Goal: Task Accomplishment & Management: Manage account settings

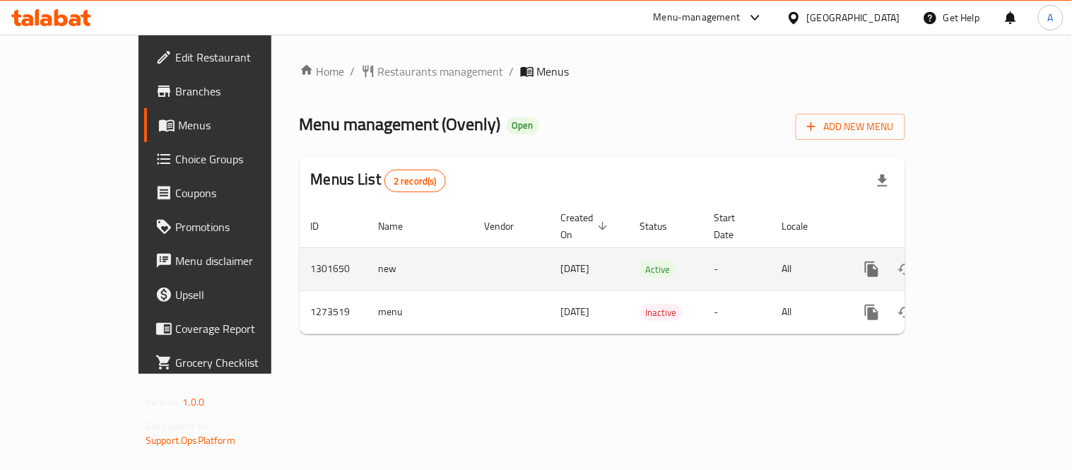
click at [983, 261] on icon "enhanced table" at bounding box center [974, 269] width 17 height 17
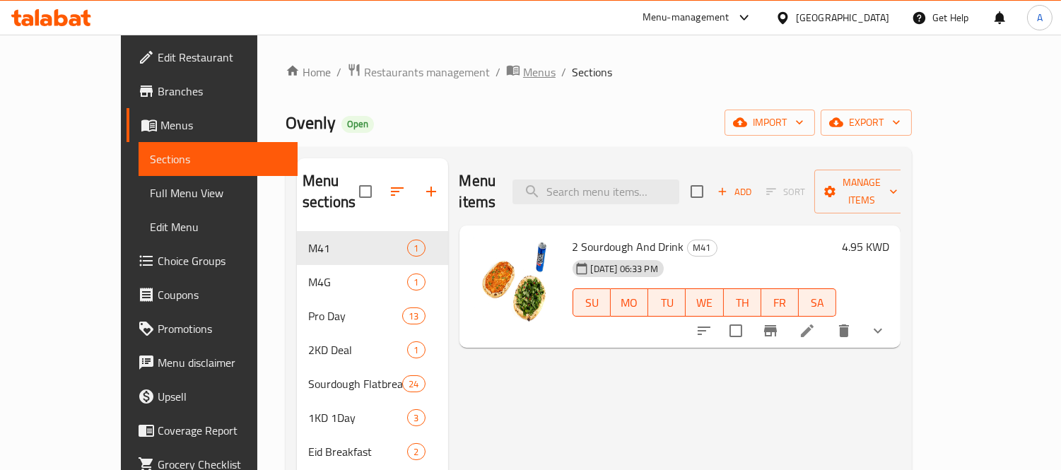
click at [523, 79] on span "Menus" at bounding box center [539, 72] width 33 height 17
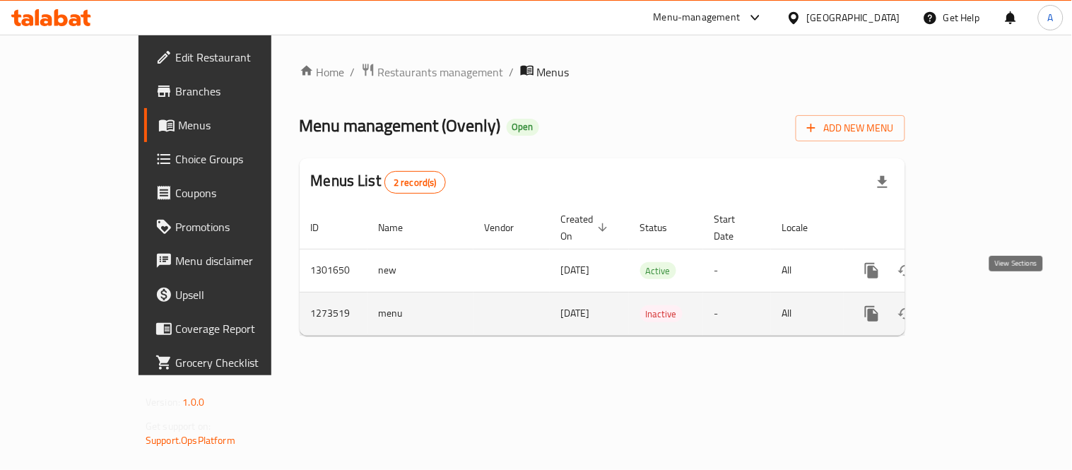
click at [991, 303] on link "enhanced table" at bounding box center [974, 314] width 34 height 34
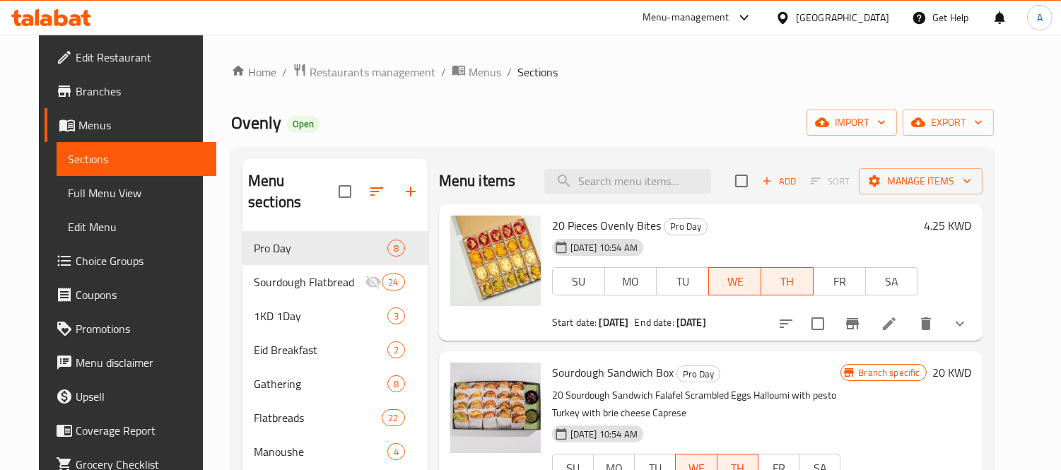
click at [469, 76] on span "Menus" at bounding box center [485, 72] width 33 height 17
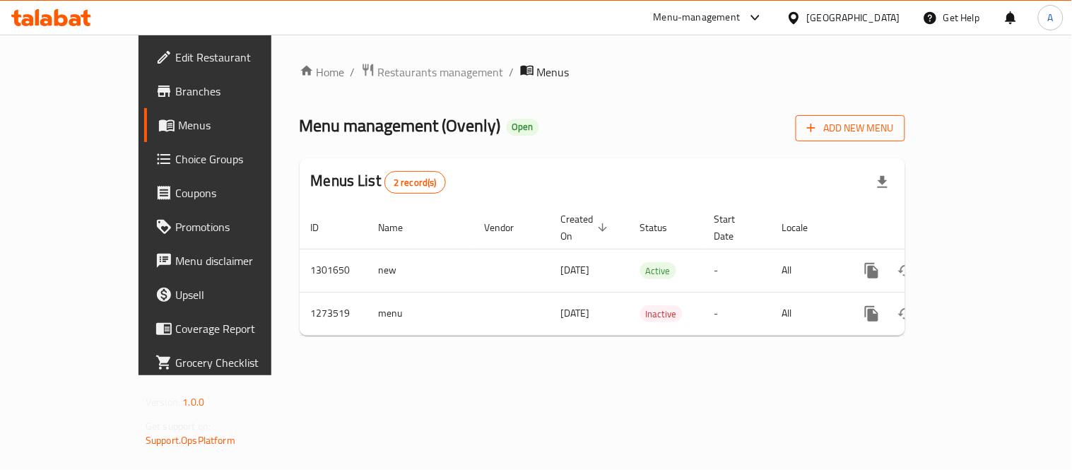
click at [894, 129] on span "Add New Menu" at bounding box center [850, 128] width 87 height 18
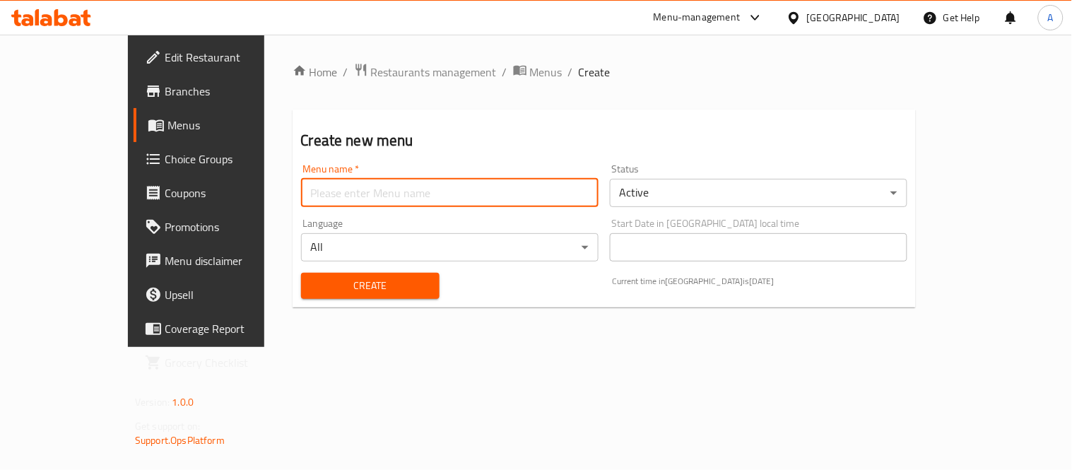
drag, startPoint x: 408, startPoint y: 191, endPoint x: 373, endPoint y: 199, distance: 35.5
click at [408, 191] on input "text" at bounding box center [450, 193] width 298 height 28
type input "Test 2"
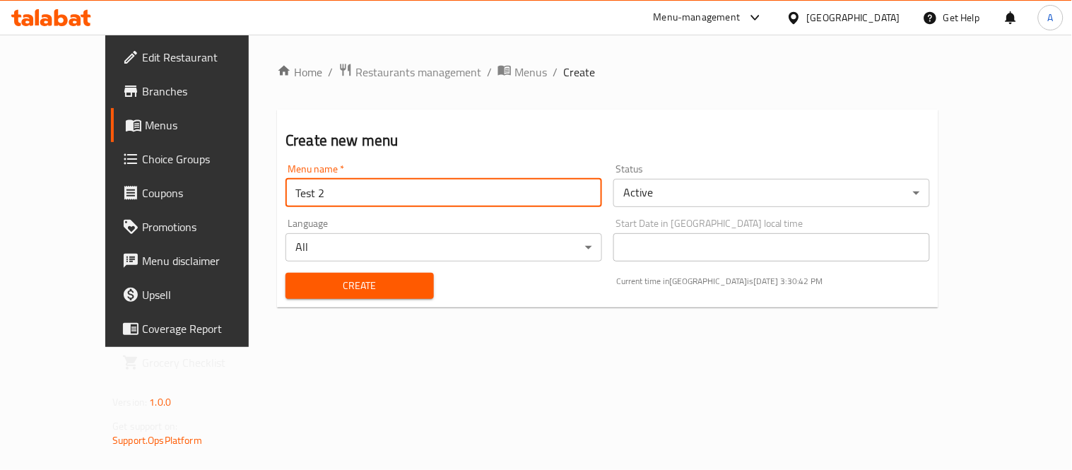
click at [717, 193] on body "​ Menu-management Kuwait Get Help A Edit Restaurant Branches Menus Choice Group…" at bounding box center [536, 252] width 1072 height 435
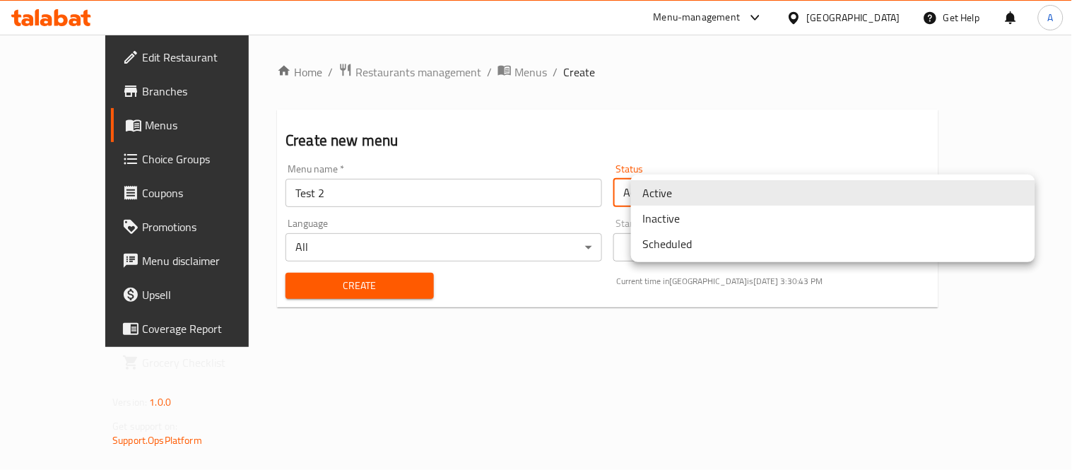
click at [670, 216] on li "Inactive" at bounding box center [833, 218] width 404 height 25
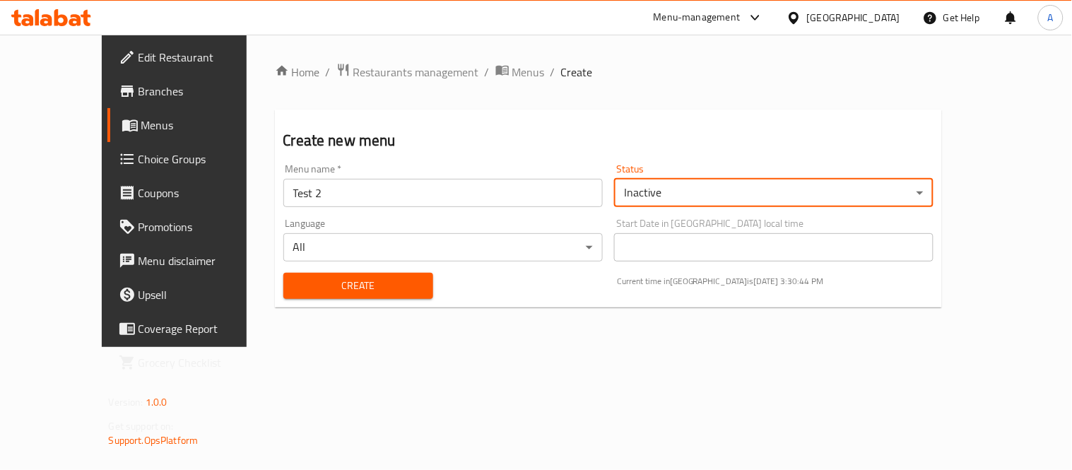
click at [341, 281] on span "Create" at bounding box center [358, 286] width 127 height 18
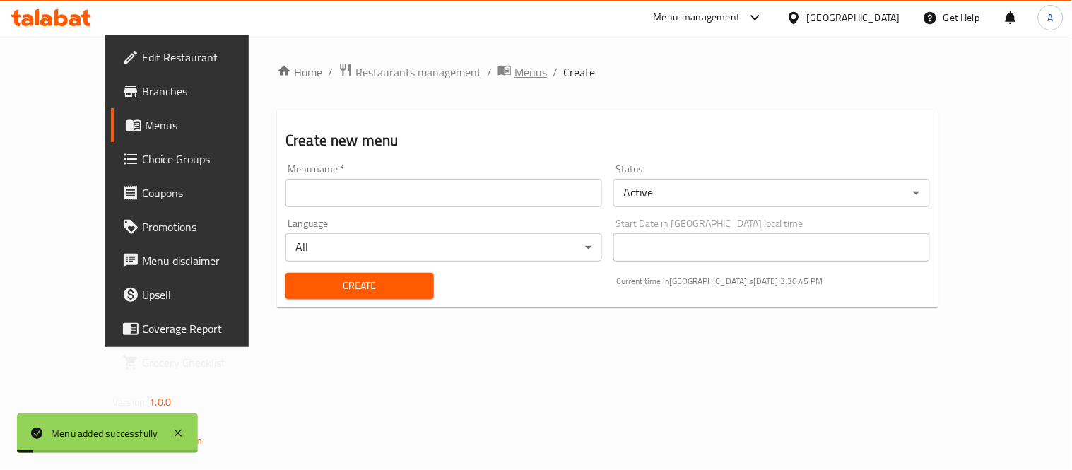
click at [515, 65] on span "Menus" at bounding box center [531, 72] width 33 height 17
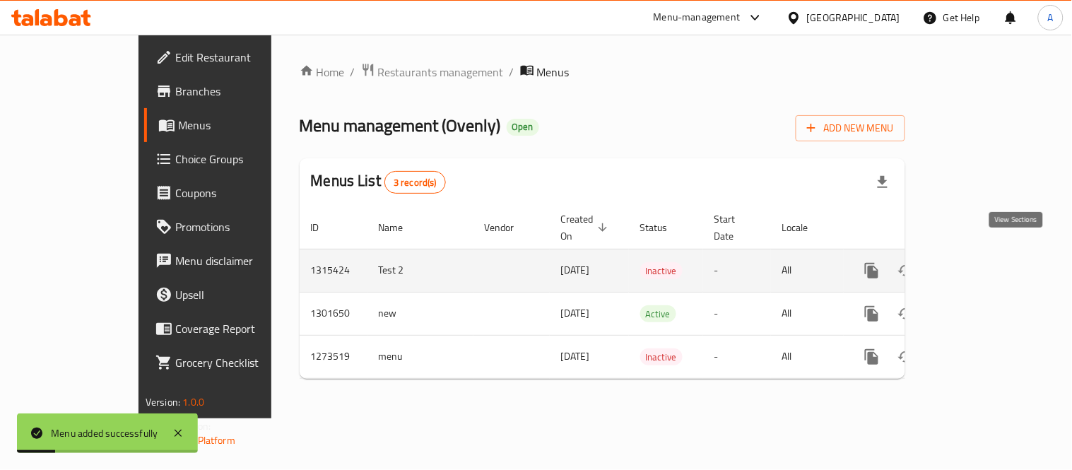
click at [983, 262] on icon "enhanced table" at bounding box center [974, 270] width 17 height 17
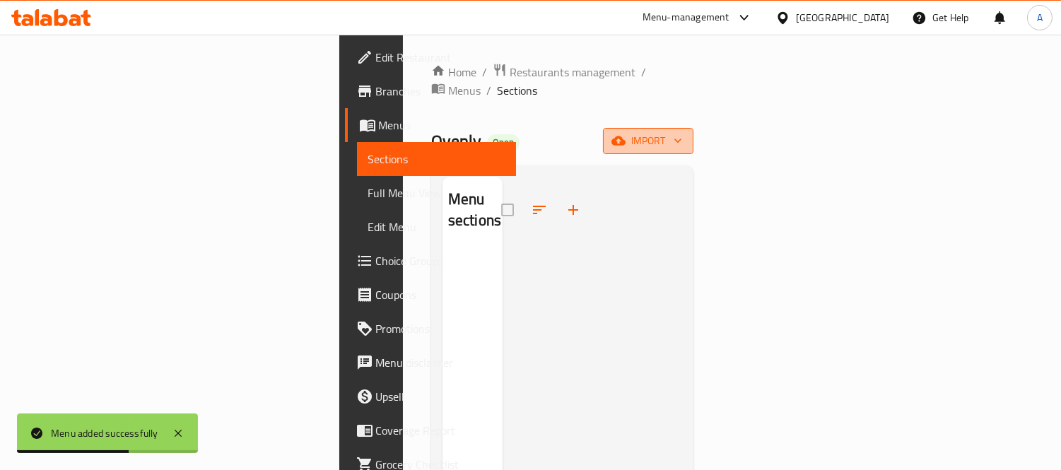
click at [693, 128] on button "import" at bounding box center [648, 141] width 90 height 26
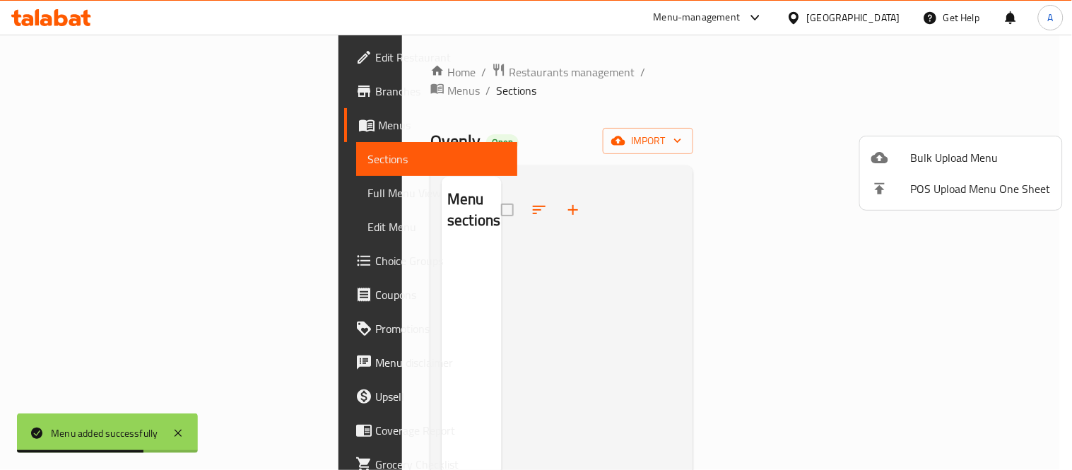
click at [794, 93] on div at bounding box center [536, 235] width 1072 height 470
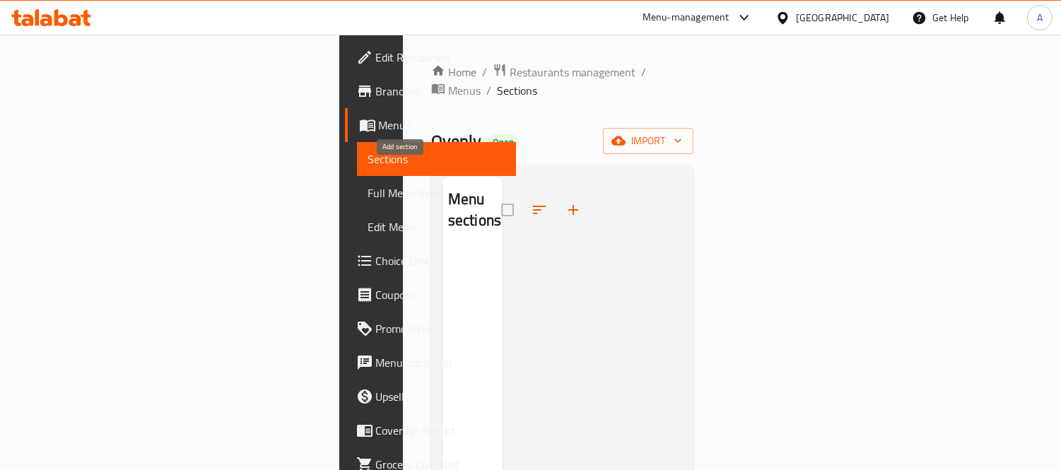
click at [565, 201] on icon "button" at bounding box center [573, 209] width 17 height 17
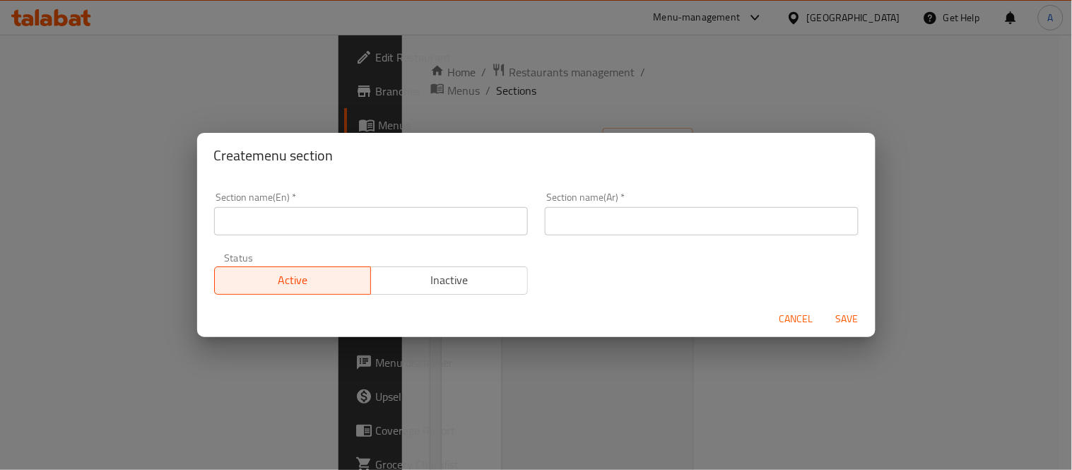
click at [295, 213] on input "text" at bounding box center [371, 221] width 314 height 28
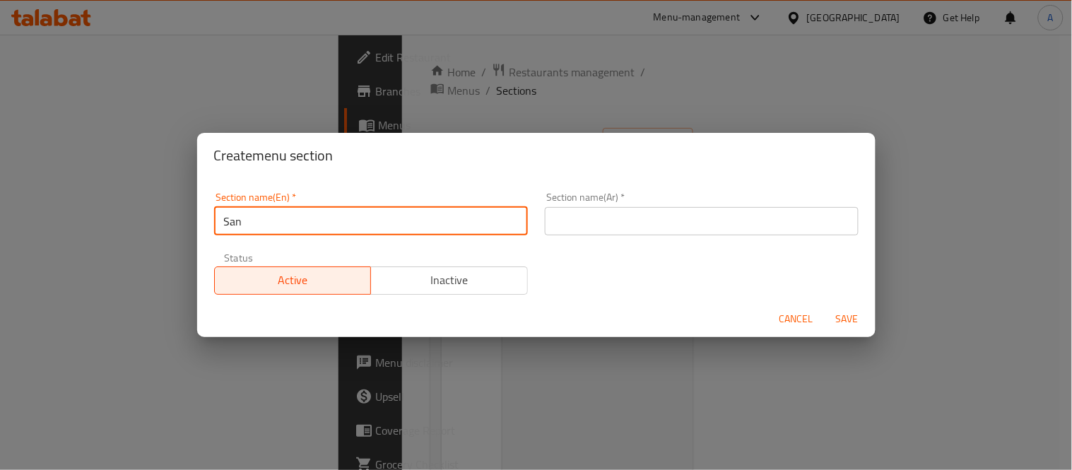
type input "Sandwiches"
click at [627, 226] on input "text" at bounding box center [702, 221] width 314 height 28
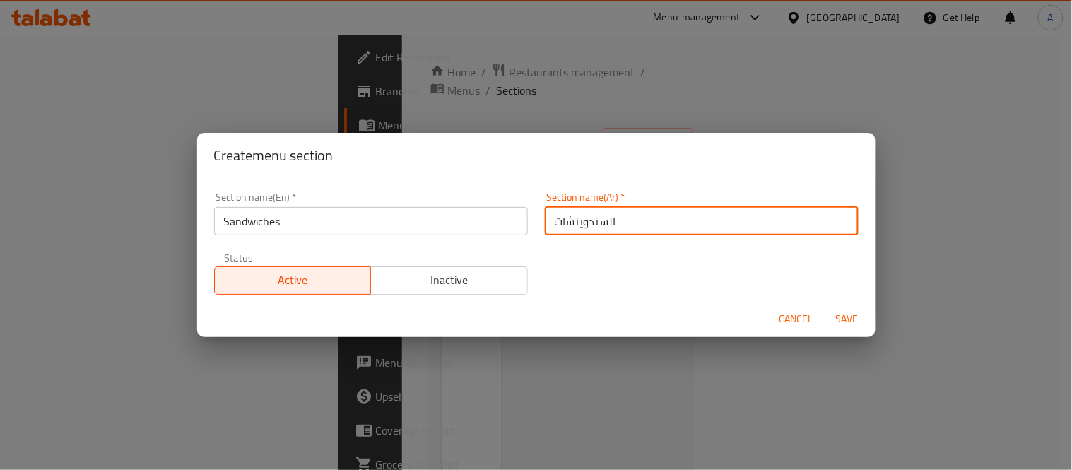
type input "السندويتشات"
click at [825, 306] on button "Save" at bounding box center [847, 319] width 45 height 26
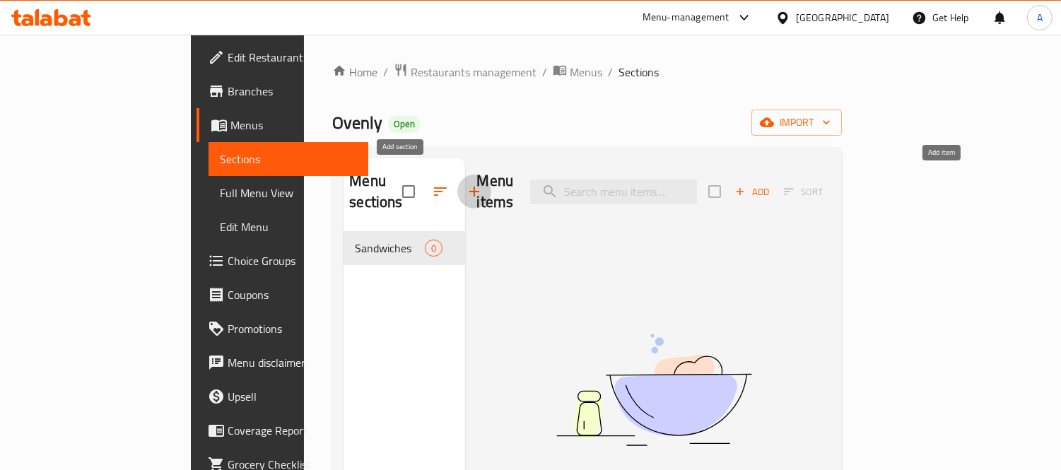
click at [771, 184] on span "Add" at bounding box center [752, 192] width 38 height 16
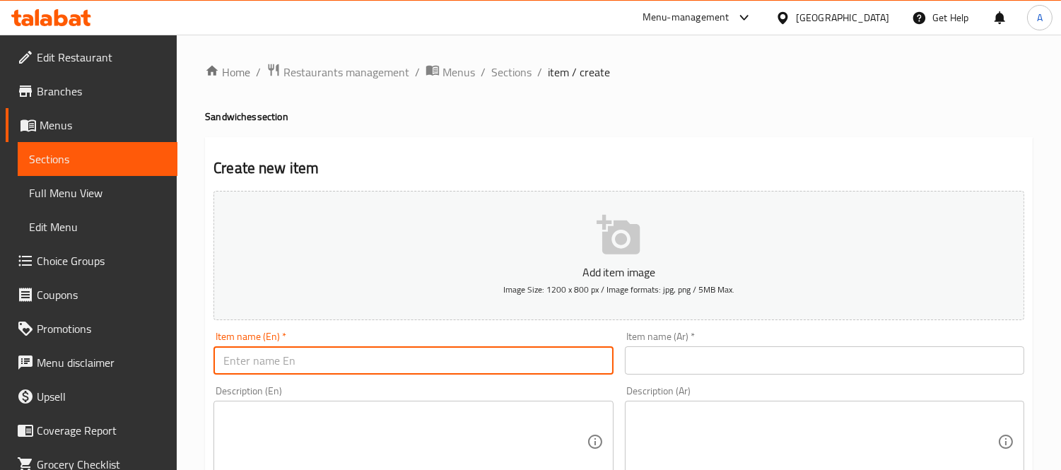
click at [368, 357] on input "text" at bounding box center [412, 360] width 399 height 28
paste input "Mushroom Scramble"
click at [368, 357] on input "Mushroom Scramble" at bounding box center [412, 360] width 399 height 28
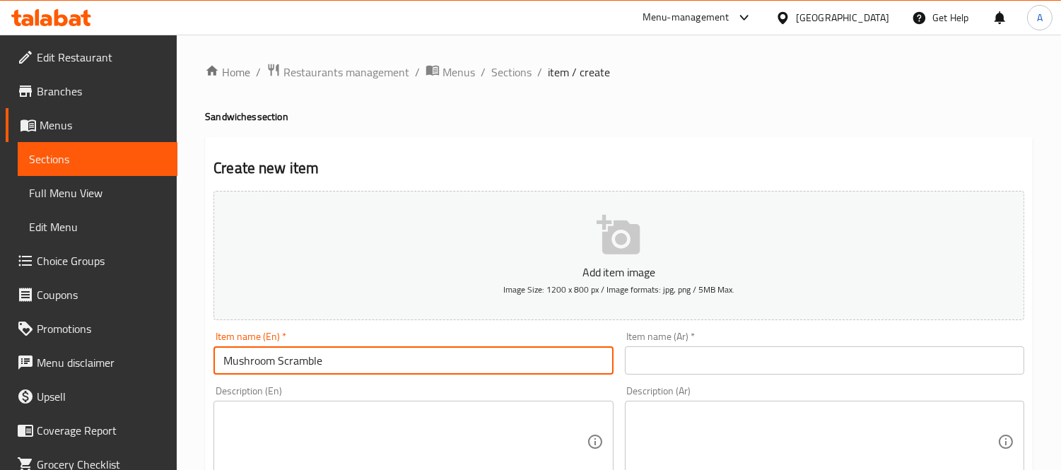
type input "Mushroom Scramble"
click at [787, 368] on input "text" at bounding box center [824, 360] width 399 height 28
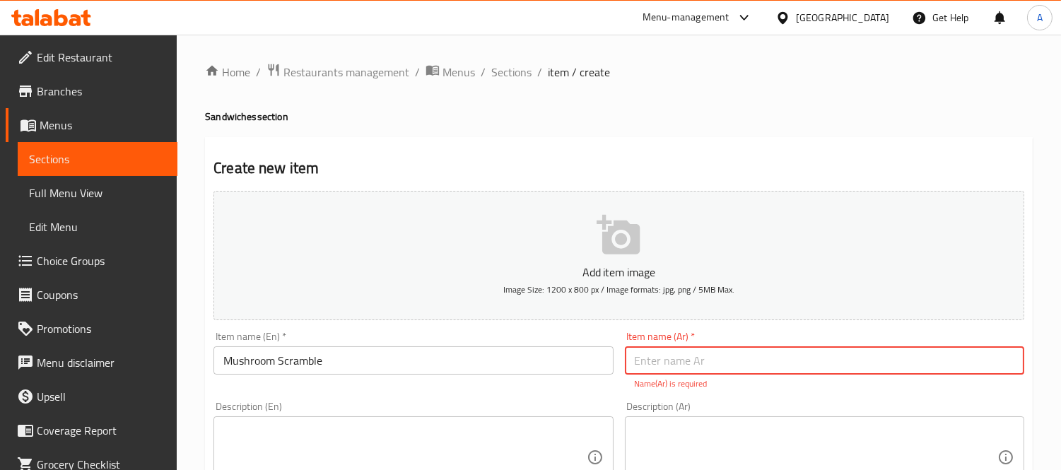
paste input "بيض بالمشروم"
drag, startPoint x: 634, startPoint y: 370, endPoint x: 580, endPoint y: 375, distance: 54.7
type input "بيض بالمشروم"
click at [328, 363] on input "Mushroom Scramble" at bounding box center [412, 360] width 399 height 28
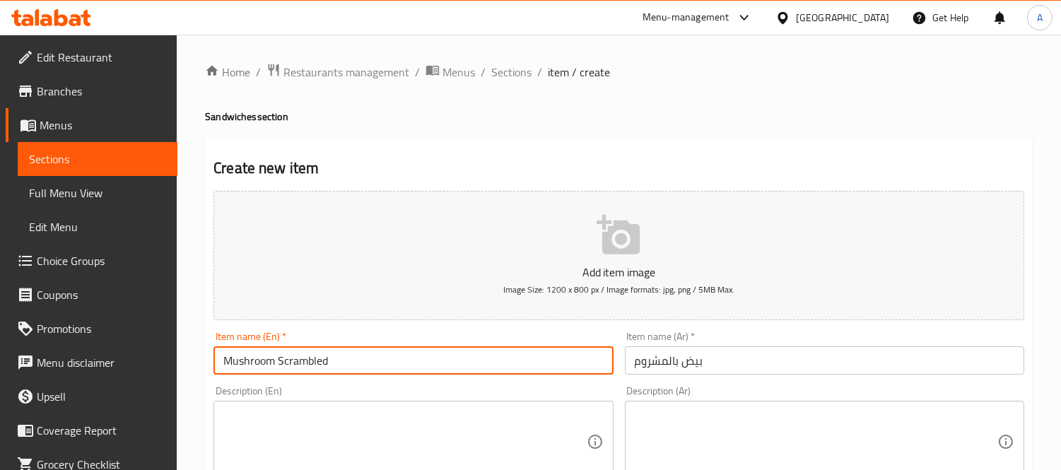
click at [276, 362] on input "Mushroom Scrambled" at bounding box center [412, 360] width 399 height 28
type input "Mushroom Scrambled"
click at [657, 361] on input "بيض بالمشروم" at bounding box center [824, 360] width 399 height 28
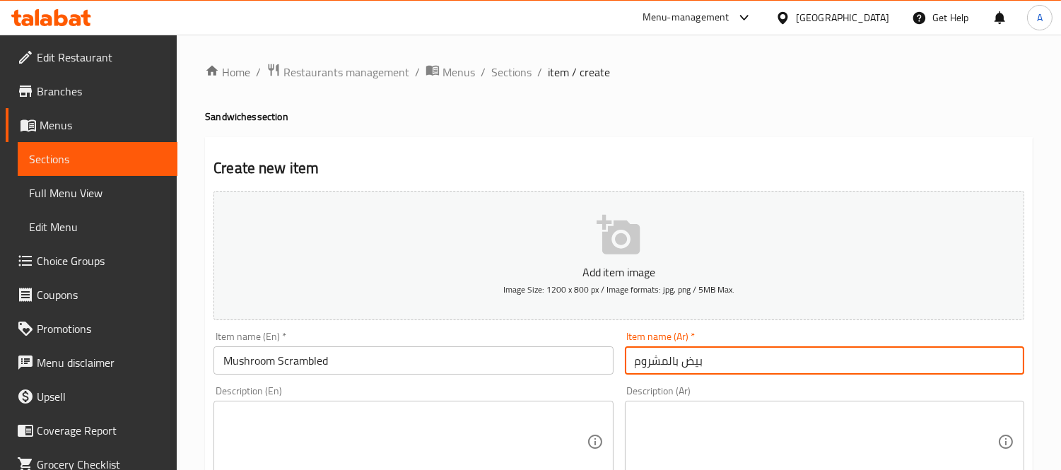
click at [657, 361] on input "بيض بالمشروم" at bounding box center [824, 360] width 399 height 28
click at [682, 364] on input "بيض بالمشروم" at bounding box center [824, 360] width 399 height 28
type input "بيض مخفوق بالمشروم"
click at [431, 365] on input "Mushroom Scrambled" at bounding box center [412, 360] width 399 height 28
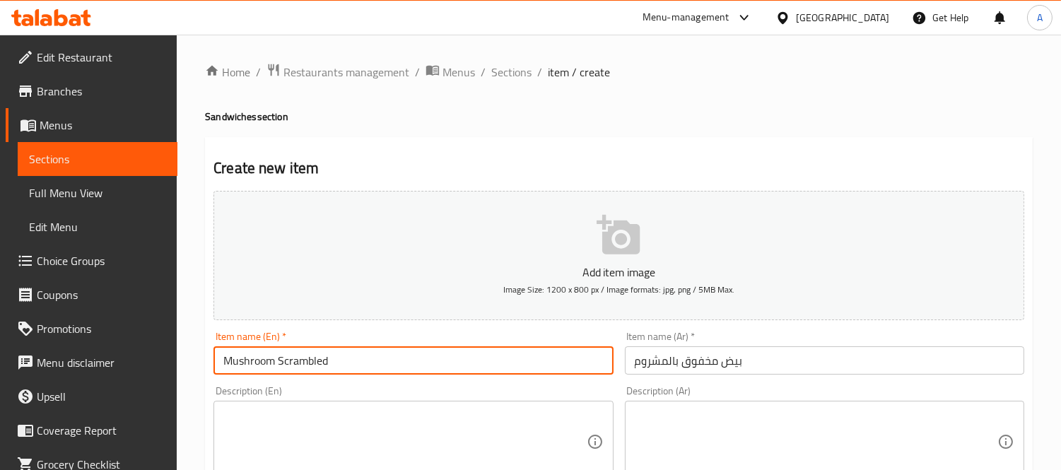
click at [276, 363] on input "Mushroom Scrambled" at bounding box center [412, 360] width 399 height 28
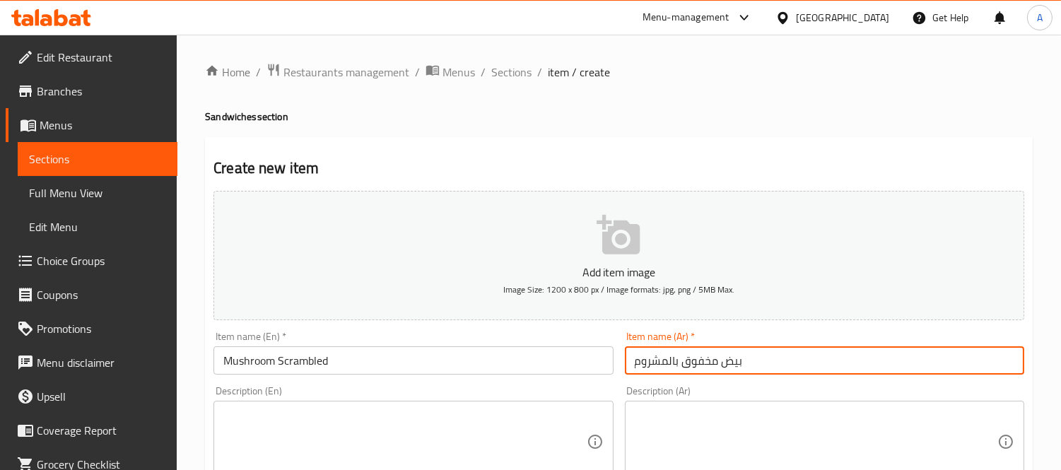
click at [720, 354] on input "بيض مخفوق بالمشروم" at bounding box center [824, 360] width 399 height 28
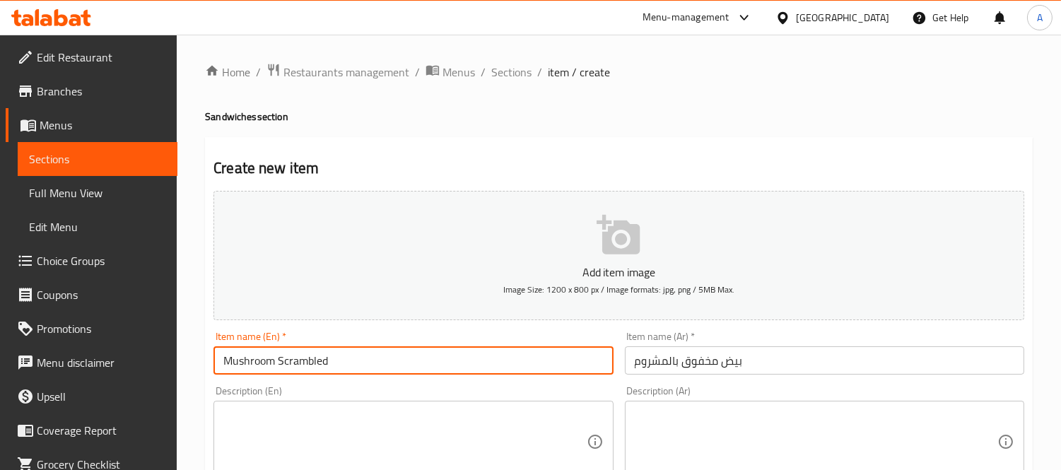
drag, startPoint x: 334, startPoint y: 363, endPoint x: 99, endPoint y: 324, distance: 238.0
paste input "Scrambled eggs with mushrooms"
click at [280, 361] on input "Scrambled eggs with mushrooms" at bounding box center [412, 360] width 399 height 28
drag, startPoint x: 323, startPoint y: 363, endPoint x: 331, endPoint y: 363, distance: 7.8
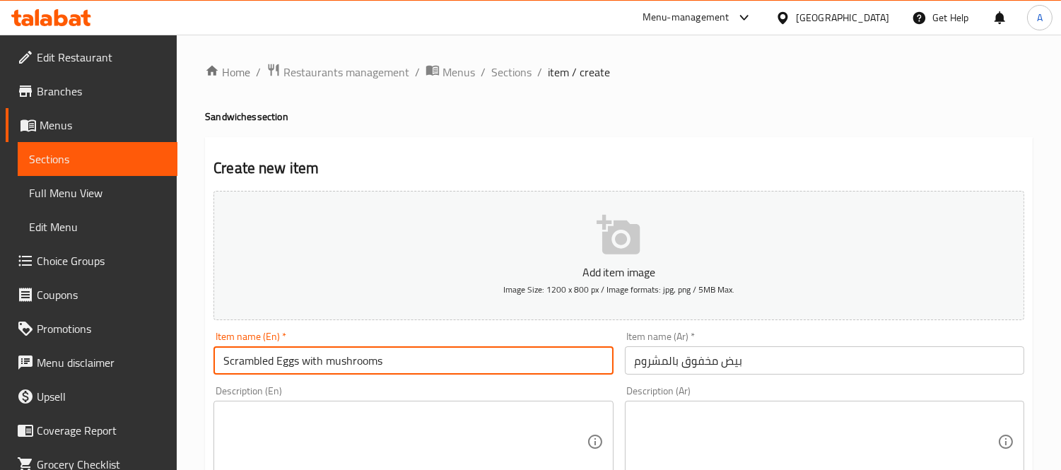
click at [331, 363] on input "Scrambled Eggs with mushrooms" at bounding box center [412, 360] width 399 height 28
click at [328, 363] on input "Scrambled Eggs with mushrooms" at bounding box center [412, 360] width 399 height 28
click at [330, 359] on input "Scrambled Eggs with mushrooms" at bounding box center [412, 360] width 399 height 28
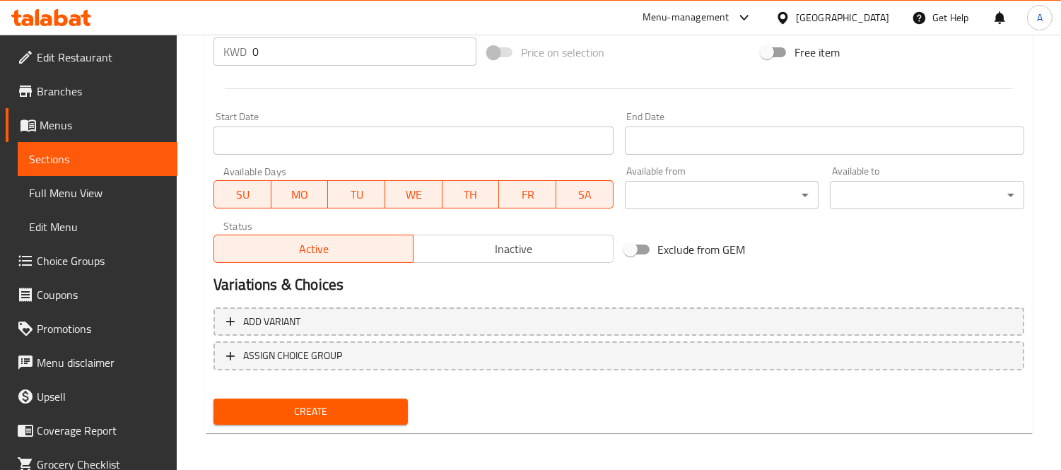
scroll to position [133, 0]
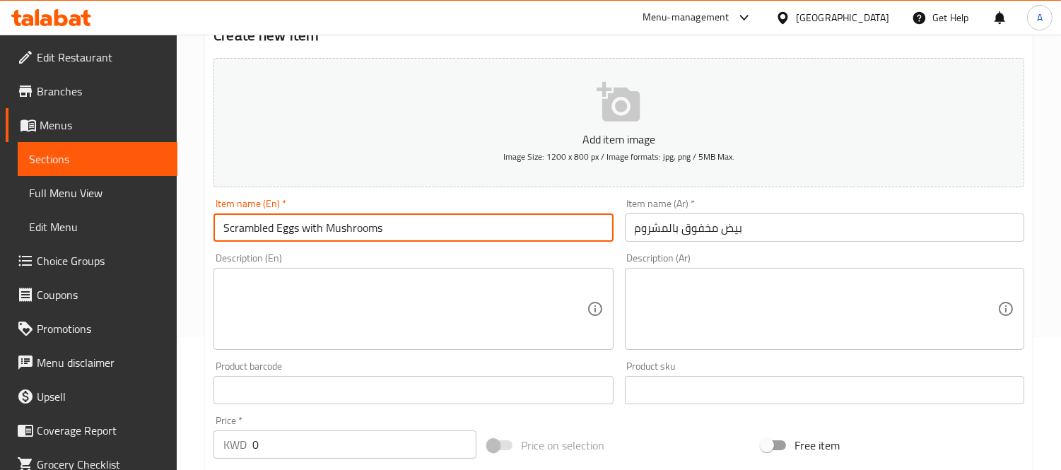
type input "Scrambled Eggs with Mushrooms"
click at [184, 437] on div "Home / Restaurants management / Menus / Sections / item / create Sandwiches sec…" at bounding box center [619, 384] width 884 height 964
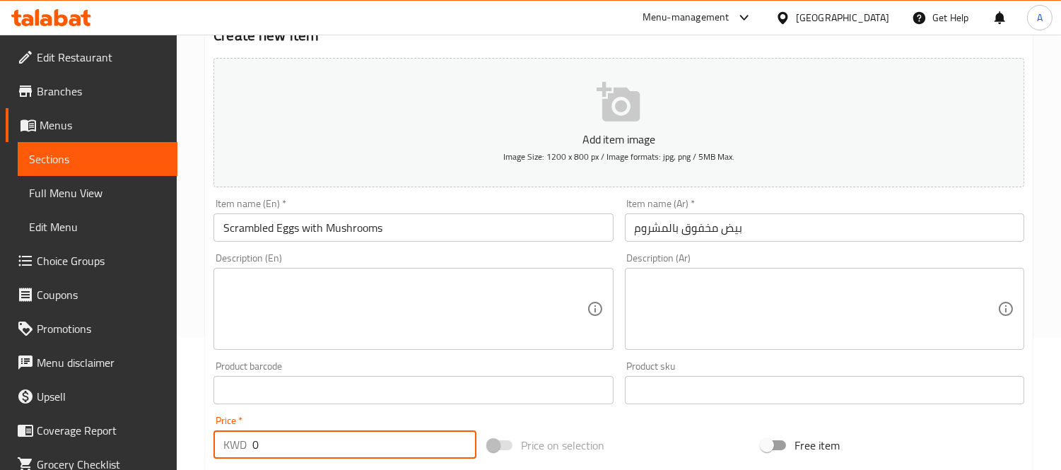
paste input "1.95"
type input "1.95"
click at [769, 305] on textarea at bounding box center [816, 309] width 363 height 67
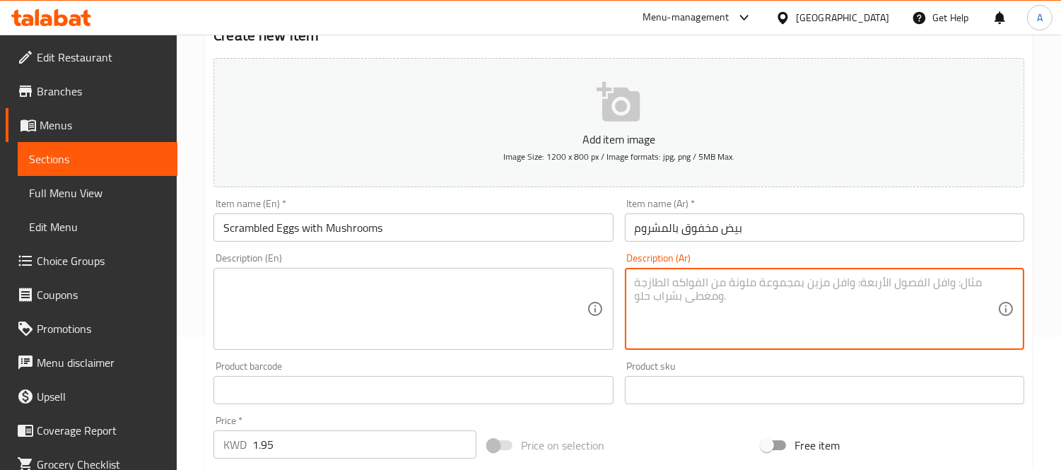
paste textarea "بيض مخفوق بالزبدة مع مشروم سوتيه وبرميزان"
click at [769, 305] on textarea "بيض مخفوق بالزبدة مع مشروم سوتيه وبرميزان" at bounding box center [816, 309] width 363 height 67
click at [675, 288] on textarea "بيض مخفوق بالزبدة مع مشروم سوتيه وبرميزان" at bounding box center [816, 309] width 363 height 67
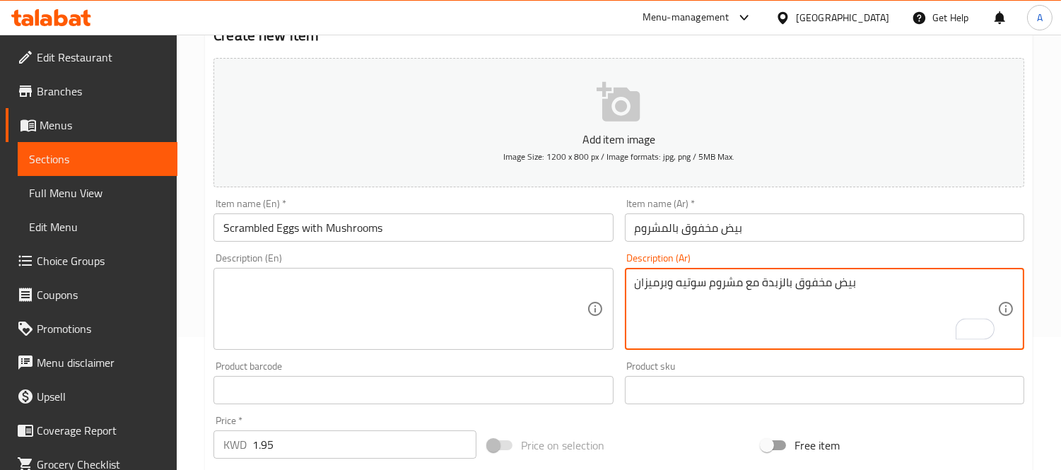
click at [663, 281] on textarea "بيض مخفوق بالزبدة مع مشروم سوتيه وبرميزان" at bounding box center [816, 309] width 363 height 67
click at [687, 281] on textarea "بيض مخفوق بالزبدة مع مشروم سوتيه وبارميزان" at bounding box center [816, 309] width 363 height 67
paste textarea "To enrich screen reader interactions, please activate Accessibility in Grammarl…"
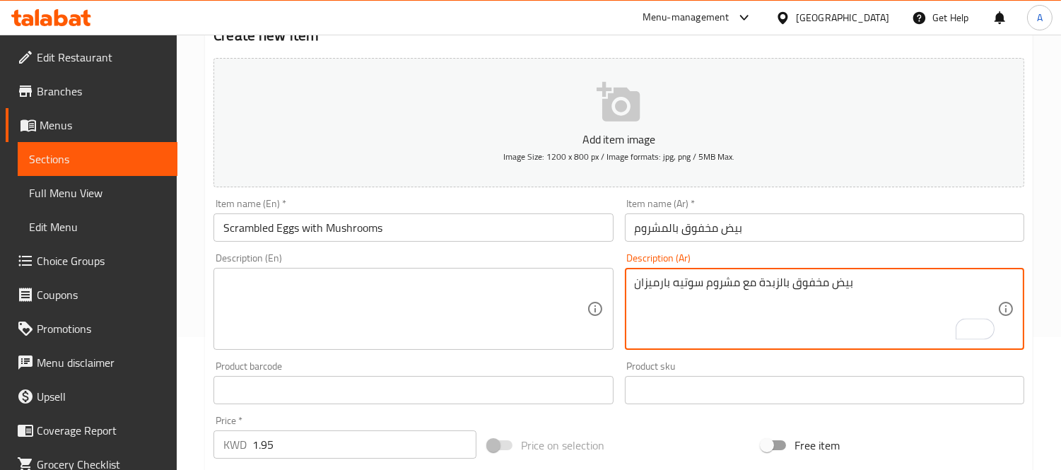
type textarea "بيض مخفوق بالزبدة مع مشروم سوتيه بارميزان"
click at [447, 305] on textarea at bounding box center [404, 309] width 363 height 67
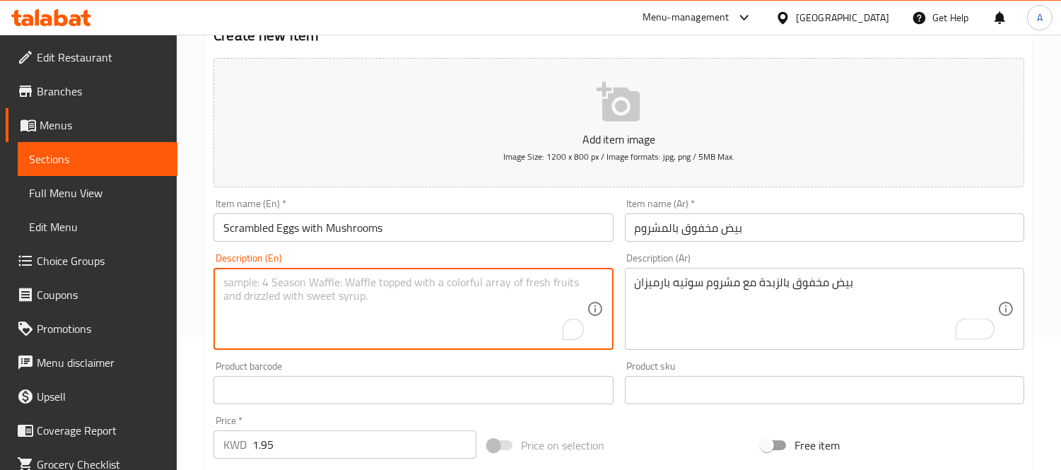
paste textarea "Scrambled eggs with butter and sautéed mushrooms with Parmesan"
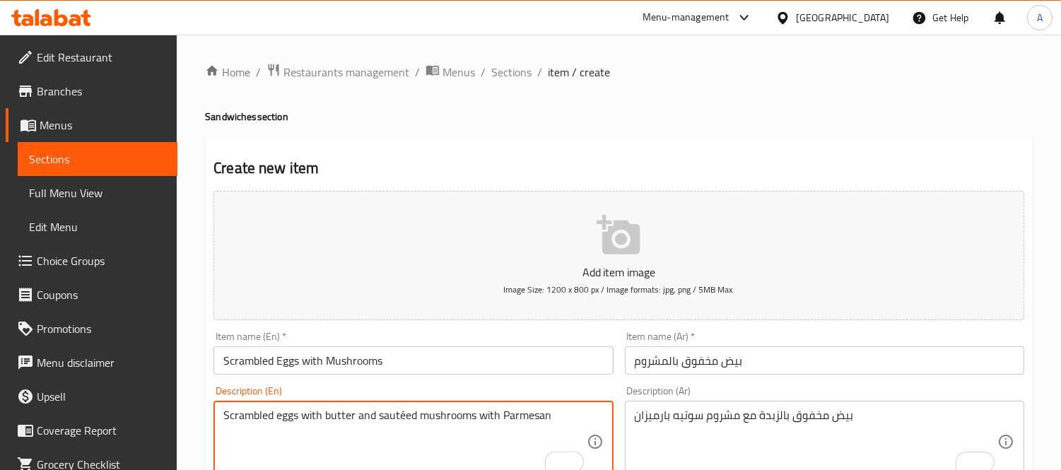
type textarea "Scrambled eggs with butter and sautéed mushrooms with Parmesan"
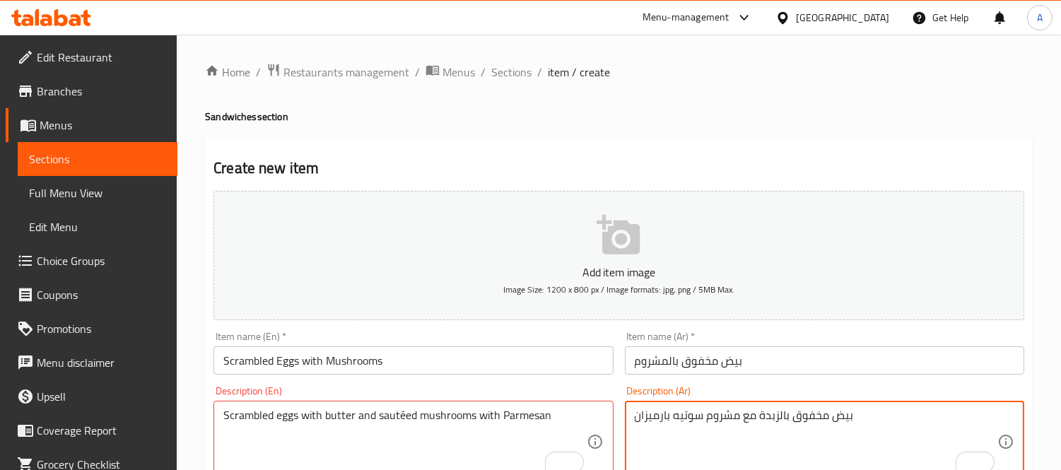
click at [672, 420] on textarea "بيض مخفوق بالزبدة مع مشروم سوتيه بارميزان" at bounding box center [816, 442] width 363 height 67
click at [669, 414] on textarea "بيض مخفوق بالزبدة مع مشروم سوتيه بارميزان" at bounding box center [816, 442] width 363 height 67
type textarea "بيض مخفوق بالزبدة مع مشروم سوتيه وبارميزان"
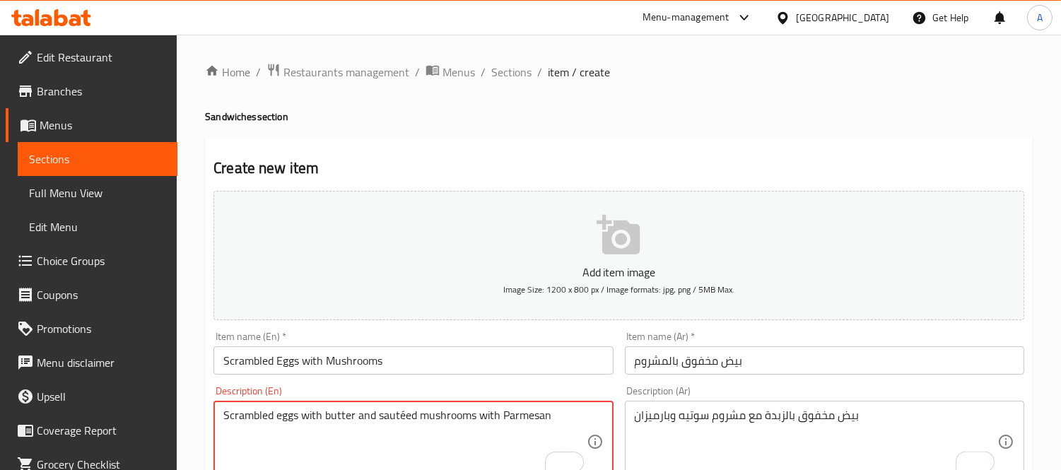
click at [489, 414] on textarea "Scrambled eggs with butter and sautéed mushrooms with Parmesan" at bounding box center [404, 442] width 363 height 67
click at [405, 415] on textarea "Scrambled eggs with butter and sautéed mushrooms and Parmesan" at bounding box center [404, 442] width 363 height 67
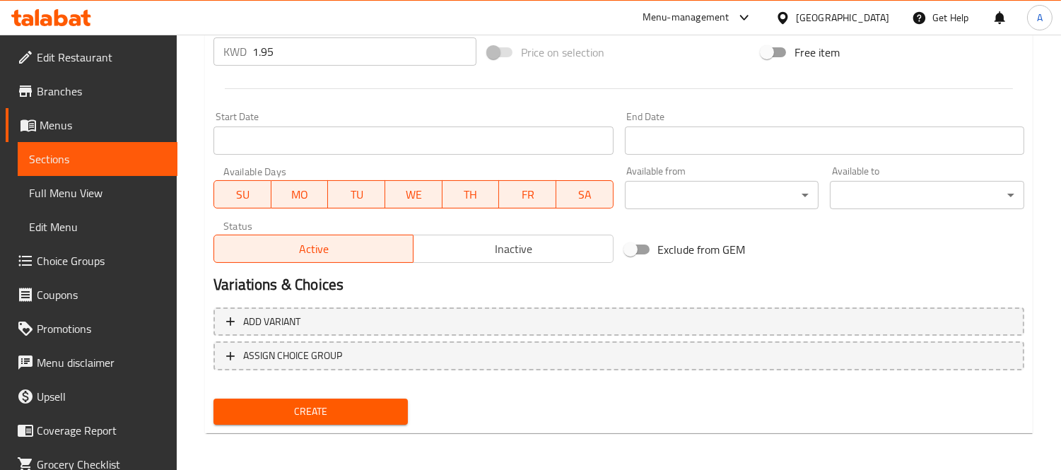
type textarea "Scrambled eggs with butter and sauteed mushrooms and Parmesan"
click at [359, 413] on span "Create" at bounding box center [311, 412] width 172 height 18
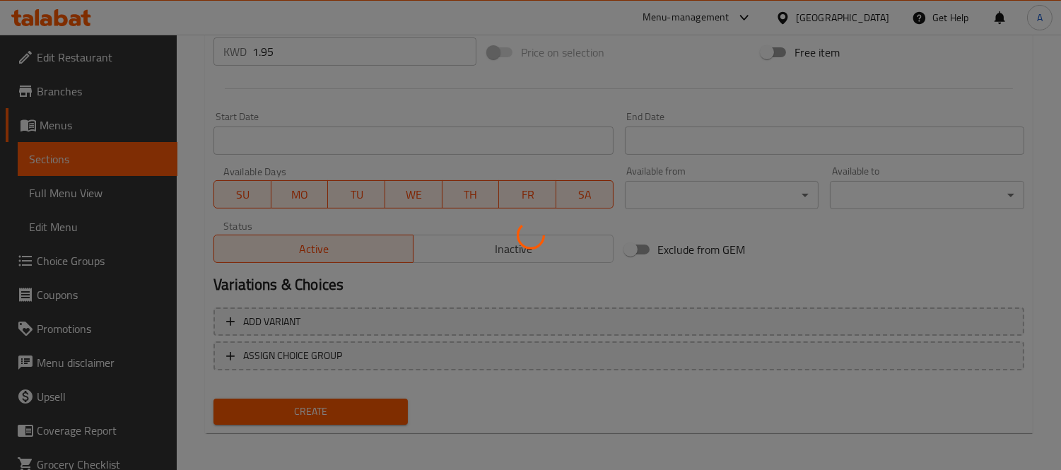
scroll to position [133, 0]
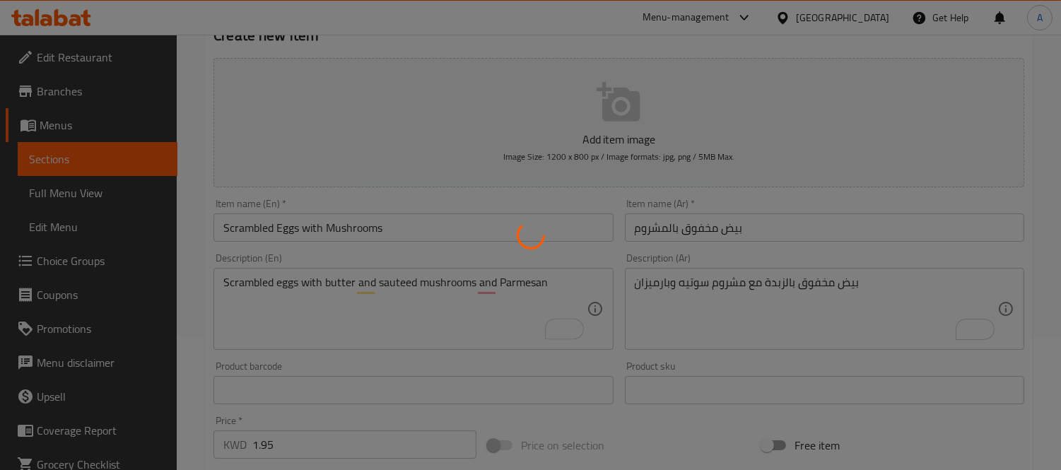
type input "0"
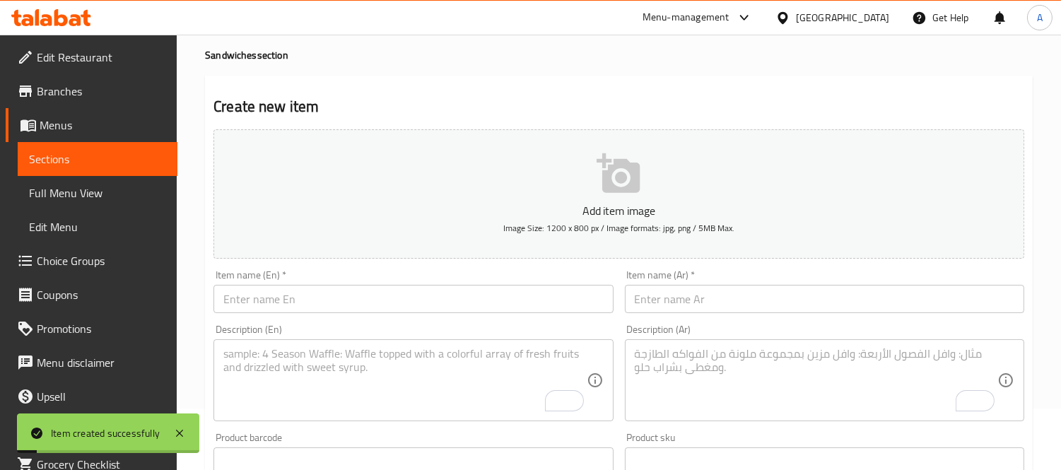
scroll to position [0, 0]
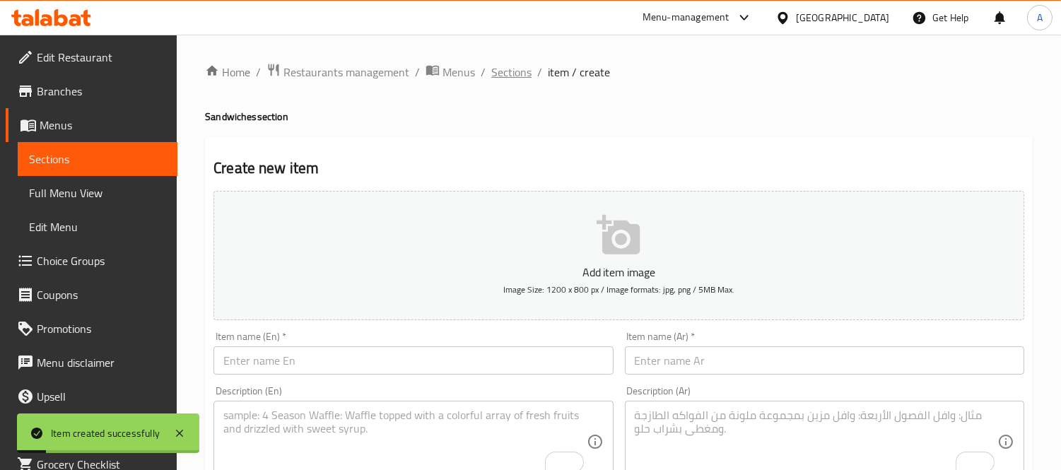
click at [516, 71] on span "Sections" at bounding box center [511, 72] width 40 height 17
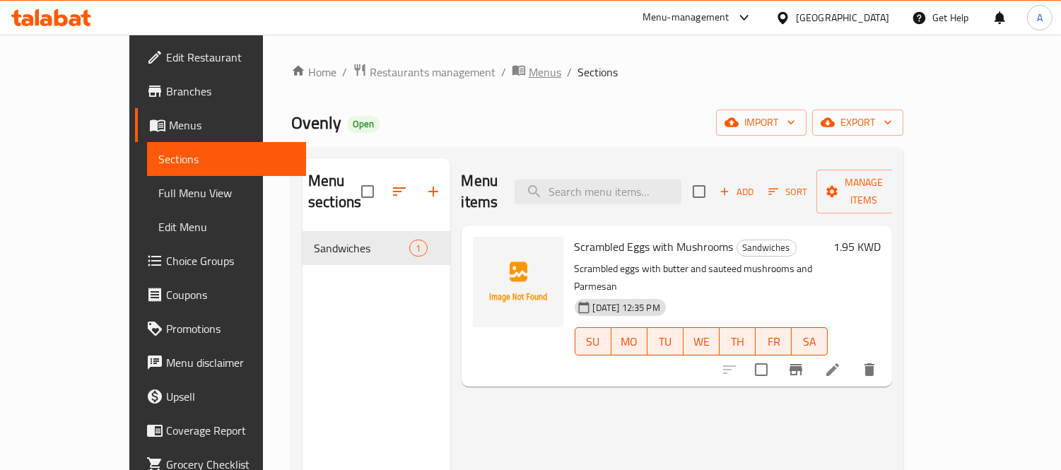
click at [529, 78] on span "Menus" at bounding box center [545, 72] width 33 height 17
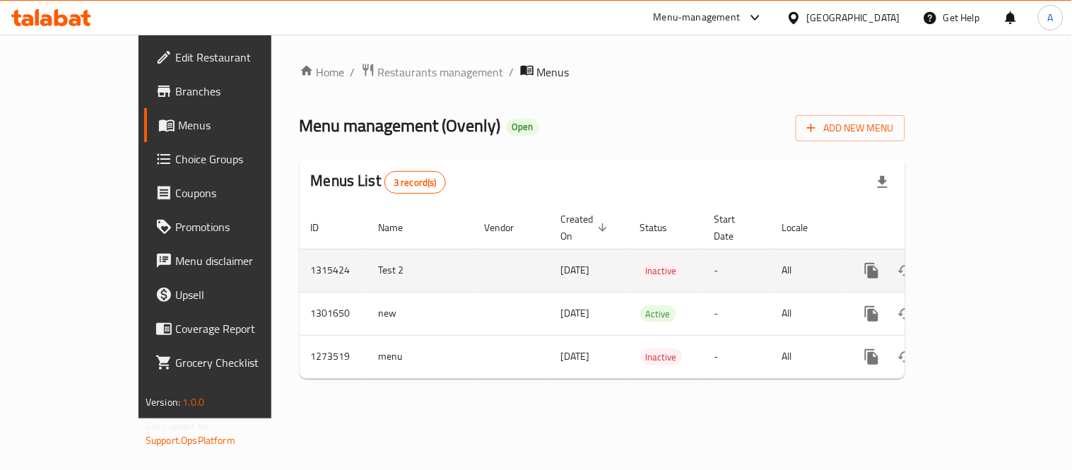
click at [983, 262] on icon "enhanced table" at bounding box center [974, 270] width 17 height 17
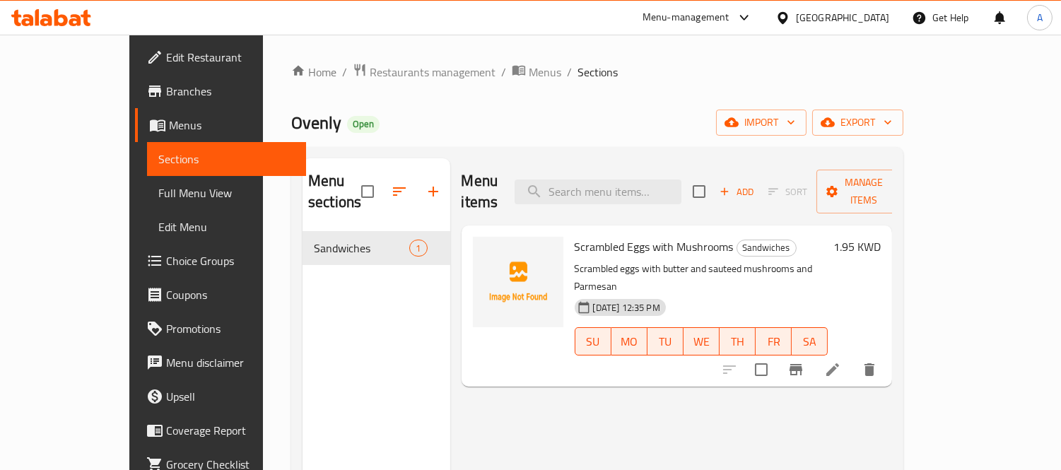
click at [893, 350] on div "Menu items Add Sort Manage items Scrambled Eggs with Mushrooms Sandwiches Scram…" at bounding box center [671, 393] width 443 height 470
click at [841, 361] on icon at bounding box center [832, 369] width 17 height 17
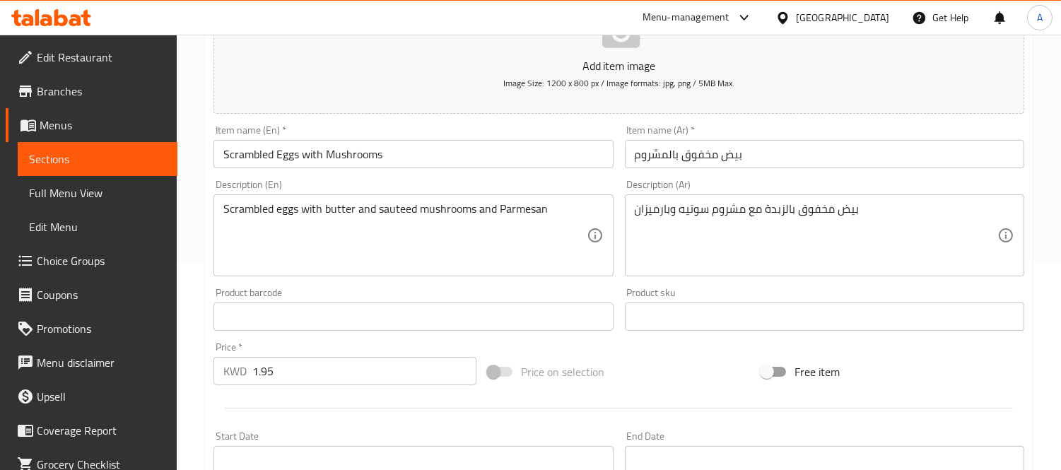
scroll to position [392, 0]
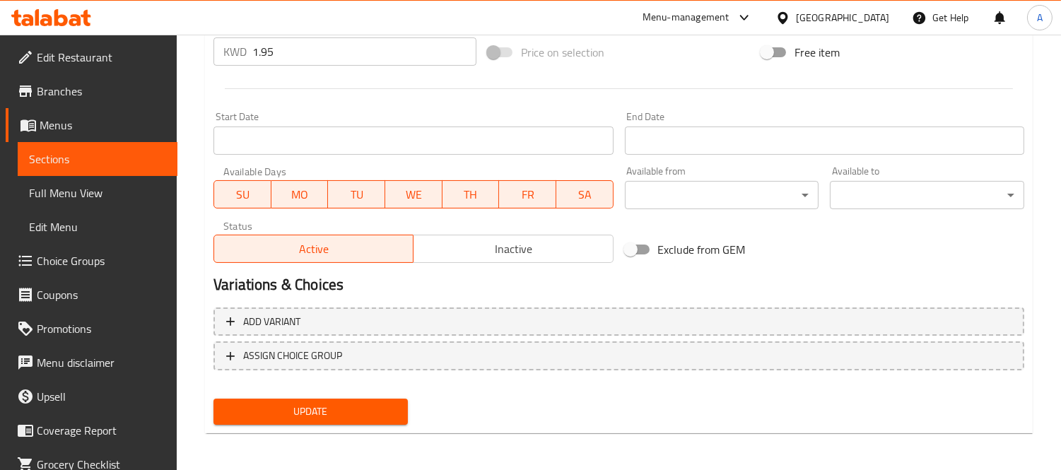
click at [288, 407] on span "Update" at bounding box center [311, 412] width 172 height 18
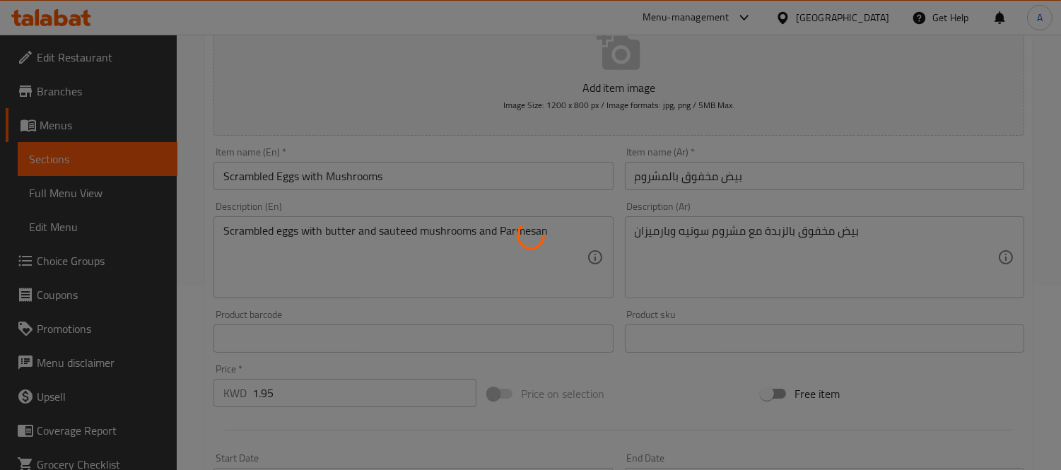
scroll to position [0, 0]
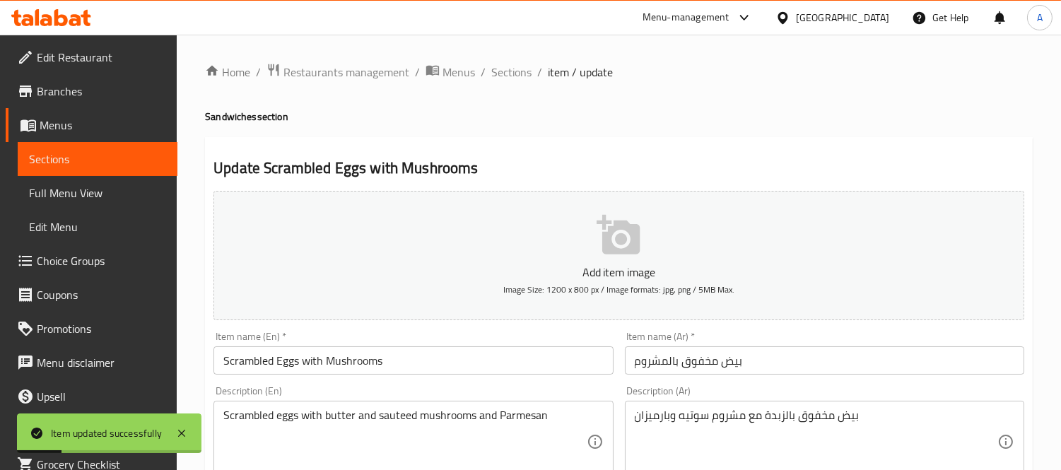
click at [505, 72] on span "Sections" at bounding box center [511, 72] width 40 height 17
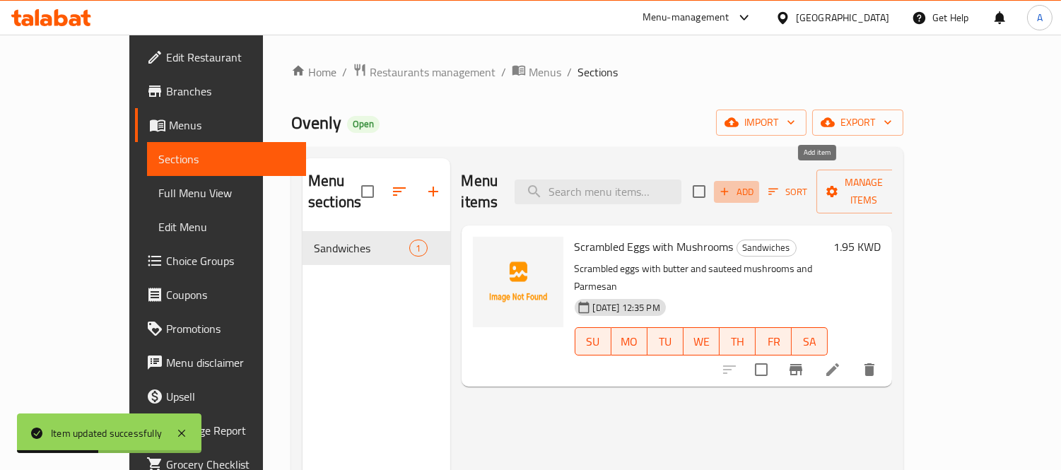
click at [756, 184] on span "Add" at bounding box center [736, 192] width 38 height 16
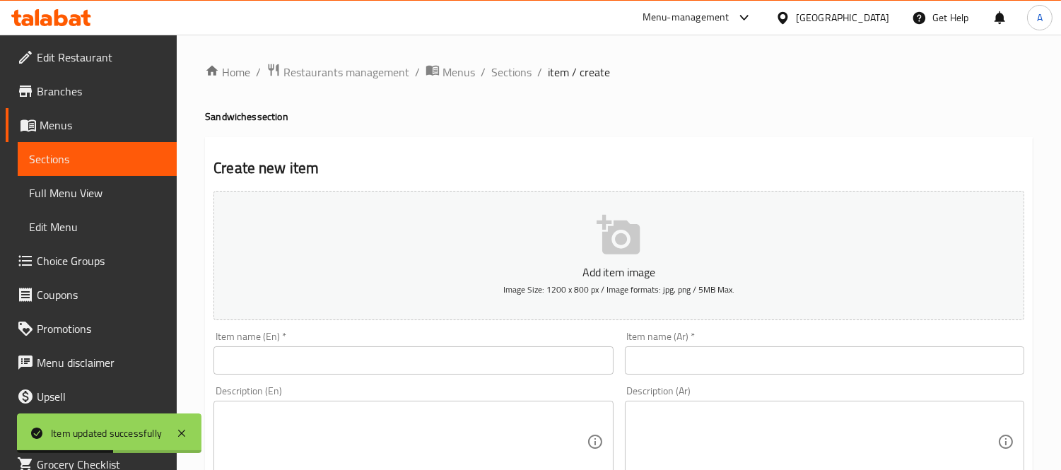
click at [340, 373] on input "text" at bounding box center [412, 360] width 399 height 28
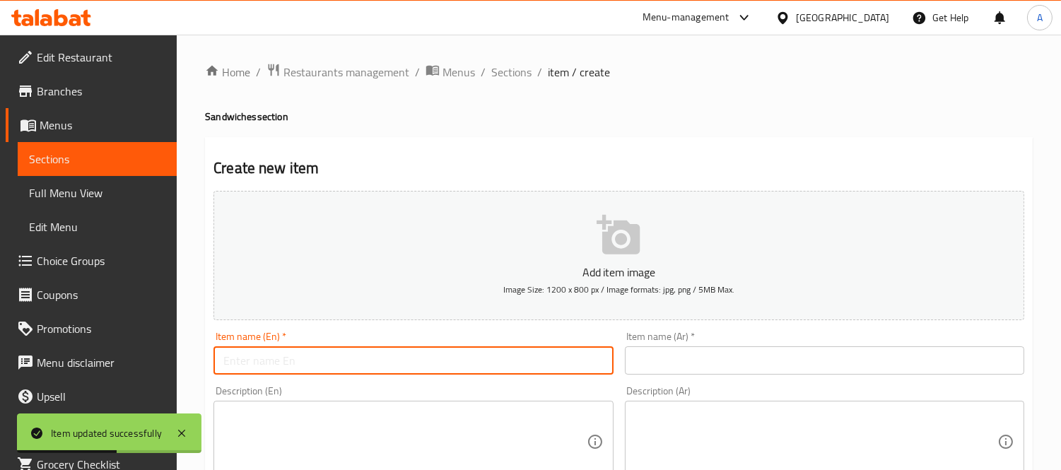
paste input "Burrata Bliss"
type input "Burrata Bliss"
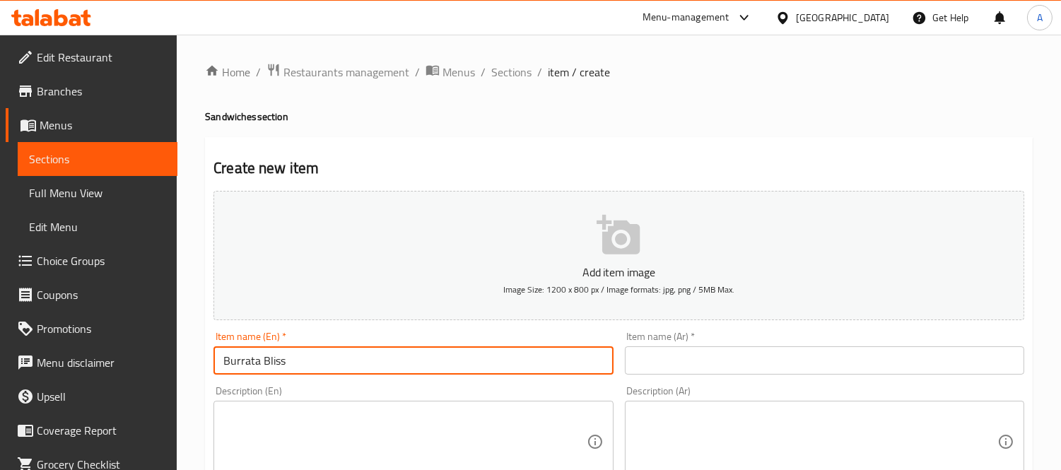
click at [662, 365] on input "text" at bounding box center [824, 360] width 399 height 28
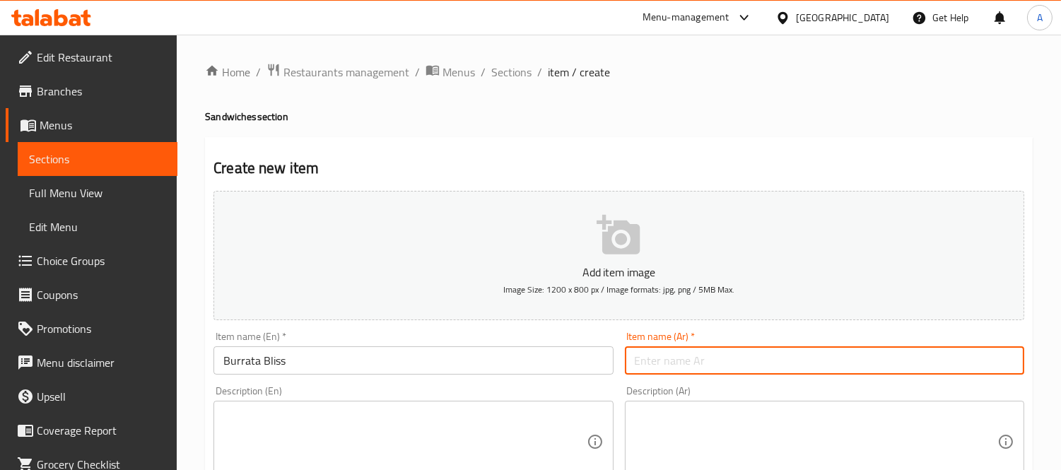
paste input "بوراتا"
type input "بوراتا بليس"
click at [703, 402] on div "Description (Ar)" at bounding box center [824, 442] width 399 height 82
paste textarea "بوراتا مع بيستو ريحان، جرجير، وطماطم كرزية مشوية"
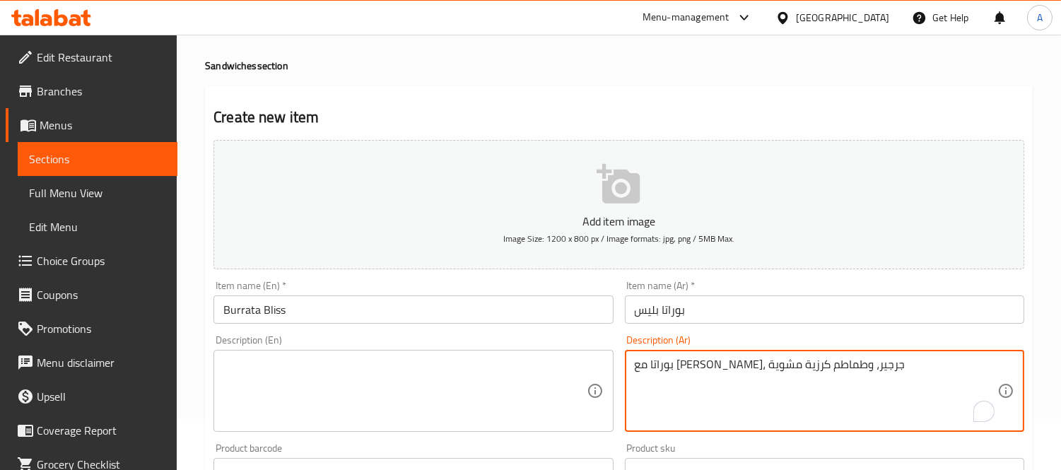
scroll to position [78, 0]
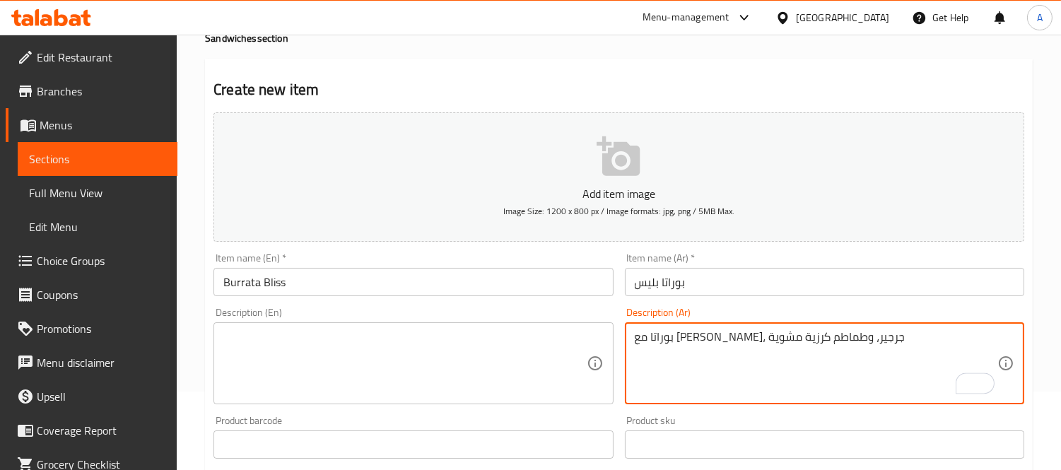
type textarea "بوراتا مع بيستو ريحان، جرجير، وطماطم كرزية مشوية"
click at [373, 370] on textarea at bounding box center [404, 363] width 363 height 67
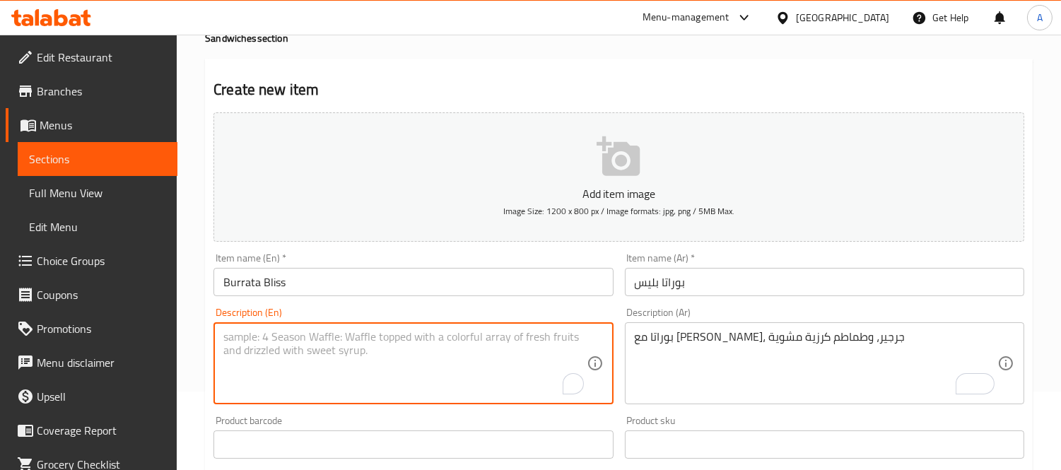
paste textarea "Burrata with basil pesto, arugula, and roasted cherry tomatoes"
type textarea "Burrata with basil pesto, arugula, and roasted cherry tomatoes"
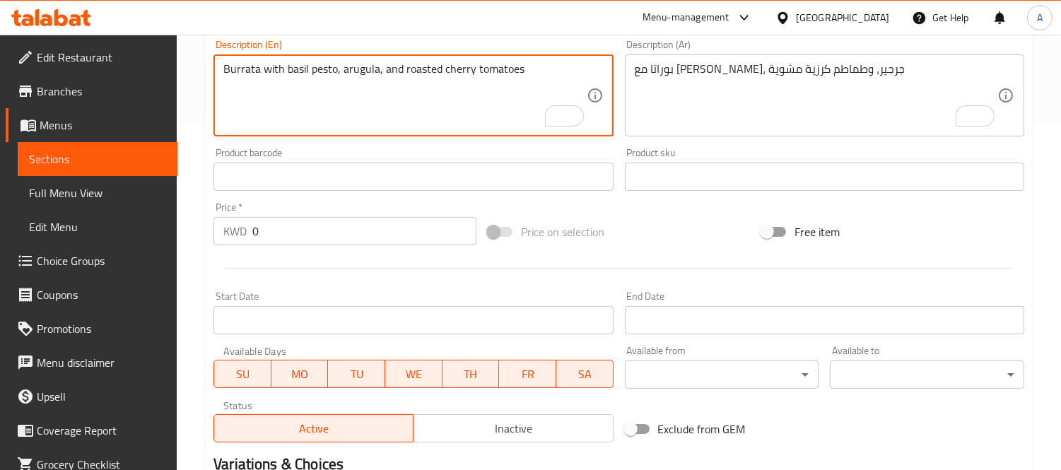
scroll to position [471, 0]
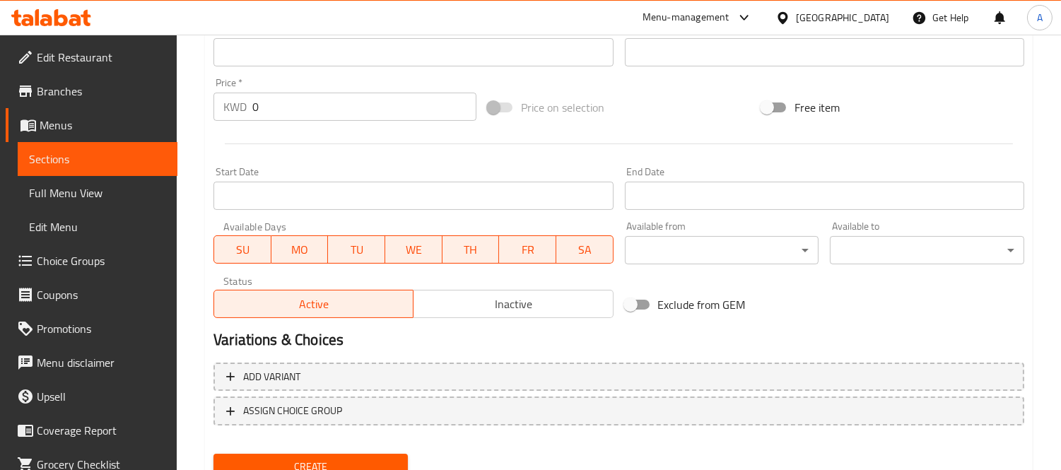
drag, startPoint x: 288, startPoint y: 115, endPoint x: 62, endPoint y: 112, distance: 225.5
click at [62, 112] on div "Edit Restaurant Branches Menus Sections Full Menu View Edit Menu Choice Groups …" at bounding box center [530, 46] width 1061 height 964
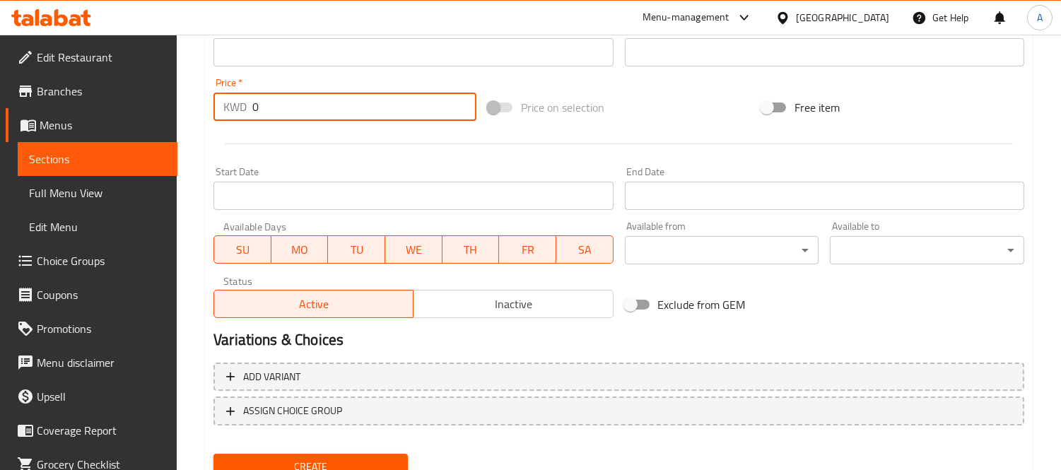
paste input "1.95"
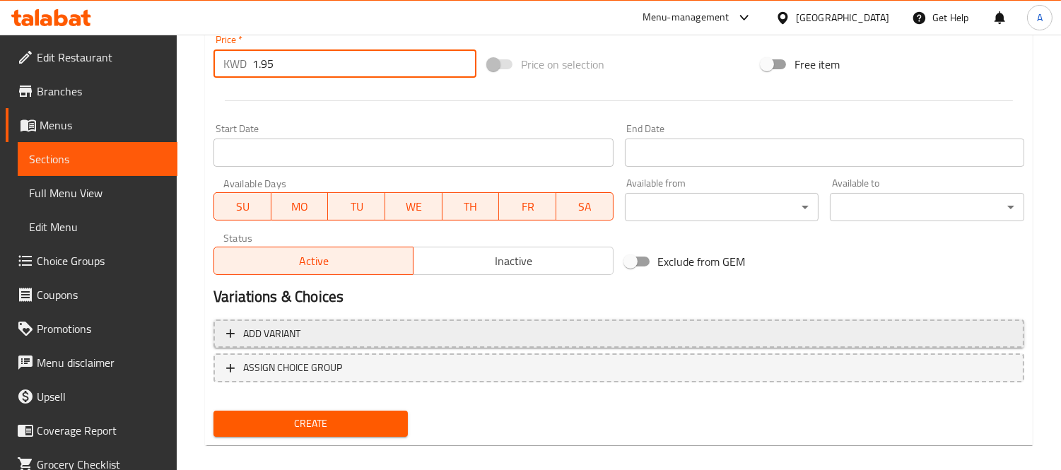
scroll to position [526, 0]
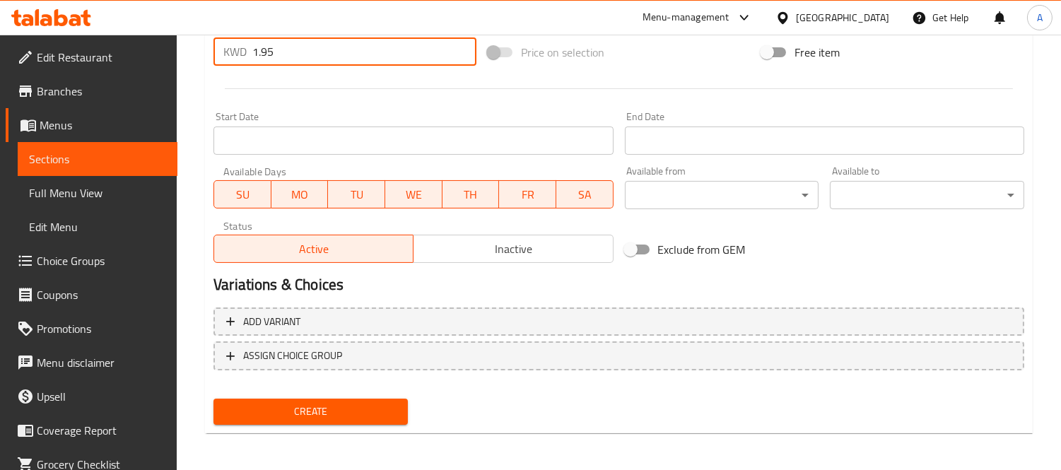
type input "1.95"
click at [327, 422] on div "Create" at bounding box center [311, 411] width 206 height 37
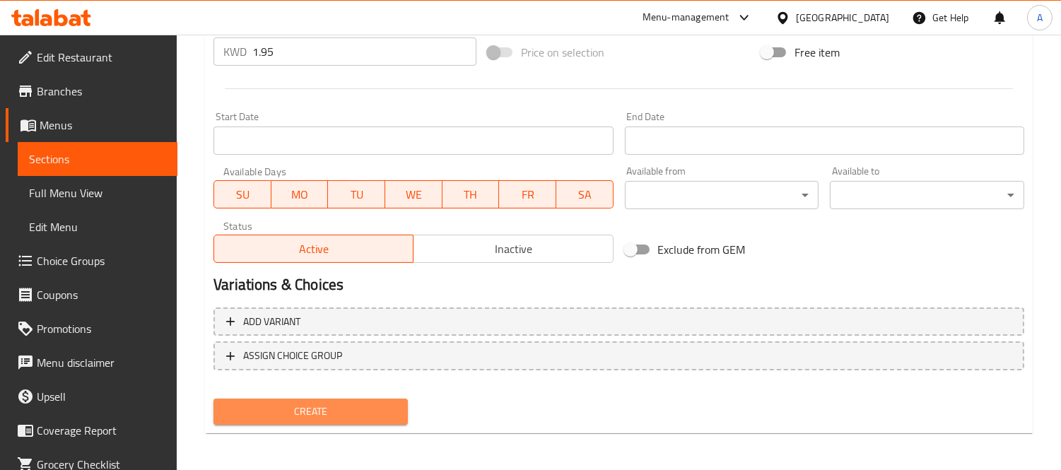
click at [337, 407] on span "Create" at bounding box center [311, 412] width 172 height 18
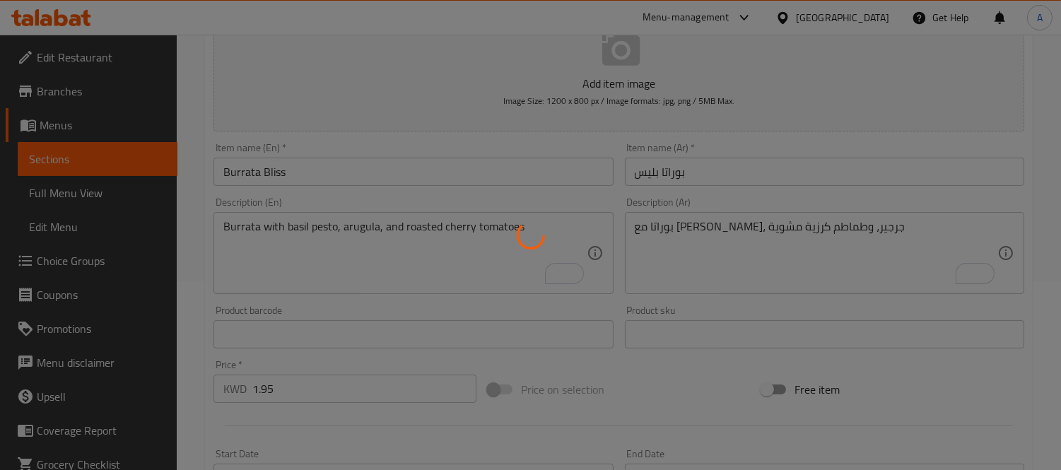
scroll to position [133, 0]
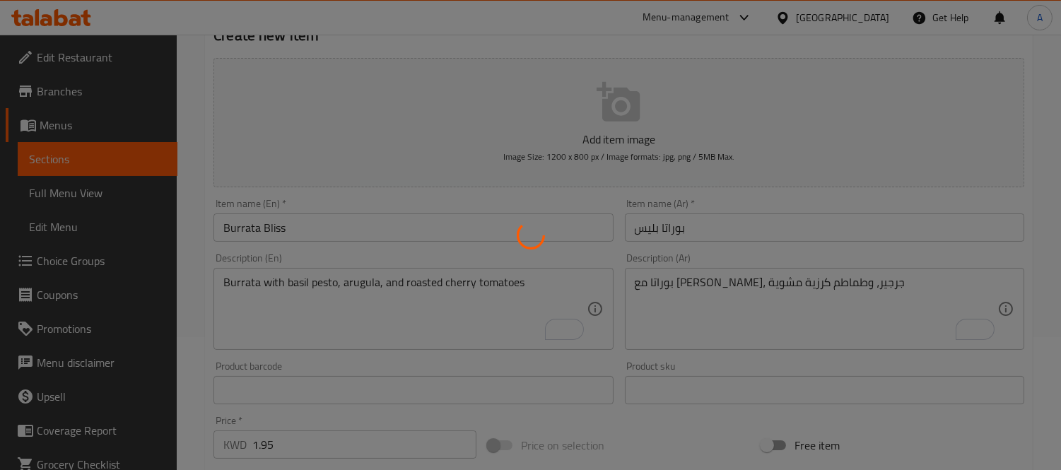
type input "0"
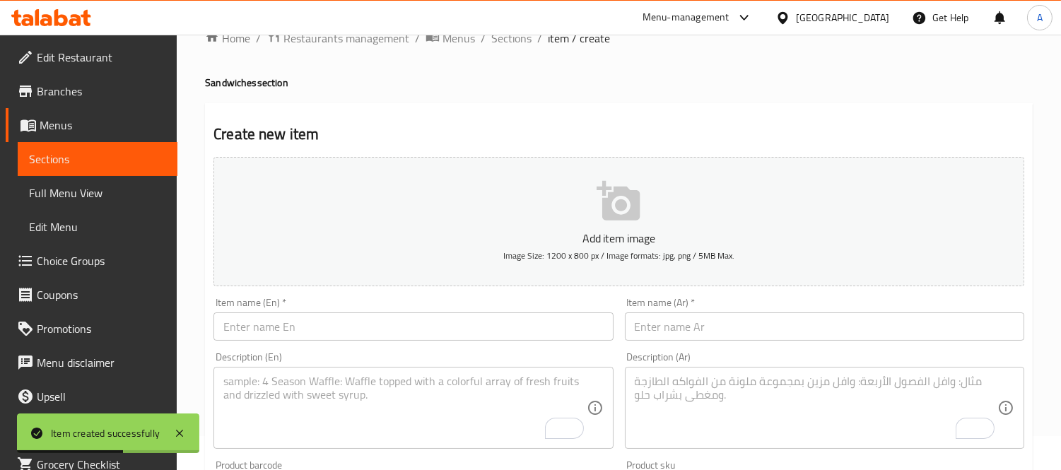
scroll to position [0, 0]
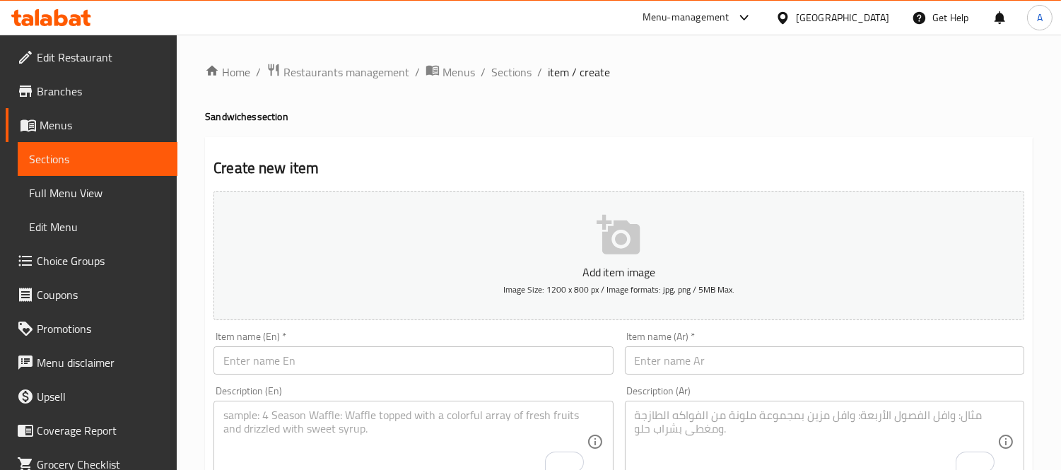
drag, startPoint x: 516, startPoint y: 80, endPoint x: 547, endPoint y: 100, distance: 37.3
click at [516, 80] on span "Sections" at bounding box center [511, 72] width 40 height 17
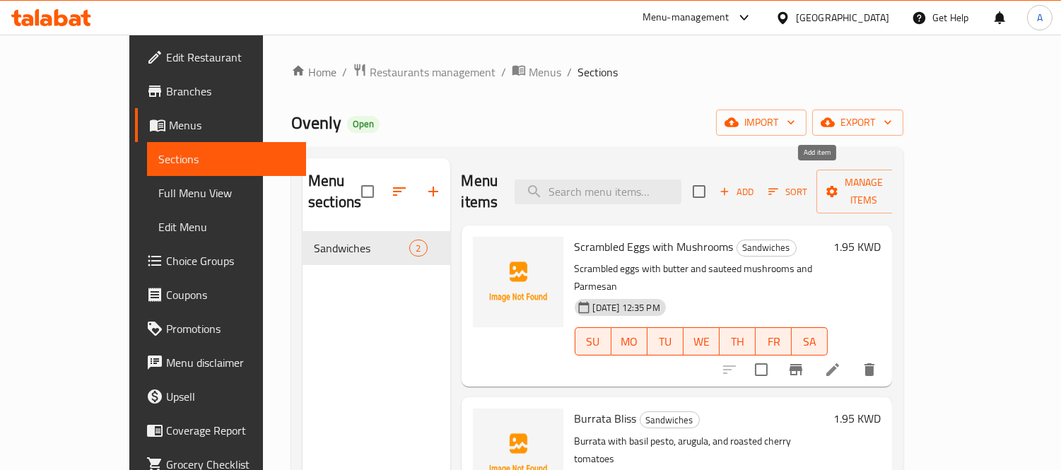
click at [756, 184] on span "Add" at bounding box center [736, 192] width 38 height 16
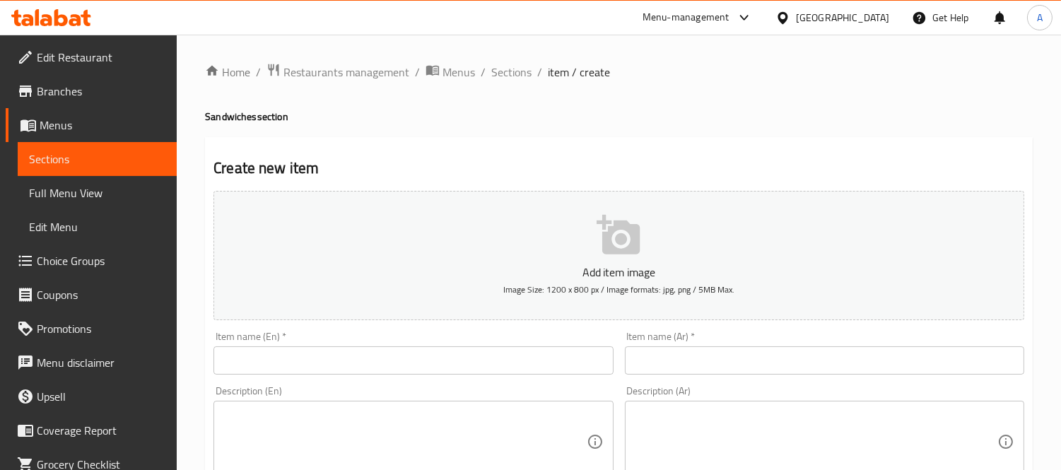
click at [310, 369] on input "text" at bounding box center [412, 360] width 399 height 28
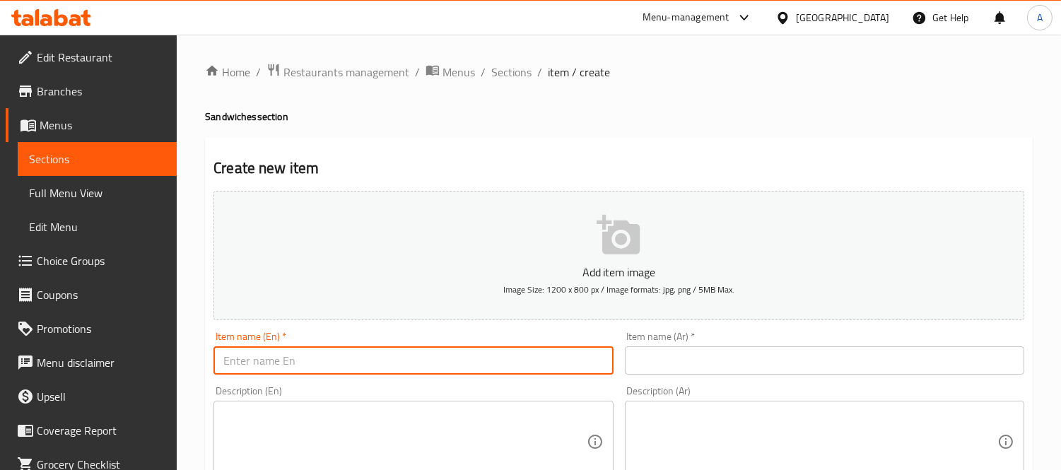
paste input "Halloumi & Aubergine"
drag, startPoint x: 294, startPoint y: 365, endPoint x: 235, endPoint y: 361, distance: 58.8
click at [235, 361] on input "Halloumi & Aubergine" at bounding box center [412, 360] width 399 height 28
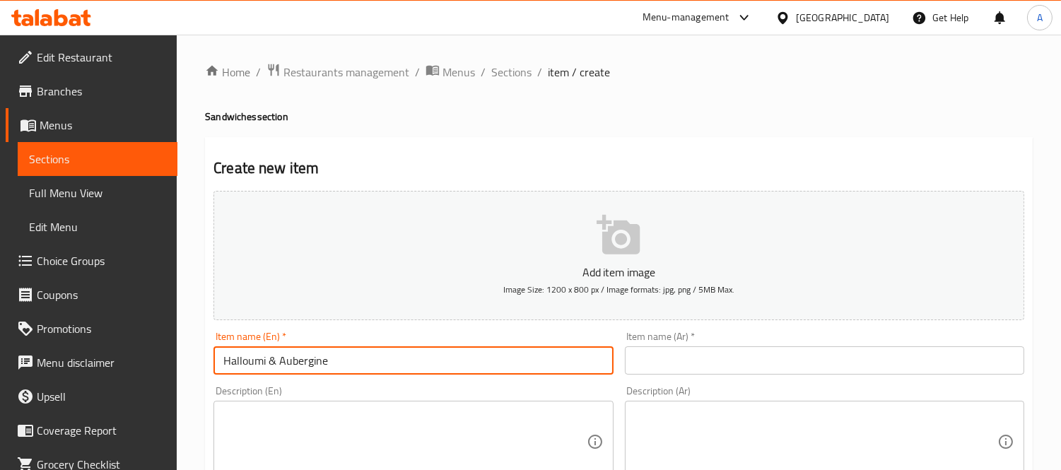
type input "Halloumi & Aubergine"
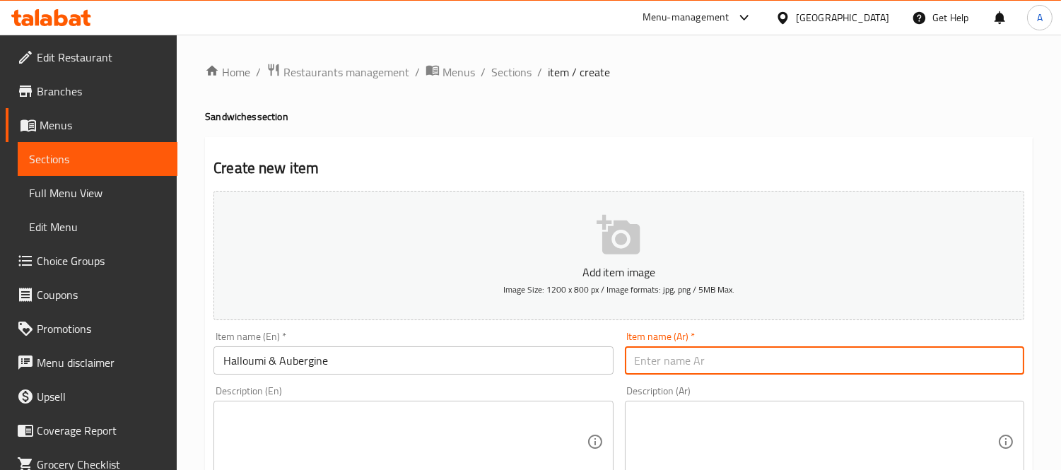
click at [733, 353] on input "text" at bounding box center [824, 360] width 399 height 28
paste input "حلوم وباذنجان"
type input "حلوم وباذنجان"
click at [716, 447] on textarea at bounding box center [816, 442] width 363 height 67
paste textarea "حلوم مشوي مع بيستو، جرجير، طماطم مجففة، باذنجان، وطحينة"
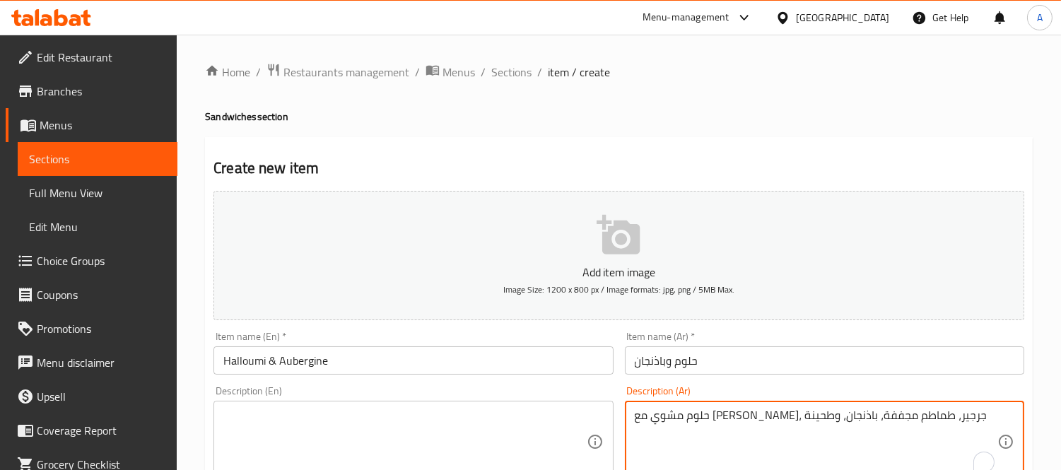
type textarea "حلوم مشوي مع بيستو، جرجير، طماطم مجففة، باذنجان، وطحينة"
click at [776, 435] on textarea "حلوم مشوي مع بيستو، جرجير، طماطم مجففة، باذنجان، وطحينة" at bounding box center [816, 442] width 363 height 67
click at [366, 434] on textarea at bounding box center [404, 442] width 363 height 67
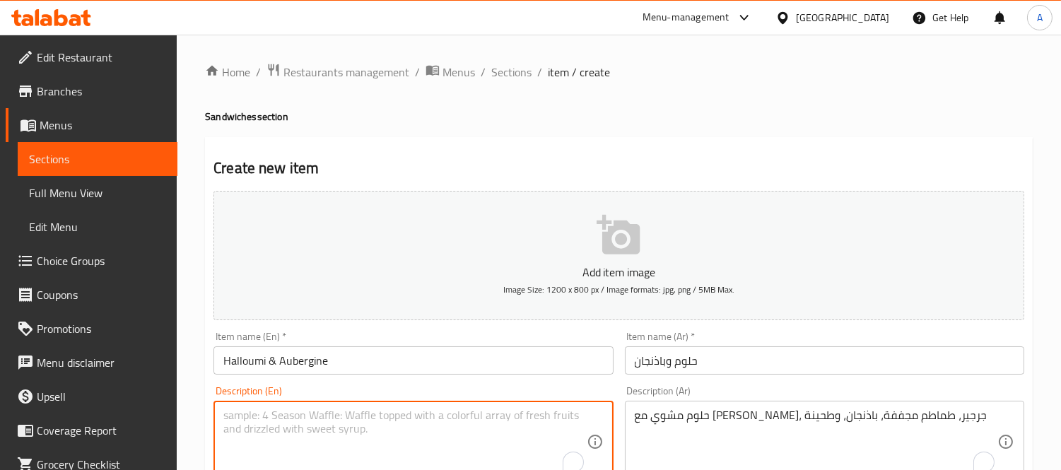
paste textarea "Grilled halloumi with pesto, arugula, sun-dried tomatoes, eggplant, and tahini"
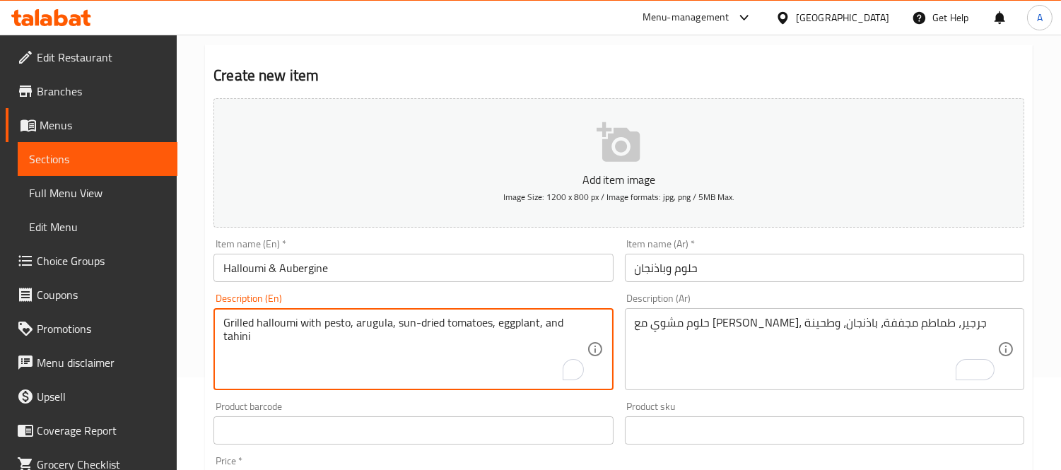
scroll to position [235, 0]
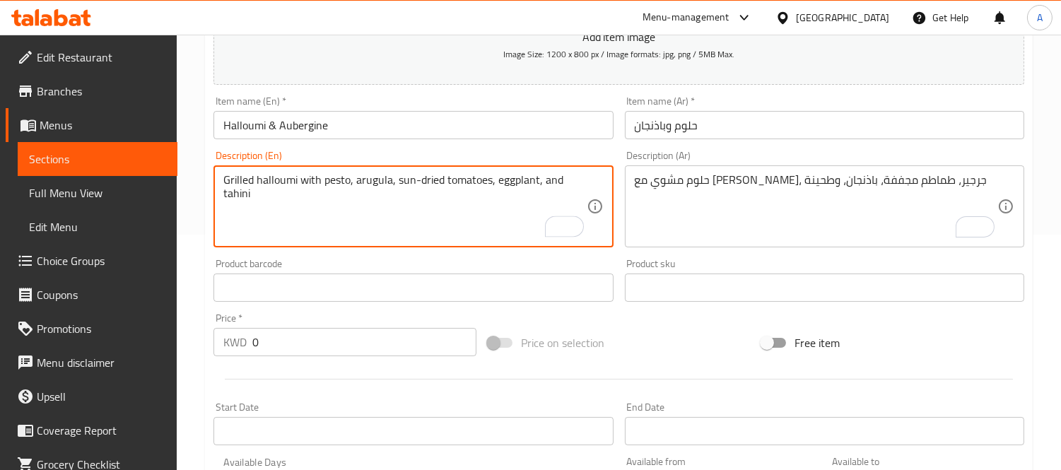
click at [470, 215] on textarea "Grilled halloumi with pesto, arugula, sun-dried tomatoes, eggplant, and tahini" at bounding box center [404, 206] width 363 height 67
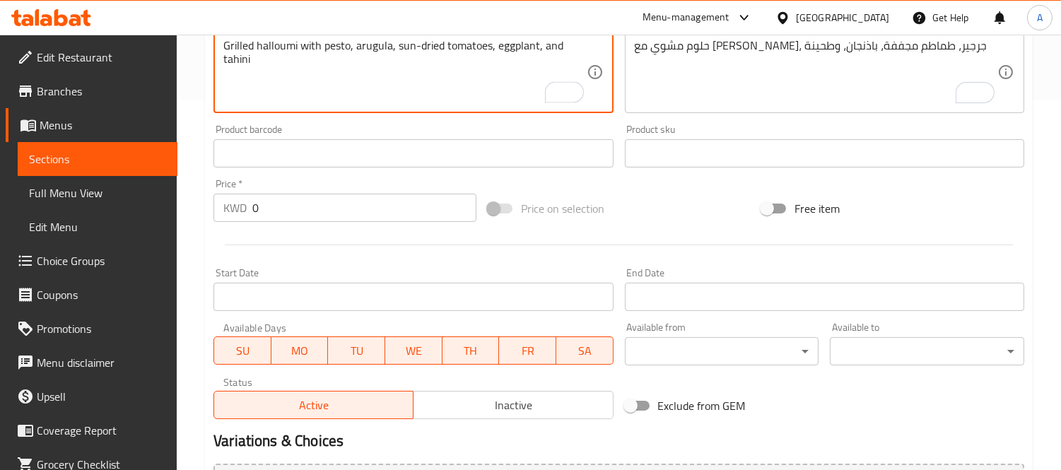
scroll to position [291, 0]
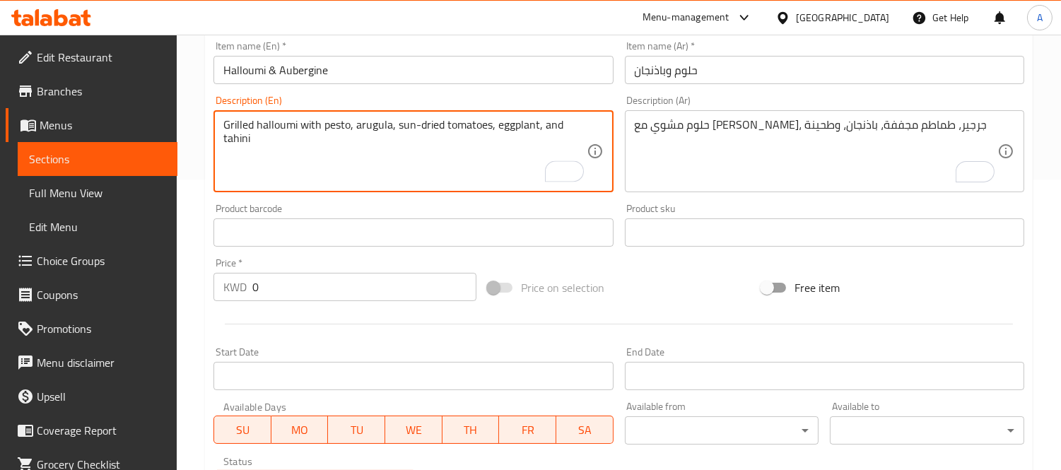
type textarea "Grilled halloumi with pesto, arugula, sun-dried tomatoes, eggplant, and tahini"
paste input "1.95"
drag, startPoint x: 348, startPoint y: 291, endPoint x: 279, endPoint y: 286, distance: 70.2
click at [279, 286] on input "0" at bounding box center [364, 287] width 224 height 28
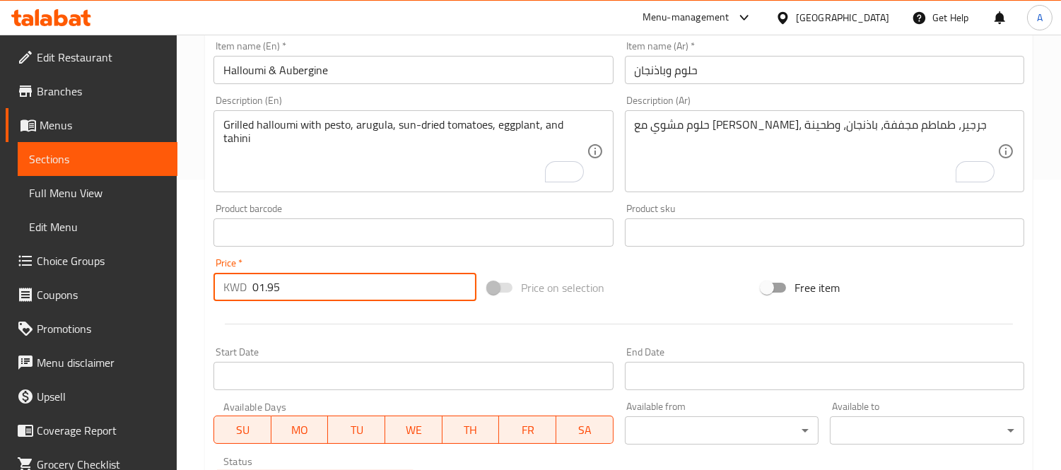
drag, startPoint x: 288, startPoint y: 291, endPoint x: 167, endPoint y: 269, distance: 123.7
click at [167, 269] on div "Edit Restaurant Branches Menus Sections Full Menu View Edit Menu Choice Groups …" at bounding box center [530, 226] width 1061 height 964
paste input "number"
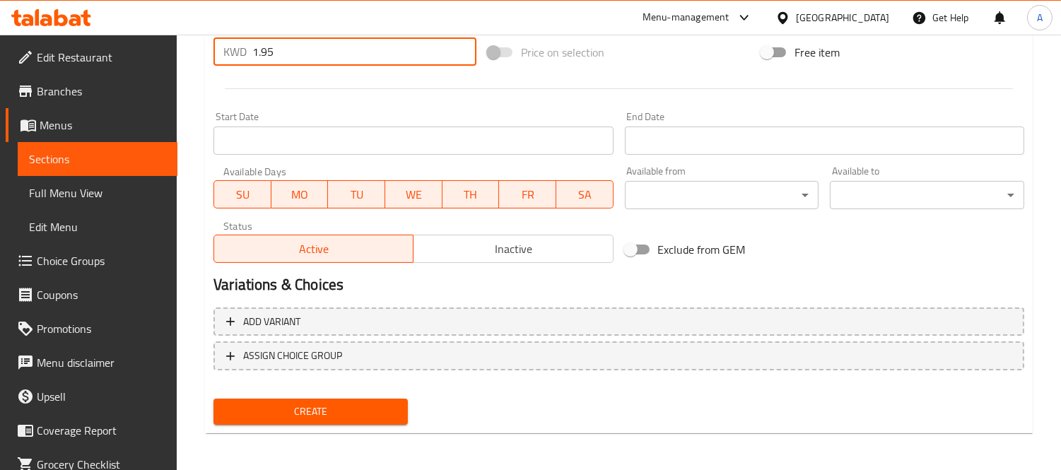
type input "1.95"
click at [328, 399] on button "Create" at bounding box center [310, 412] width 194 height 26
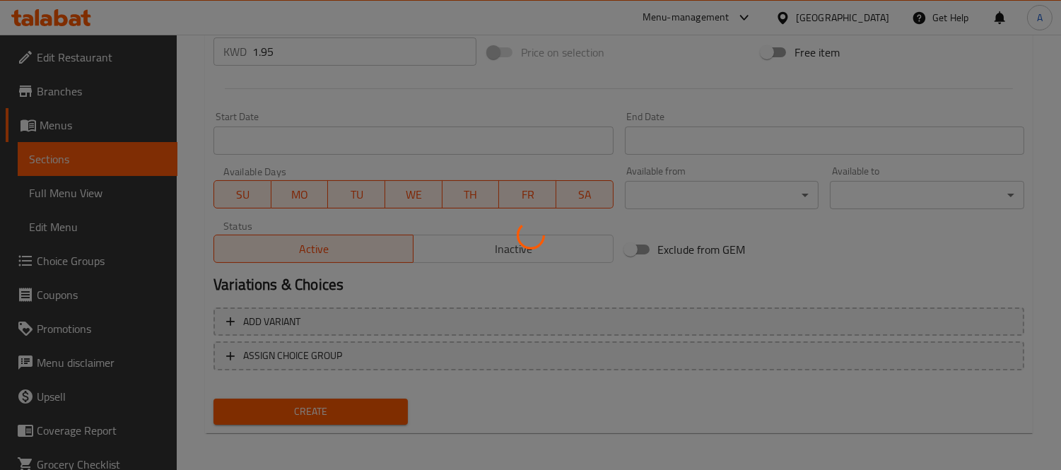
scroll to position [54, 0]
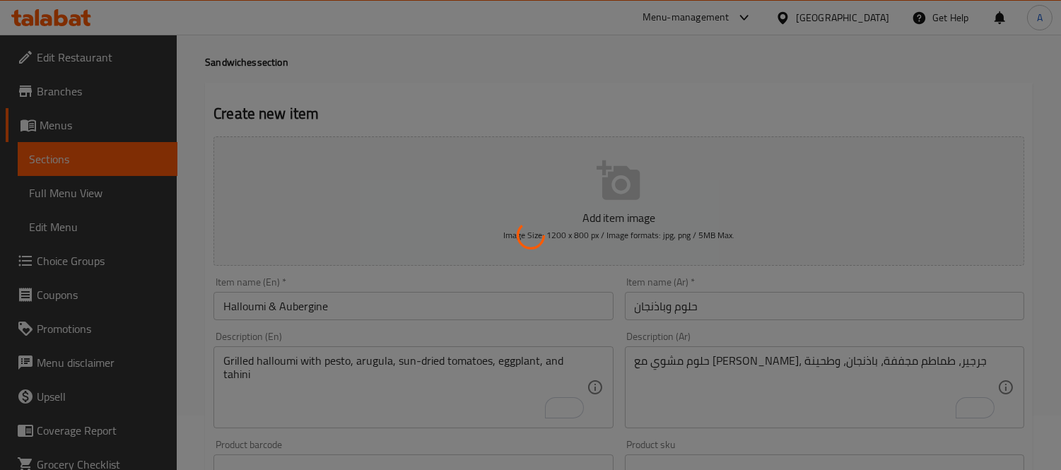
type input "0"
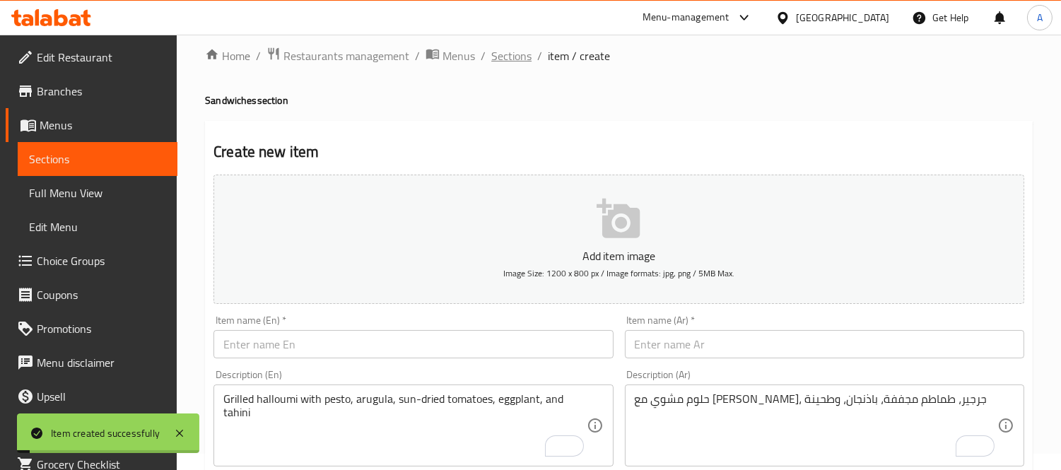
scroll to position [0, 0]
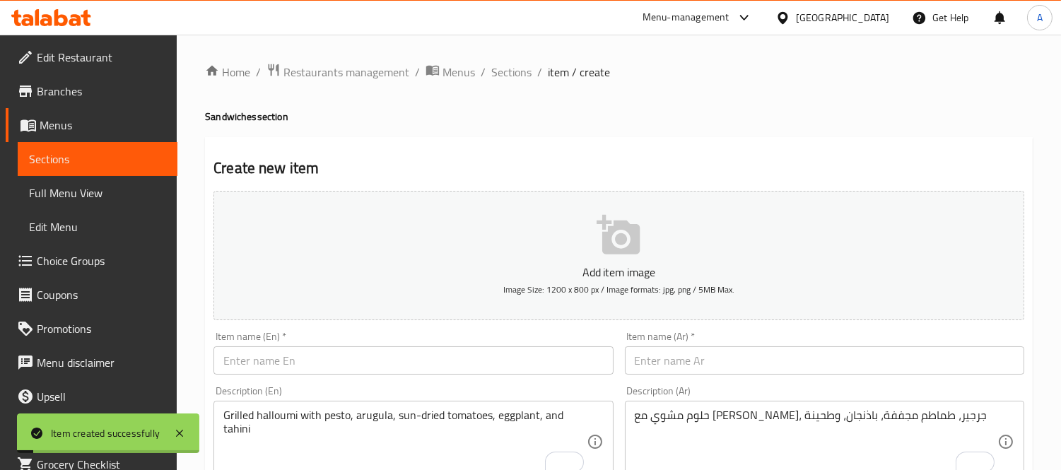
drag, startPoint x: 514, startPoint y: 69, endPoint x: 728, endPoint y: 102, distance: 216.6
click at [514, 69] on span "Sections" at bounding box center [511, 72] width 40 height 17
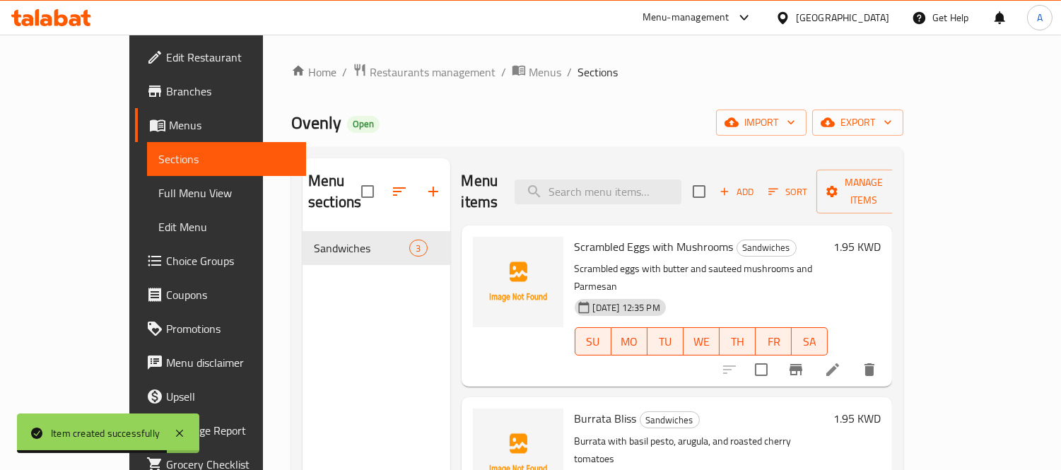
click at [135, 271] on link "Choice Groups" at bounding box center [221, 261] width 172 height 34
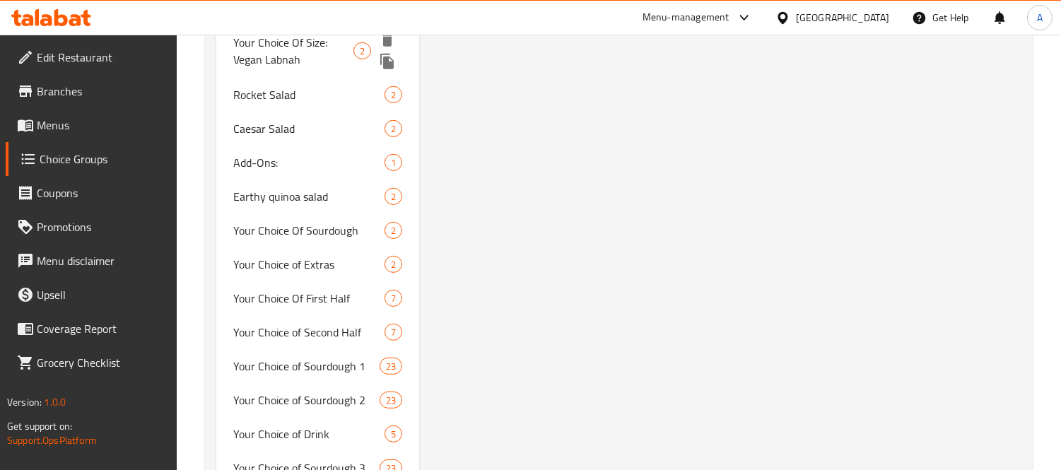
scroll to position [1649, 0]
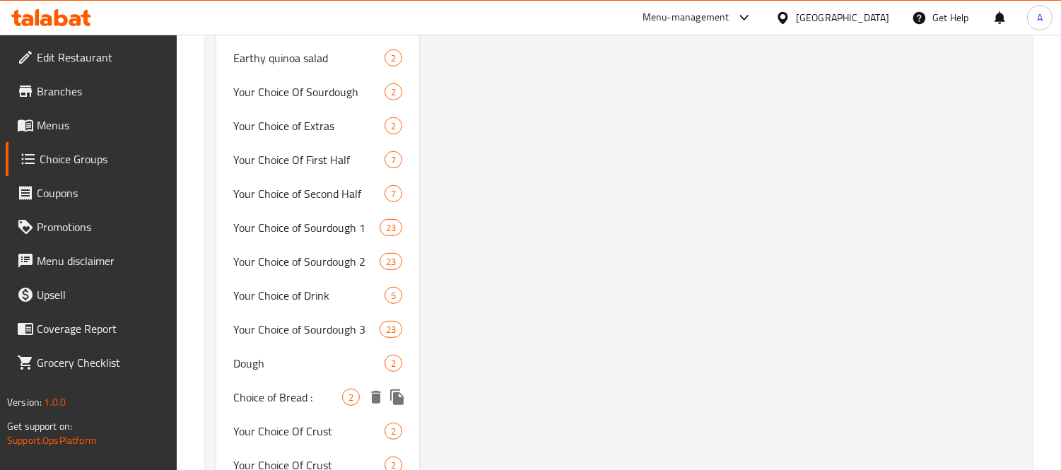
drag, startPoint x: 238, startPoint y: 335, endPoint x: 633, endPoint y: 195, distance: 419.2
click at [238, 389] on span "Choice of Bread :" at bounding box center [287, 397] width 109 height 17
type input "Choice of Bread :"
type input "1"
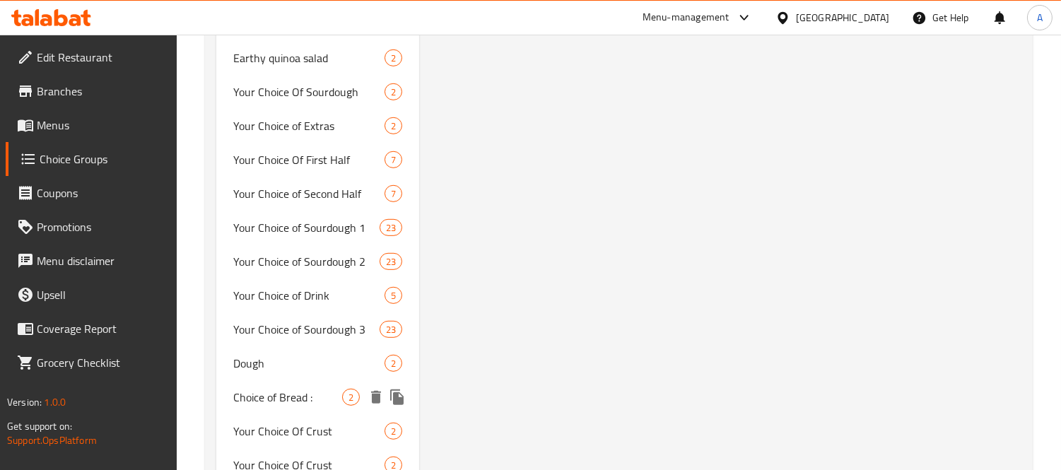
type input "1"
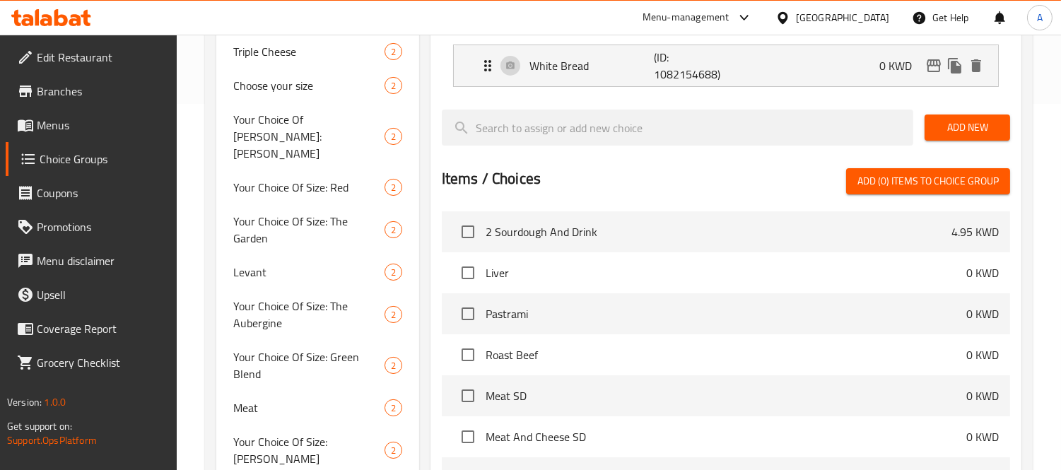
scroll to position [0, 0]
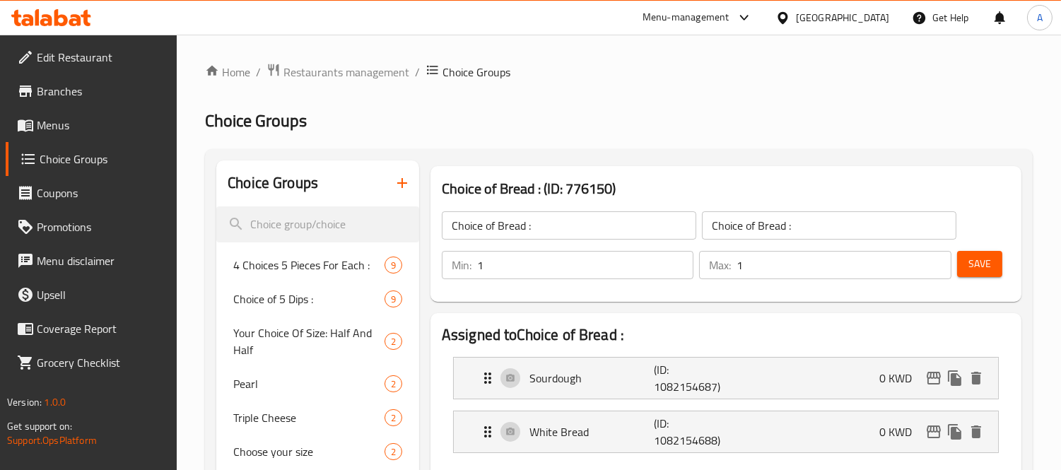
click at [394, 184] on icon "button" at bounding box center [402, 183] width 17 height 17
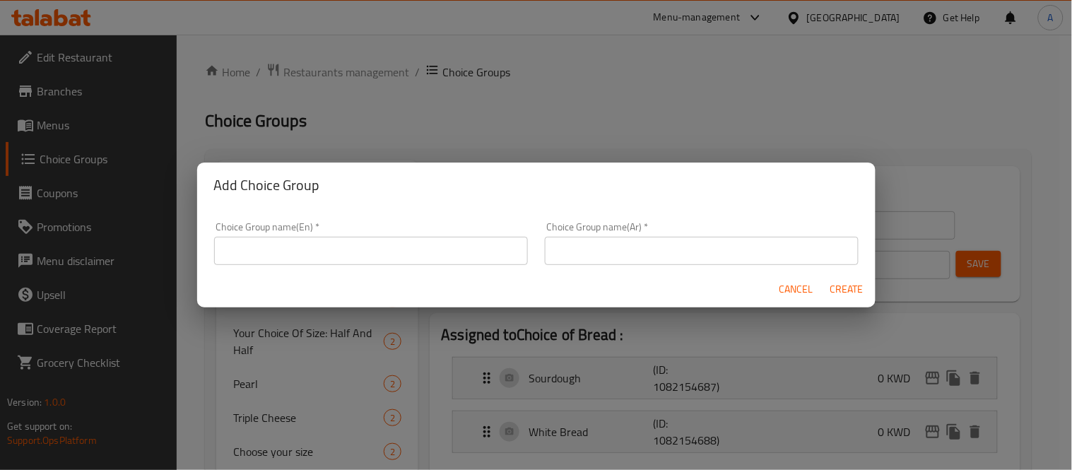
click at [384, 259] on input "text" at bounding box center [371, 251] width 314 height 28
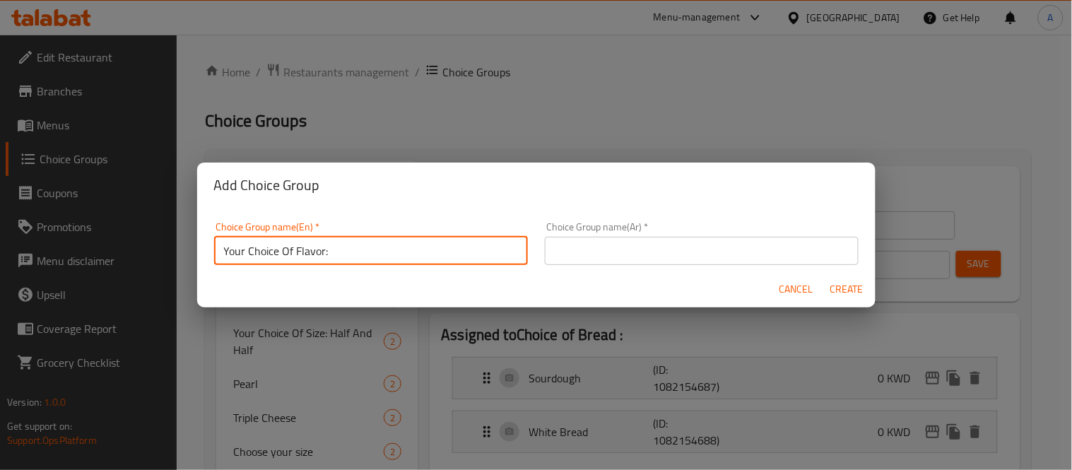
click at [317, 250] on input "Your Choice Of Flavor:" at bounding box center [371, 251] width 314 height 28
type input "Your Choice Of Bread:"
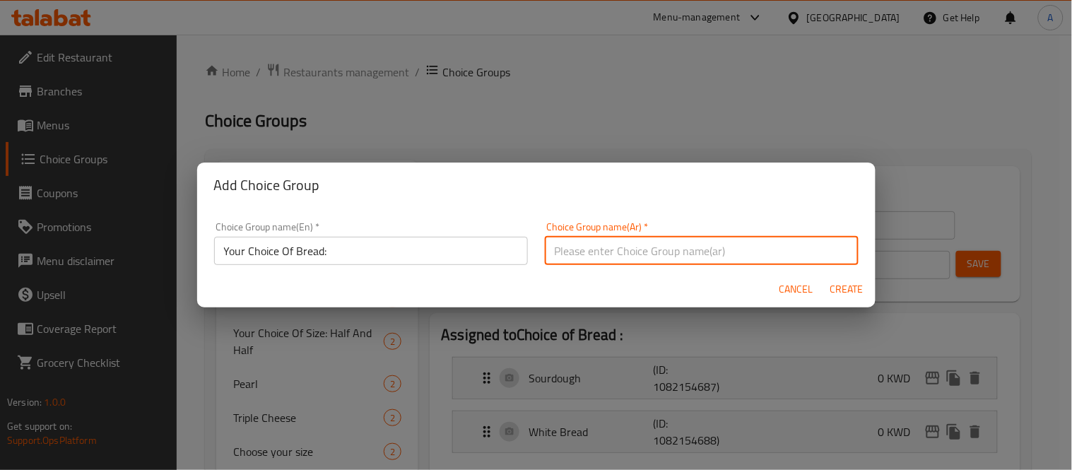
click at [618, 256] on input "text" at bounding box center [702, 251] width 314 height 28
type input "إختيارك من الخبز:"
click at [825, 276] on button "Create" at bounding box center [847, 289] width 45 height 26
type input "Your Choice Of Bread:"
type input "إختيارك من الخبز:"
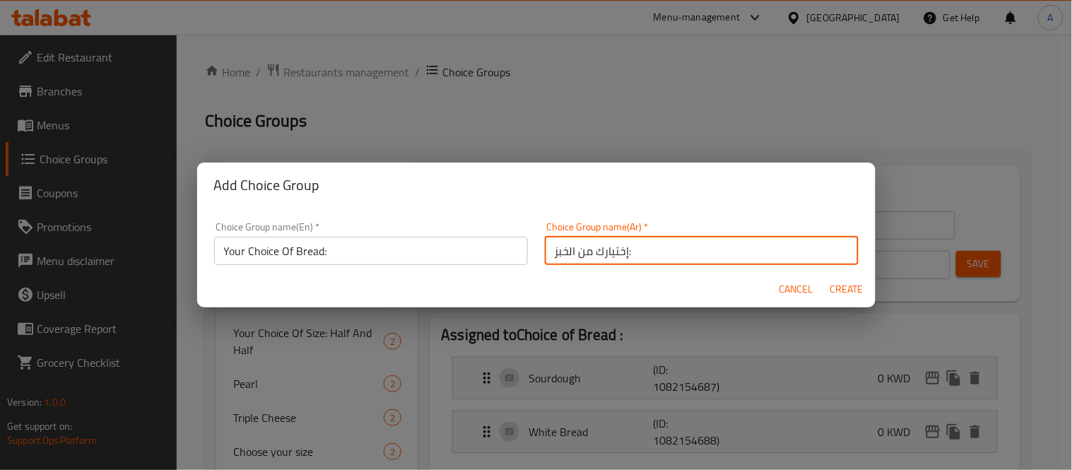
type input "0"
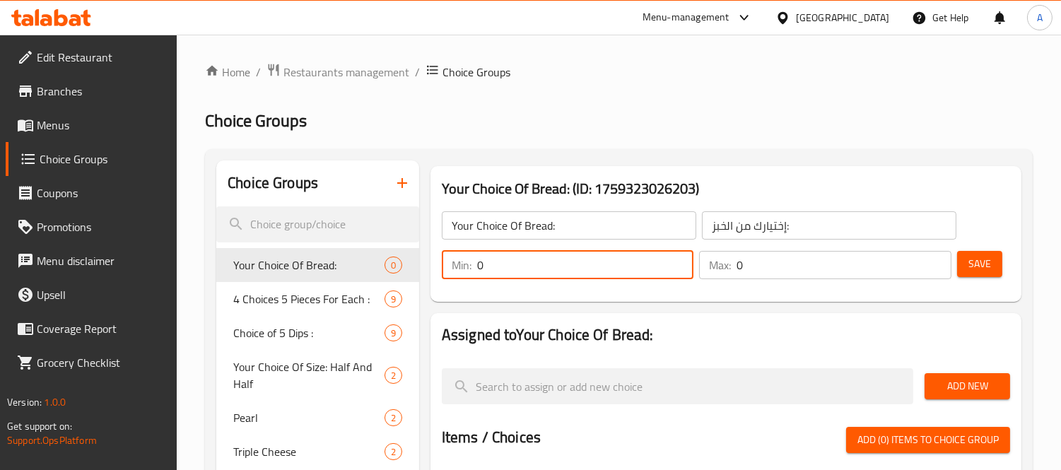
drag, startPoint x: 538, startPoint y: 267, endPoint x: 414, endPoint y: 270, distance: 123.7
type input "1"
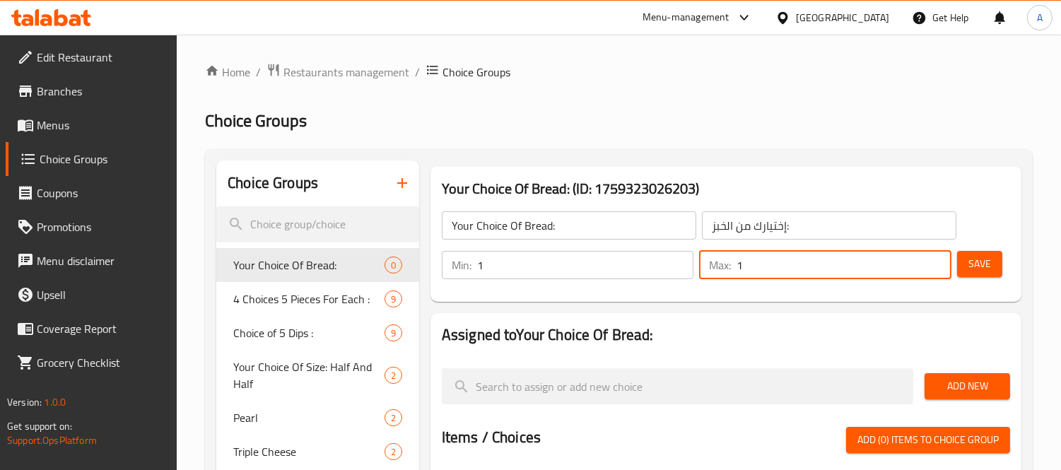
drag, startPoint x: 695, startPoint y: 270, endPoint x: 849, endPoint y: 256, distance: 154.7
click at [694, 270] on div "Min: 1 ​ Max: 1 ​" at bounding box center [696, 265] width 521 height 40
type input "1"
click at [978, 267] on span "Save" at bounding box center [979, 264] width 23 height 18
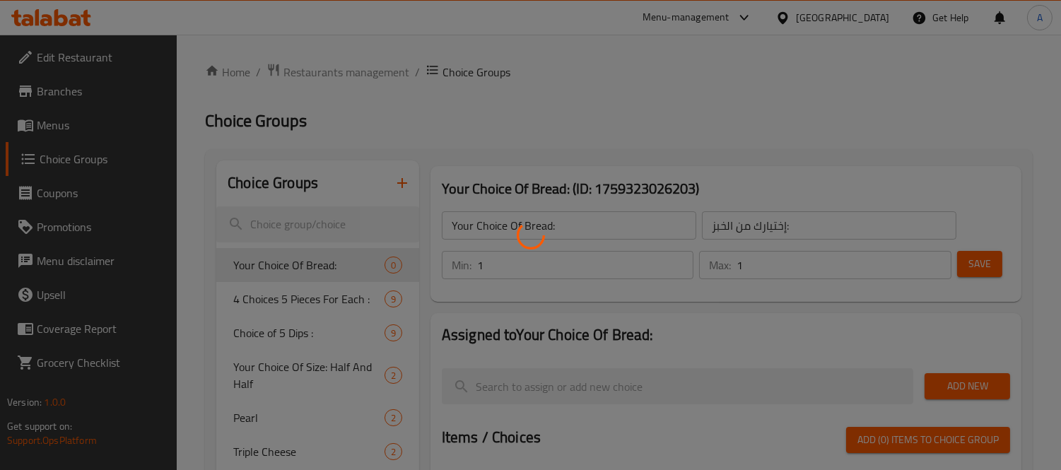
scroll to position [157, 0]
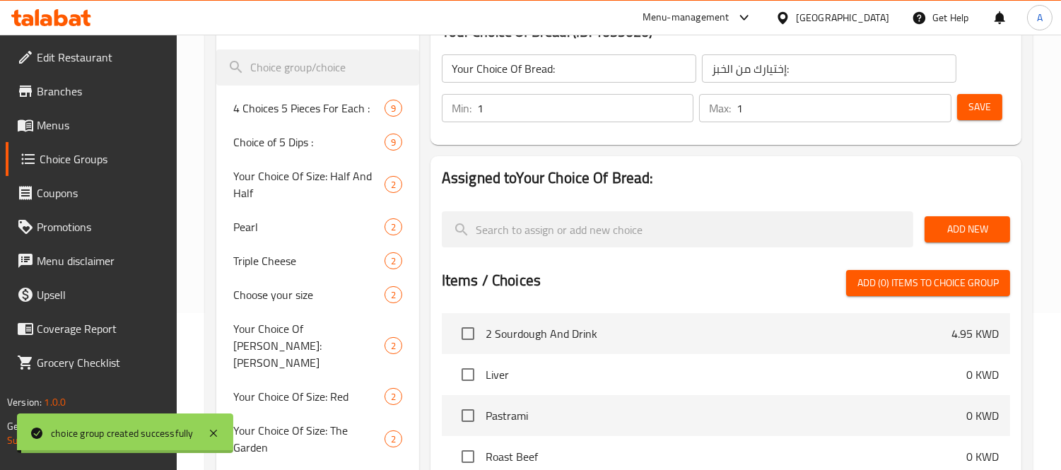
click at [944, 221] on span "Add New" at bounding box center [967, 230] width 63 height 18
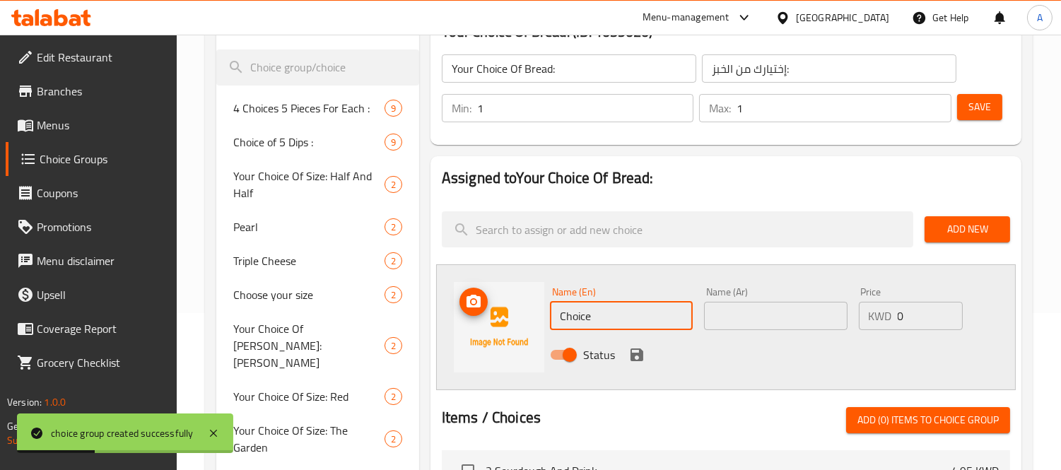
drag, startPoint x: 616, startPoint y: 321, endPoint x: 535, endPoint y: 314, distance: 81.6
click at [535, 314] on div "Name (En) Choice Name (En) Name (Ar) Name (Ar) Price KWD 0 Price Status" at bounding box center [726, 327] width 580 height 126
paste input "iabatta"
click at [629, 320] on input "Ciabatta" at bounding box center [621, 316] width 143 height 28
click at [621, 323] on input "Ciabatta" at bounding box center [621, 316] width 143 height 28
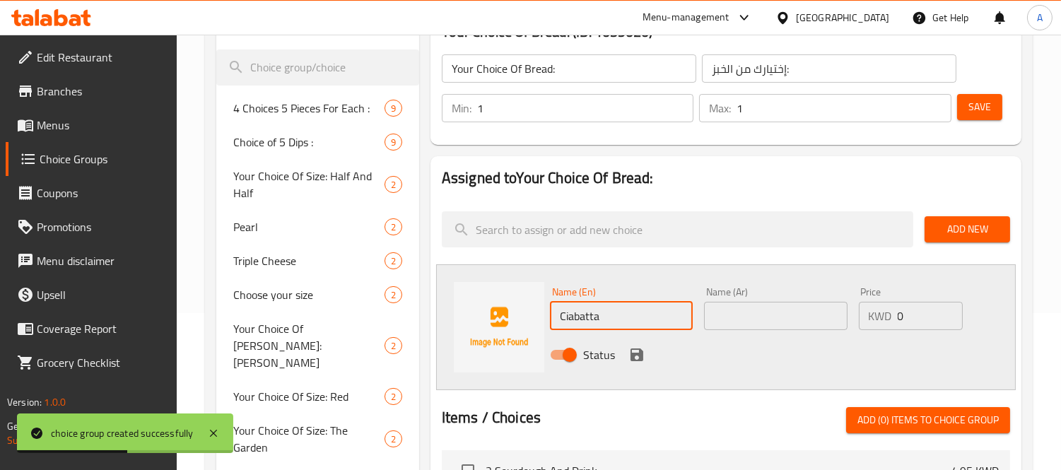
click at [621, 323] on input "Ciabatta" at bounding box center [621, 316] width 143 height 28
paste input "Bread"
type input "Ciabatta Bread"
drag, startPoint x: 760, startPoint y: 319, endPoint x: 711, endPoint y: 335, distance: 51.4
click at [760, 319] on input "text" at bounding box center [775, 316] width 143 height 28
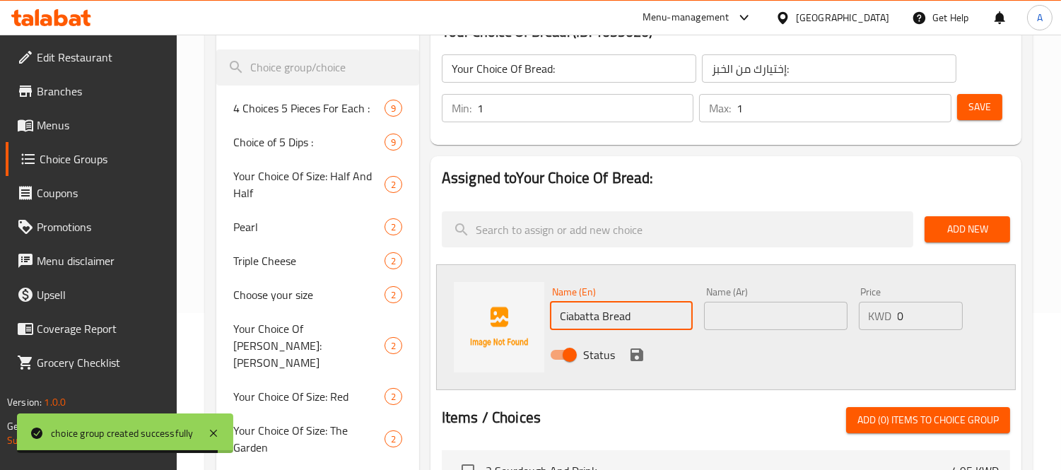
paste input "خبز شيباتا"
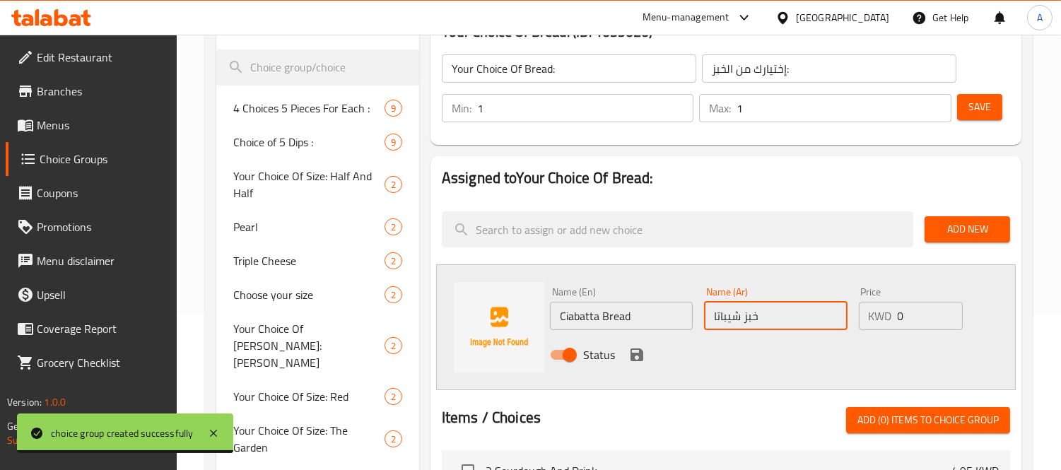
type input "خبز شيباتا"
click at [635, 358] on icon "save" at bounding box center [636, 354] width 17 height 17
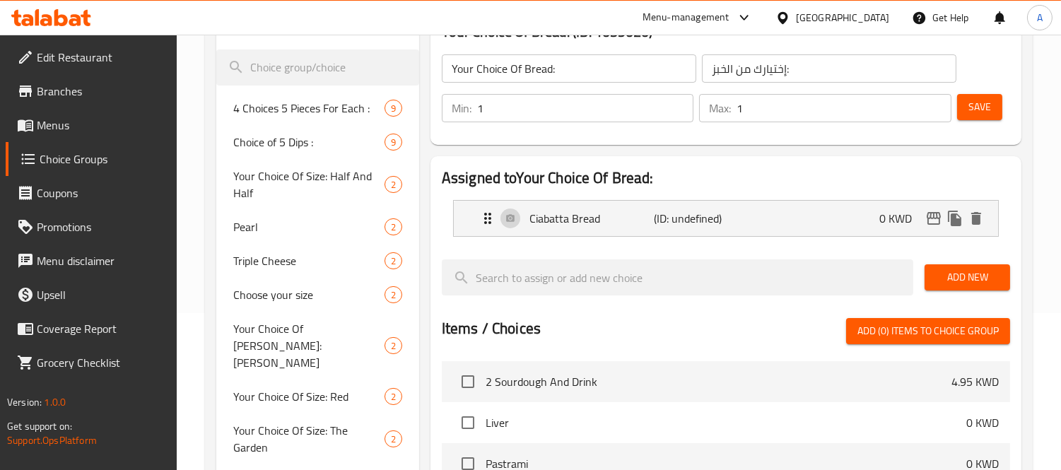
drag, startPoint x: 980, startPoint y: 267, endPoint x: 978, endPoint y: 287, distance: 19.9
click at [980, 273] on span "Add New" at bounding box center [967, 278] width 63 height 18
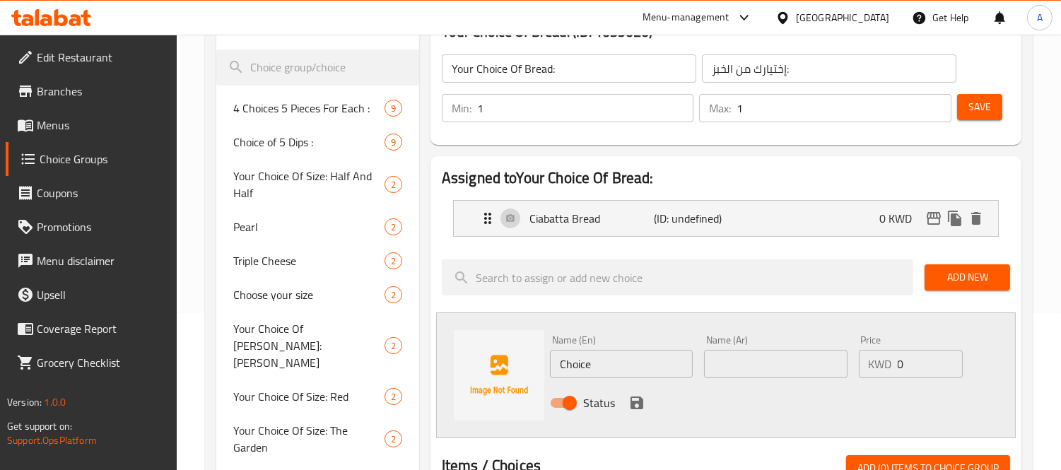
click at [630, 364] on input "Choice" at bounding box center [621, 364] width 143 height 28
paste input "Sourdough"
type input "Sourdough Bread"
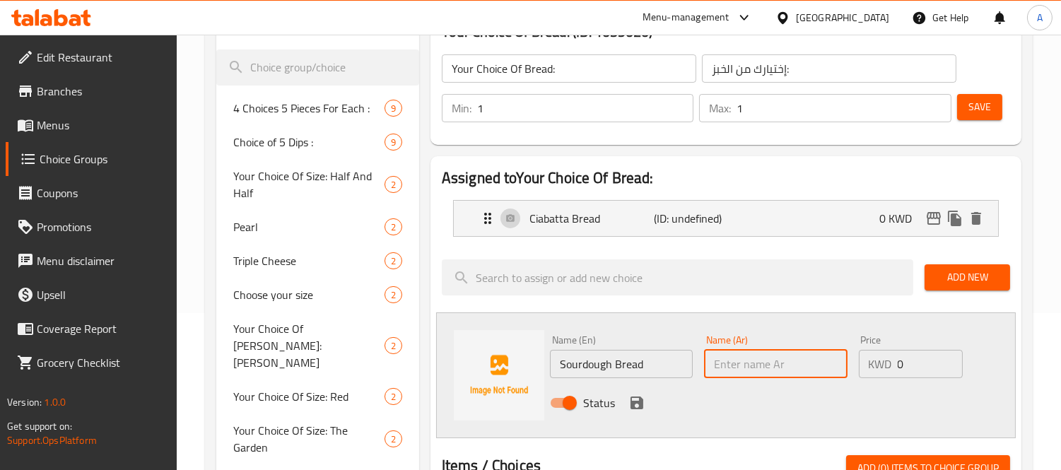
click at [726, 362] on input "text" at bounding box center [775, 364] width 143 height 28
type input "خبز العجين المخمر"
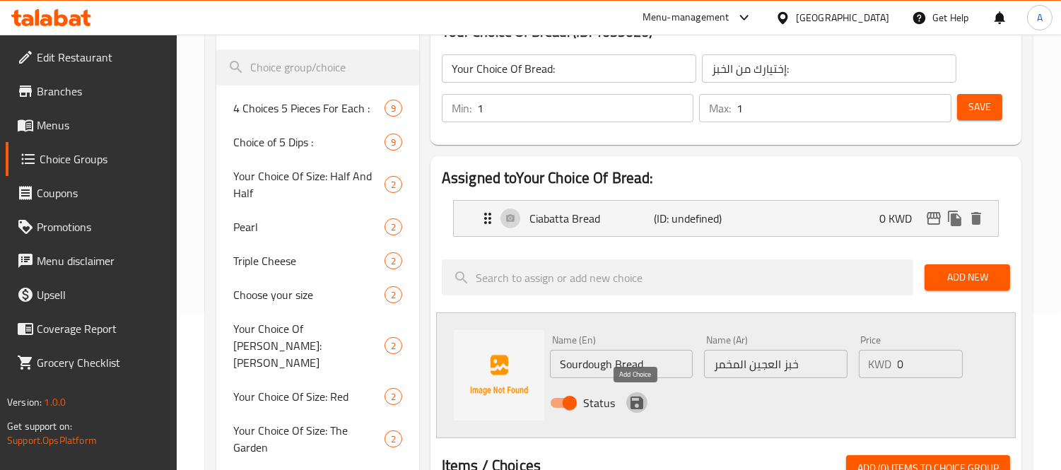
click at [639, 402] on icon "save" at bounding box center [637, 403] width 13 height 13
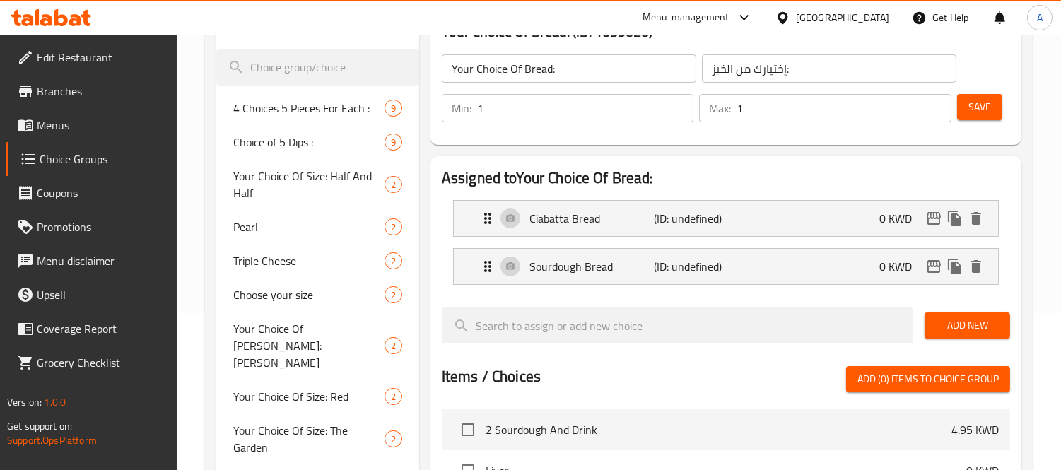
click at [993, 112] on button "Save" at bounding box center [979, 107] width 45 height 26
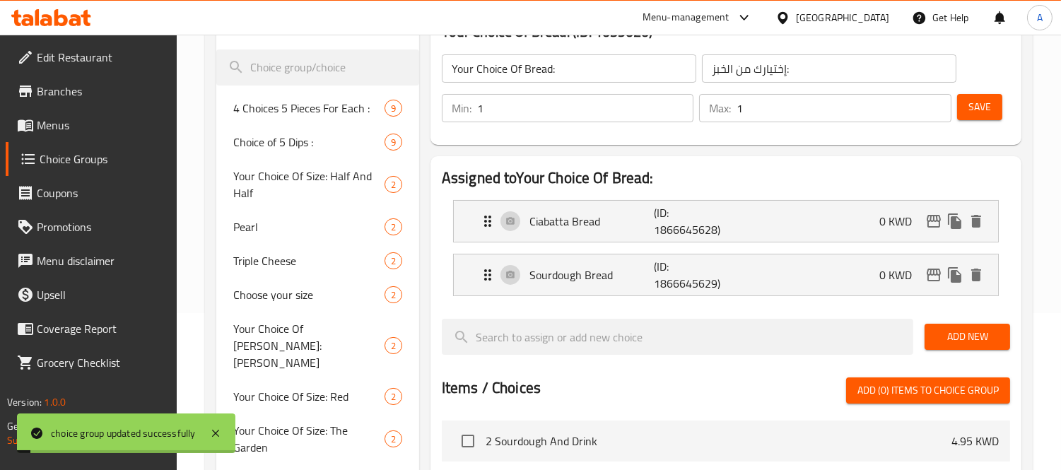
click at [945, 322] on div "Add New" at bounding box center [967, 336] width 97 height 47
click at [1004, 340] on button "Add New" at bounding box center [968, 337] width 86 height 26
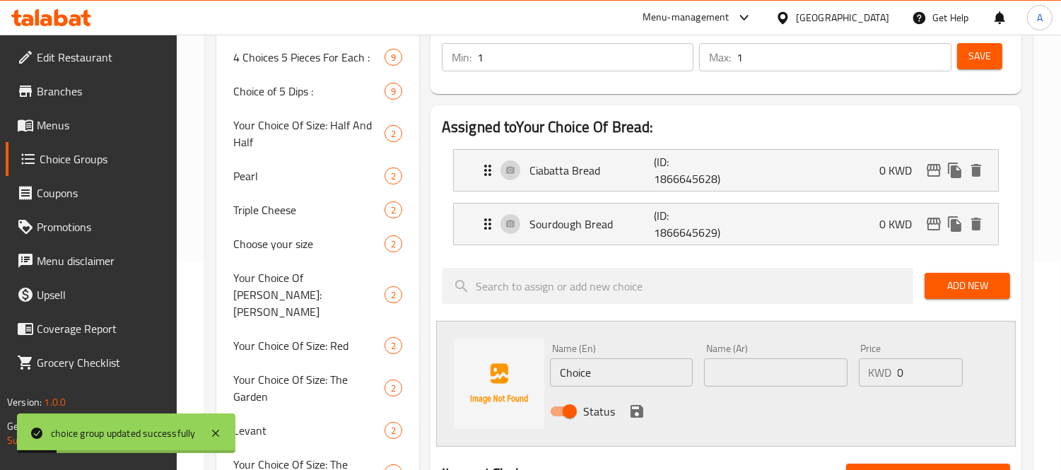
scroll to position [235, 0]
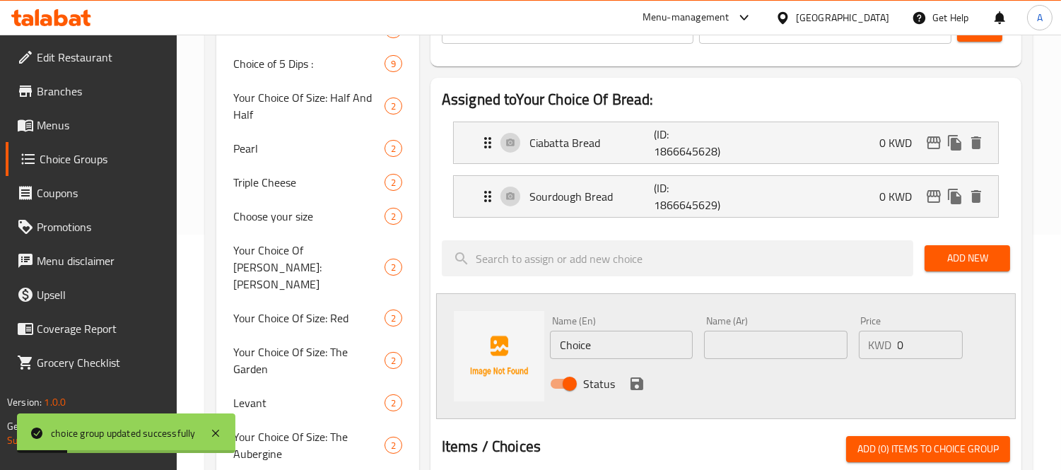
drag, startPoint x: 627, startPoint y: 351, endPoint x: 507, endPoint y: 338, distance: 120.8
click at [507, 338] on div "Name (En) Choice Name (En) Name (Ar) Name (Ar) Price KWD 0 Price Status" at bounding box center [726, 356] width 580 height 126
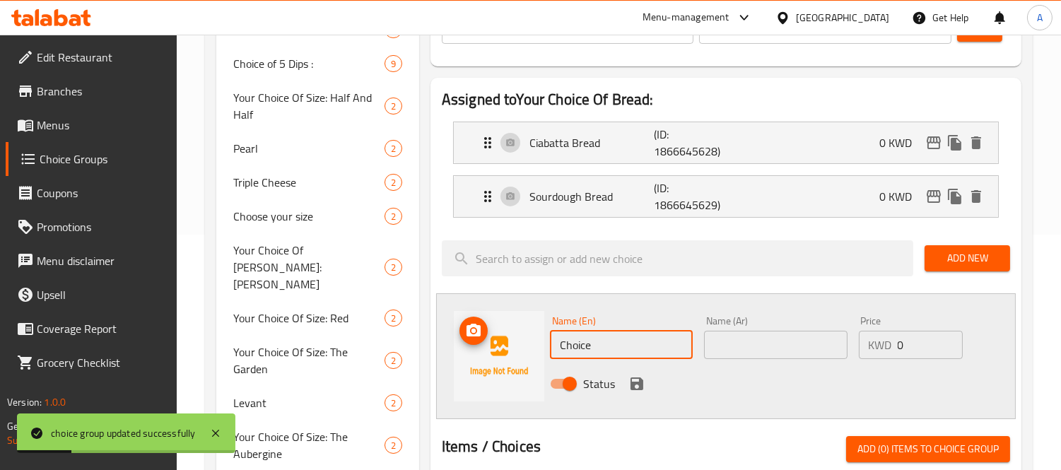
paste input "Brioch"
click at [561, 347] on input "Brioche Bread" at bounding box center [621, 345] width 143 height 28
type input "Brioche Bread"
click at [618, 349] on input "Brioche Bread" at bounding box center [621, 345] width 143 height 28
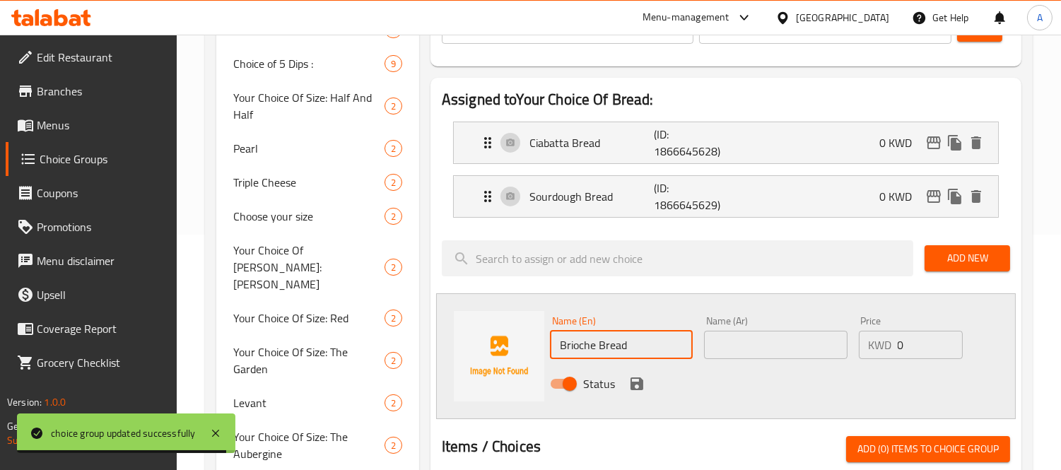
click at [618, 349] on input "Brioche Bread" at bounding box center [621, 345] width 143 height 28
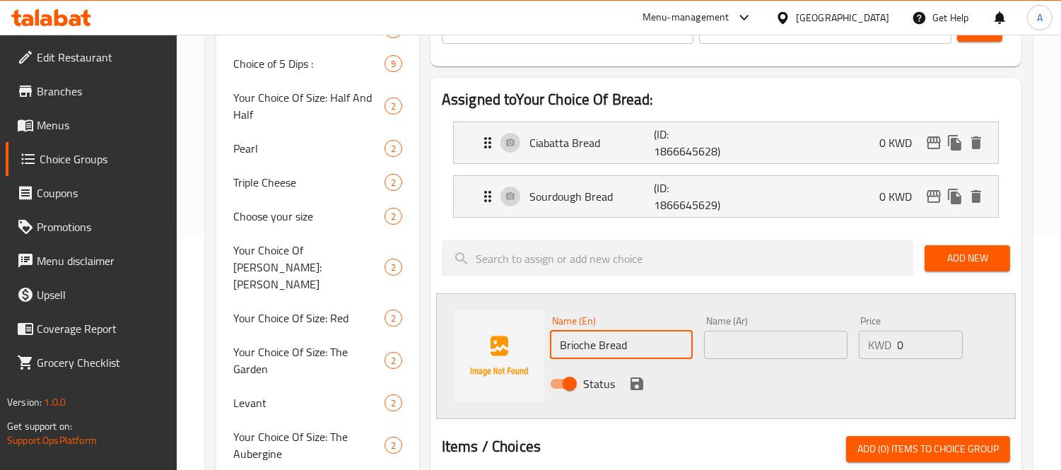
click at [743, 348] on input "text" at bounding box center [775, 345] width 143 height 28
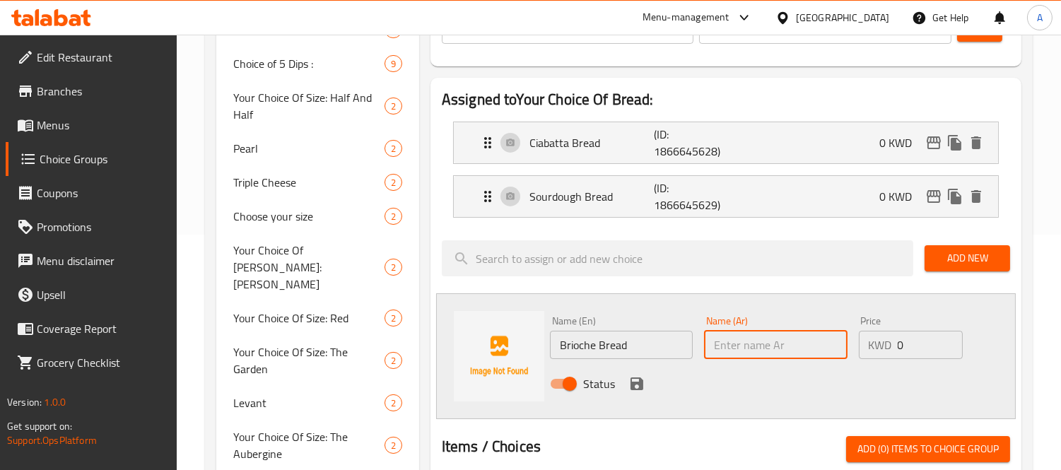
paste input "خبز البريوش"
type input "خبز البريوش"
click at [631, 382] on icon "save" at bounding box center [637, 383] width 13 height 13
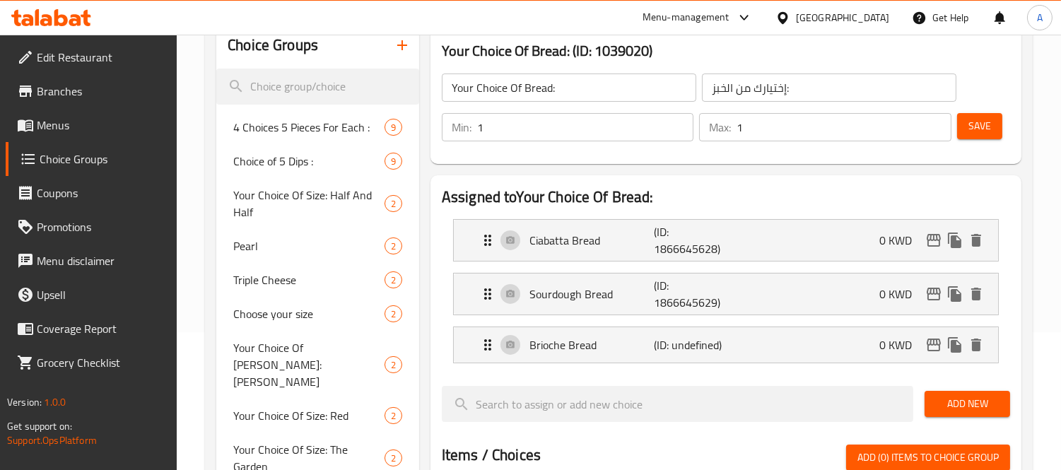
scroll to position [78, 0]
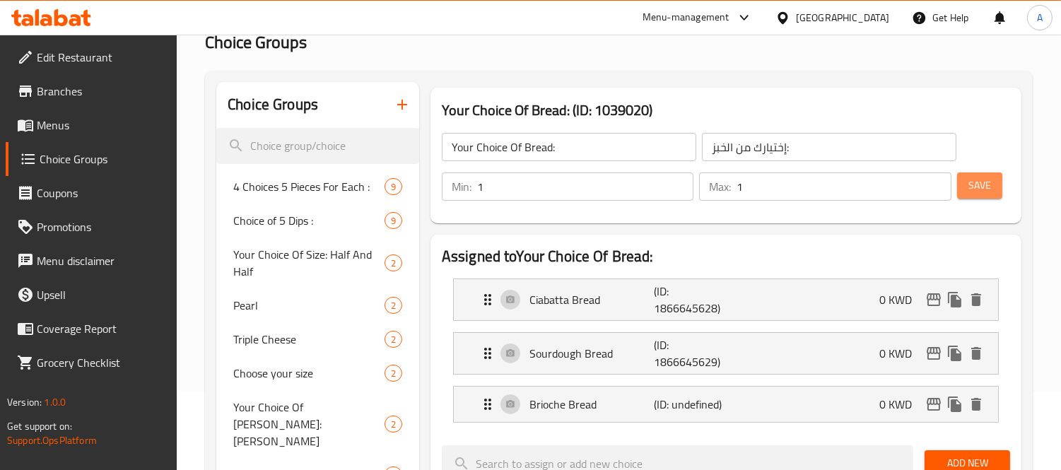
click at [994, 195] on button "Save" at bounding box center [979, 185] width 45 height 26
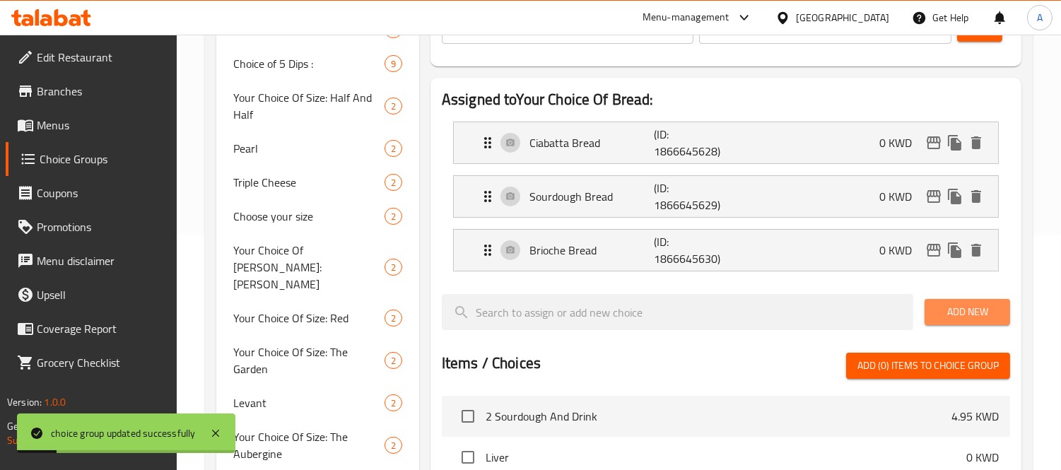
click at [992, 324] on button "Add New" at bounding box center [968, 312] width 86 height 26
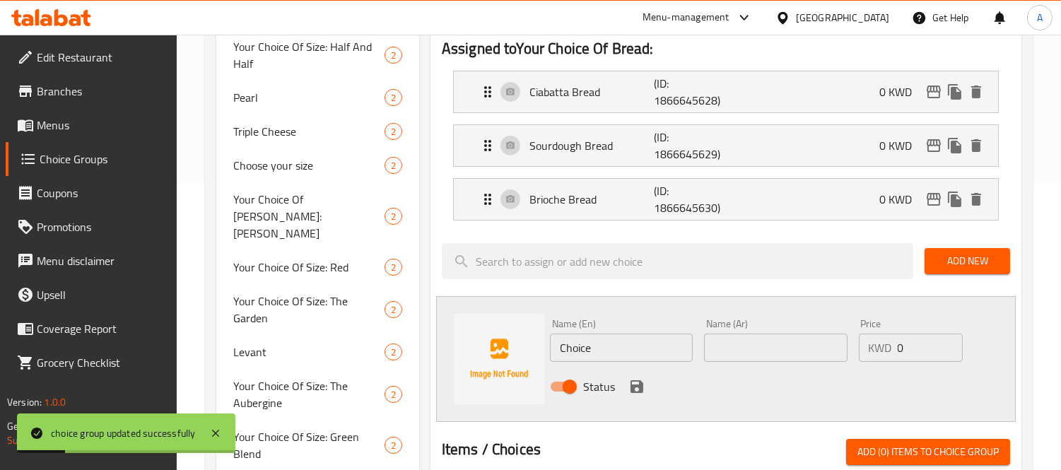
scroll to position [314, 0]
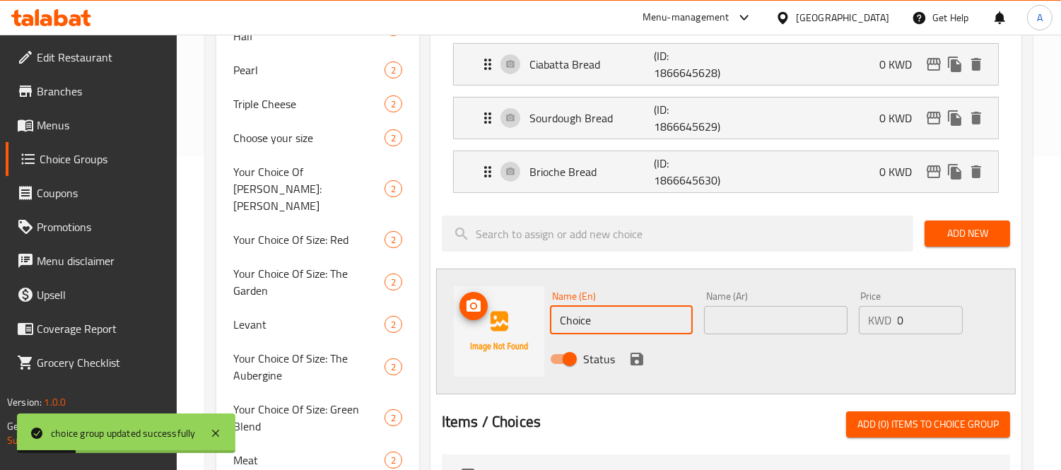
drag, startPoint x: 602, startPoint y: 310, endPoint x: 518, endPoint y: 305, distance: 84.3
click at [518, 305] on div "Name (En) Choice Name (En) Name (Ar) Name (Ar) Price KWD 0 Price Status" at bounding box center [726, 332] width 580 height 126
paste input "roissant"
type input "Croissant"
click at [790, 330] on input "text" at bounding box center [775, 320] width 143 height 28
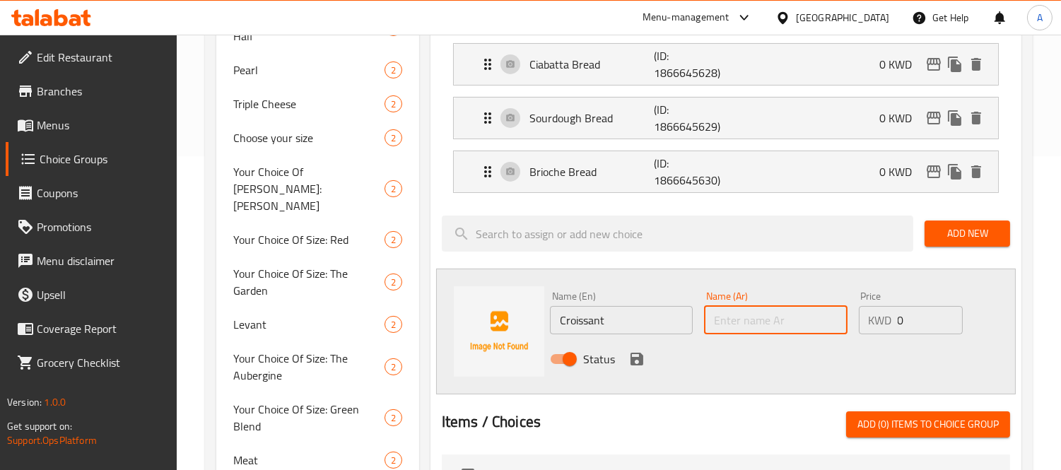
click at [790, 329] on input "text" at bounding box center [775, 320] width 143 height 28
click at [675, 327] on input "Croissant" at bounding box center [621, 320] width 143 height 28
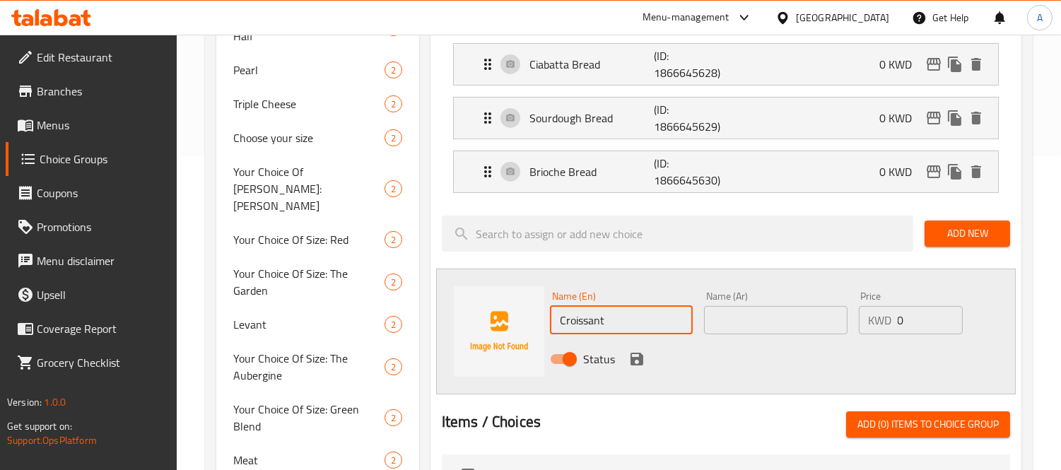
click at [675, 327] on input "Croissant" at bounding box center [621, 320] width 143 height 28
click at [746, 312] on input "text" at bounding box center [775, 320] width 143 height 28
paste input "كرواسون"
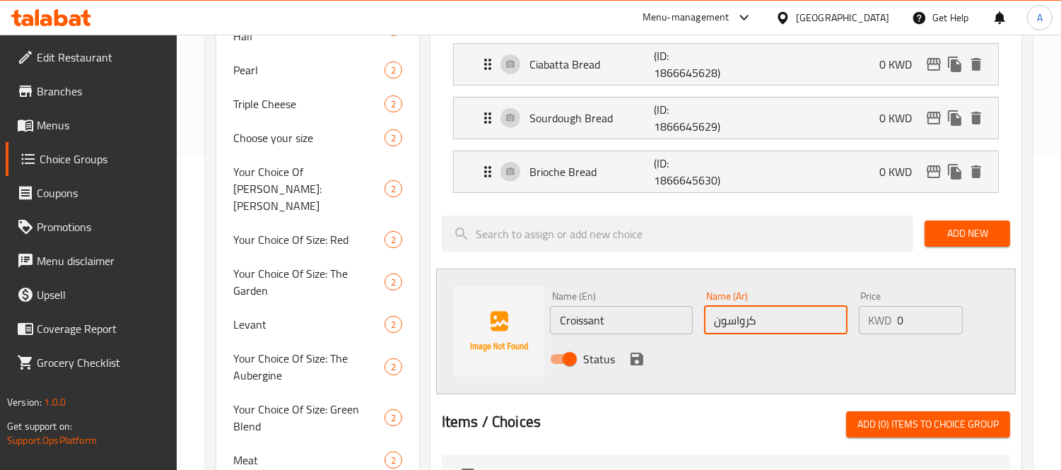
type input "كرواسون"
click at [631, 355] on icon "save" at bounding box center [637, 359] width 13 height 13
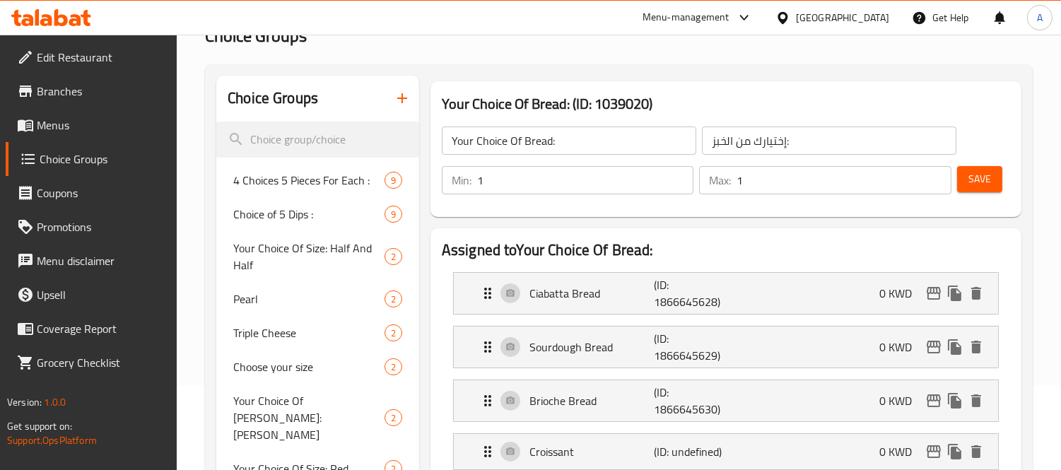
scroll to position [78, 0]
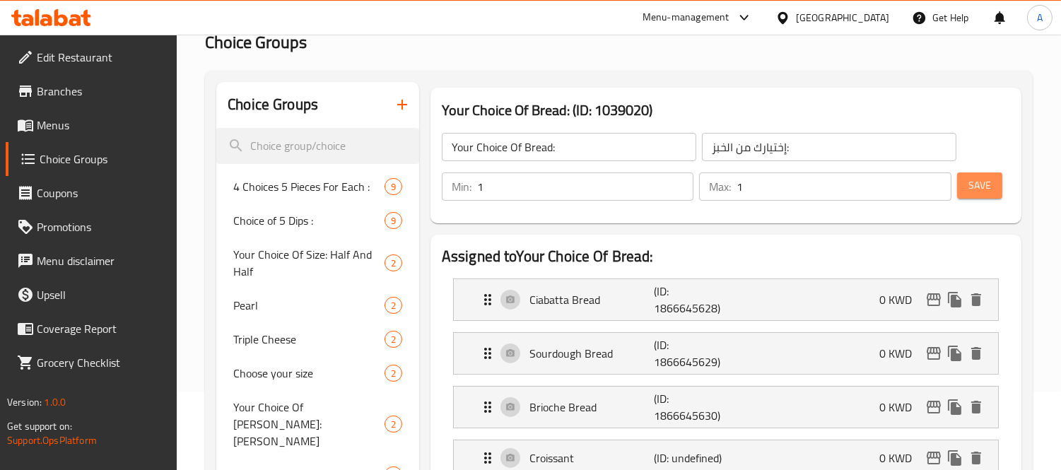
click at [985, 192] on span "Save" at bounding box center [979, 186] width 23 height 18
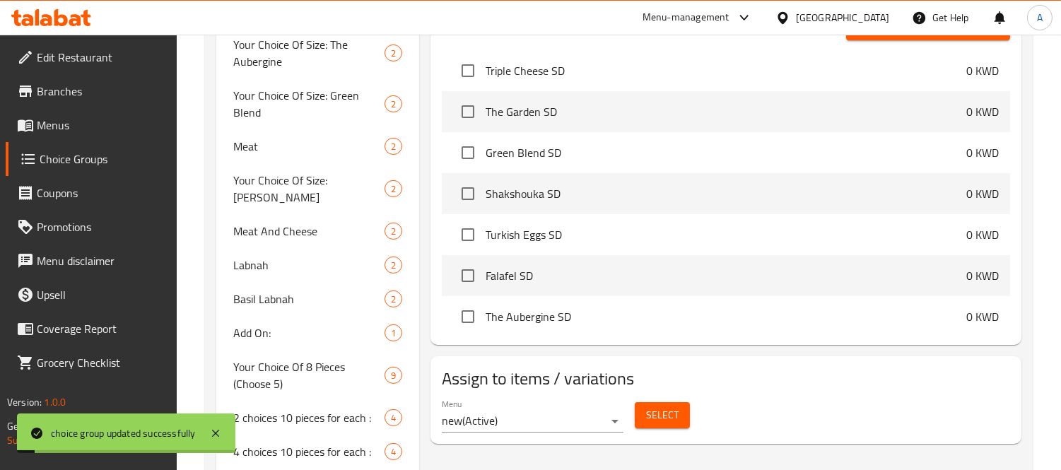
scroll to position [392, 0]
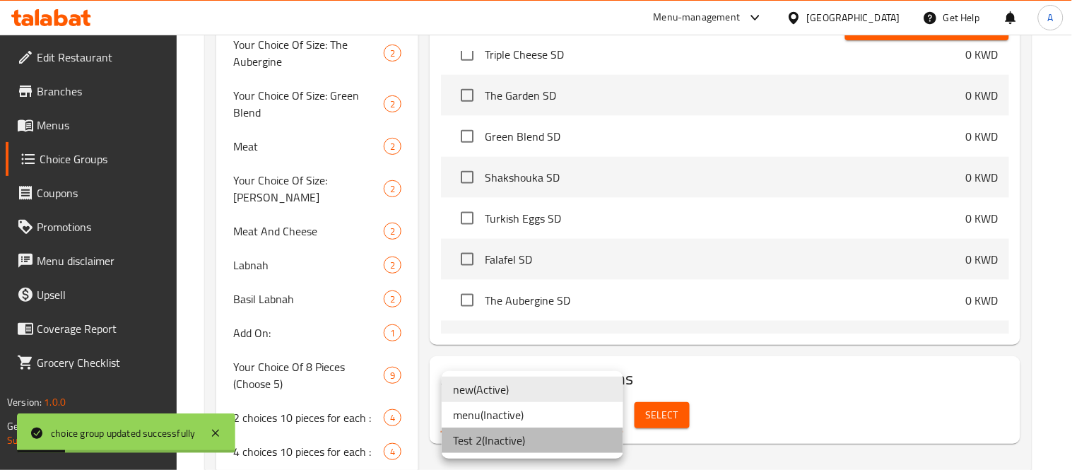
click at [503, 440] on li "Test 2 ( Inactive )" at bounding box center [533, 440] width 182 height 25
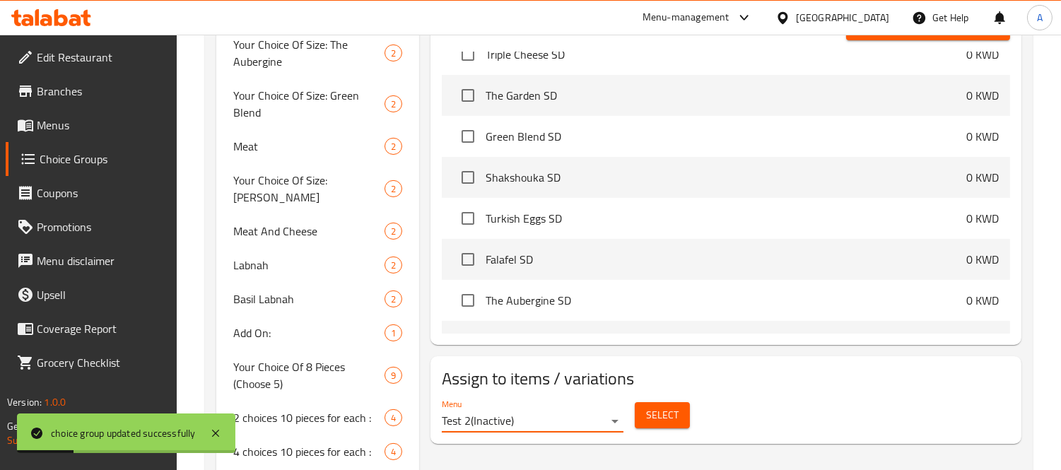
click at [665, 419] on span "Select" at bounding box center [662, 415] width 33 height 18
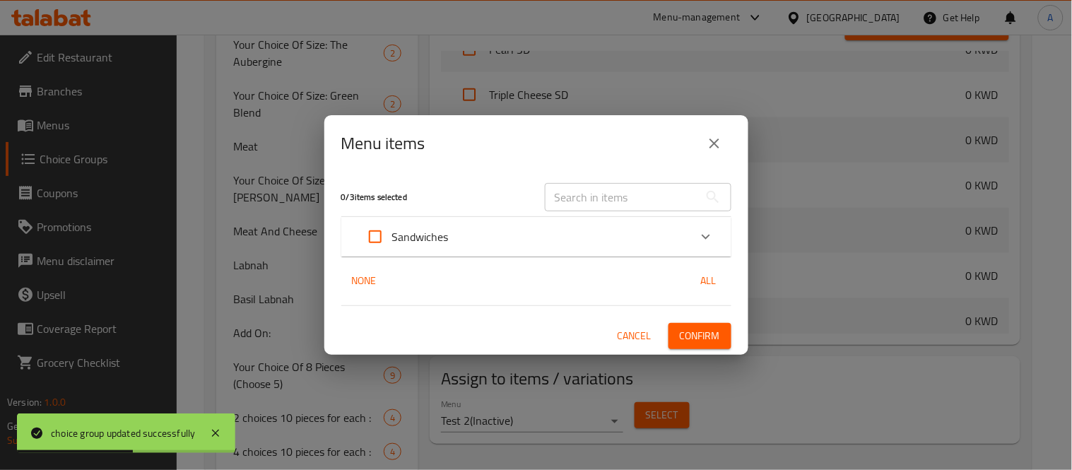
click at [390, 238] on input "Expand" at bounding box center [375, 237] width 34 height 34
checkbox input "true"
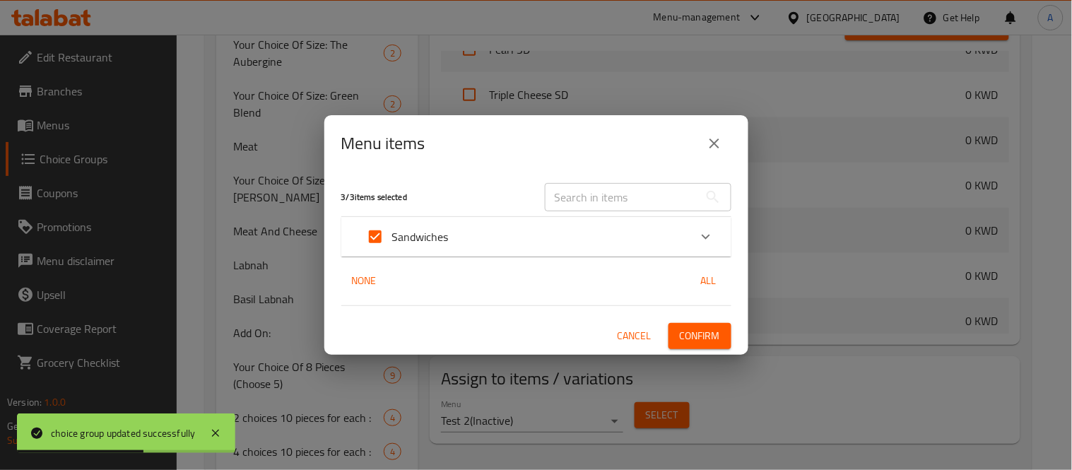
click at [683, 339] on span "Confirm" at bounding box center [700, 336] width 40 height 18
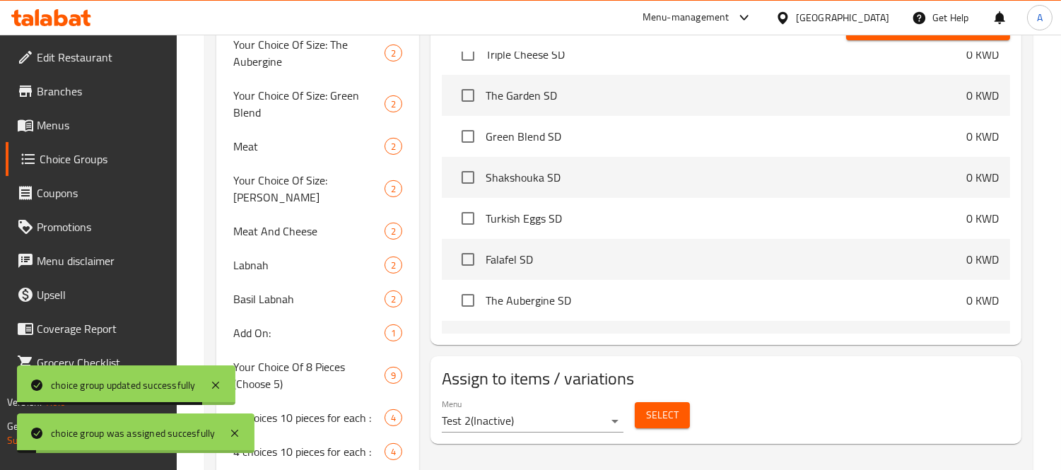
scroll to position [0, 0]
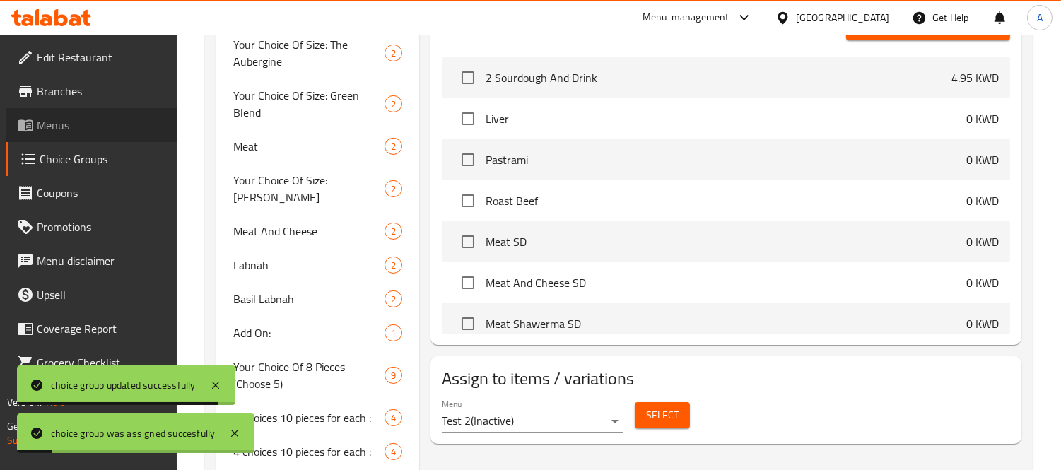
click at [64, 125] on span "Menus" at bounding box center [101, 125] width 129 height 17
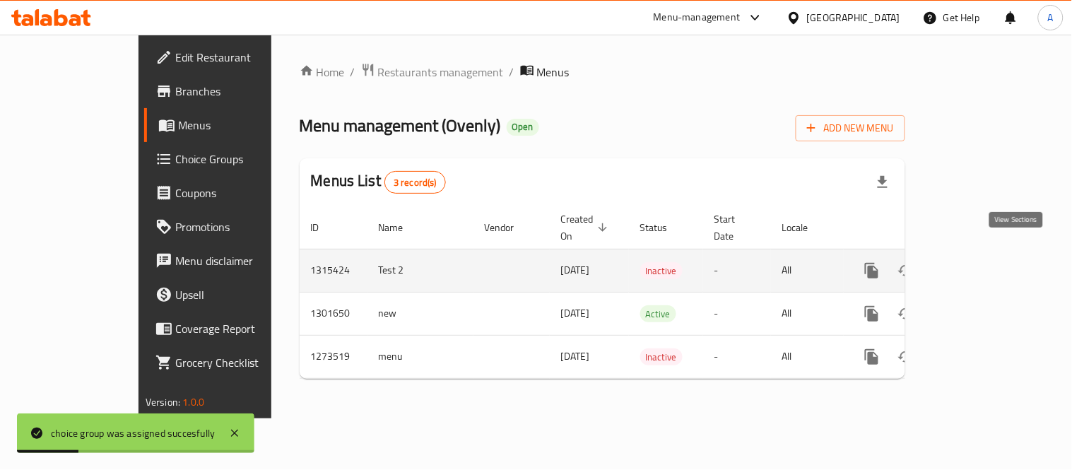
click at [983, 262] on icon "enhanced table" at bounding box center [974, 270] width 17 height 17
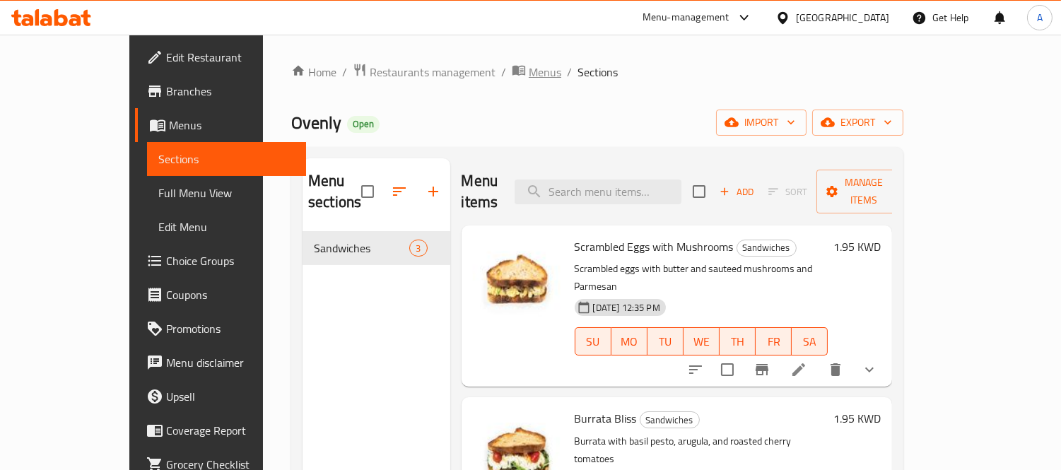
click at [512, 78] on span "breadcrumb" at bounding box center [520, 72] width 17 height 18
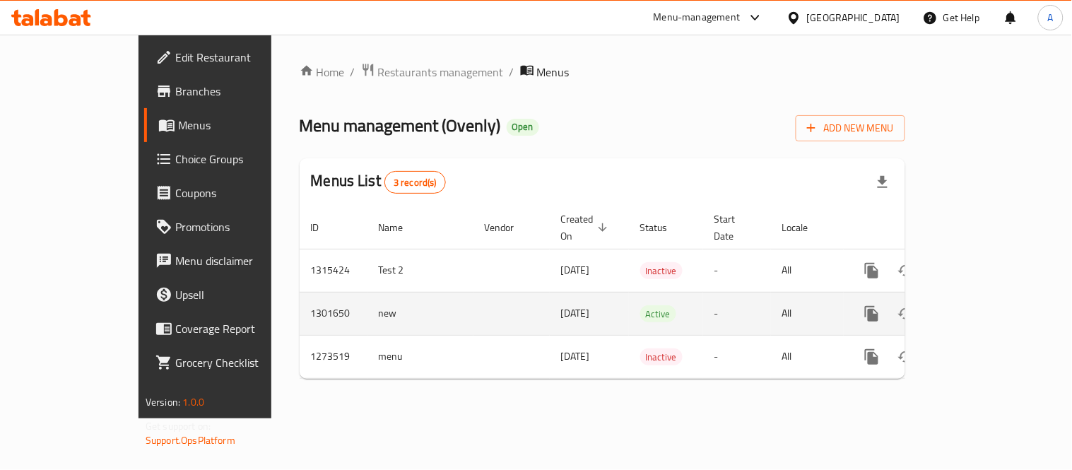
click at [983, 305] on icon "enhanced table" at bounding box center [974, 313] width 17 height 17
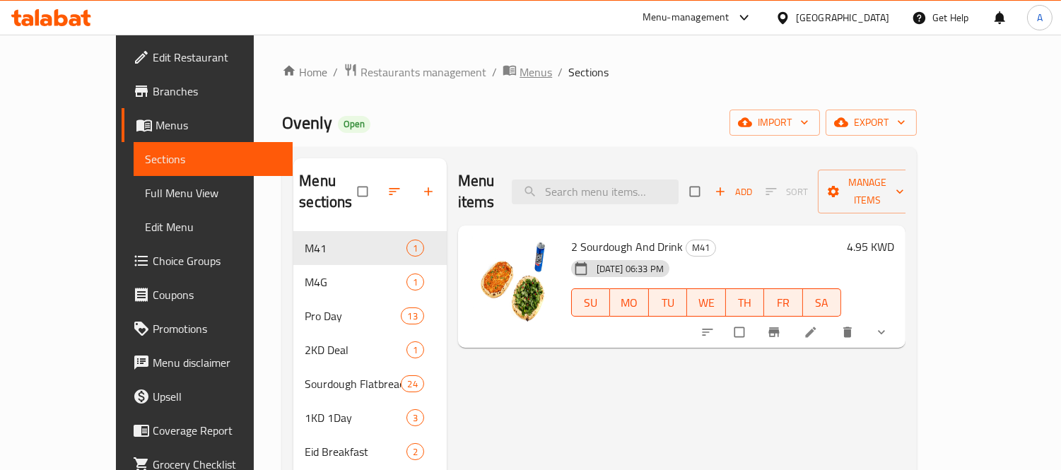
click at [503, 78] on span "breadcrumb" at bounding box center [511, 72] width 17 height 18
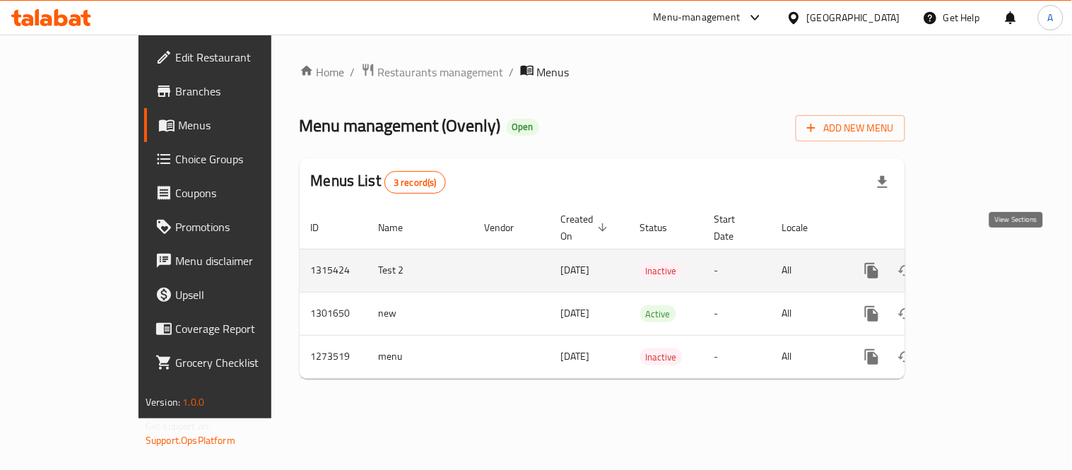
click at [980, 264] on icon "enhanced table" at bounding box center [974, 270] width 13 height 13
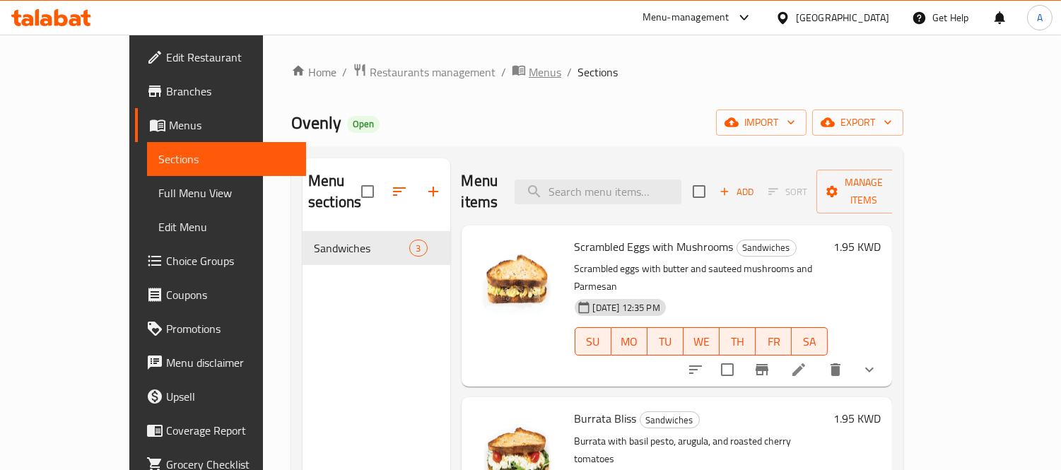
click at [529, 80] on span "Menus" at bounding box center [545, 72] width 33 height 17
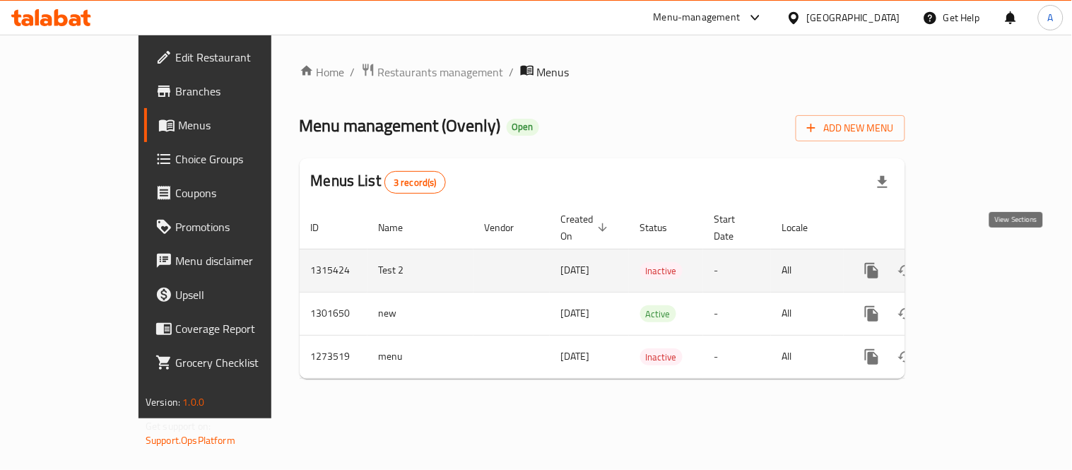
click at [983, 262] on icon "enhanced table" at bounding box center [974, 270] width 17 height 17
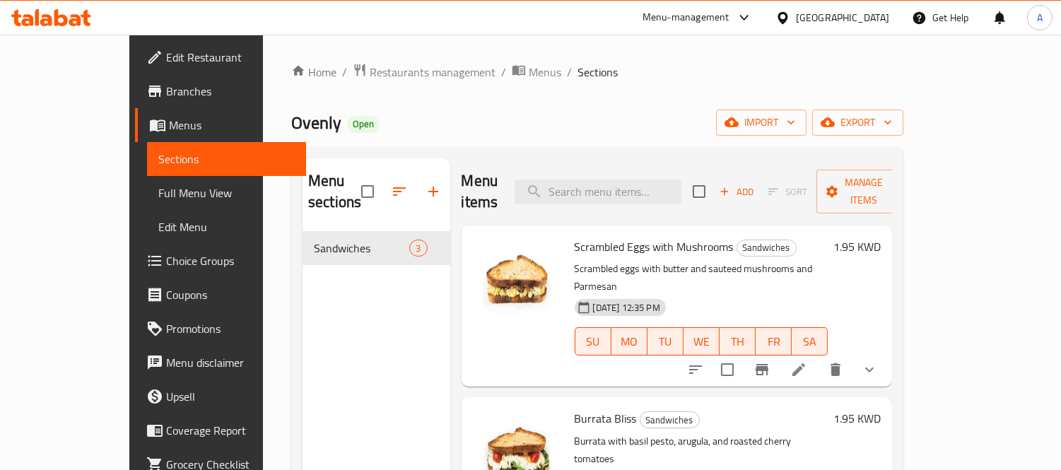
click at [459, 83] on div "Home / Restaurants management / Menus / Sections Ovenly Open import export Menu…" at bounding box center [597, 351] width 612 height 577
click at [529, 78] on span "Menus" at bounding box center [545, 72] width 33 height 17
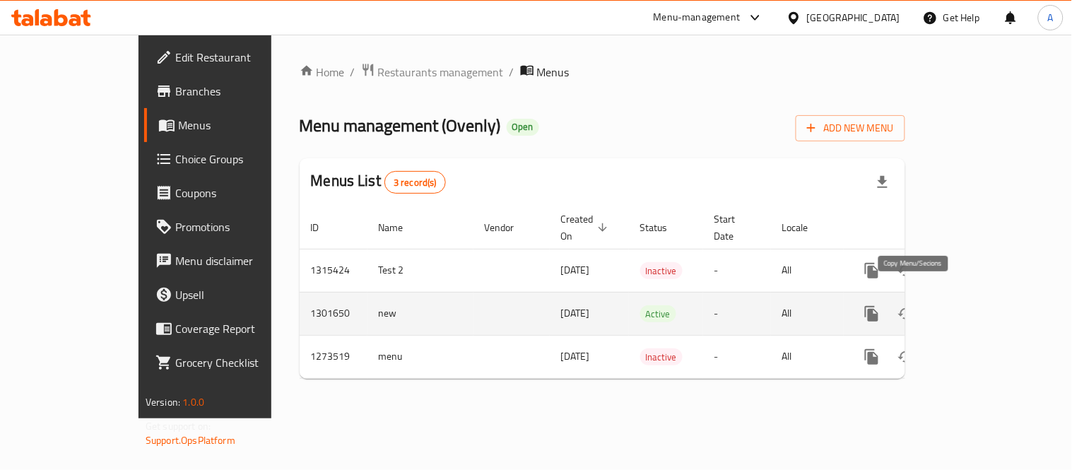
click at [881, 305] on icon "more" at bounding box center [872, 313] width 17 height 17
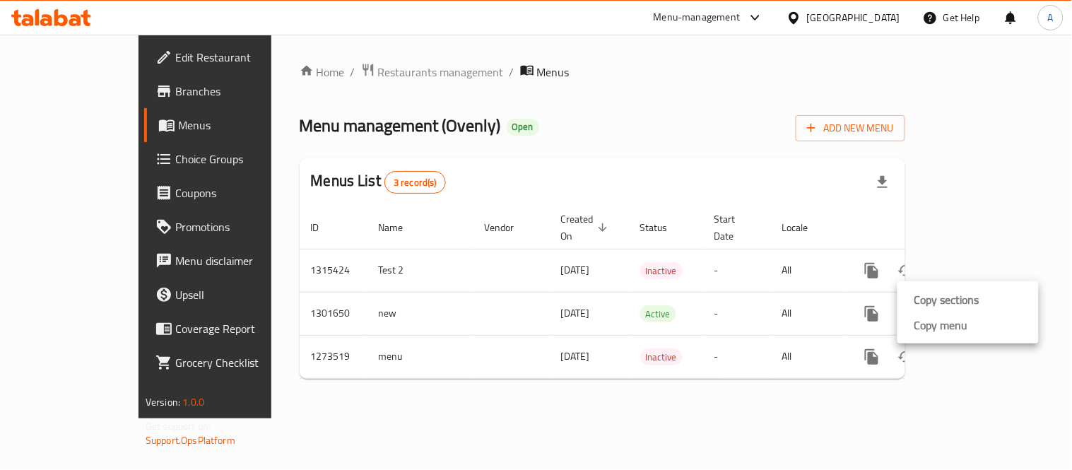
click at [908, 293] on li "Copy sections" at bounding box center [968, 299] width 141 height 25
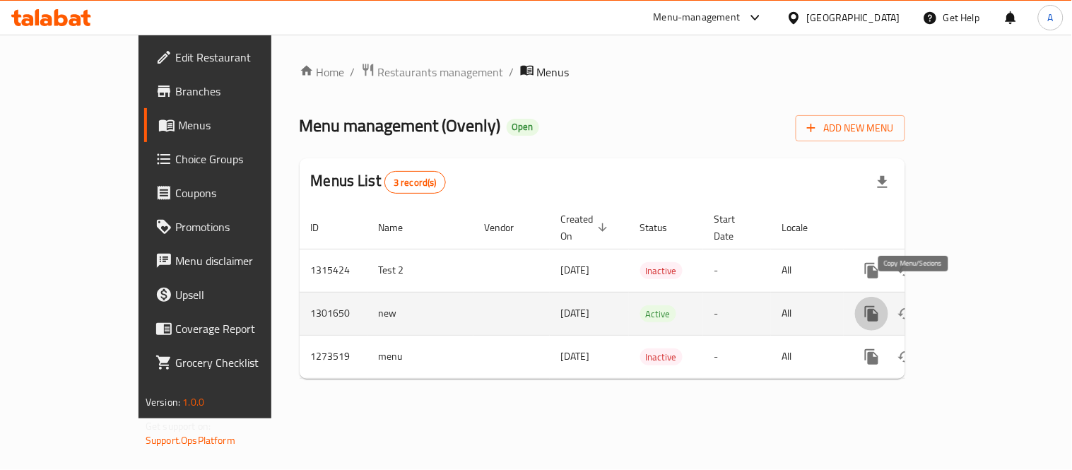
click at [879, 306] on icon "more" at bounding box center [871, 314] width 13 height 16
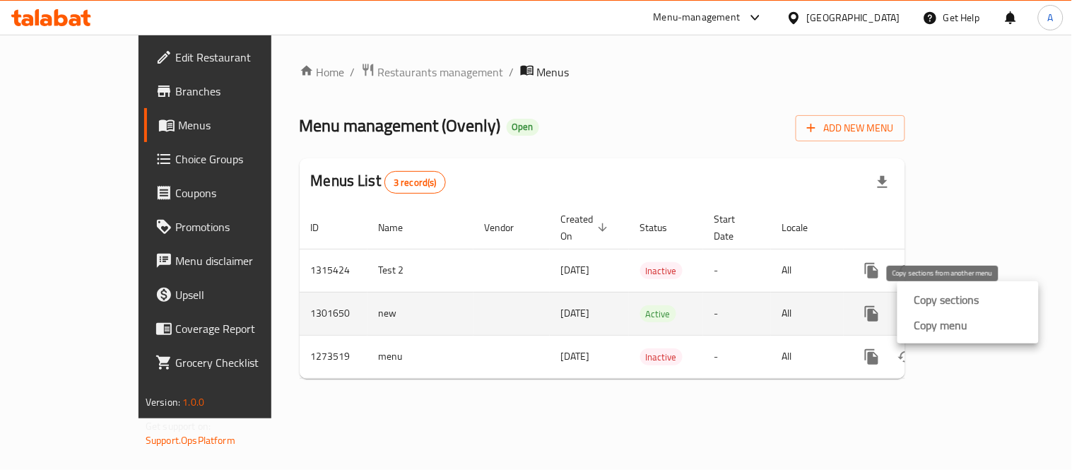
click at [909, 300] on div "Copy sections" at bounding box center [944, 299] width 71 height 17
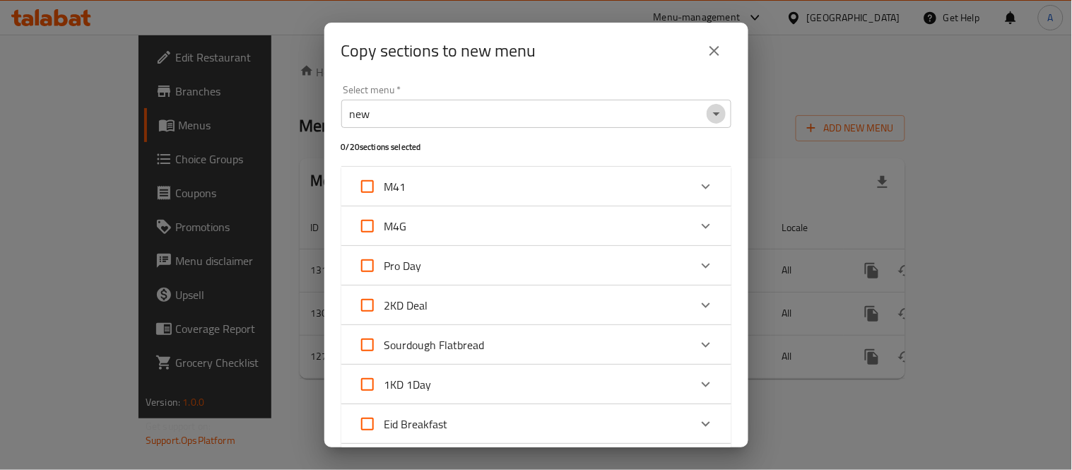
click at [708, 121] on icon "Open" at bounding box center [716, 113] width 17 height 17
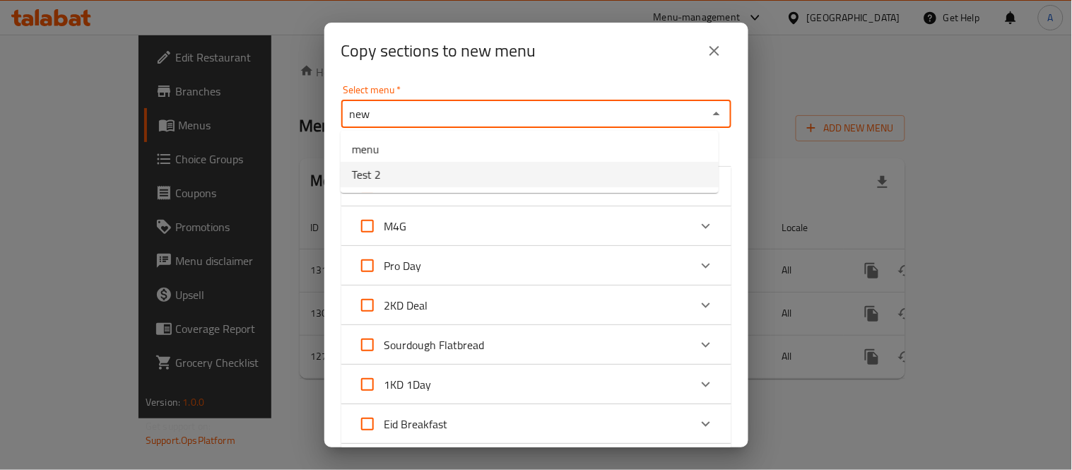
click at [515, 177] on li "Test 2" at bounding box center [530, 174] width 378 height 25
type input "Test 2"
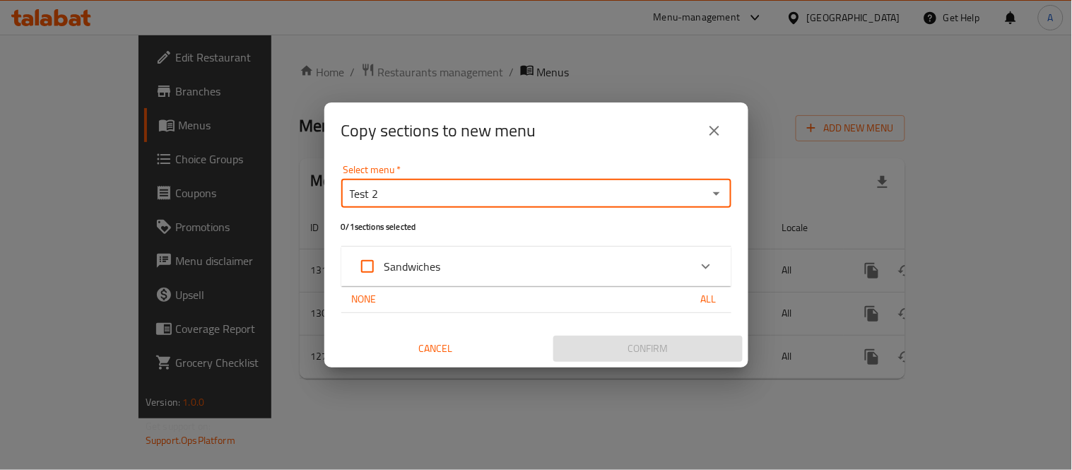
click at [364, 266] on input "Sandwiches" at bounding box center [368, 267] width 34 height 34
checkbox input "true"
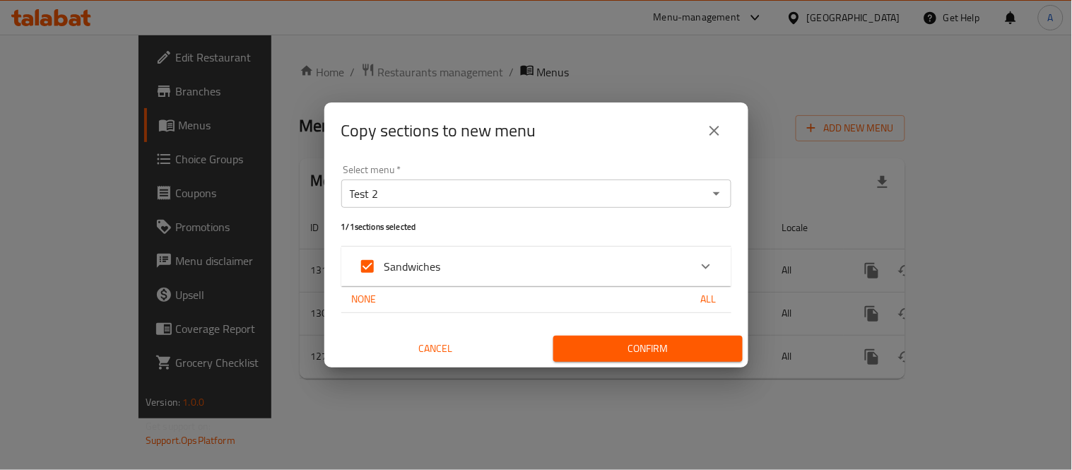
click at [675, 352] on span "Confirm" at bounding box center [648, 349] width 167 height 18
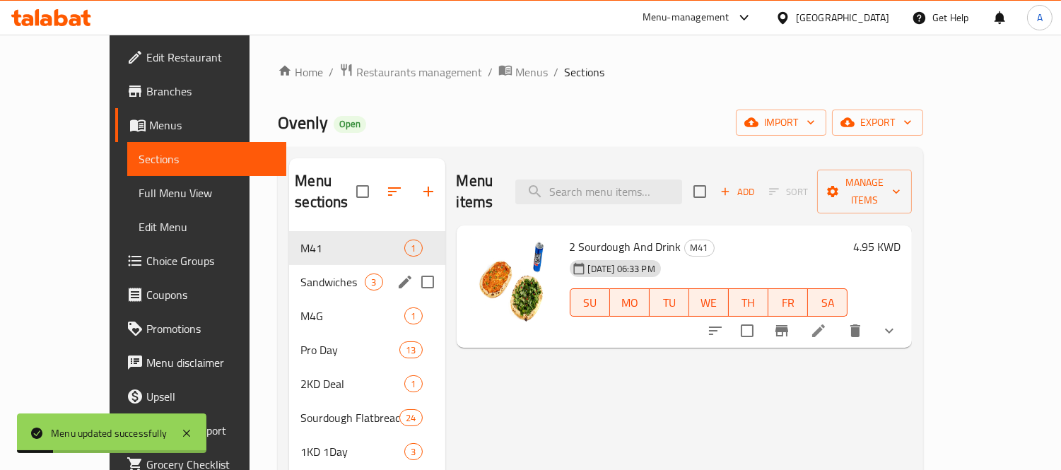
click at [301, 274] on span "Sandwiches" at bounding box center [332, 282] width 64 height 17
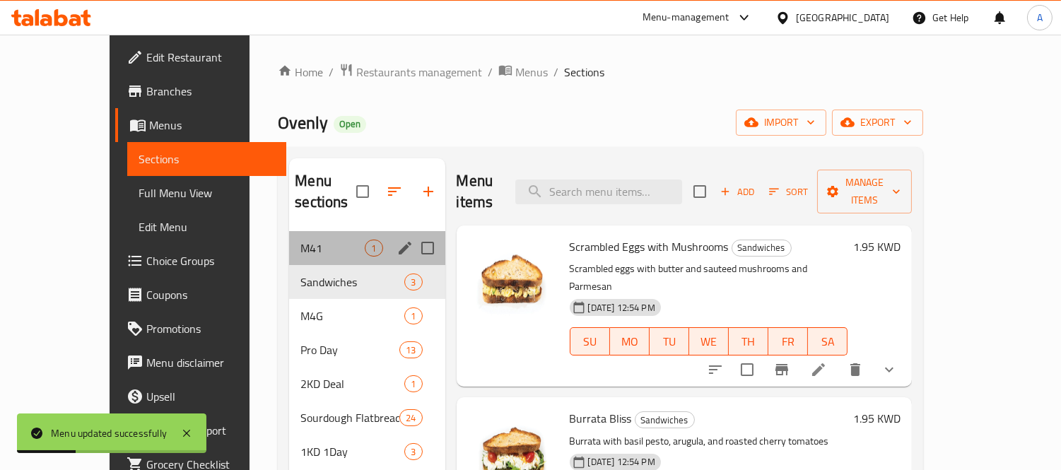
click at [307, 236] on div "M41 1" at bounding box center [367, 248] width 156 height 34
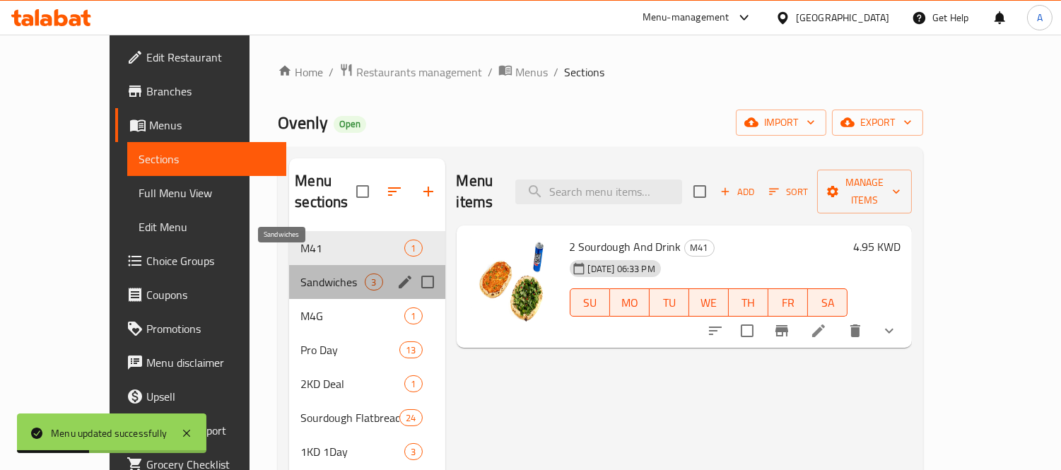
click at [300, 274] on span "Sandwiches" at bounding box center [332, 282] width 64 height 17
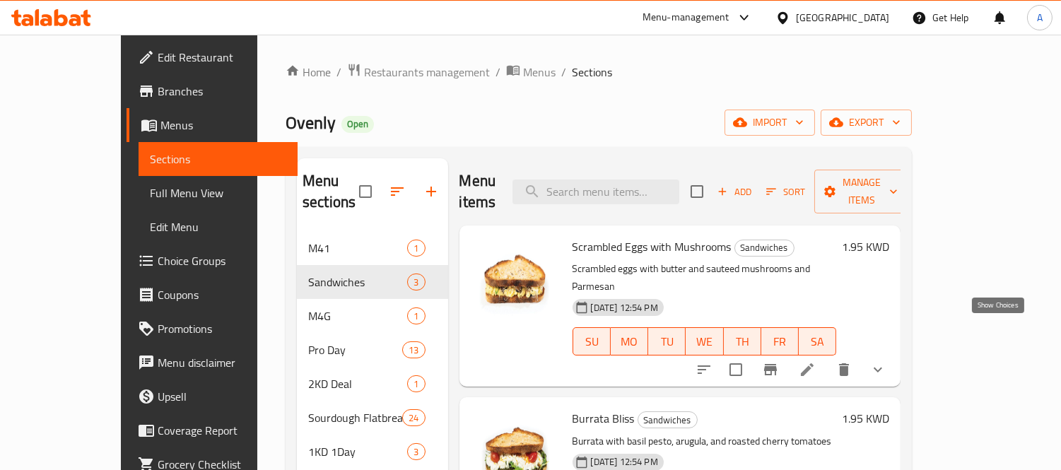
click at [886, 361] on icon "show more" at bounding box center [877, 369] width 17 height 17
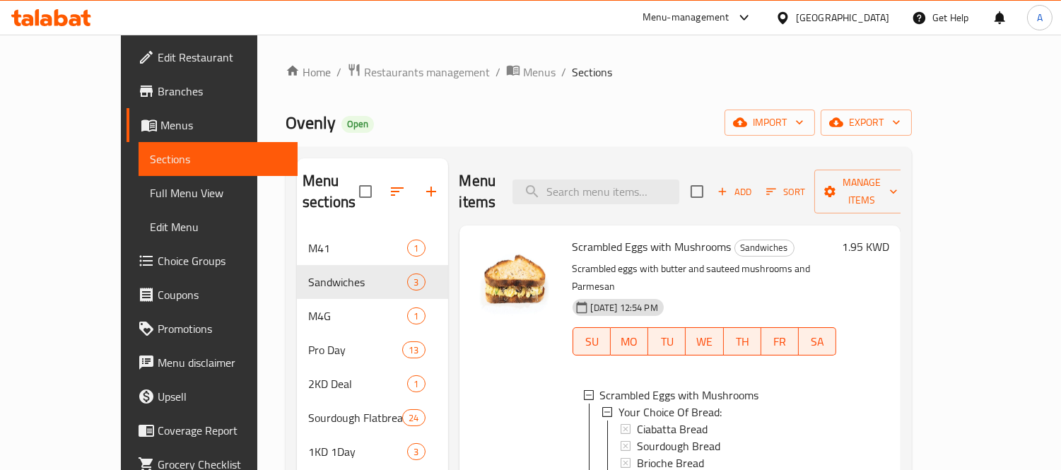
scroll to position [78, 0]
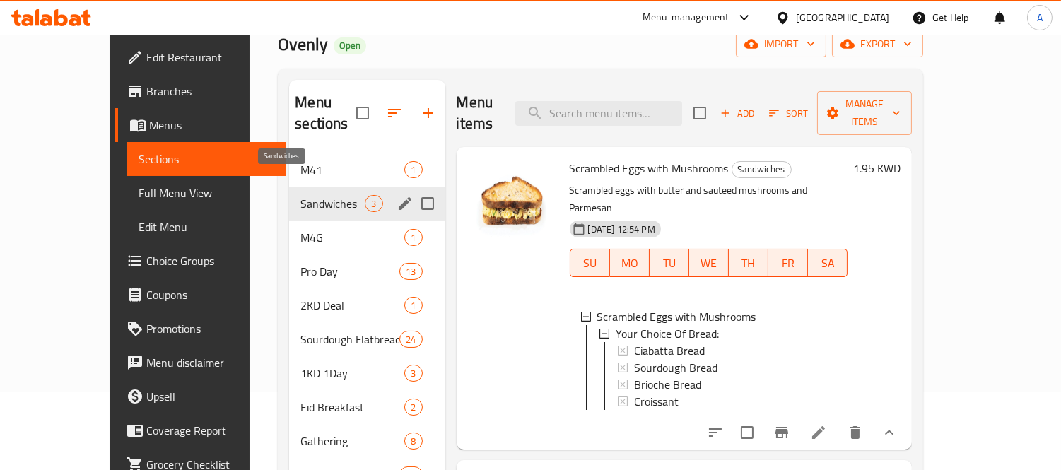
click at [300, 195] on span "Sandwiches" at bounding box center [332, 203] width 64 height 17
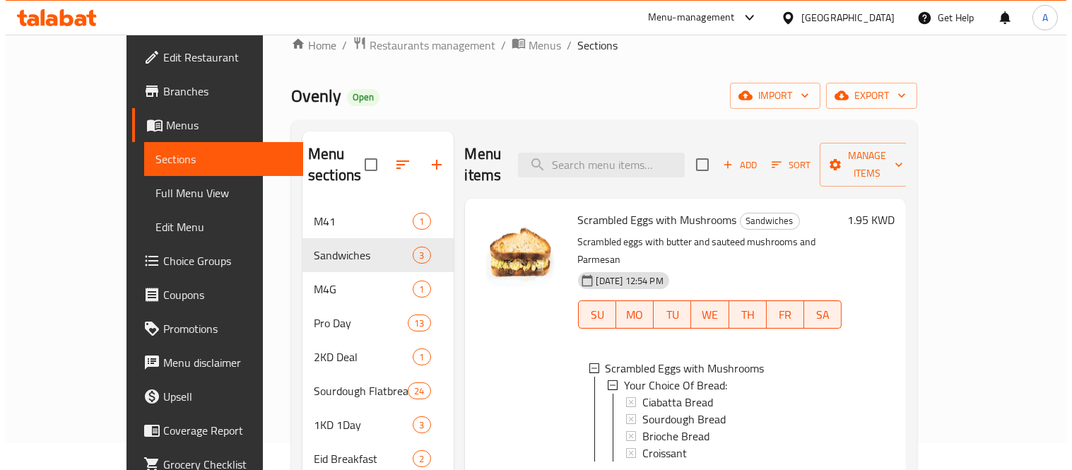
scroll to position [0, 0]
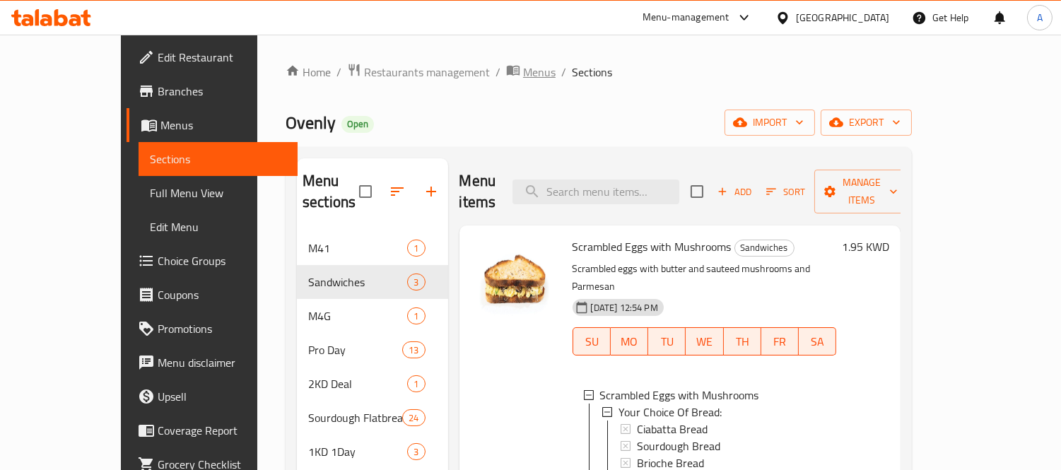
click at [523, 76] on span "Menus" at bounding box center [539, 72] width 33 height 17
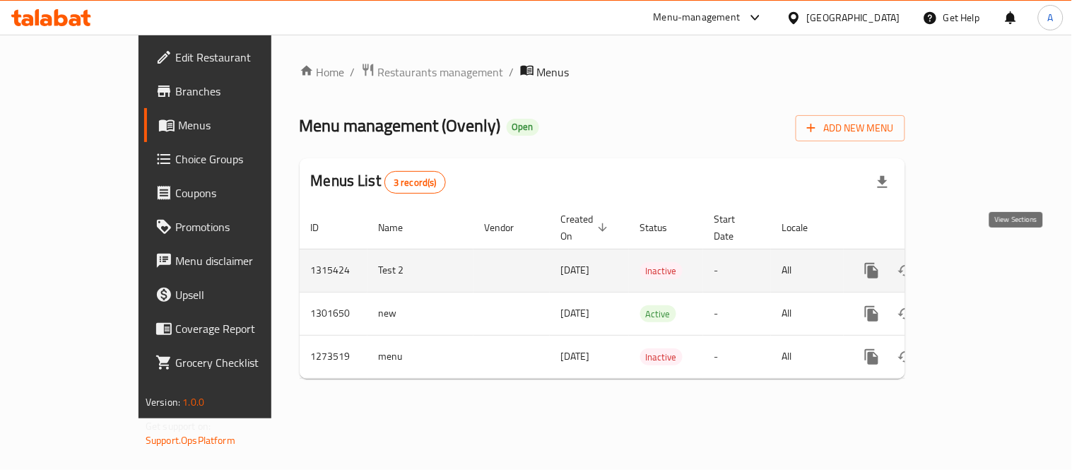
click at [983, 262] on icon "enhanced table" at bounding box center [974, 270] width 17 height 17
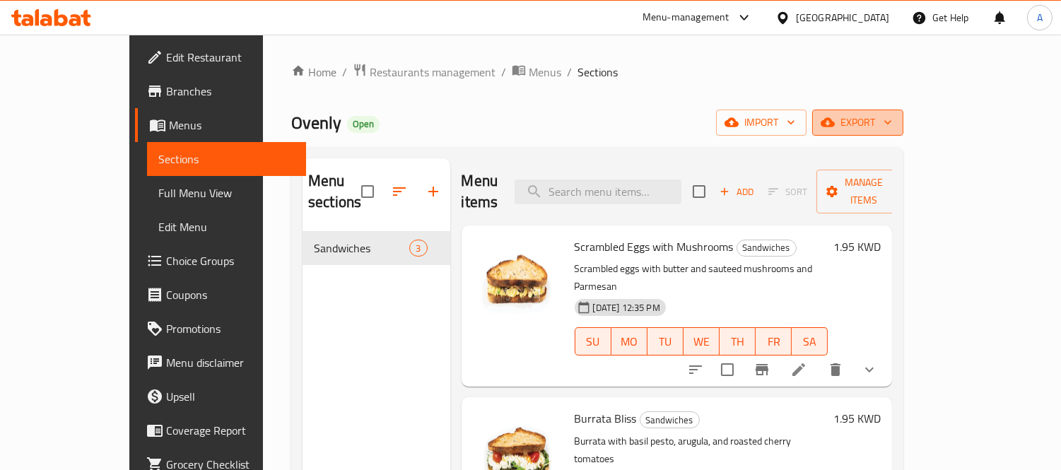
click at [892, 130] on span "export" at bounding box center [858, 123] width 69 height 18
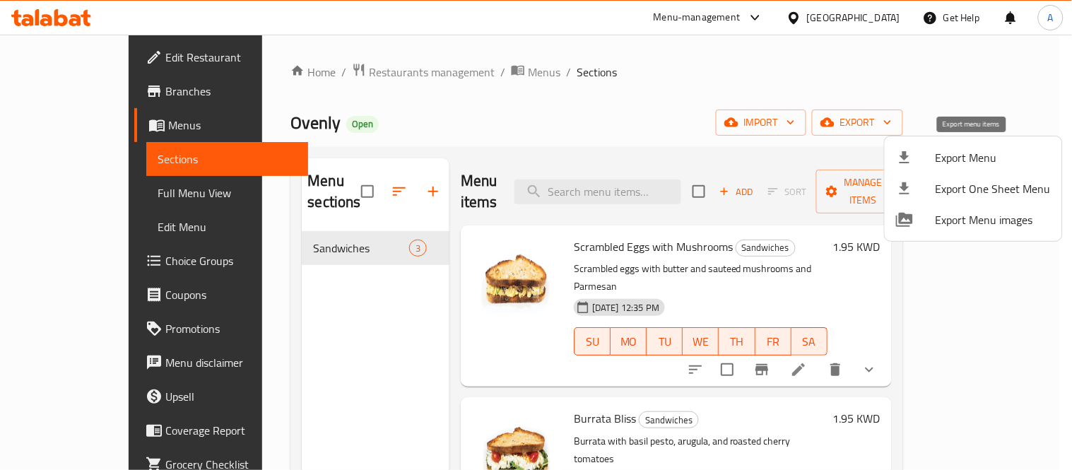
click at [968, 153] on span "Export Menu" at bounding box center [993, 157] width 115 height 17
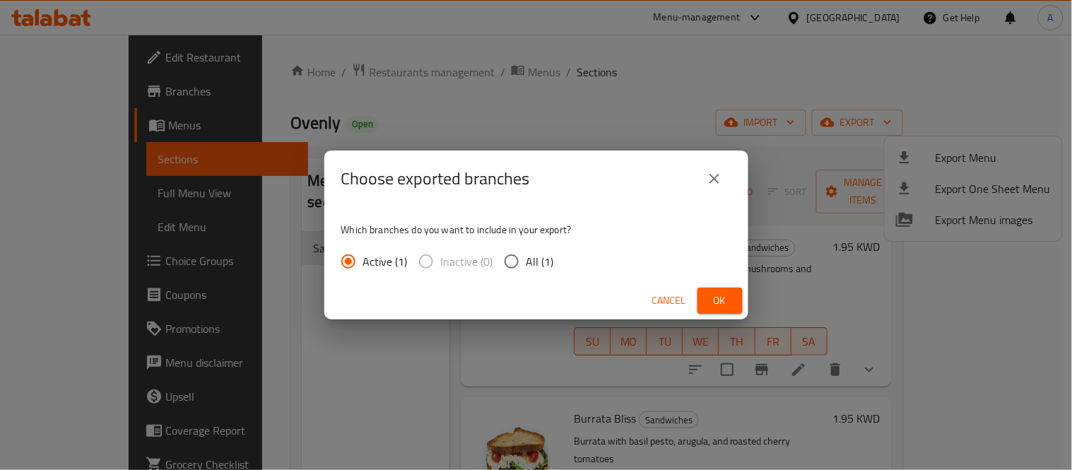
click at [548, 259] on span "All (1)" at bounding box center [541, 261] width 28 height 17
click at [527, 259] on input "All (1)" at bounding box center [512, 262] width 30 height 30
radio input "true"
click at [722, 305] on span "Ok" at bounding box center [720, 301] width 23 height 18
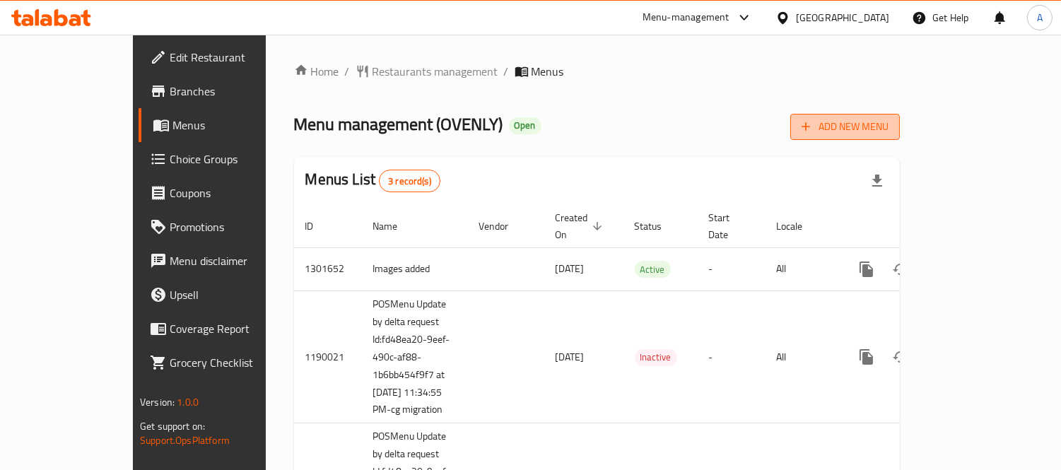
click at [889, 131] on span "Add New Menu" at bounding box center [845, 127] width 87 height 18
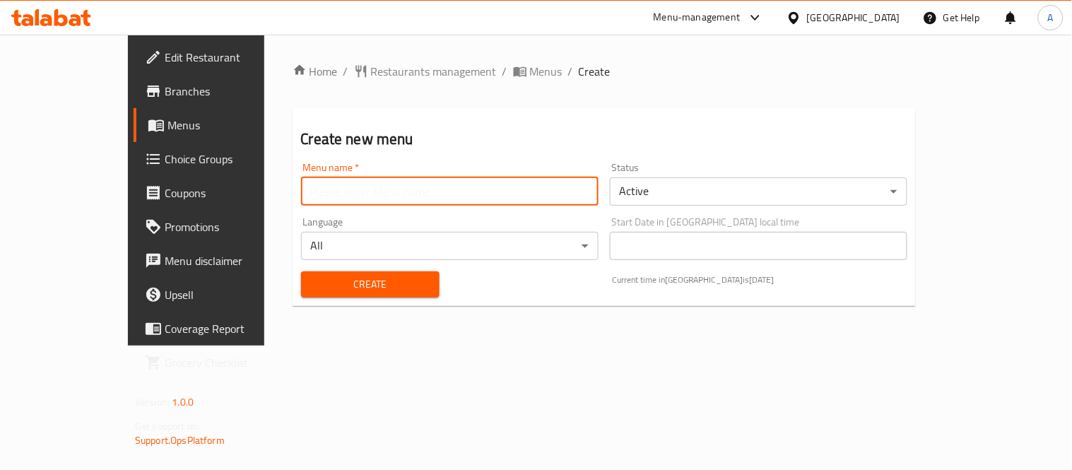
drag, startPoint x: 505, startPoint y: 192, endPoint x: 475, endPoint y: 194, distance: 29.7
click at [505, 192] on input "text" at bounding box center [450, 191] width 298 height 28
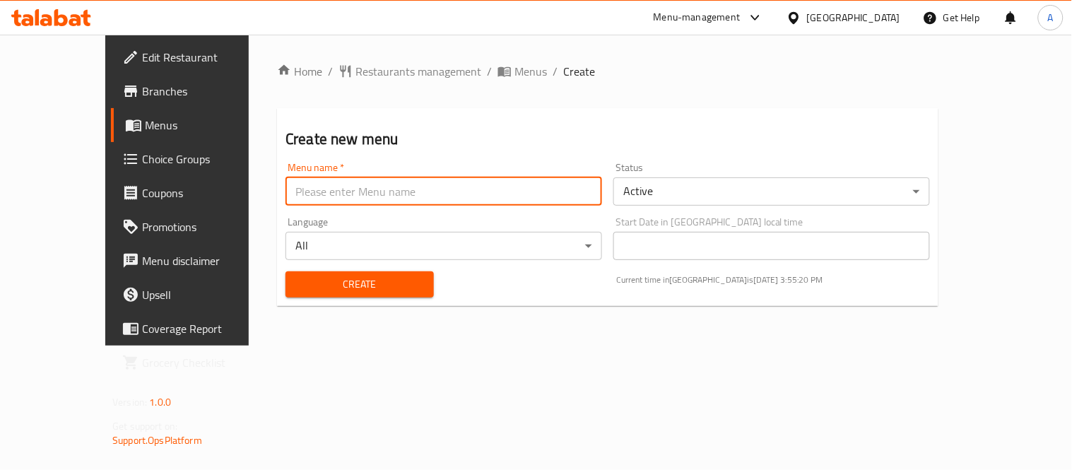
type input "Test 2"
click at [659, 180] on body "​ Menu-management Kuwait Get Help A Edit Restaurant Branches Menus Choice Group…" at bounding box center [536, 252] width 1072 height 435
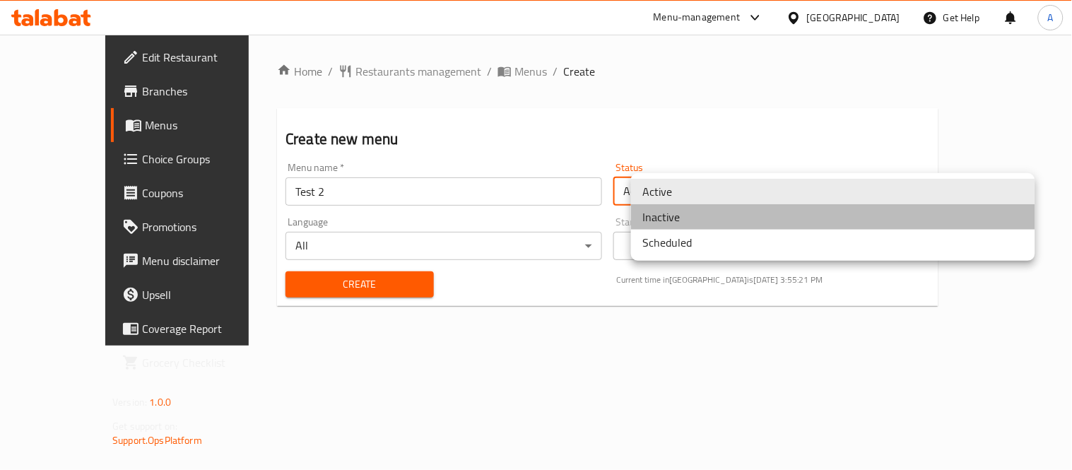
click at [667, 216] on li "Inactive" at bounding box center [833, 216] width 404 height 25
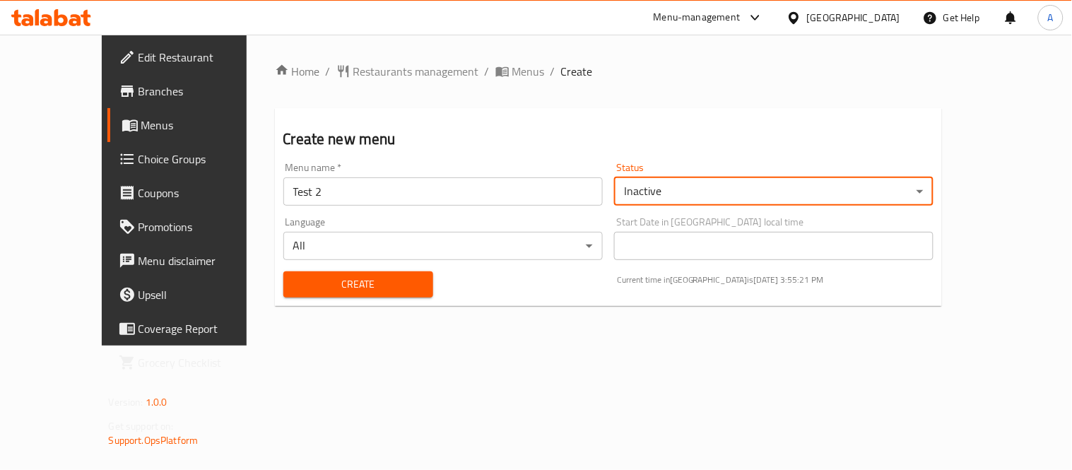
click at [376, 281] on span "Create" at bounding box center [358, 285] width 127 height 18
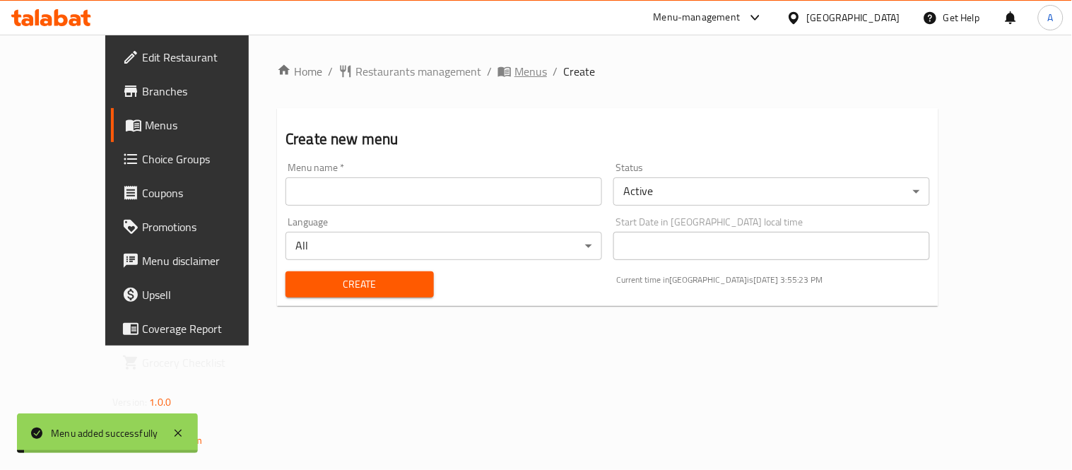
click at [515, 69] on span "Menus" at bounding box center [531, 71] width 33 height 17
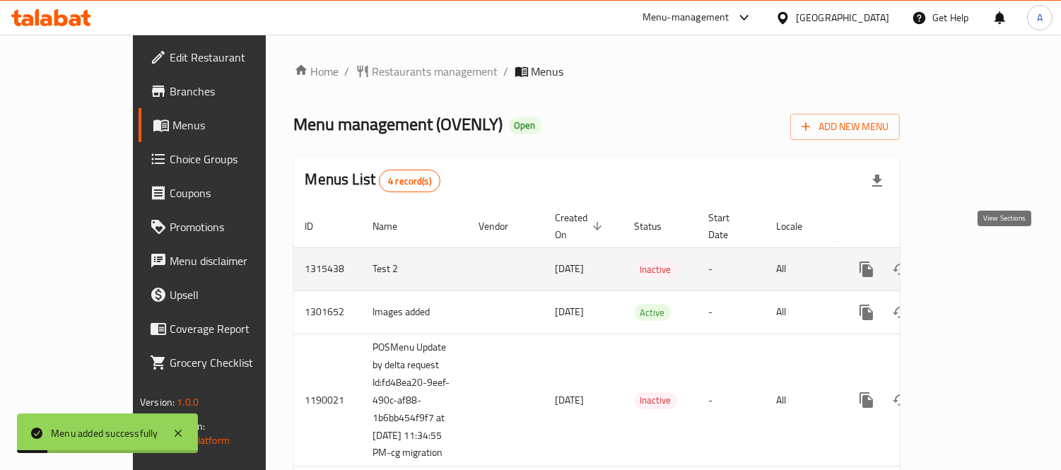
click at [985, 252] on link "enhanced table" at bounding box center [968, 269] width 34 height 34
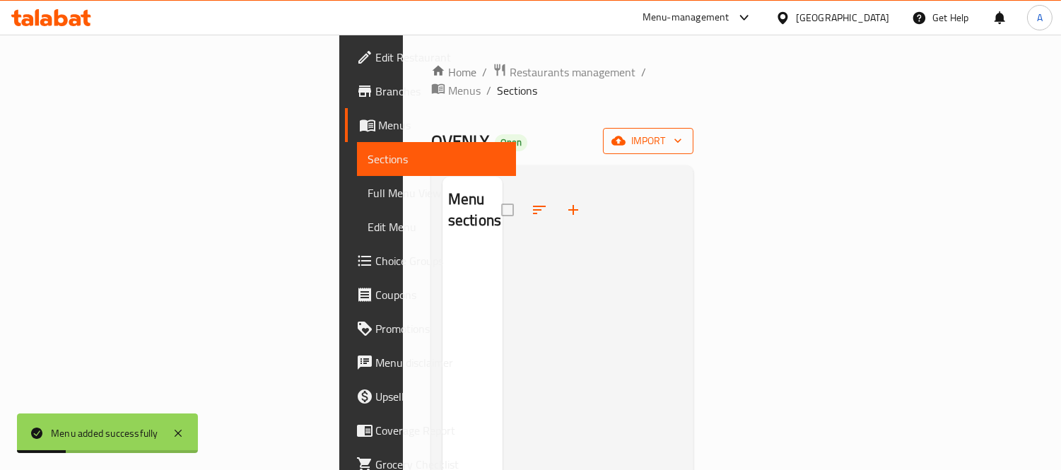
click at [682, 132] on span "import" at bounding box center [648, 141] width 68 height 18
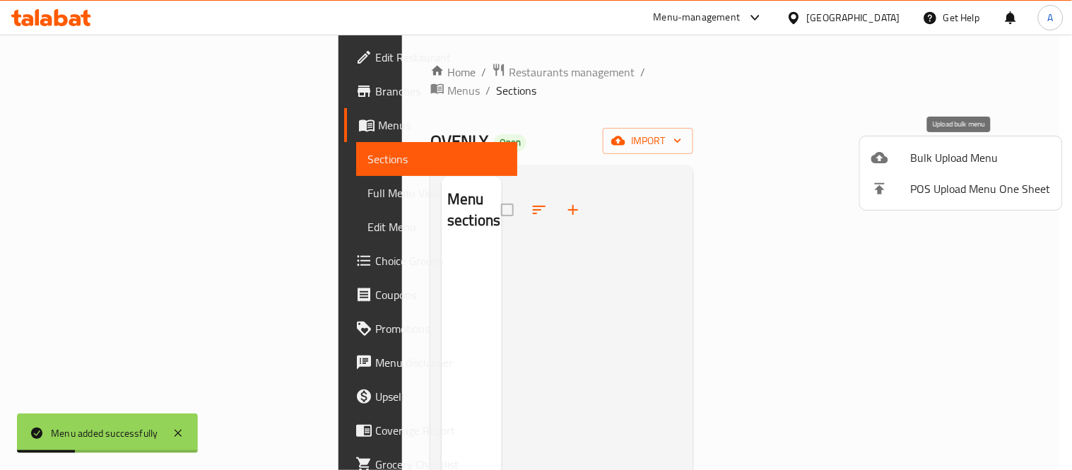
click at [947, 160] on span "Bulk Upload Menu" at bounding box center [981, 157] width 140 height 17
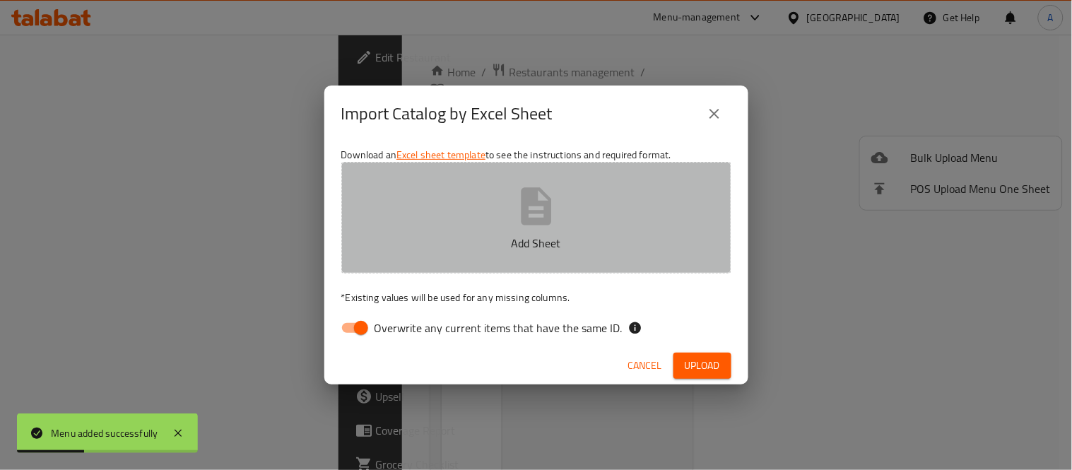
click at [610, 246] on p "Add Sheet" at bounding box center [536, 243] width 346 height 17
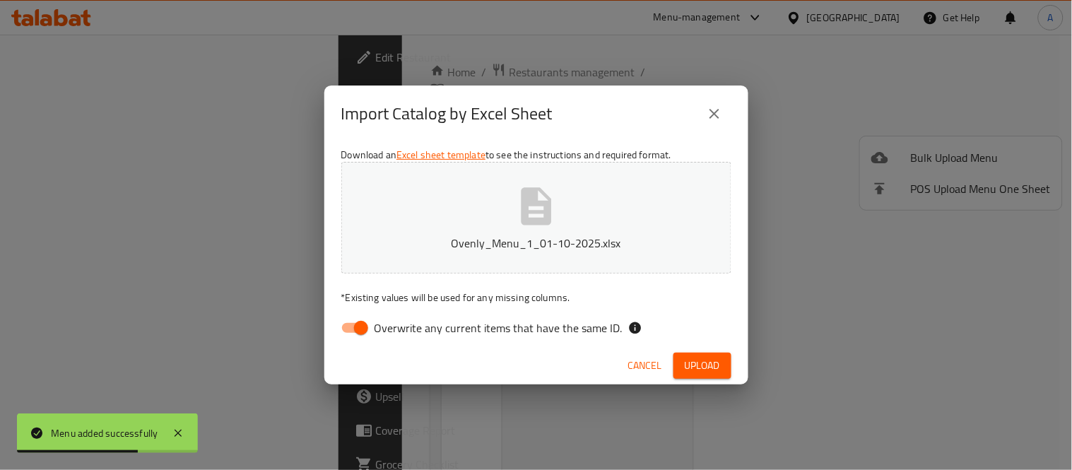
click at [352, 315] on input "Overwrite any current items that have the same ID." at bounding box center [361, 328] width 81 height 27
checkbox input "false"
click at [702, 370] on span "Upload" at bounding box center [702, 366] width 35 height 18
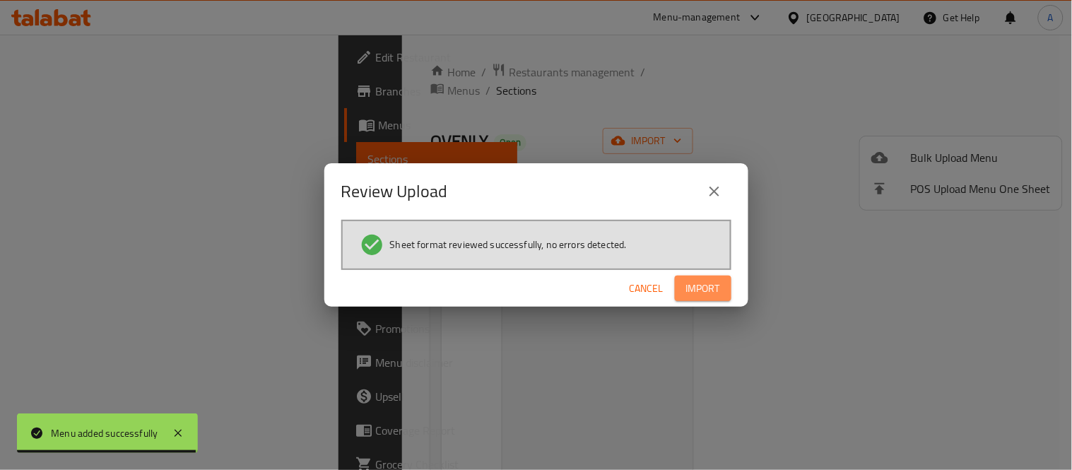
click at [684, 283] on button "Import" at bounding box center [703, 289] width 57 height 26
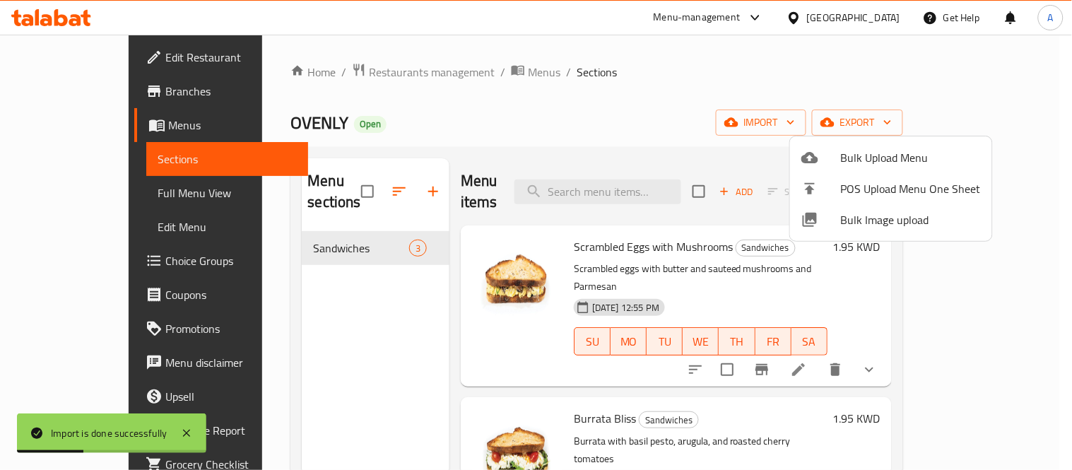
click at [471, 80] on div at bounding box center [536, 235] width 1072 height 470
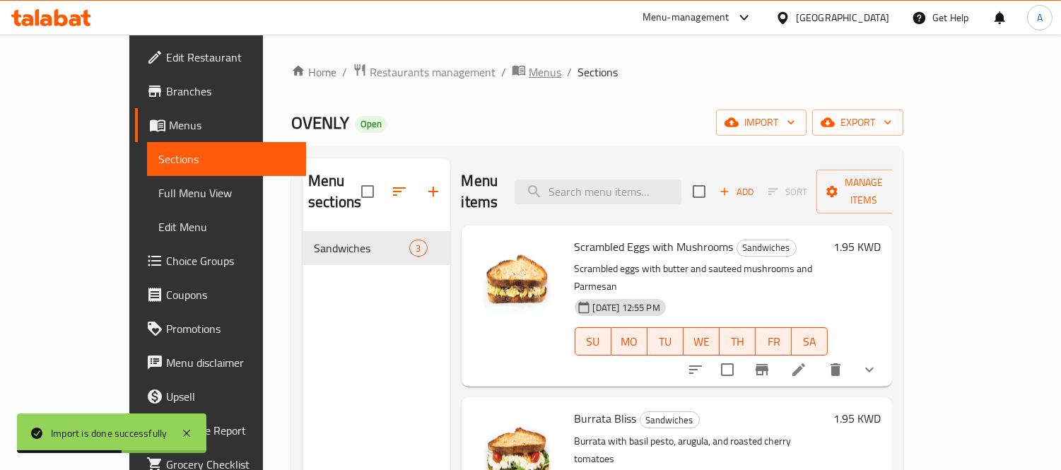
click at [529, 79] on span "Menus" at bounding box center [545, 72] width 33 height 17
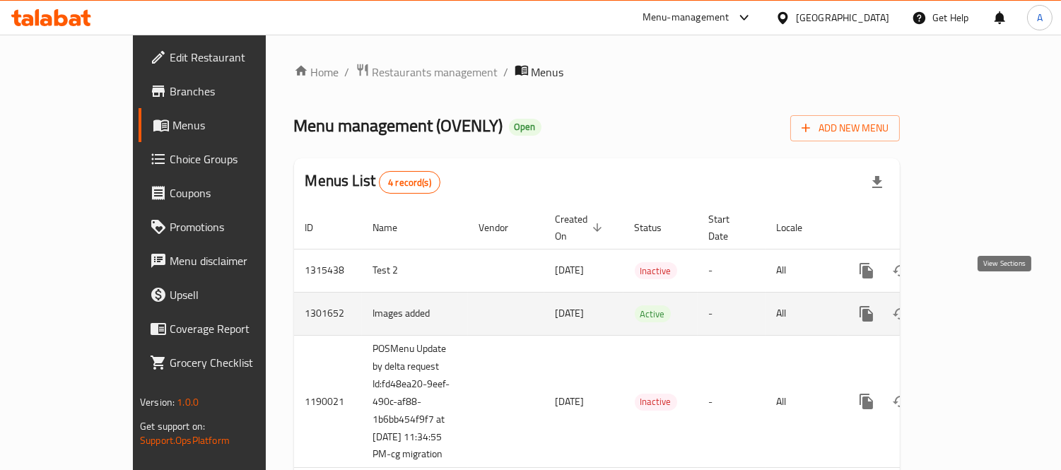
click at [985, 310] on link "enhanced table" at bounding box center [968, 314] width 34 height 34
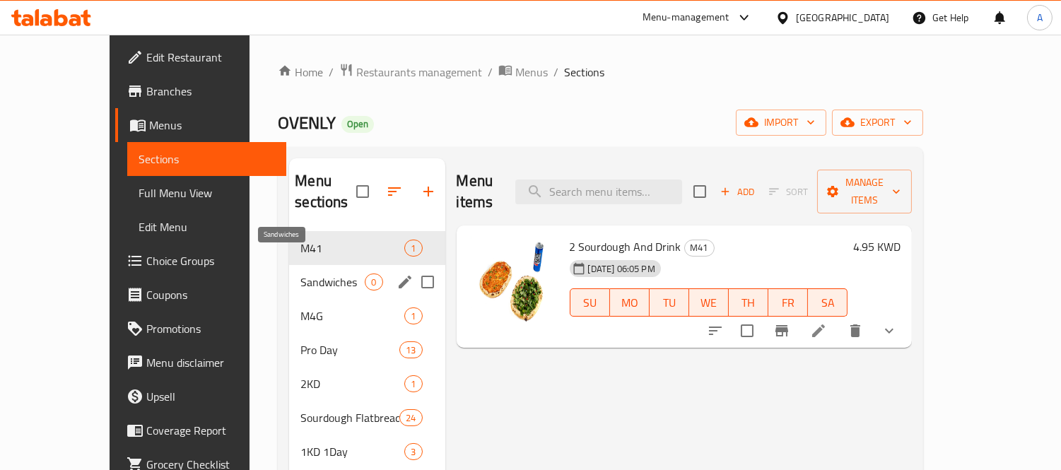
click at [325, 274] on span "Sandwiches" at bounding box center [332, 282] width 64 height 17
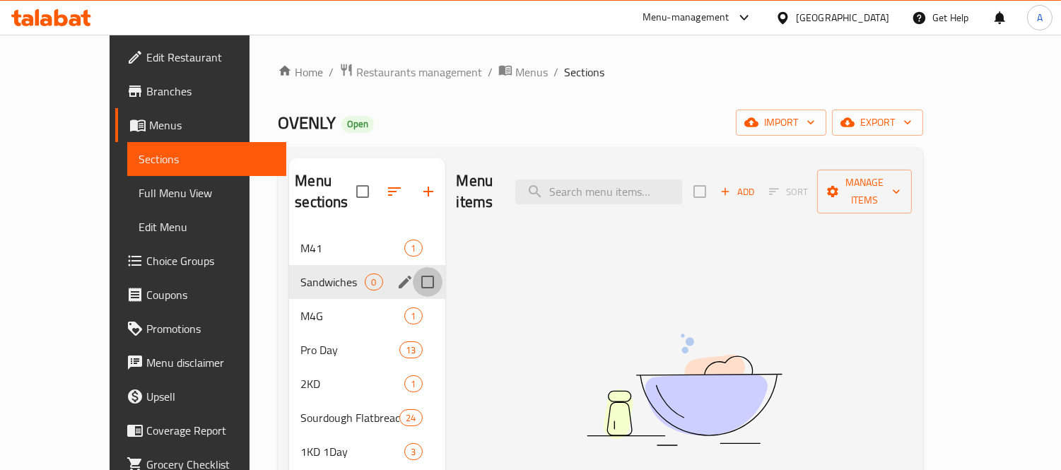
click at [413, 267] on input "Menu sections" at bounding box center [428, 282] width 30 height 30
checkbox input "true"
click at [369, 201] on button "button" at bounding box center [386, 192] width 34 height 34
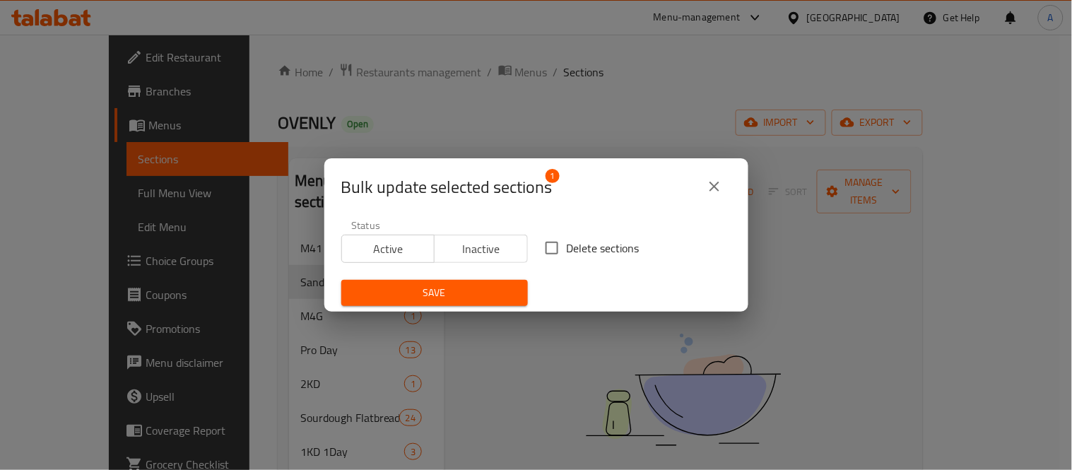
click at [546, 254] on input "Delete sections" at bounding box center [552, 248] width 30 height 30
checkbox input "true"
click at [492, 299] on span "Save" at bounding box center [435, 293] width 164 height 18
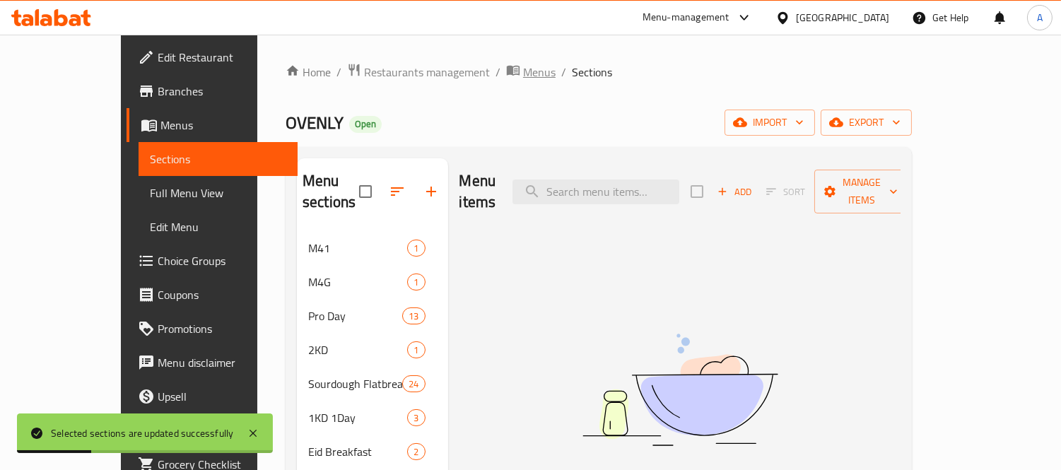
click at [523, 81] on span "Menus" at bounding box center [539, 72] width 33 height 17
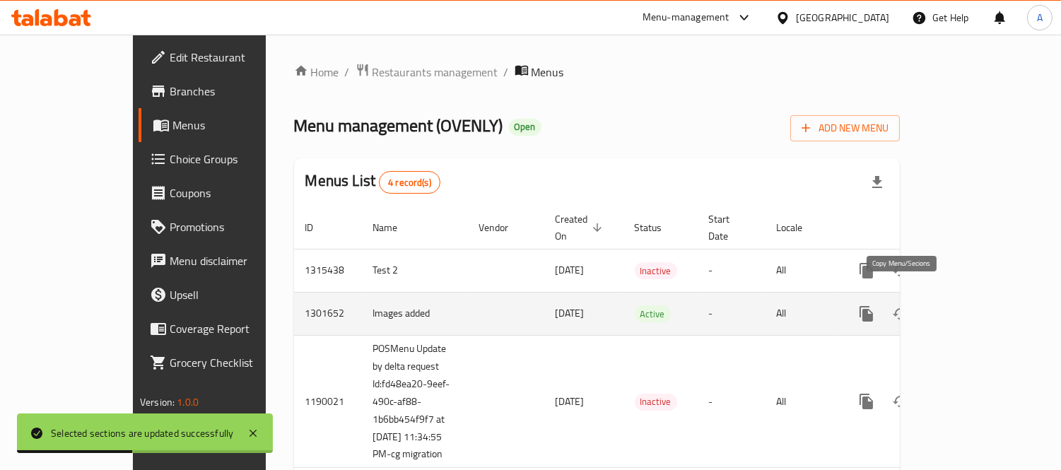
click at [873, 306] on icon "more" at bounding box center [866, 314] width 13 height 16
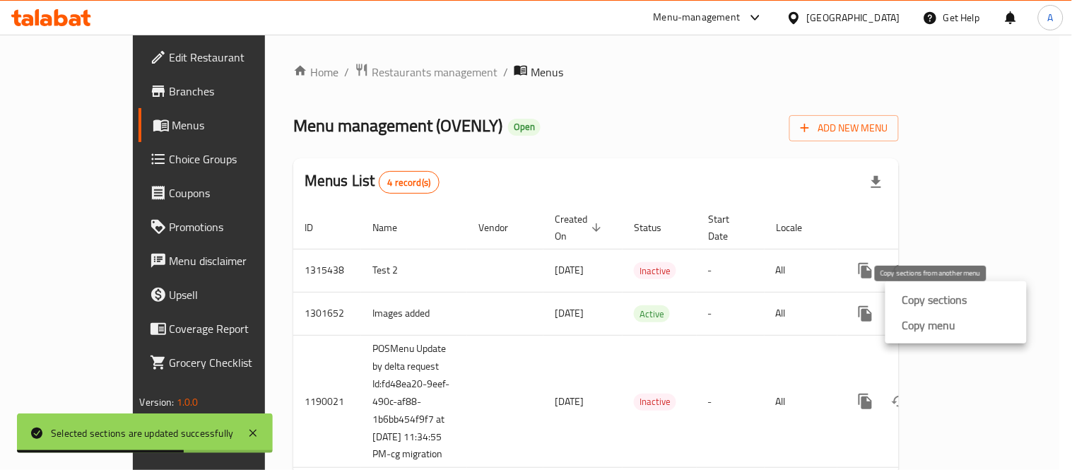
click at [908, 303] on strong "Copy sections" at bounding box center [935, 299] width 65 height 17
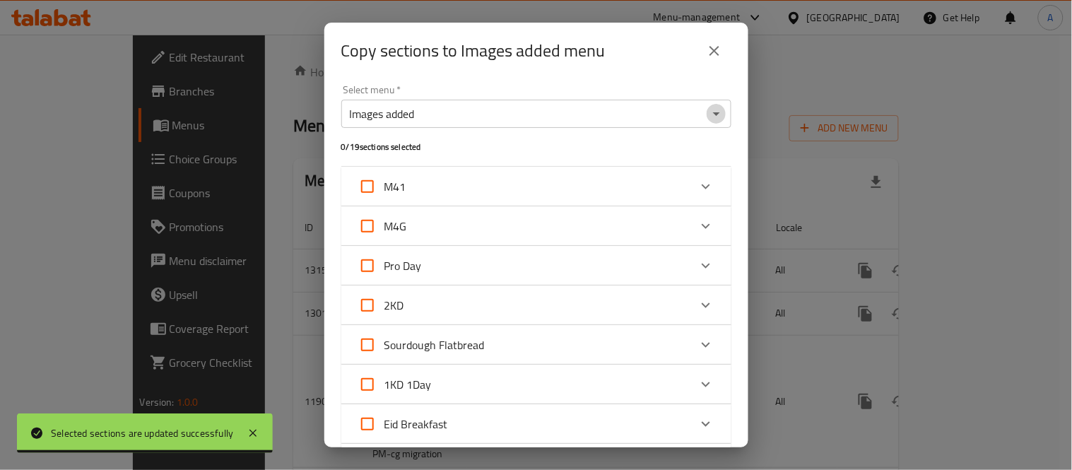
click at [708, 120] on icon "Open" at bounding box center [716, 113] width 17 height 17
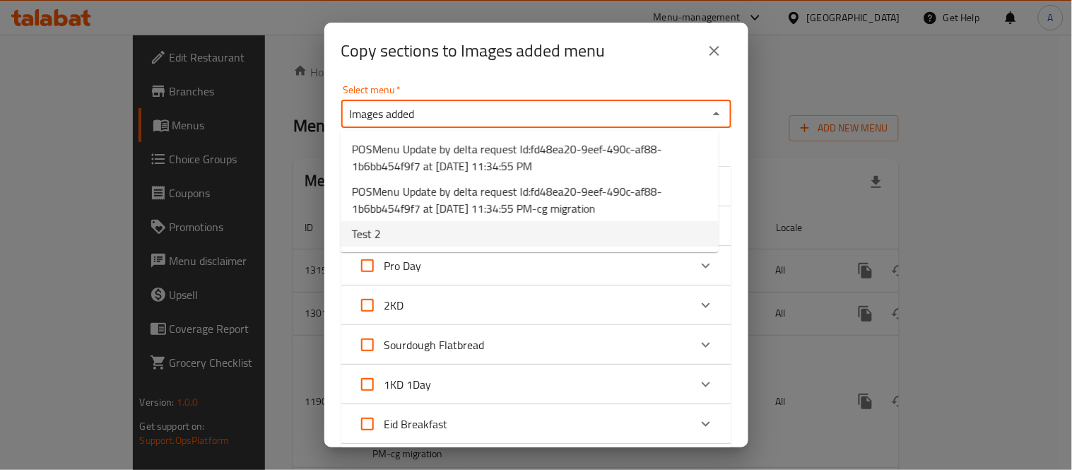
click at [413, 233] on li "Test 2" at bounding box center [530, 233] width 378 height 25
type input "Test 2"
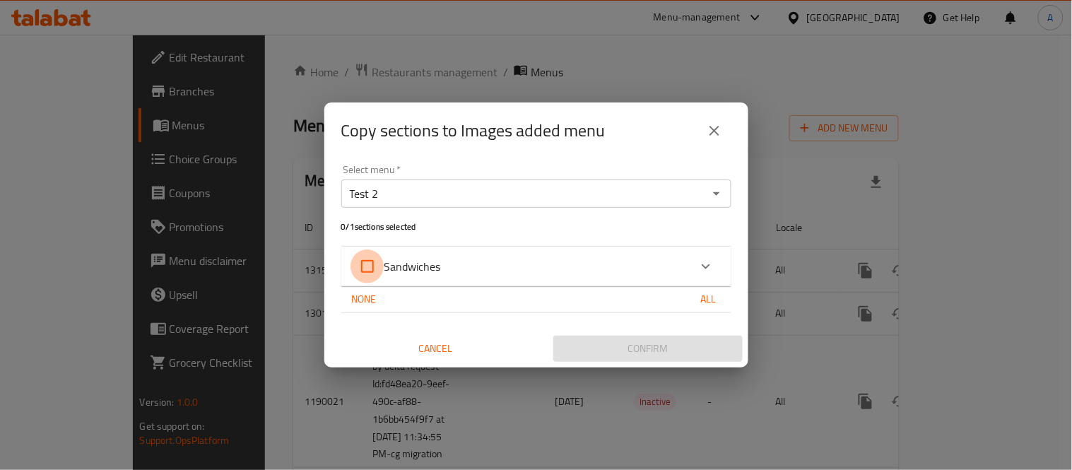
click at [366, 262] on input "Sandwiches" at bounding box center [368, 267] width 34 height 34
checkbox input "true"
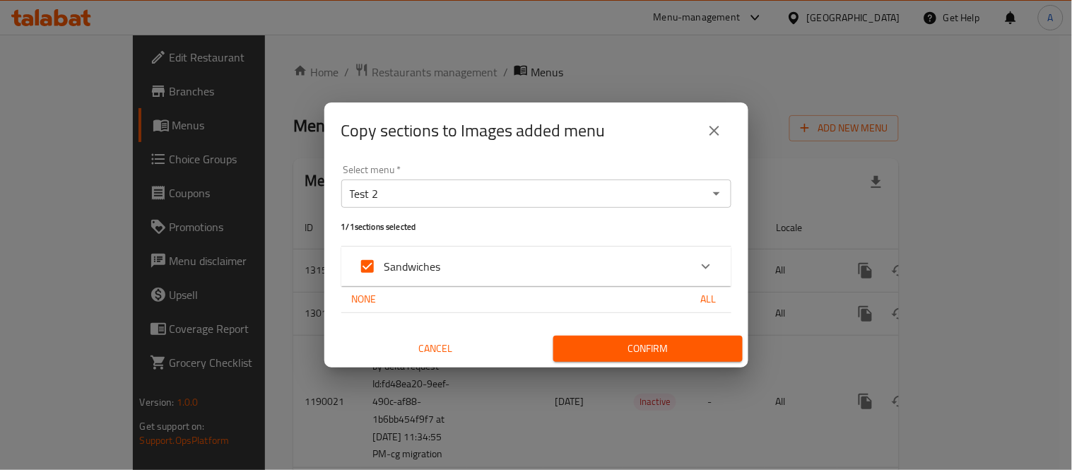
click at [628, 341] on span "Confirm" at bounding box center [648, 349] width 167 height 18
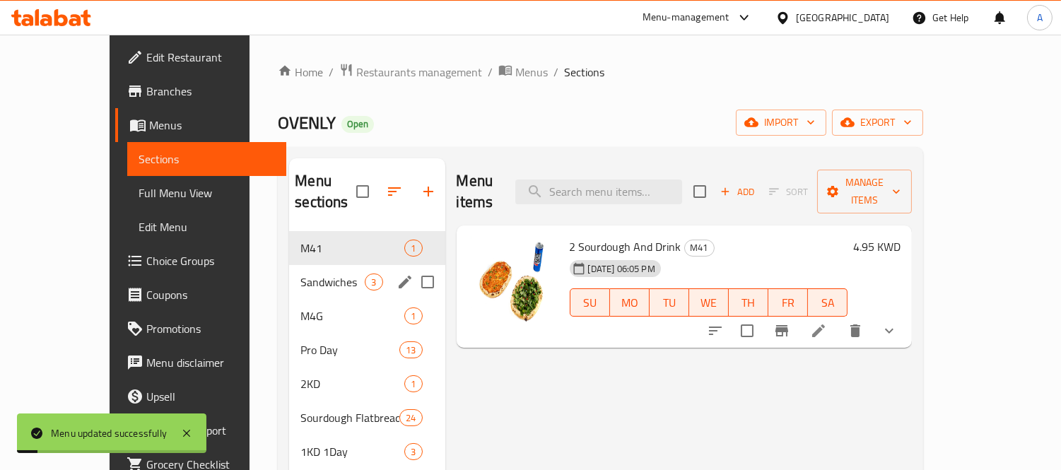
click at [365, 276] on span "3" at bounding box center [373, 282] width 16 height 13
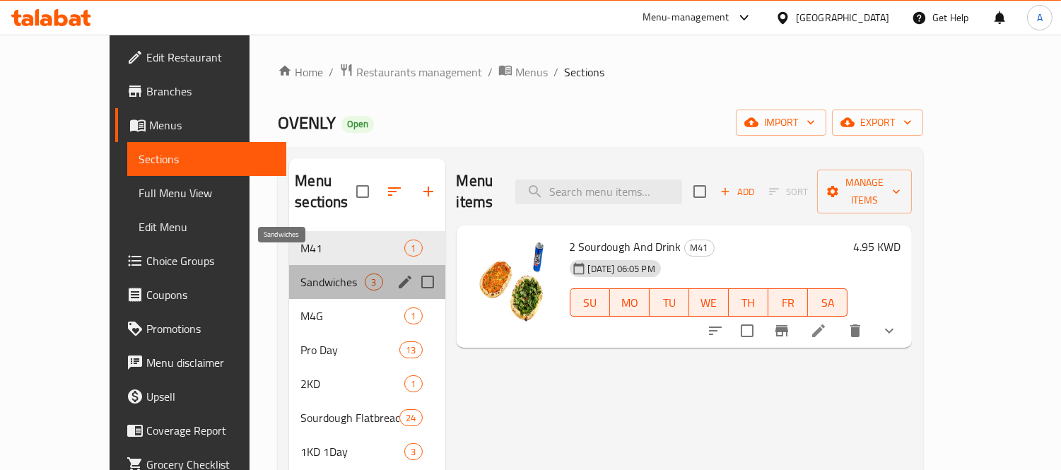
click at [300, 274] on span "Sandwiches" at bounding box center [332, 282] width 64 height 17
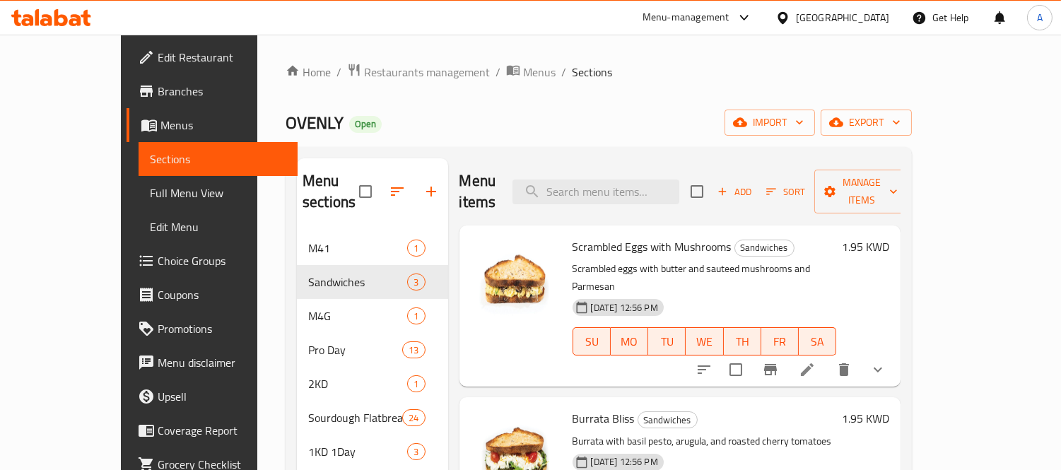
click at [158, 88] on span "Branches" at bounding box center [222, 91] width 129 height 17
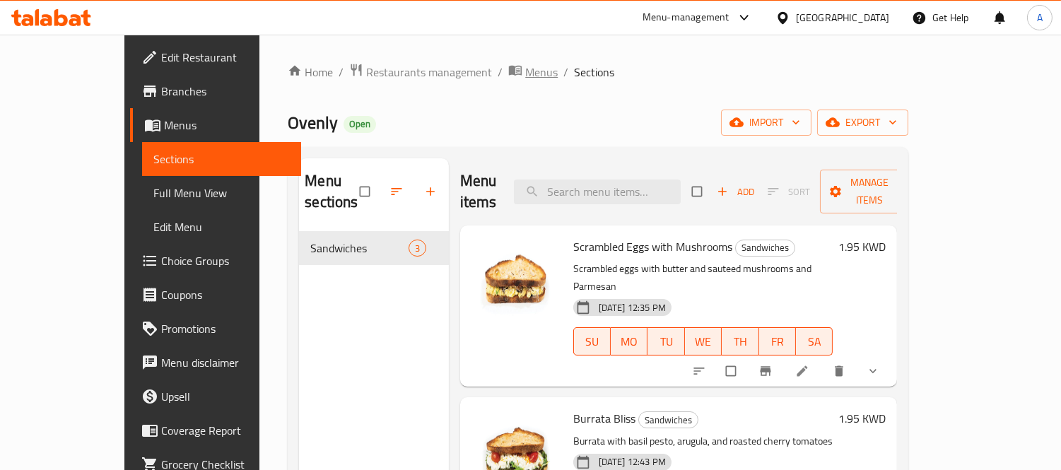
click at [525, 74] on span "Menus" at bounding box center [541, 72] width 33 height 17
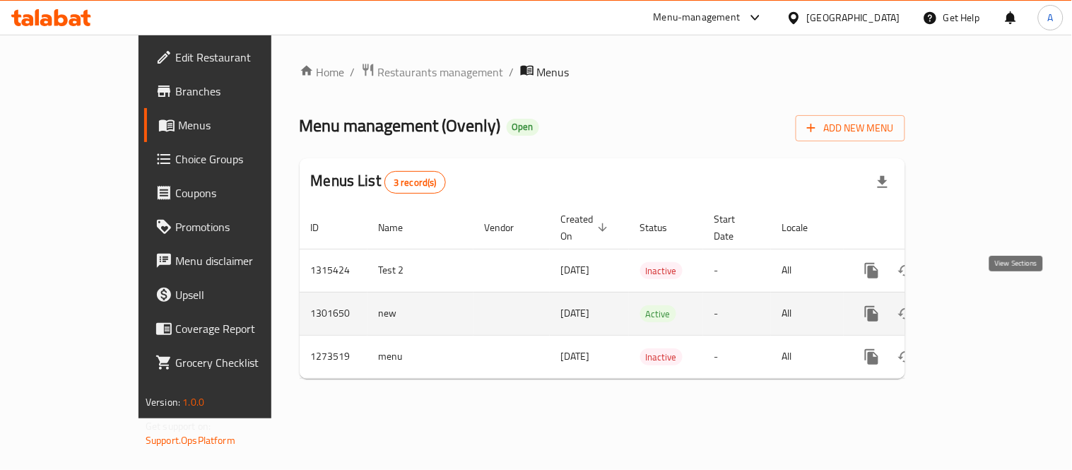
click at [983, 305] on icon "enhanced table" at bounding box center [974, 313] width 17 height 17
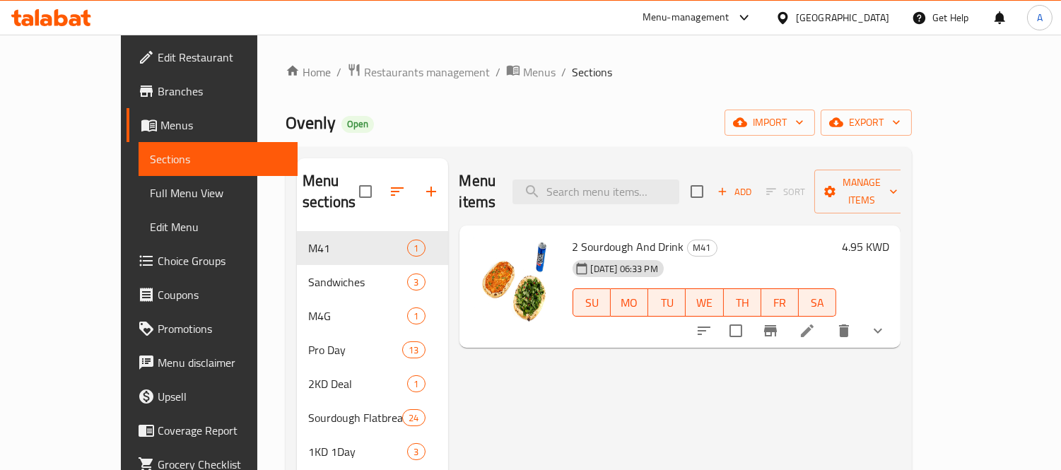
drag, startPoint x: 235, startPoint y: 262, endPoint x: 356, endPoint y: 201, distance: 135.9
click at [308, 274] on span "Sandwiches" at bounding box center [357, 282] width 99 height 17
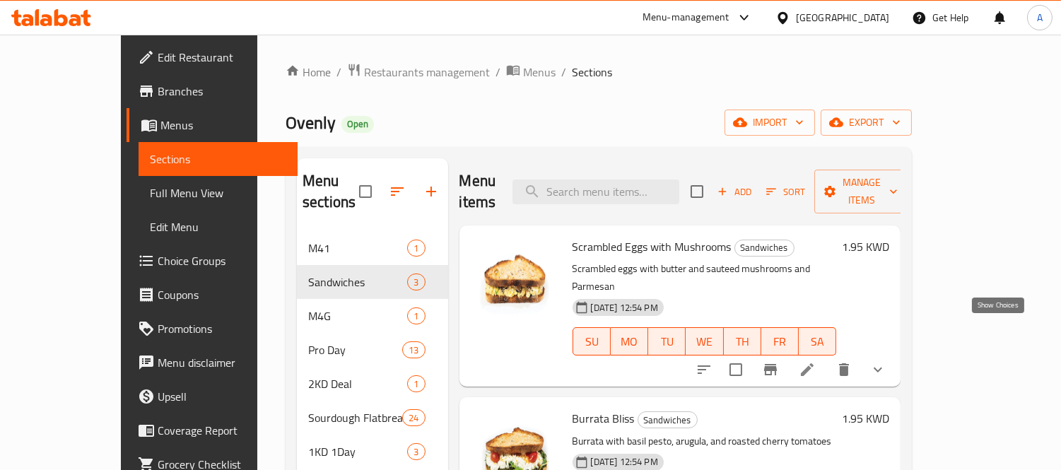
click at [886, 361] on icon "show more" at bounding box center [877, 369] width 17 height 17
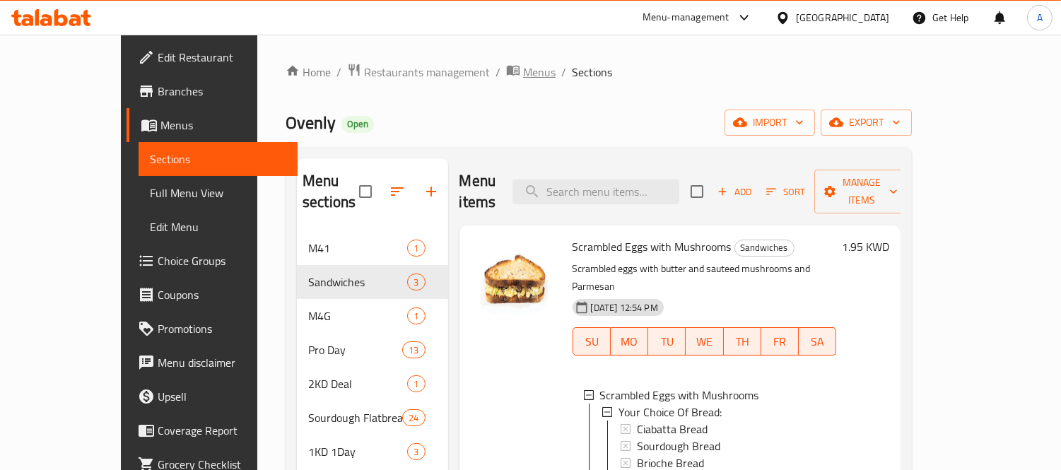
click at [523, 78] on span "Menus" at bounding box center [539, 72] width 33 height 17
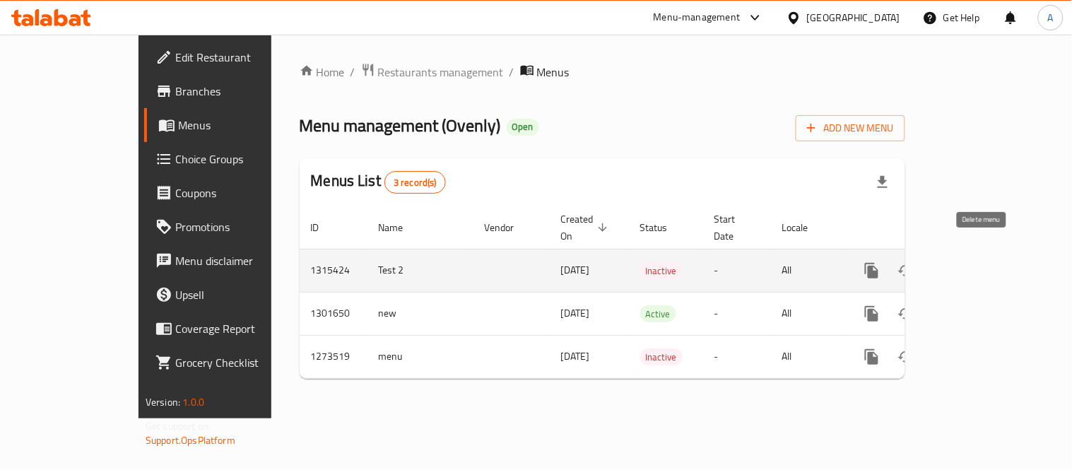
click at [949, 262] on icon "enhanced table" at bounding box center [940, 270] width 17 height 17
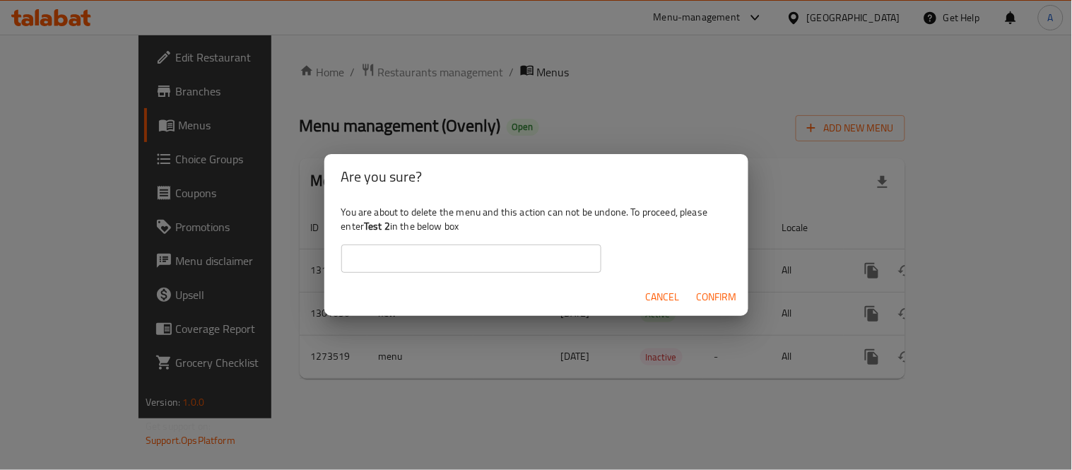
drag, startPoint x: 366, startPoint y: 224, endPoint x: 393, endPoint y: 223, distance: 26.9
click at [390, 223] on b "Test 2" at bounding box center [377, 226] width 26 height 18
copy b "Test 2"
click at [397, 265] on input "text" at bounding box center [471, 259] width 260 height 28
paste input "Test 2"
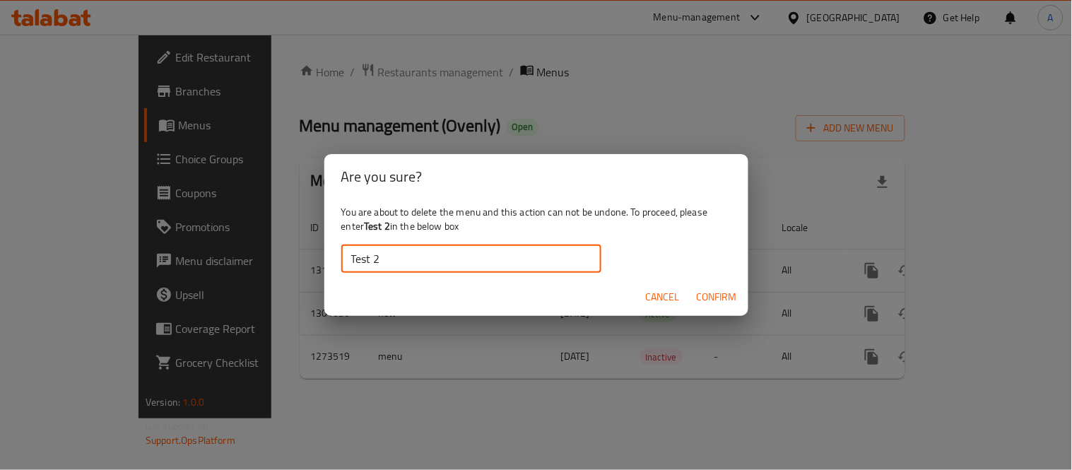
type input "Test 2"
click at [740, 295] on button "Confirm" at bounding box center [717, 297] width 52 height 26
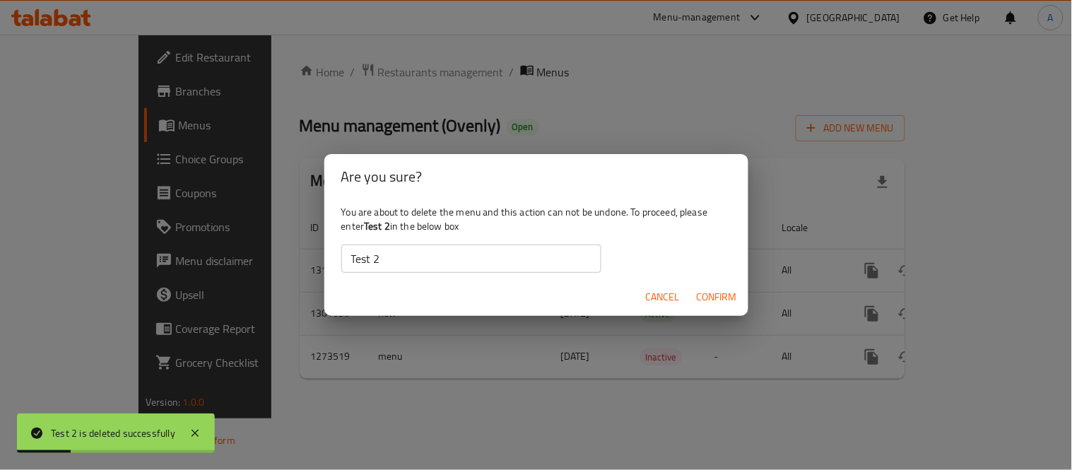
click at [674, 294] on span "Cancel" at bounding box center [663, 297] width 34 height 18
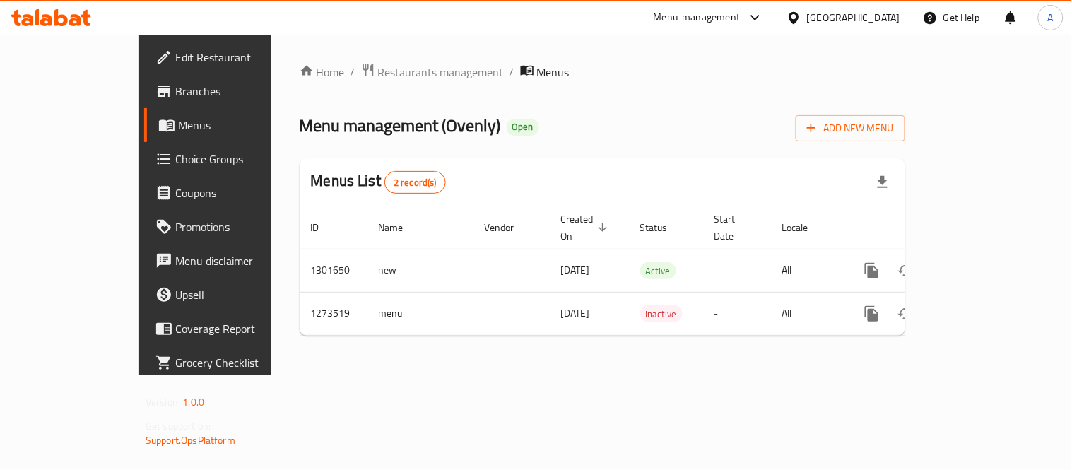
click at [175, 61] on span "Edit Restaurant" at bounding box center [240, 57] width 131 height 17
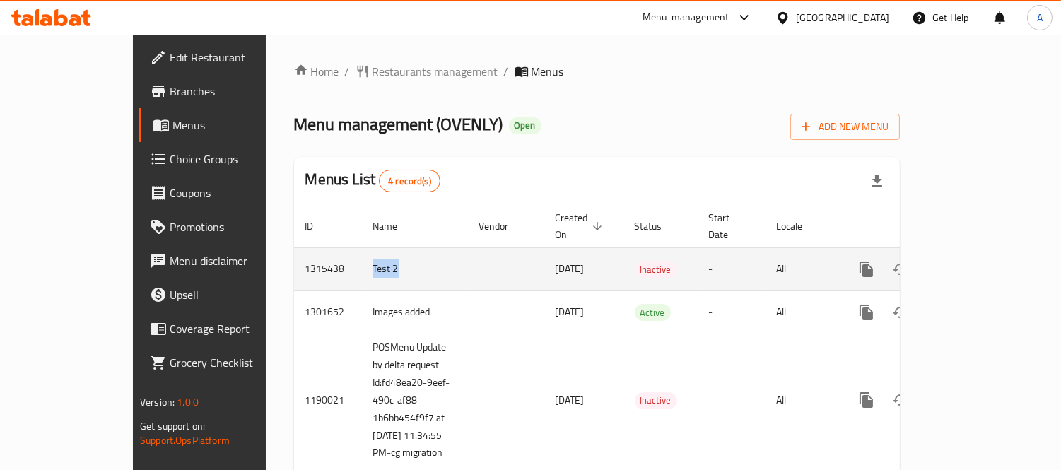
drag, startPoint x: 283, startPoint y: 250, endPoint x: 319, endPoint y: 247, distance: 36.1
click at [362, 247] on td "Test 2" at bounding box center [415, 268] width 106 height 43
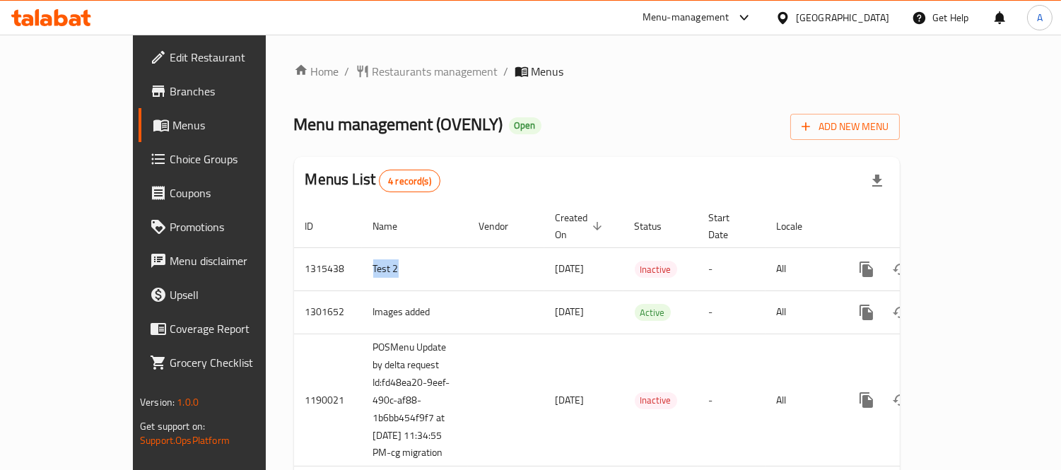
copy td "Test 2"
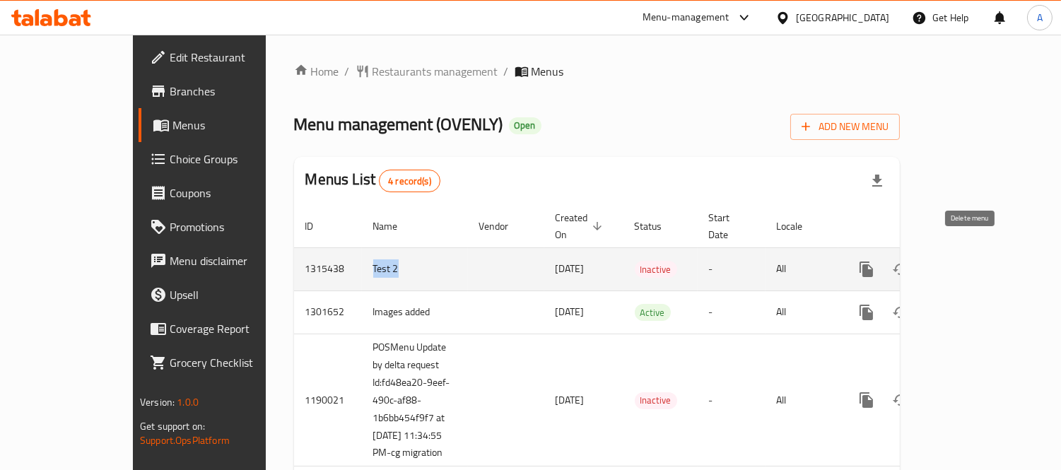
click at [943, 261] on icon "enhanced table" at bounding box center [934, 269] width 17 height 17
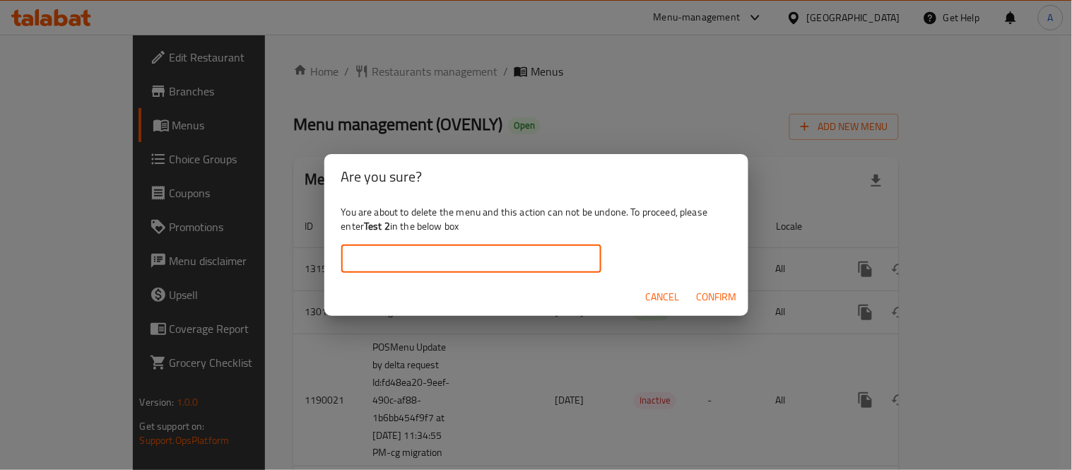
click at [544, 262] on input "text" at bounding box center [471, 259] width 260 height 28
paste input "Test 2"
type input "Test 2"
click at [703, 299] on span "Confirm" at bounding box center [717, 297] width 40 height 18
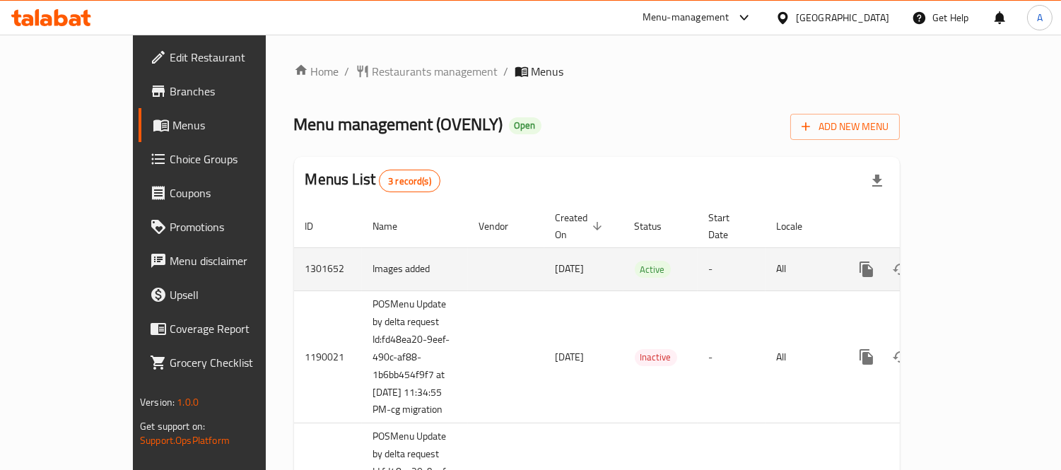
click at [977, 261] on icon "enhanced table" at bounding box center [968, 269] width 17 height 17
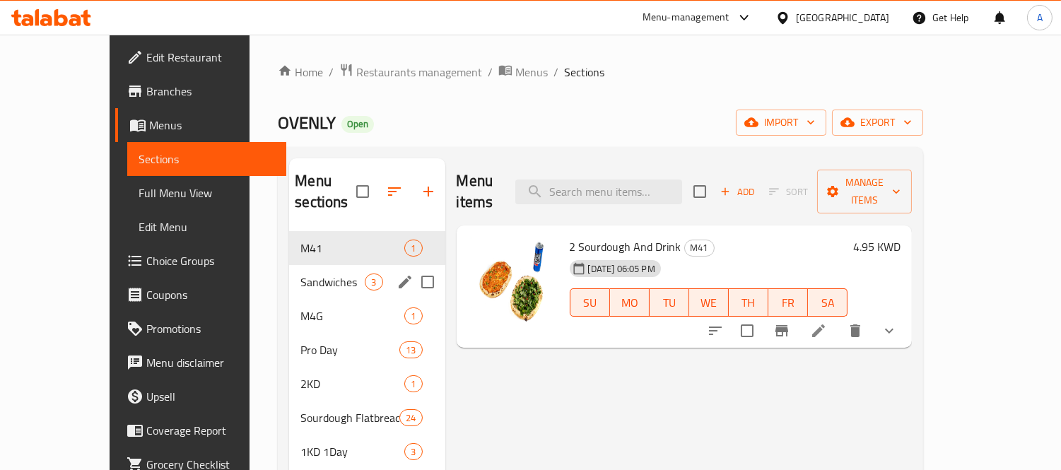
click at [319, 265] on div "Sandwiches 3" at bounding box center [367, 282] width 156 height 34
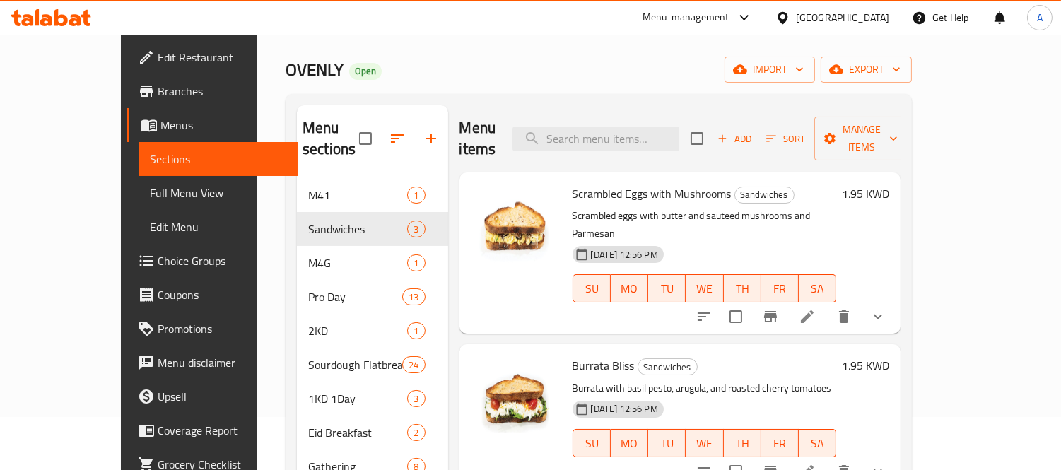
scroll to position [78, 0]
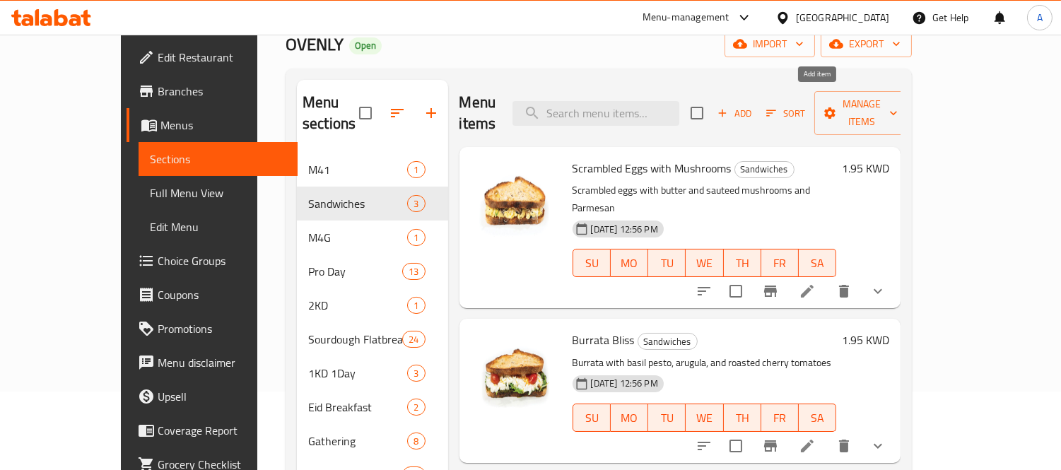
click at [754, 105] on span "Add" at bounding box center [734, 113] width 38 height 16
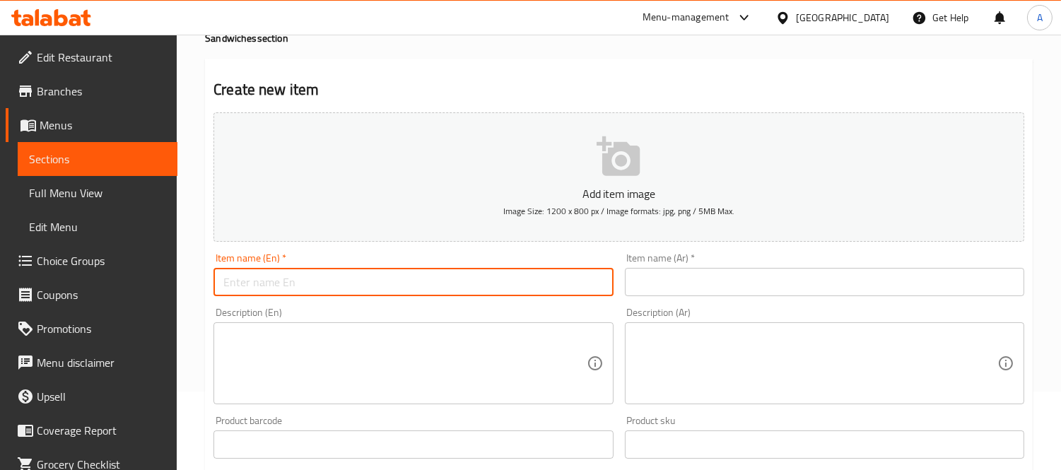
drag, startPoint x: 320, startPoint y: 273, endPoint x: 312, endPoint y: 281, distance: 10.5
click at [320, 273] on input "text" at bounding box center [412, 282] width 399 height 28
paste input "Egg & Bacon"
drag, startPoint x: 257, startPoint y: 284, endPoint x: 307, endPoint y: 284, distance: 50.2
click at [307, 284] on input "Egg & Bacon" at bounding box center [412, 282] width 399 height 28
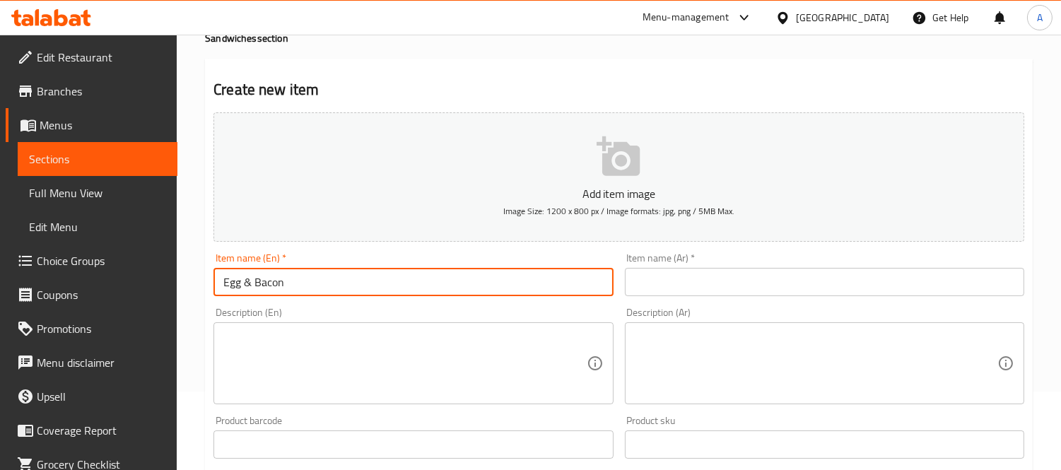
click at [256, 279] on input "Egg & Bacon" at bounding box center [412, 282] width 399 height 28
click at [249, 286] on input "Egg & Beef Bacon" at bounding box center [412, 282] width 399 height 28
type input "Egg and Beef Bacon"
click at [686, 286] on input "text" at bounding box center [824, 282] width 399 height 28
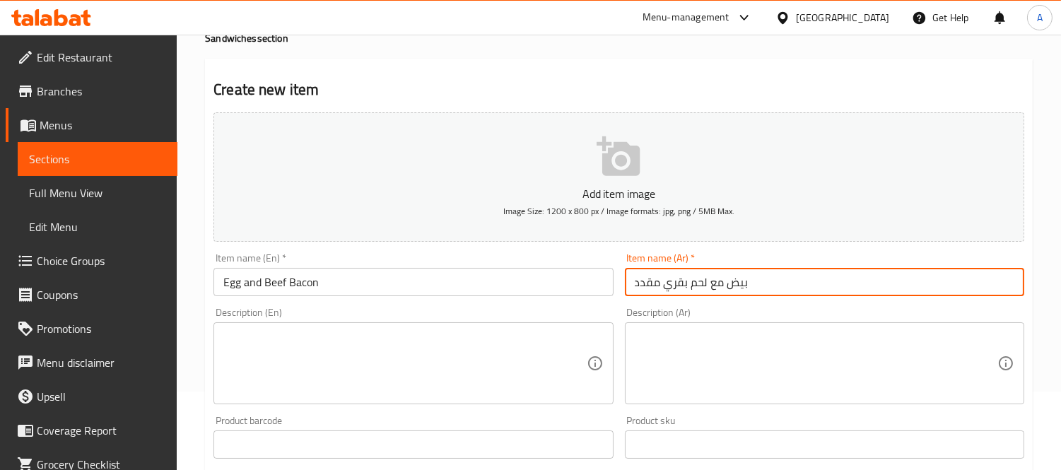
type input "بيض مع لحم بقري مقدد"
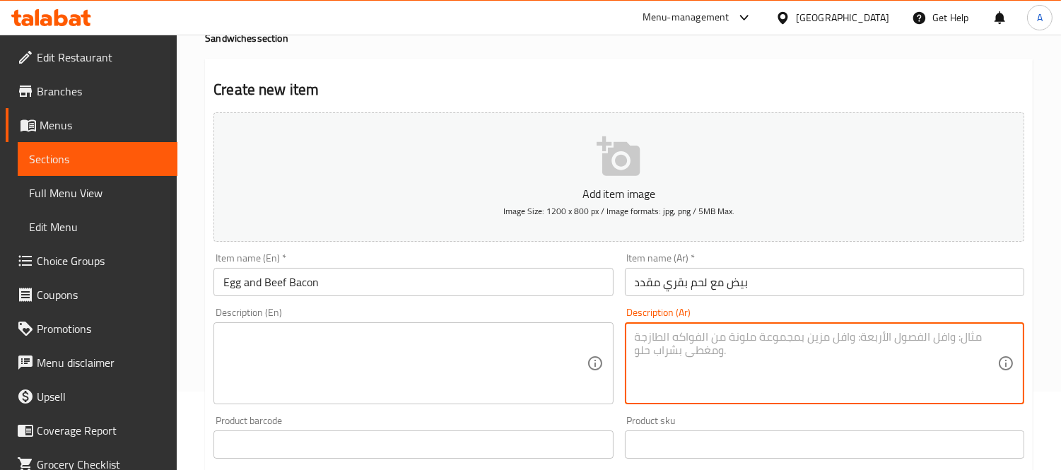
click at [721, 358] on textarea at bounding box center [816, 363] width 363 height 67
paste textarea "يض مخفوق طري مع بيكون مقرمش"
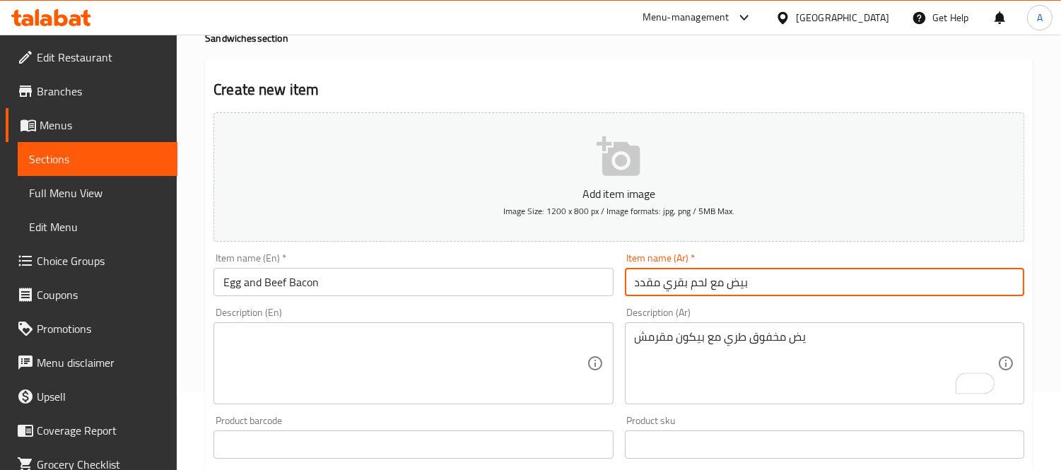
drag, startPoint x: 633, startPoint y: 284, endPoint x: 705, endPoint y: 283, distance: 72.1
click at [705, 283] on input "بيض مع لحم بقري مقدد" at bounding box center [824, 282] width 399 height 28
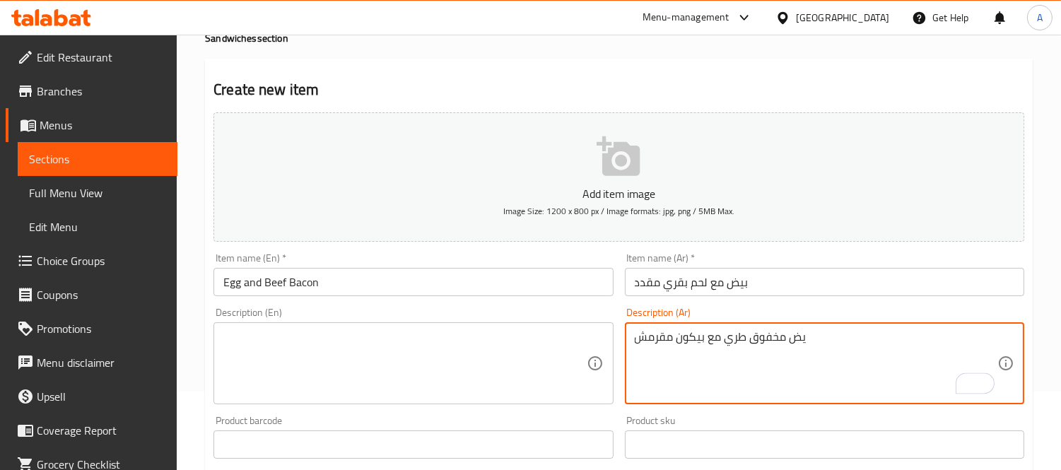
click at [683, 342] on textarea "يض مخفوق طري مع بيكون مقرمش" at bounding box center [816, 363] width 363 height 67
paste textarea "لحم بقري مقدد"
click at [731, 354] on textarea "يض مخفوق طري مع لحم بقري مقدد مقرمش" at bounding box center [816, 363] width 363 height 67
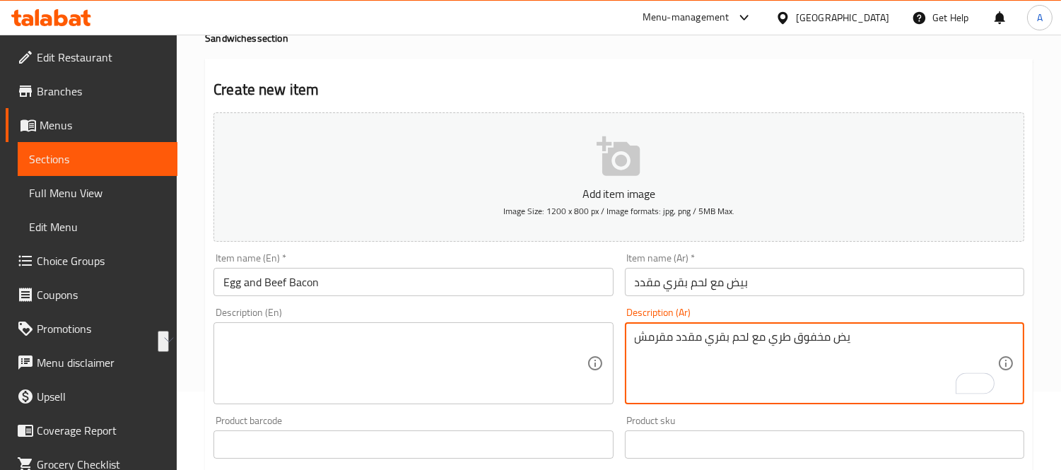
click at [850, 337] on textarea "يض مخفوق طري مع لحم بقري مقدد مقرمش" at bounding box center [816, 363] width 363 height 67
click at [632, 346] on div "يض مخفوق طري مع لحم بقري مقدد مقرمش Description (Ar)" at bounding box center [824, 363] width 399 height 82
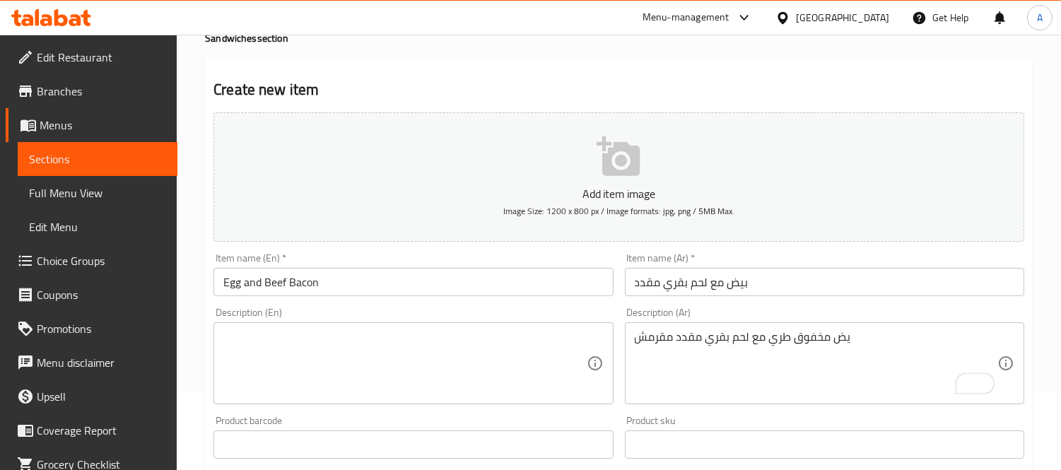
click at [633, 335] on div "يض مخفوق طري مع لحم بقري مقدد مقرمش Description (Ar)" at bounding box center [824, 363] width 399 height 82
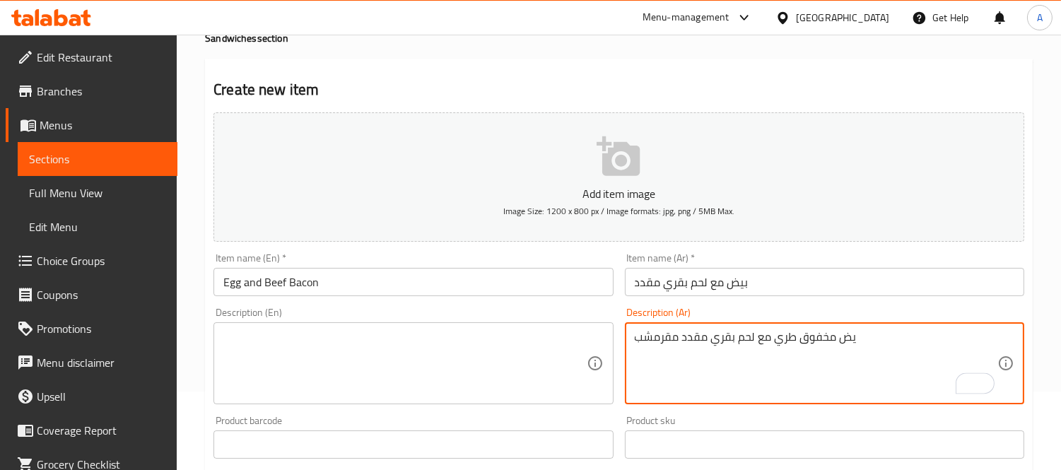
click at [642, 338] on textarea "يض مخفوق طري مع لحم بقري مقدد مقرمشب" at bounding box center [816, 363] width 363 height 67
drag, startPoint x: 837, startPoint y: 331, endPoint x: 850, endPoint y: 332, distance: 12.8
click at [850, 332] on textarea "يض مخفوق طري مع لحم بقري مقدد مقرمش" at bounding box center [816, 363] width 363 height 67
click at [850, 332] on textarea "بيض مخفوق طري مع لحم بقري مقدد مقرمش" at bounding box center [816, 363] width 363 height 67
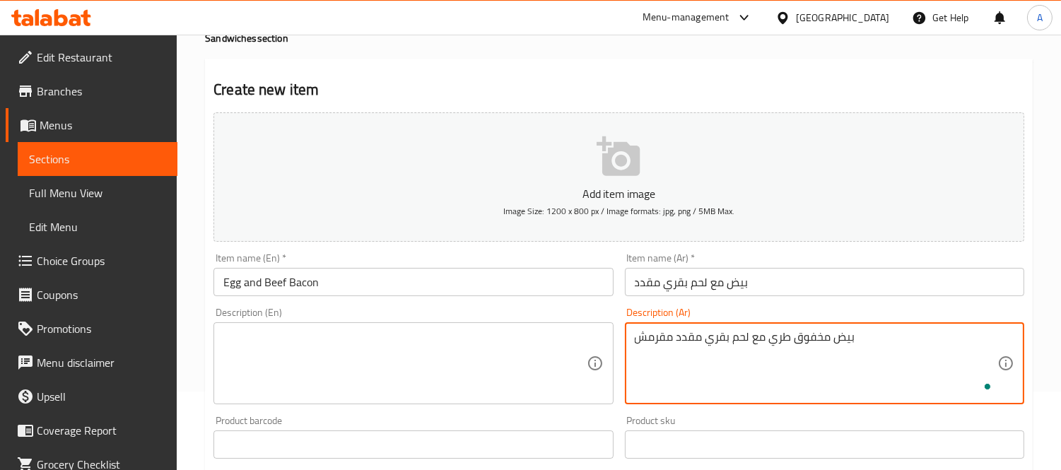
click at [850, 332] on textarea "بيض مخفوق طري مع لحم بقري مقدد مقرمش" at bounding box center [816, 363] width 363 height 67
type textarea "بيض مخفوق طري مع لحم بقري مقدد مقرمش"
click at [443, 396] on textarea at bounding box center [404, 363] width 363 height 67
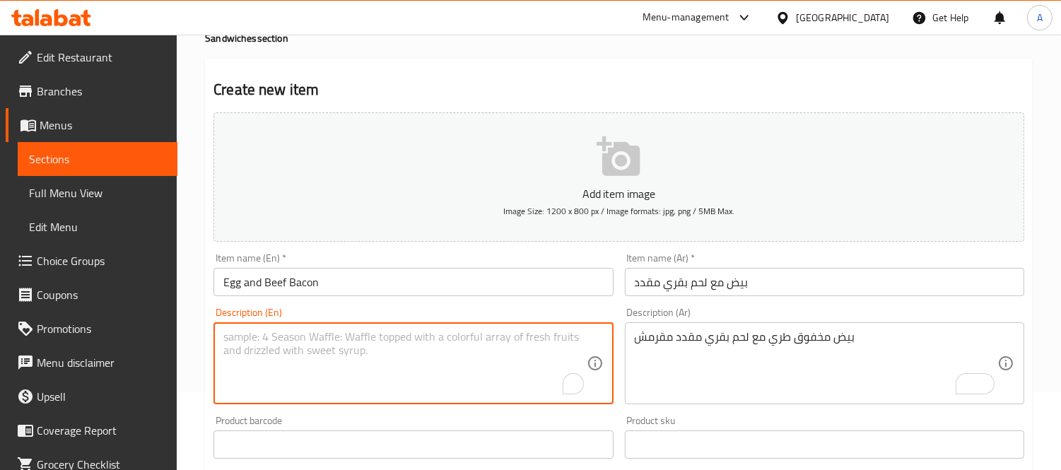
paste textarea "Soft scrambled eggs with crispy bacon"
type textarea "Soft scrambled eggs with crispy bacon"
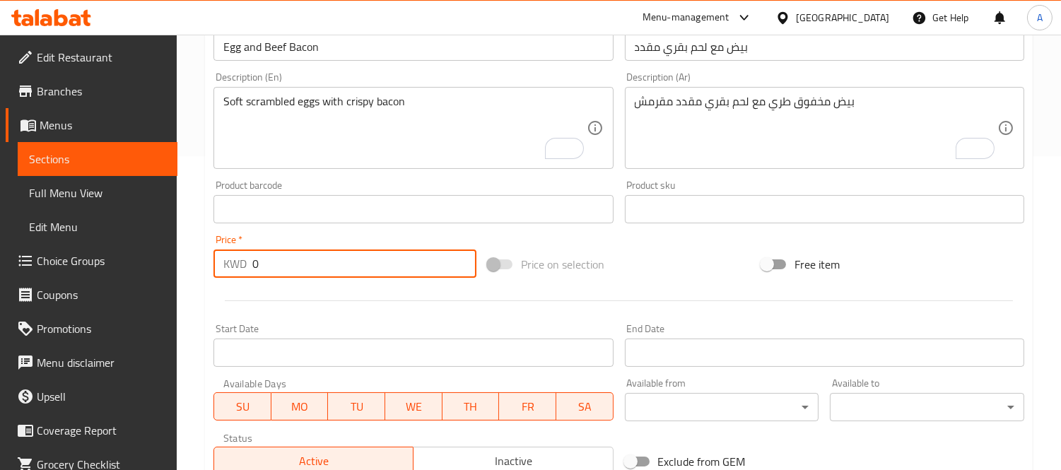
drag, startPoint x: 253, startPoint y: 264, endPoint x: 281, endPoint y: 264, distance: 27.6
click at [281, 264] on input "0" at bounding box center [364, 264] width 224 height 28
paste input "1.95"
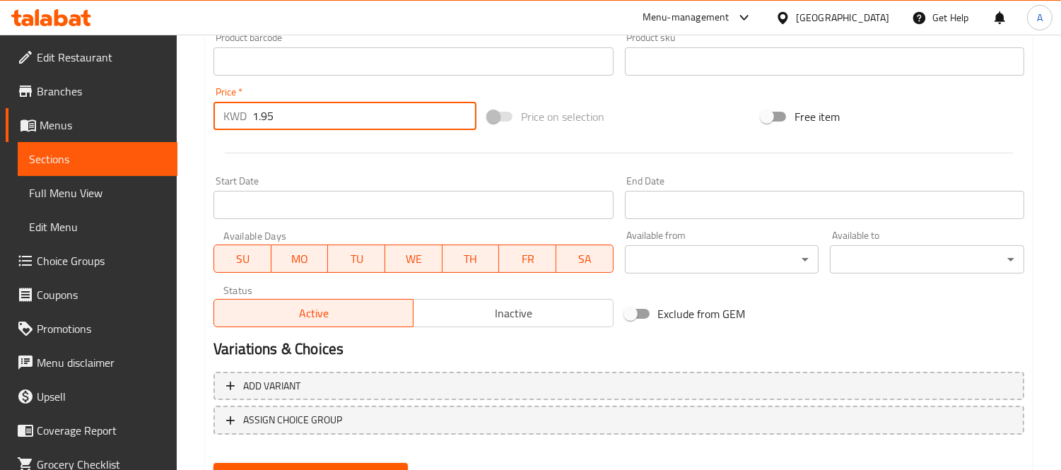
scroll to position [526, 0]
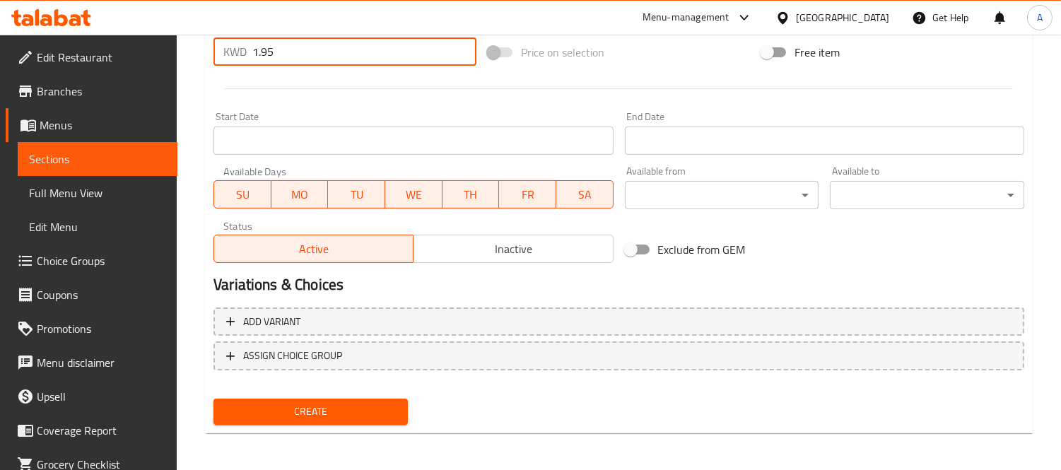
type input "1.95"
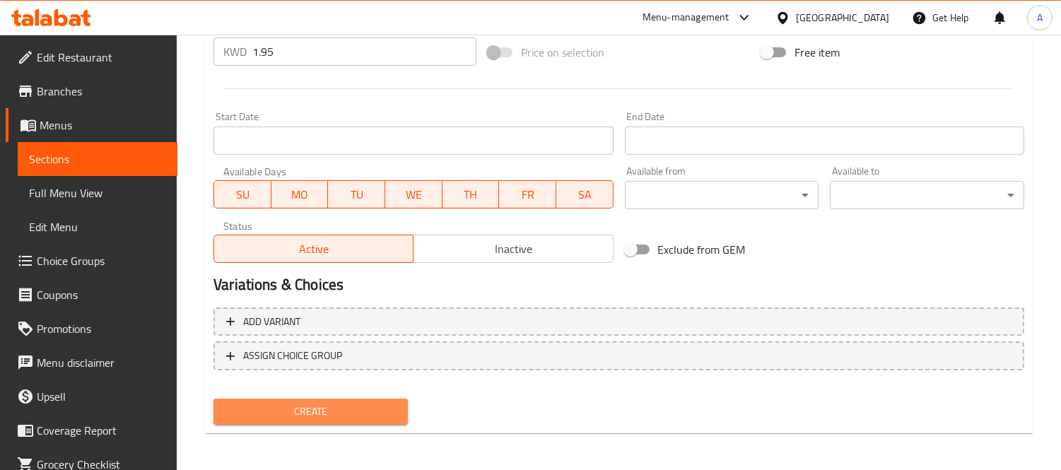
click at [335, 406] on span "Create" at bounding box center [311, 412] width 172 height 18
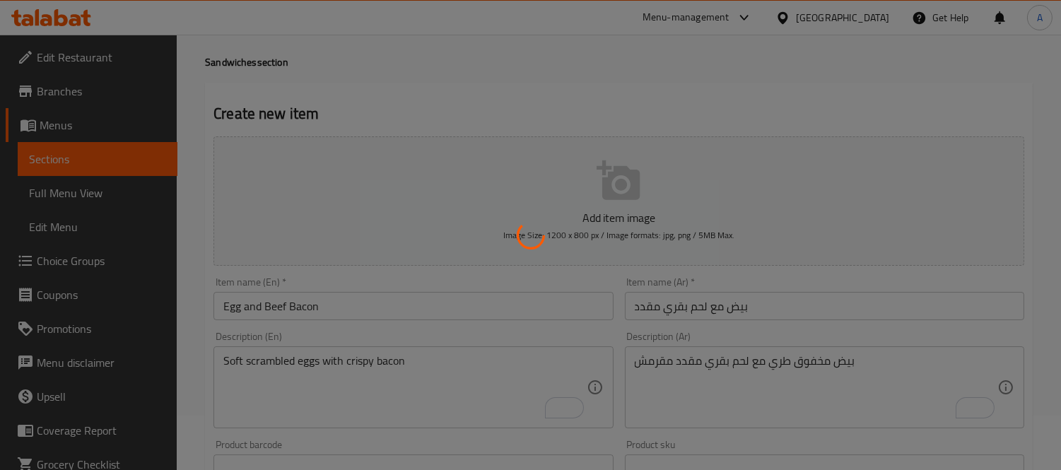
type input "0"
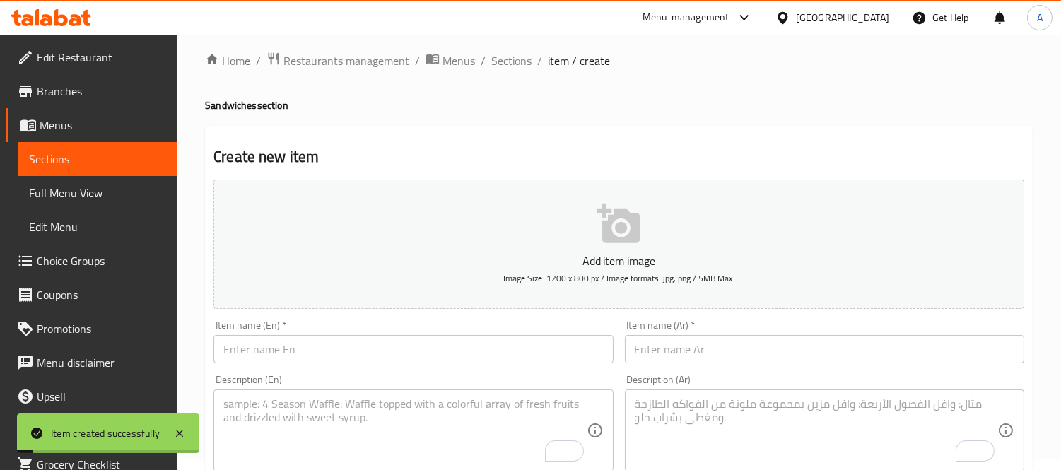
scroll to position [0, 0]
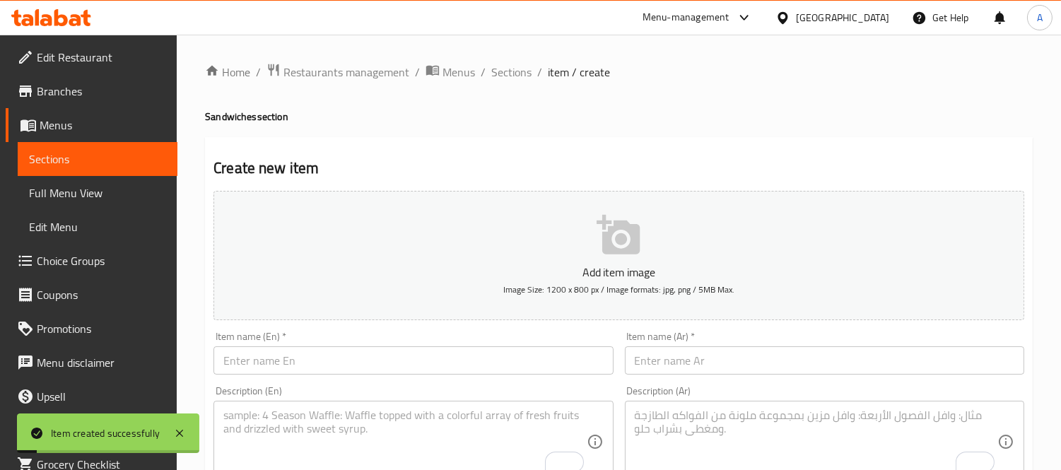
click at [488, 74] on ol "Home / Restaurants management / Menus / Sections / item / create" at bounding box center [619, 72] width 828 height 18
click at [498, 66] on span "Sections" at bounding box center [511, 72] width 40 height 17
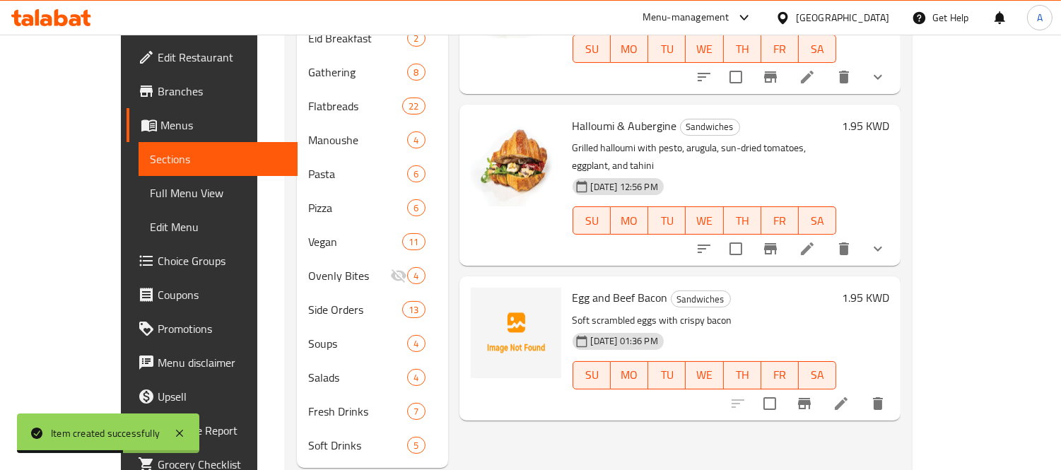
scroll to position [463, 0]
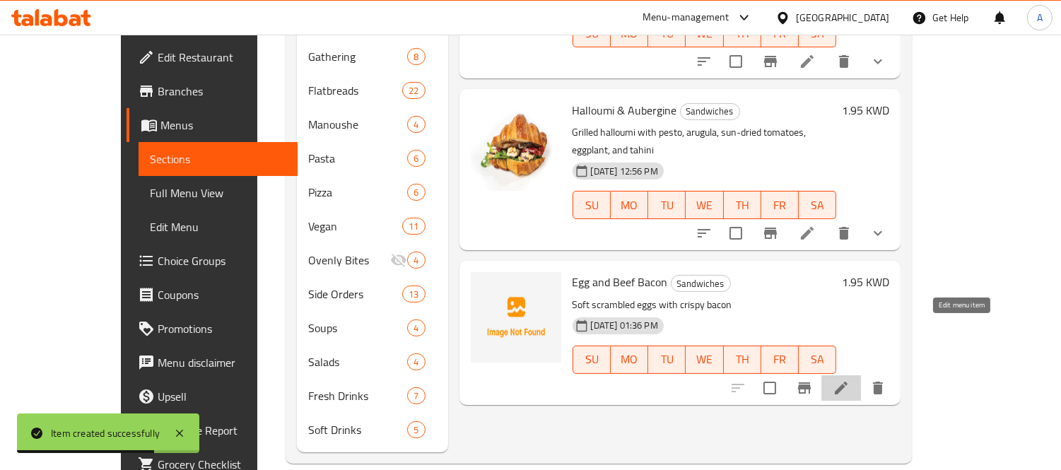
click at [850, 380] on icon at bounding box center [841, 388] width 17 height 17
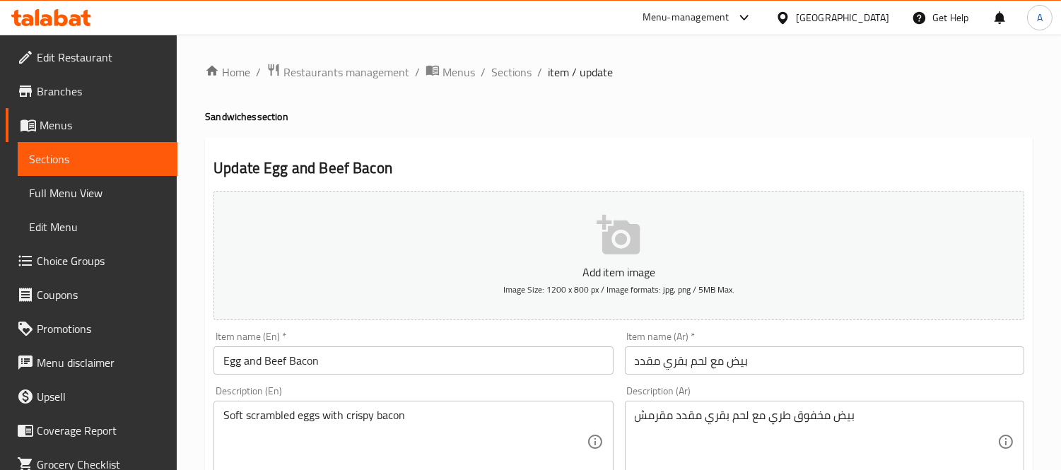
drag, startPoint x: 512, startPoint y: 78, endPoint x: 858, endPoint y: 142, distance: 352.3
click at [512, 78] on span "Sections" at bounding box center [511, 72] width 40 height 17
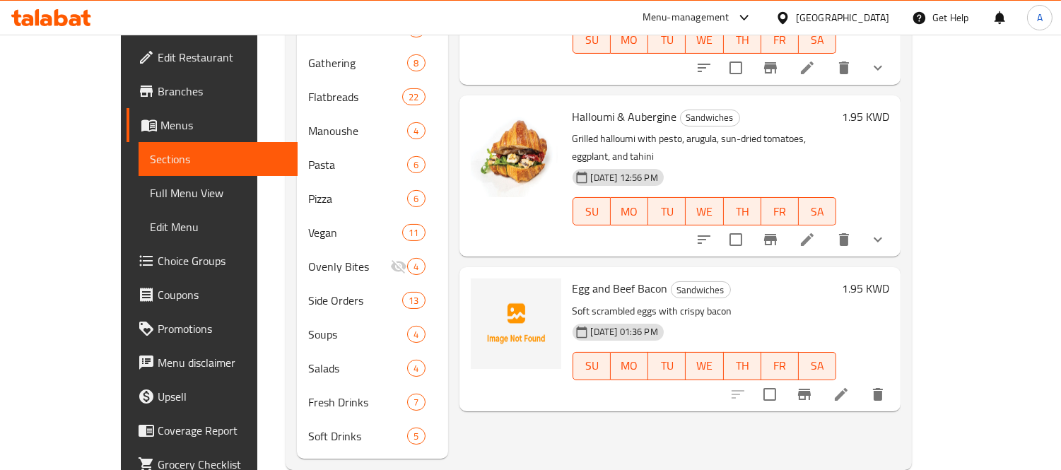
scroll to position [463, 0]
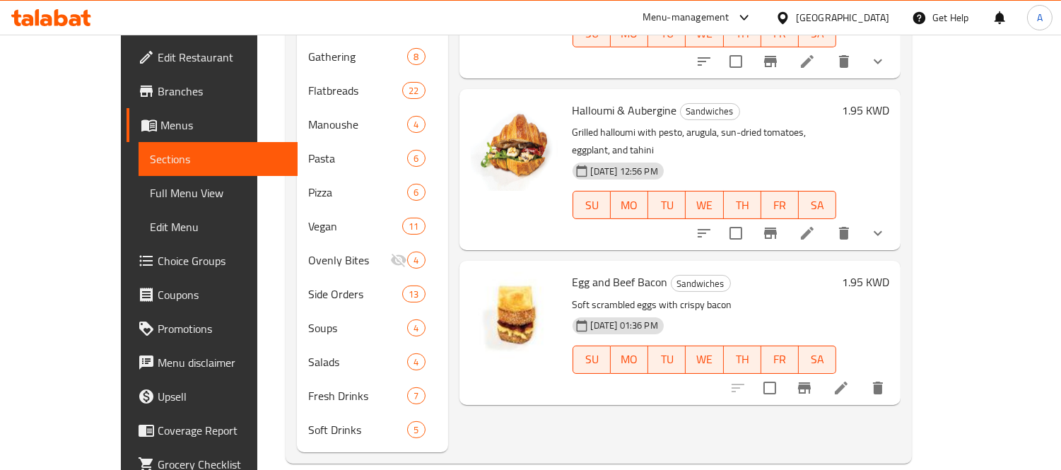
click at [861, 375] on li at bounding box center [841, 387] width 40 height 25
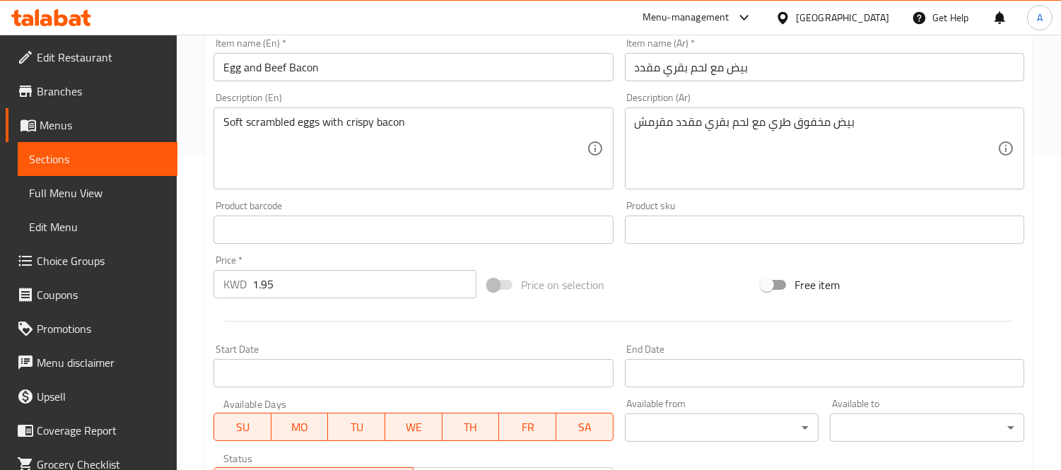
scroll to position [546, 0]
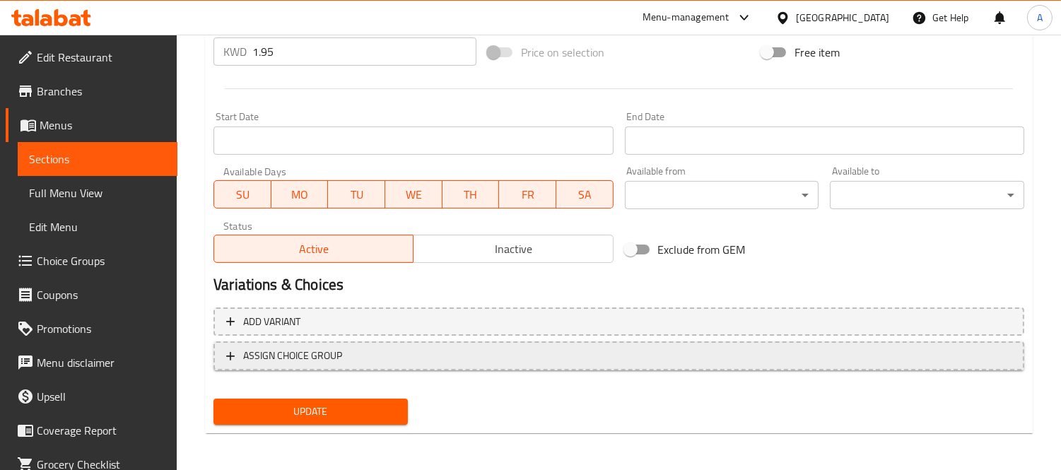
click at [414, 365] on button "ASSIGN CHOICE GROUP" at bounding box center [618, 355] width 811 height 29
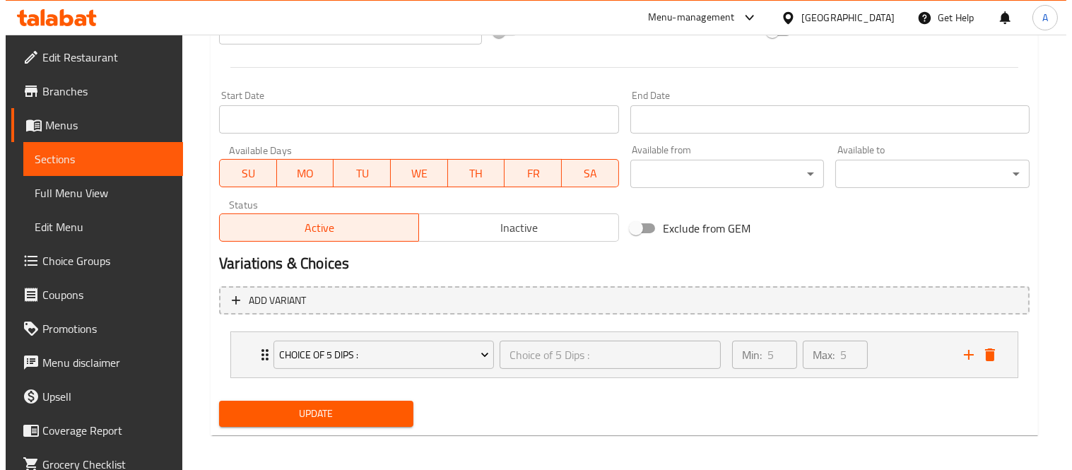
scroll to position [570, 0]
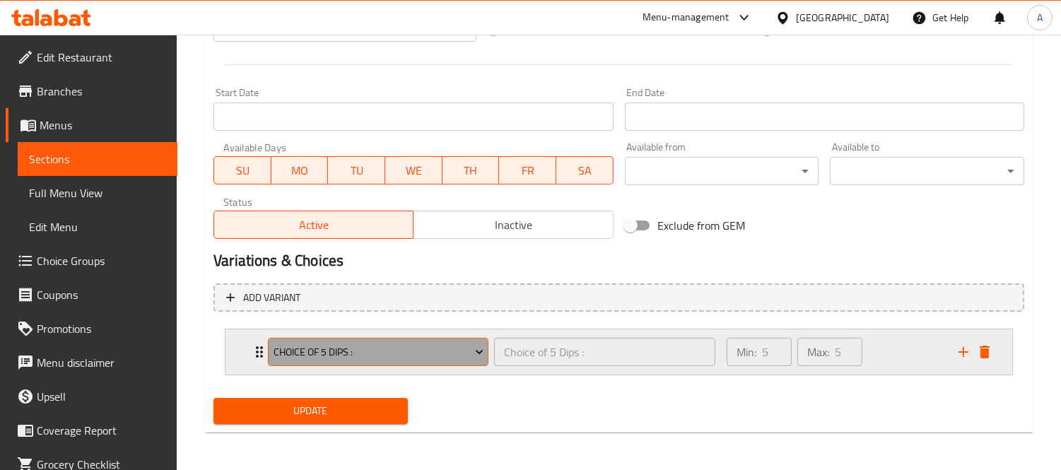
click at [419, 338] on button "Choice of 5 Dips :" at bounding box center [378, 352] width 221 height 28
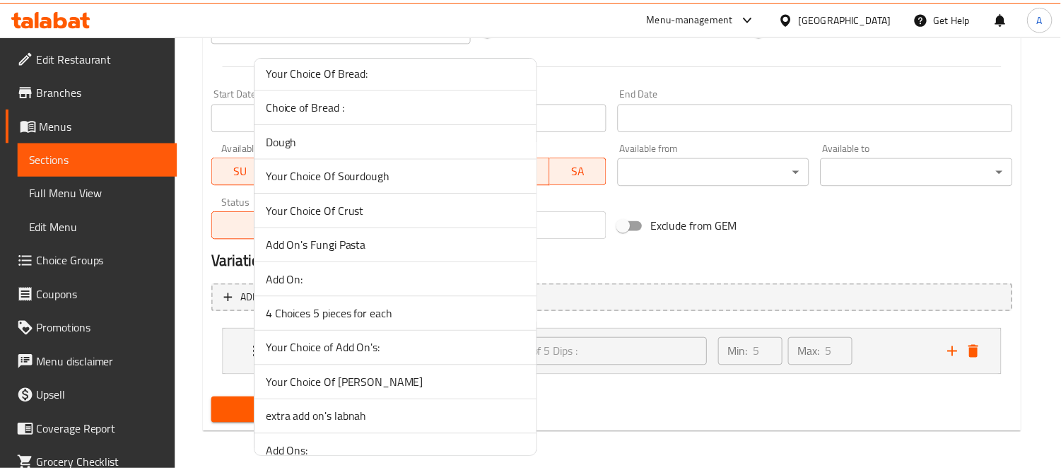
scroll to position [1897, 0]
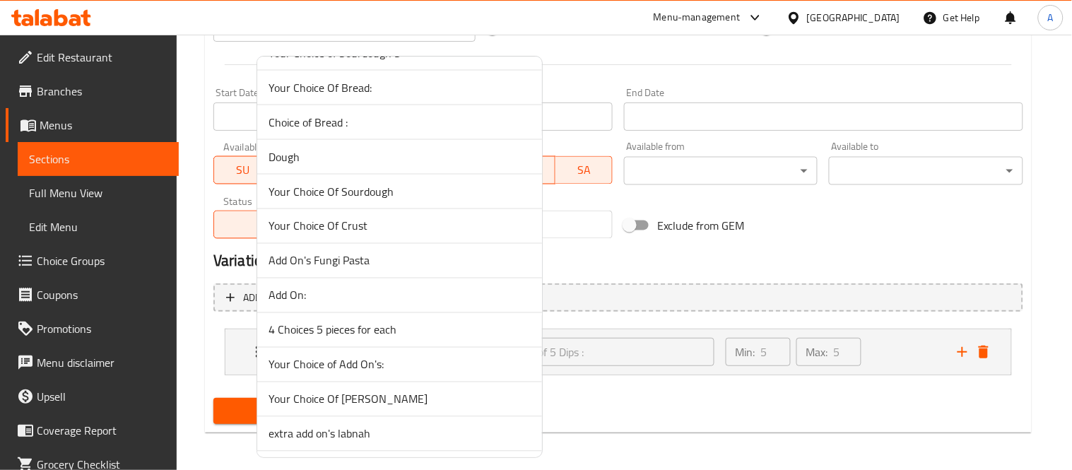
click at [370, 93] on span "Your Choice Of Bread:" at bounding box center [400, 87] width 262 height 17
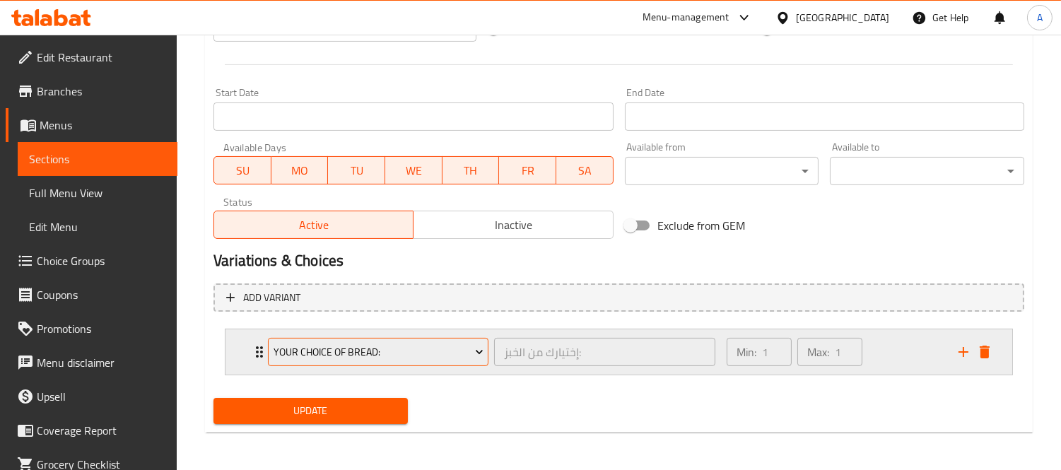
click at [479, 350] on icon "Expand" at bounding box center [479, 352] width 14 height 14
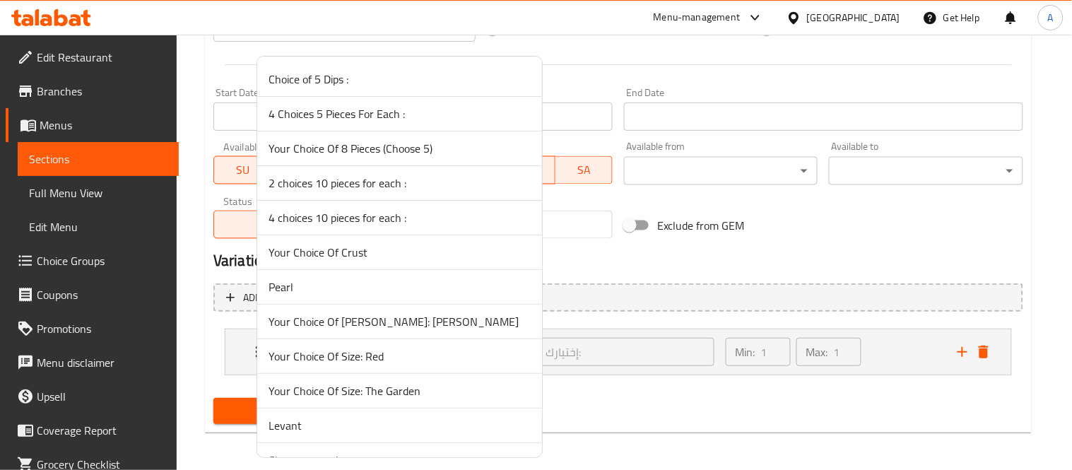
click at [587, 406] on div at bounding box center [536, 235] width 1072 height 470
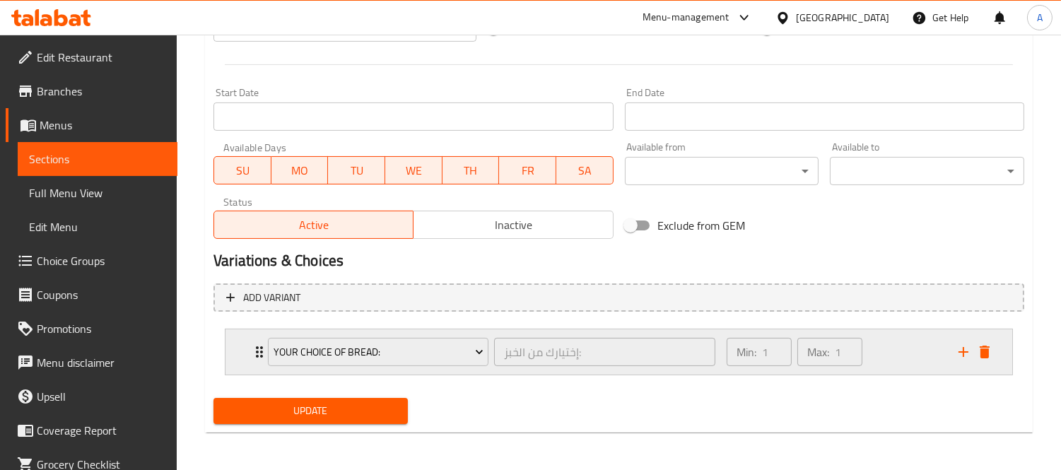
click at [246, 348] on div "Your Choice Of Bread: إختيارك من الخبز: ​ Min: 1 ​ Max: 1 ​" at bounding box center [618, 351] width 787 height 45
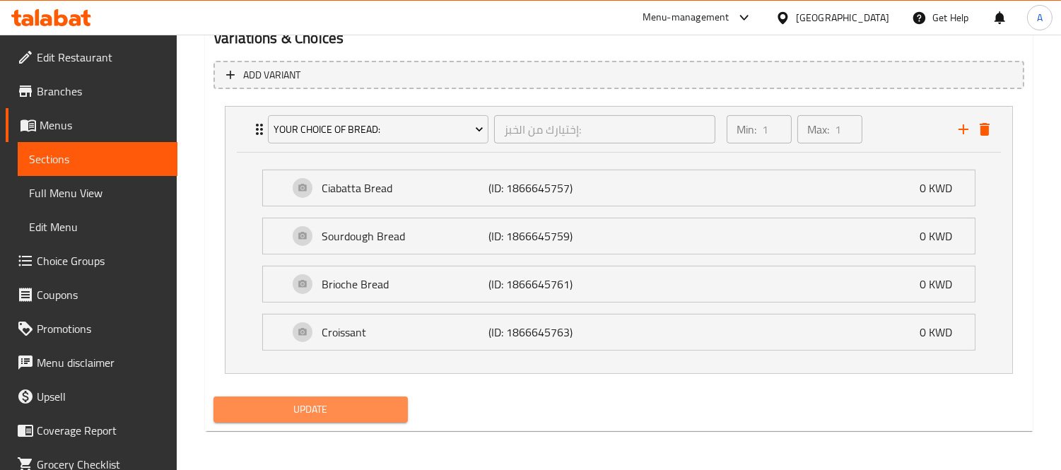
click at [316, 406] on span "Update" at bounding box center [311, 410] width 172 height 18
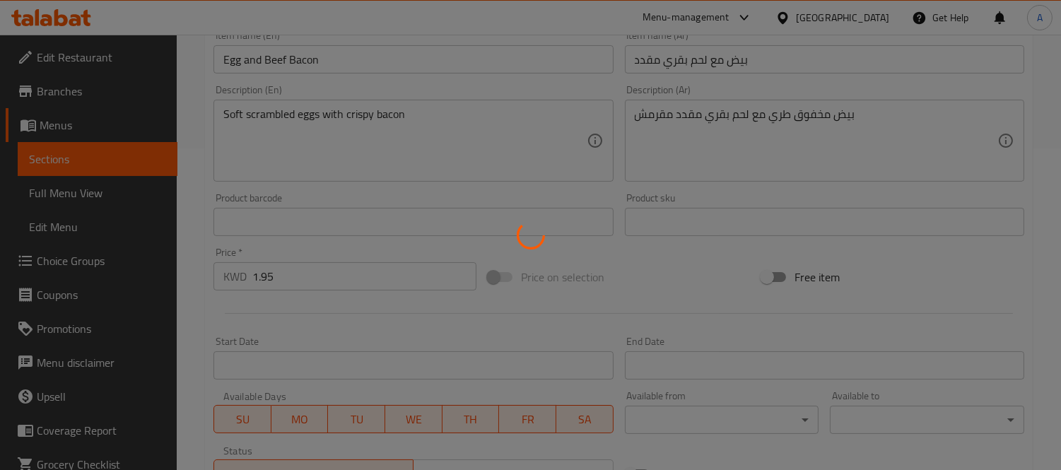
scroll to position [0, 0]
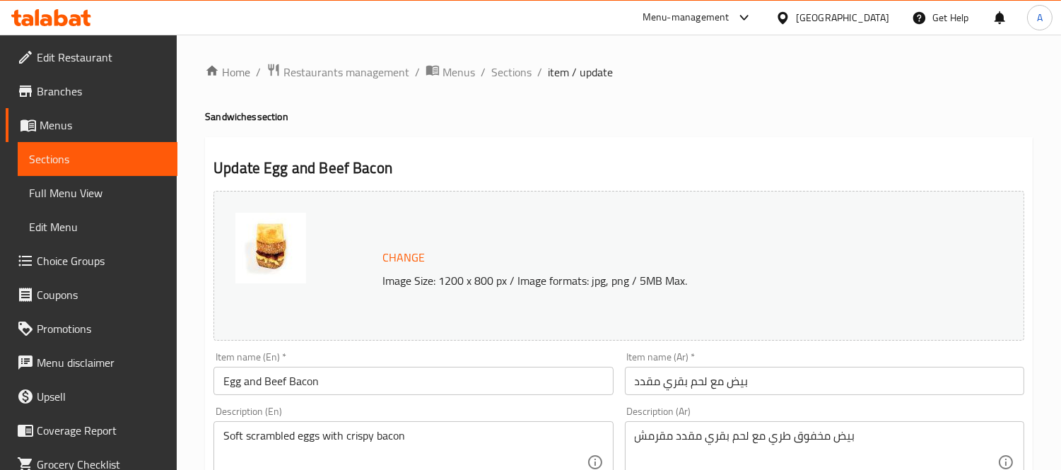
click at [379, 376] on input "Egg and Beef Bacon" at bounding box center [412, 381] width 399 height 28
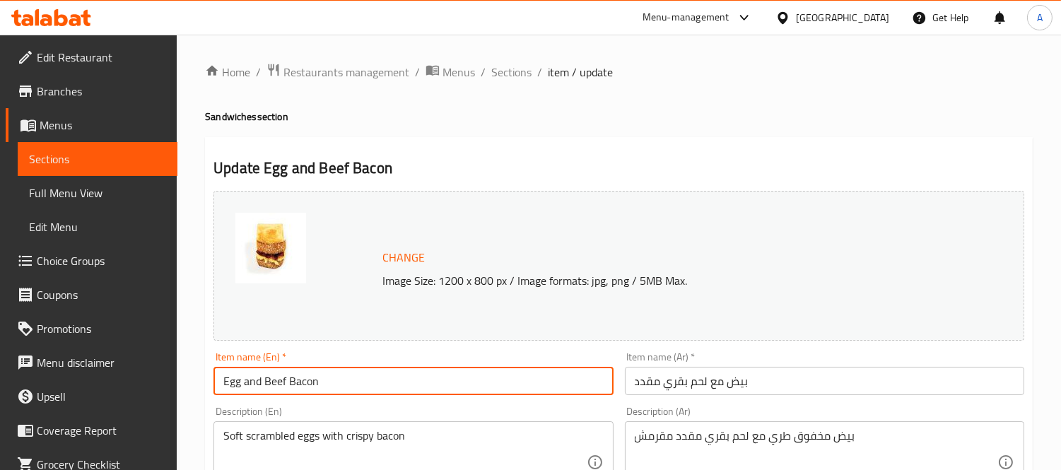
click at [379, 376] on input "Egg and Beef Bacon" at bounding box center [412, 381] width 399 height 28
click at [688, 380] on input "بيض مع لحم بقري مقدد" at bounding box center [824, 381] width 399 height 28
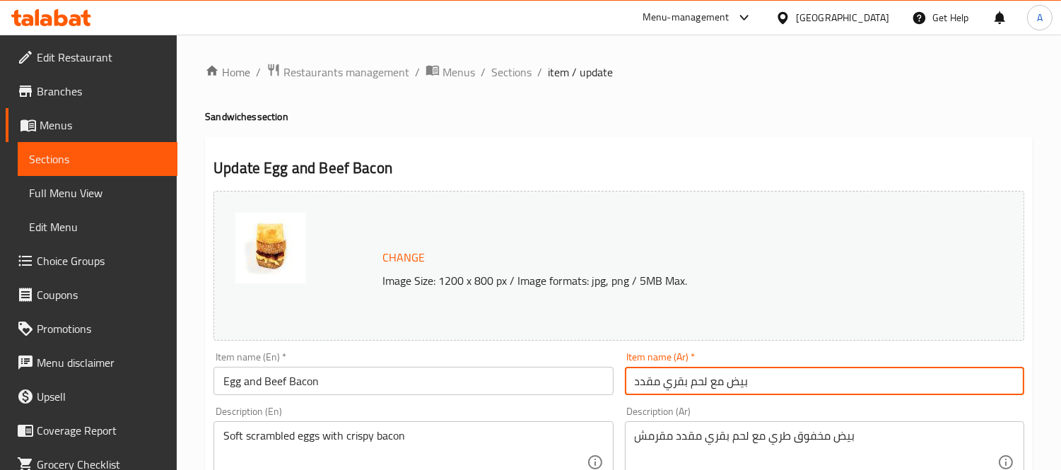
click at [688, 380] on input "بيض مع لحم بقري مقدد" at bounding box center [824, 381] width 399 height 28
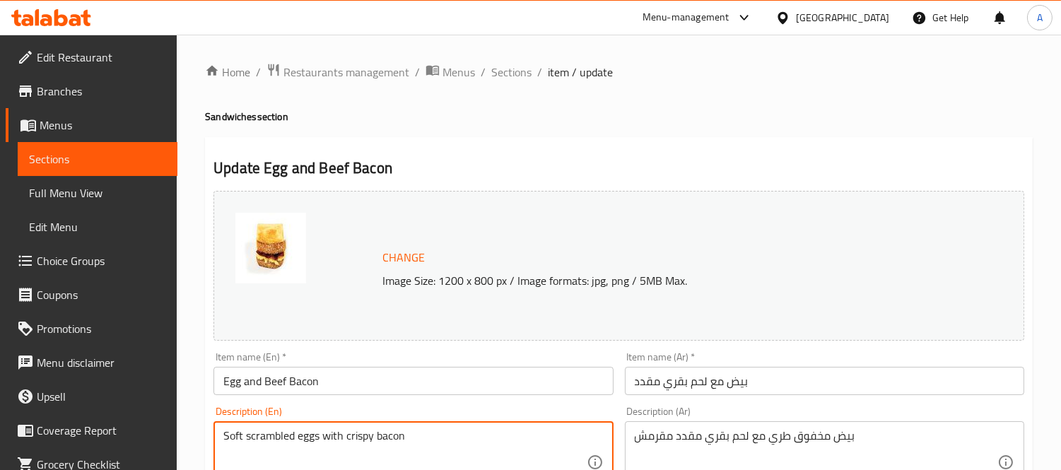
click at [393, 464] on textarea "Soft scrambled eggs with crispy bacon" at bounding box center [404, 462] width 363 height 67
click at [404, 446] on textarea "Soft scrambled eggs with crispy bacon" at bounding box center [404, 462] width 363 height 67
click at [377, 435] on textarea "Soft scrambled eggs with crispy bacon" at bounding box center [404, 462] width 363 height 67
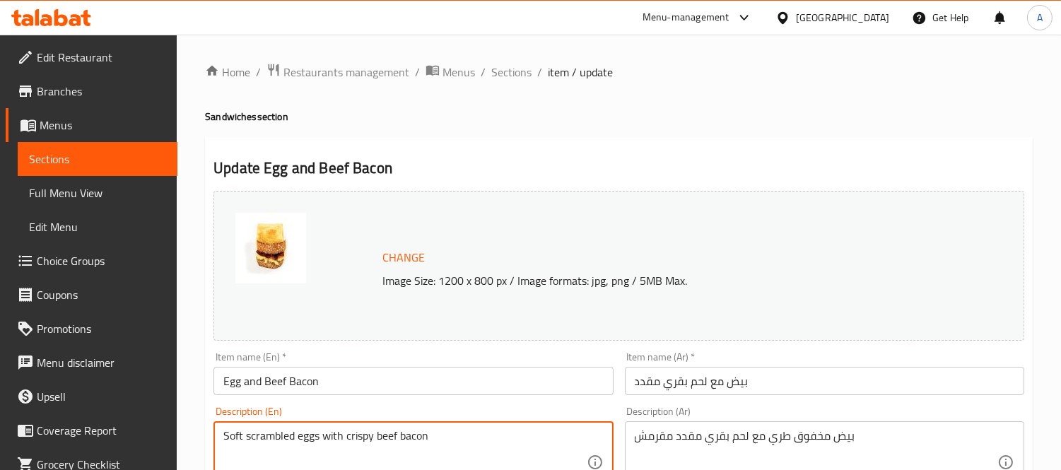
click at [290, 441] on textarea "Soft scrambled eggs with crispy beef bacon" at bounding box center [404, 462] width 363 height 67
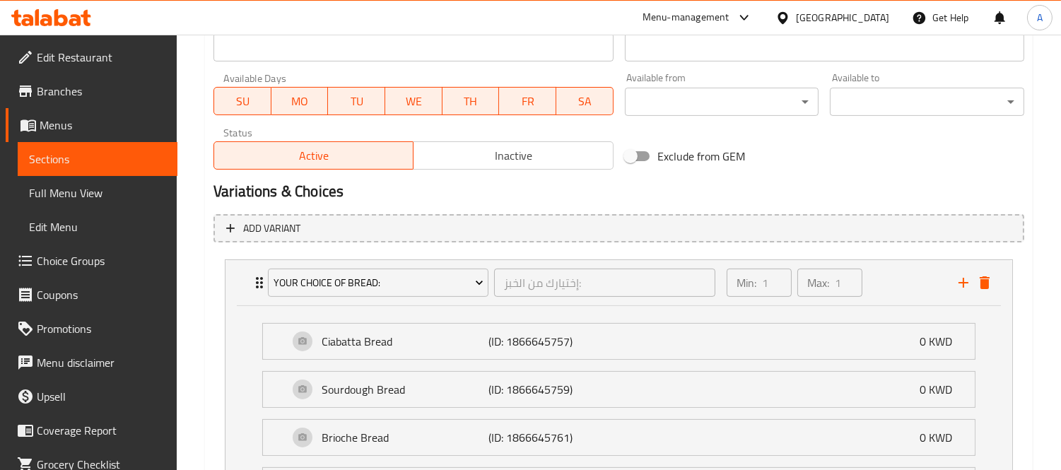
scroll to position [793, 0]
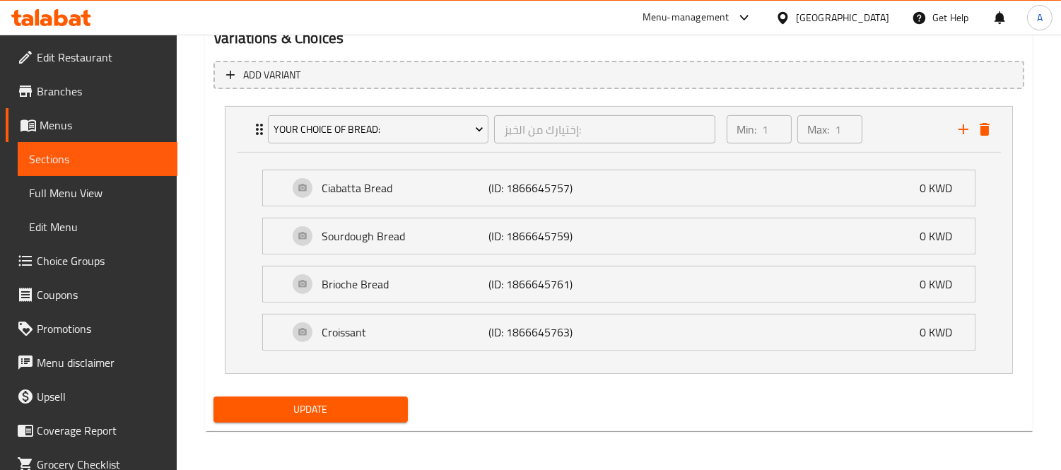
type textarea "Soft scrambled eggs with crispy beef bacon"
click at [336, 404] on span "Update" at bounding box center [311, 410] width 172 height 18
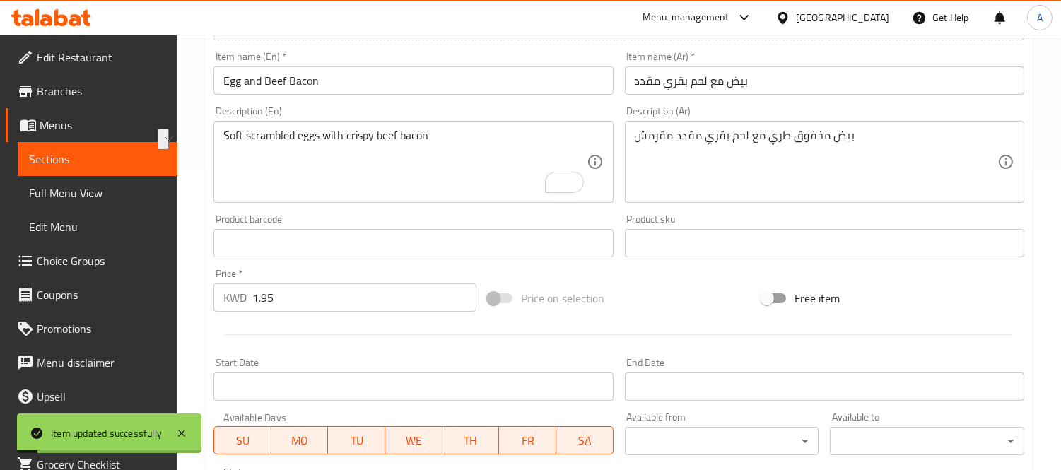
scroll to position [243, 0]
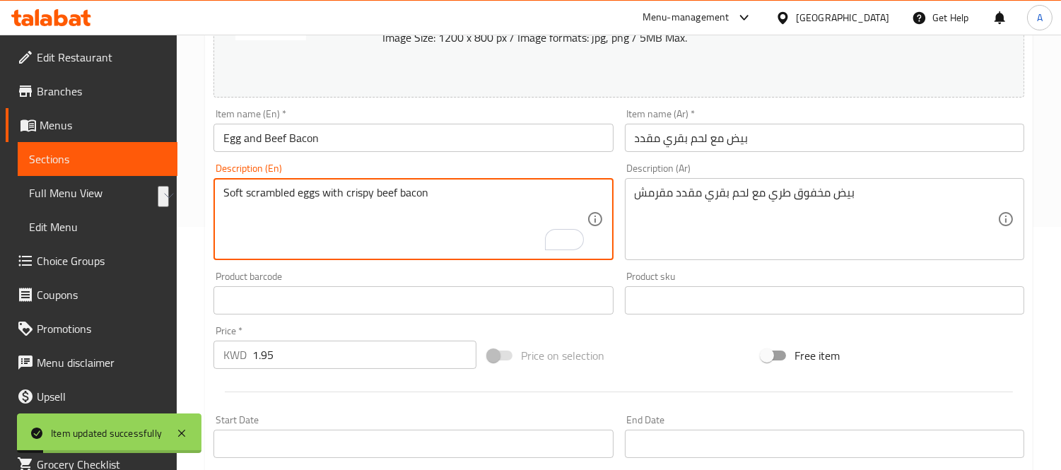
click at [471, 206] on textarea "Soft scrambled eggs with crispy beef bacon" at bounding box center [404, 219] width 363 height 67
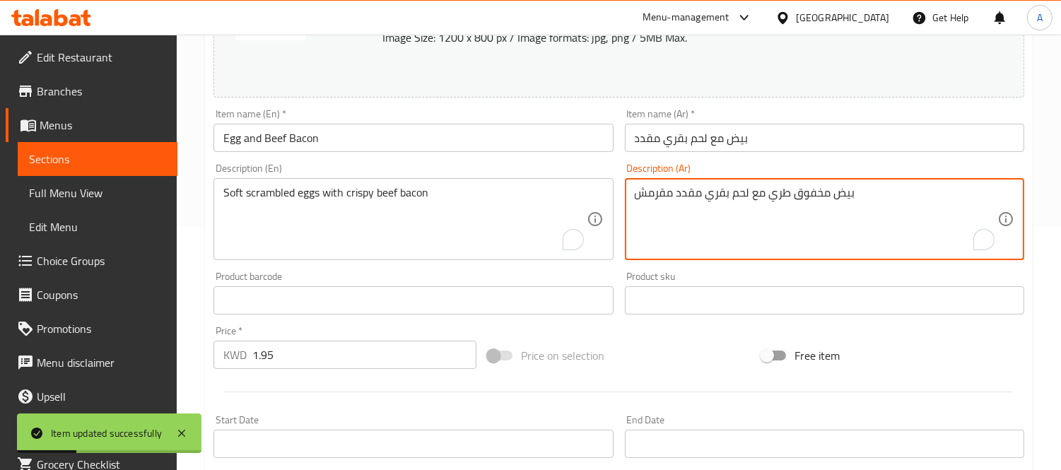
click at [787, 217] on textarea "بيض مخفوق طري مع لحم بقري مقدد مقرمش" at bounding box center [816, 219] width 363 height 67
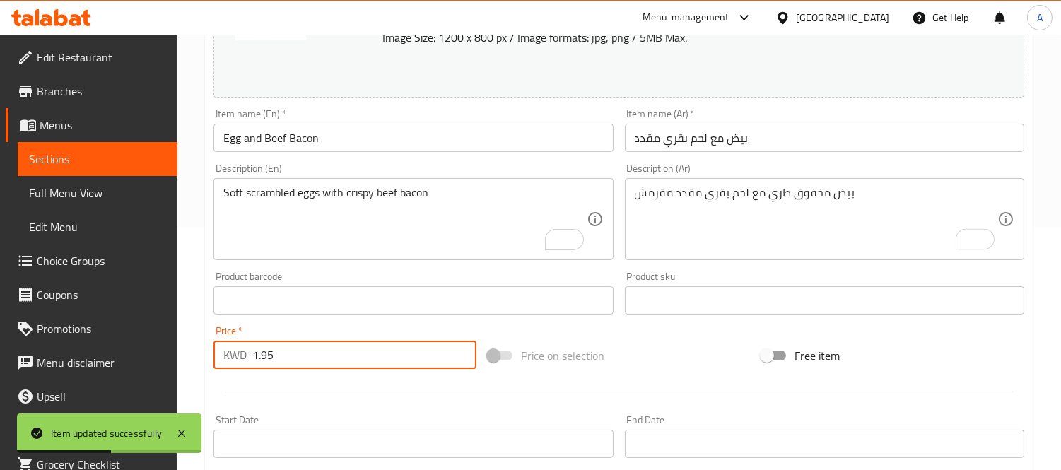
drag, startPoint x: 295, startPoint y: 357, endPoint x: 245, endPoint y: 345, distance: 51.6
click at [245, 357] on div "KWD 1.95 Price *" at bounding box center [344, 355] width 263 height 28
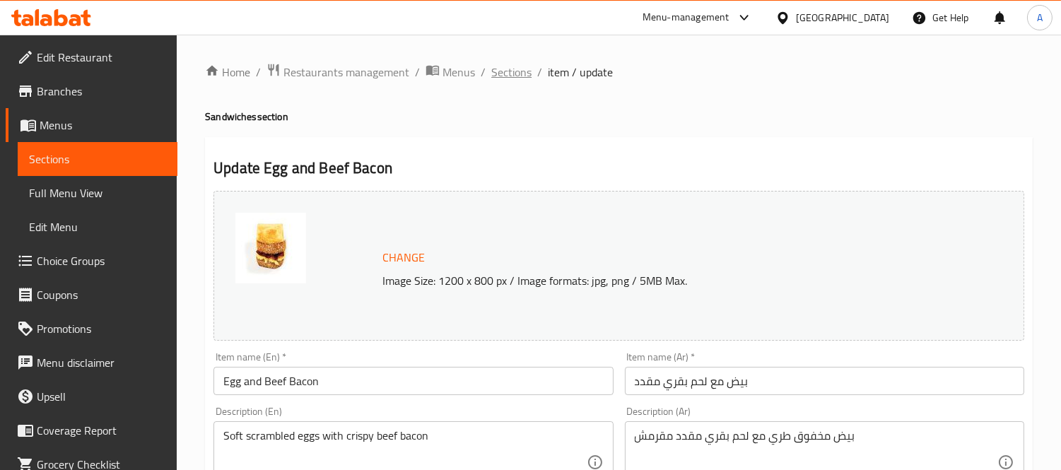
click at [513, 68] on span "Sections" at bounding box center [511, 72] width 40 height 17
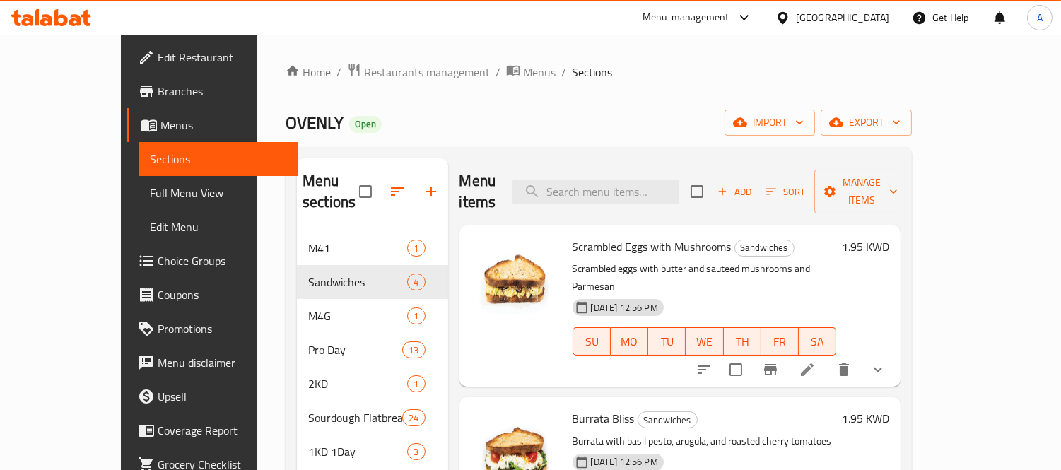
scroll to position [463, 0]
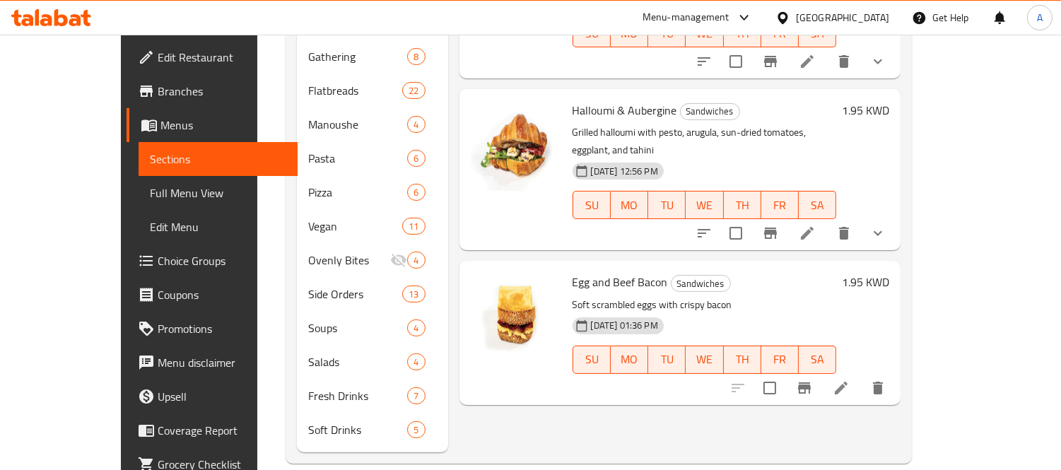
click at [861, 375] on li at bounding box center [841, 387] width 40 height 25
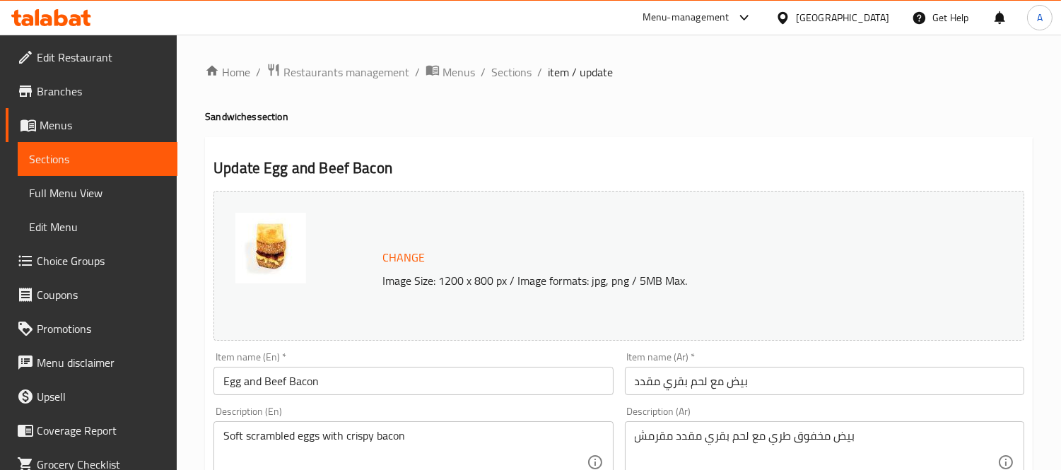
click at [131, 59] on span "Edit Restaurant" at bounding box center [101, 57] width 129 height 17
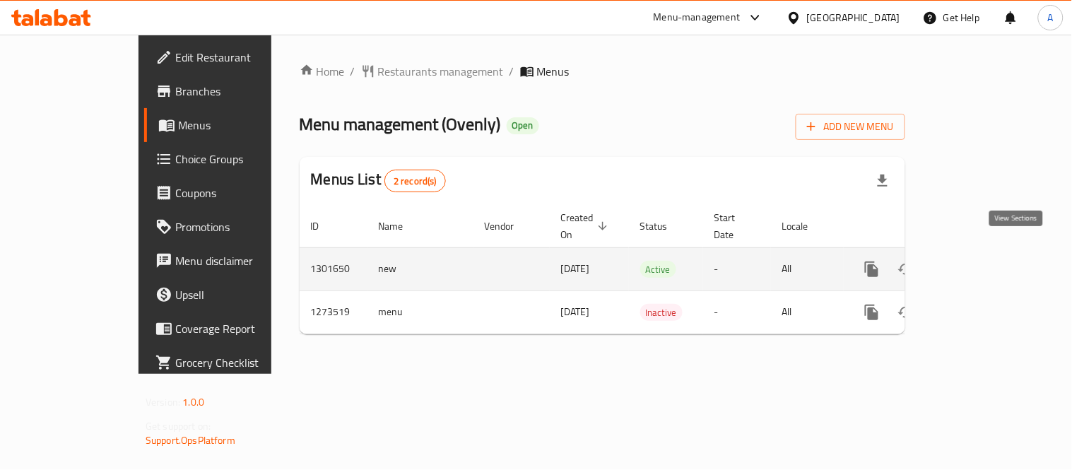
click at [980, 263] on icon "enhanced table" at bounding box center [974, 269] width 13 height 13
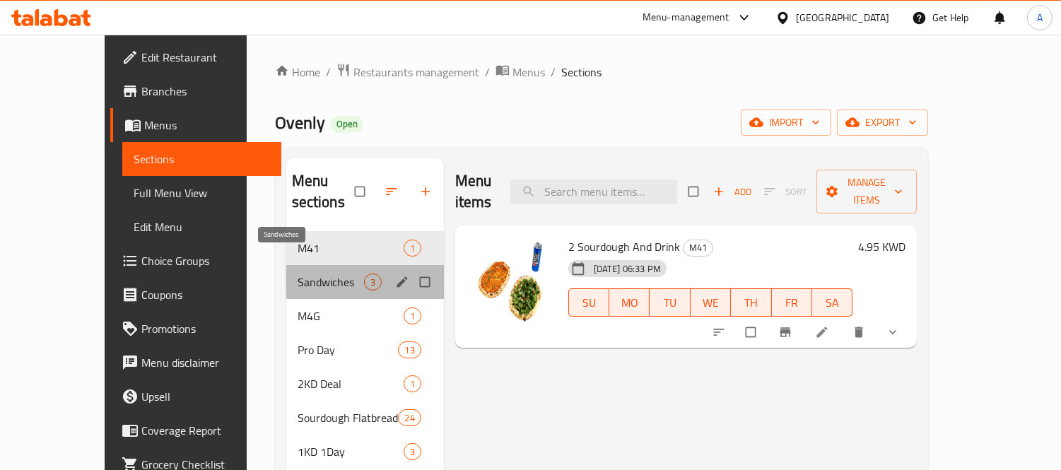
click at [298, 274] on span "Sandwiches" at bounding box center [331, 282] width 66 height 17
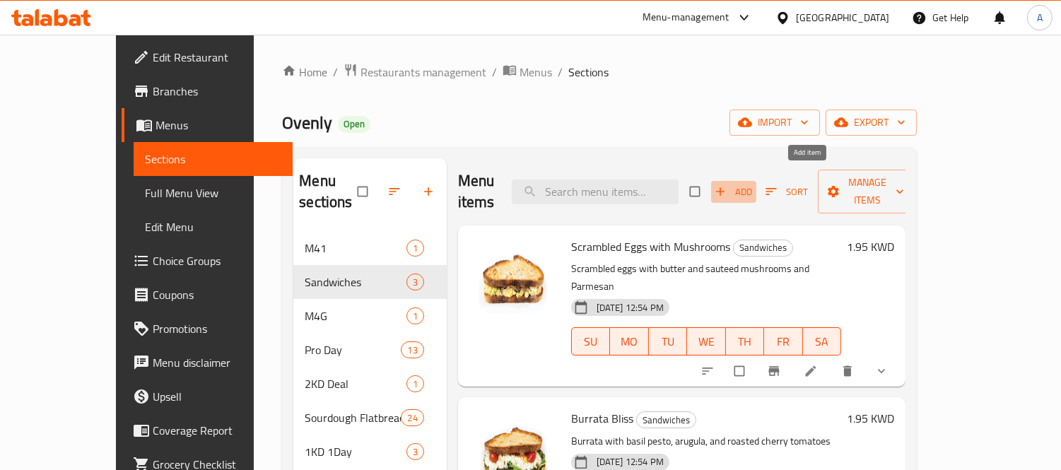
click at [727, 184] on icon "button" at bounding box center [720, 191] width 14 height 14
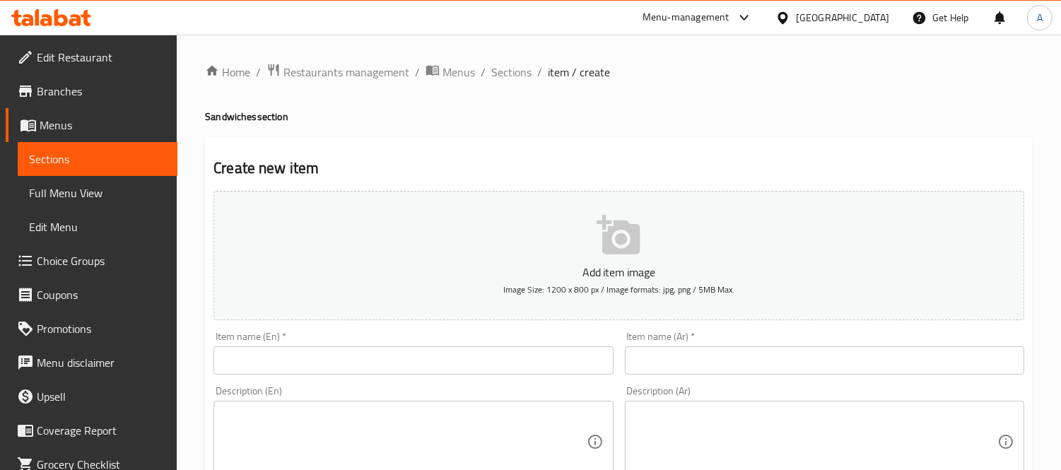
click at [410, 361] on input "text" at bounding box center [412, 360] width 399 height 28
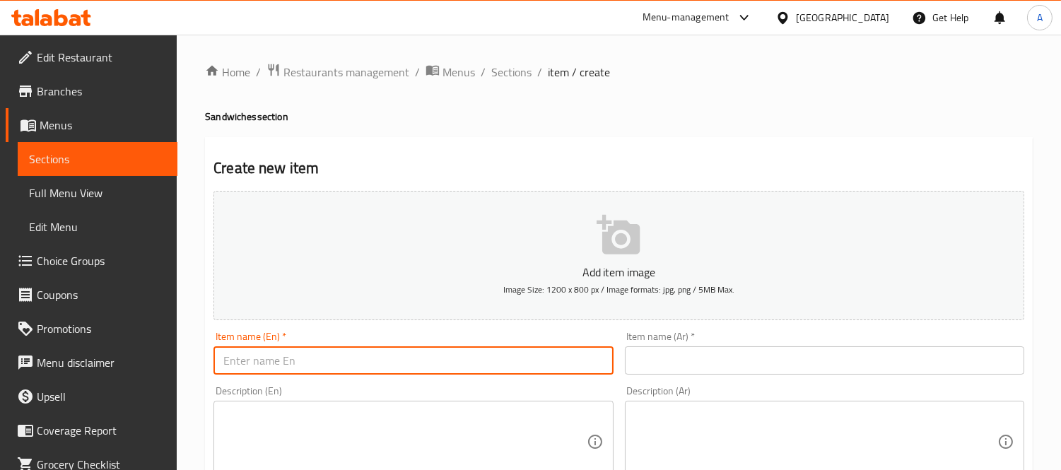
paste input "Egg and Beef Bacon"
type input "Egg and Beef Bacon"
click at [679, 348] on input "text" at bounding box center [824, 360] width 399 height 28
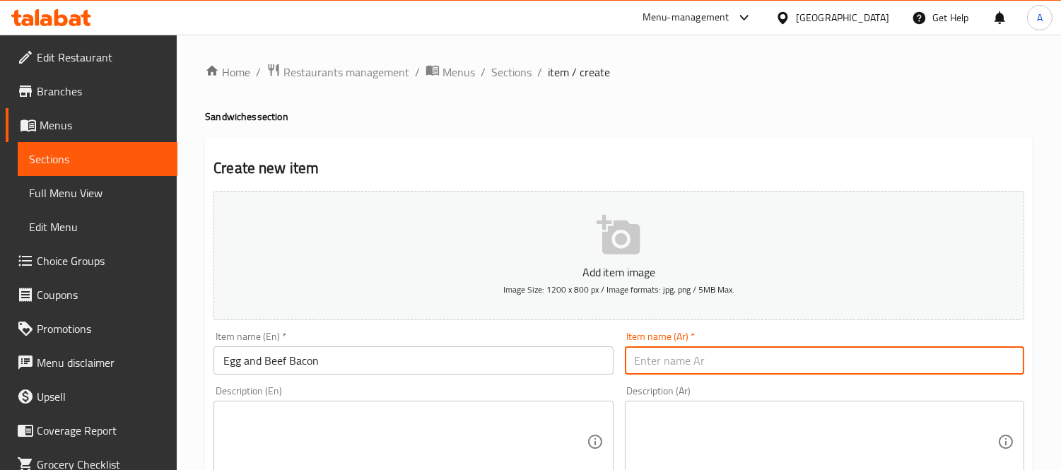
paste input "بيض مع لحم بقري مقدد"
type input "بيض مع لحم بقري مقدد"
click at [488, 444] on textarea at bounding box center [404, 442] width 363 height 67
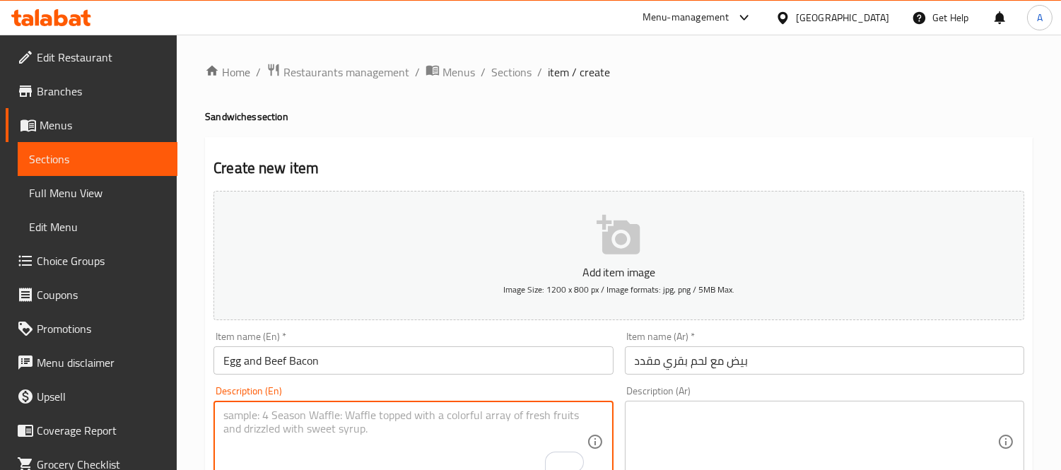
click at [428, 421] on textarea "To enrich screen reader interactions, please activate Accessibility in Grammarl…" at bounding box center [404, 442] width 363 height 67
paste textarea "Soft scrambled eggs with crispy beef bacon"
type textarea "Soft scrambled eggs with crispy beef bacon"
click at [730, 425] on textarea at bounding box center [816, 442] width 363 height 67
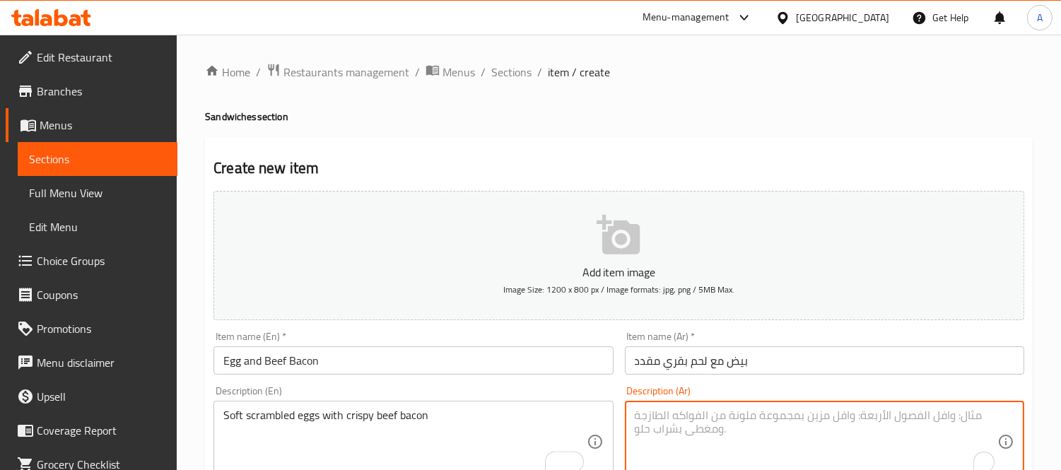
paste textarea "بيض مخفوق طري مع لحم بقري مقدد مقرمش"
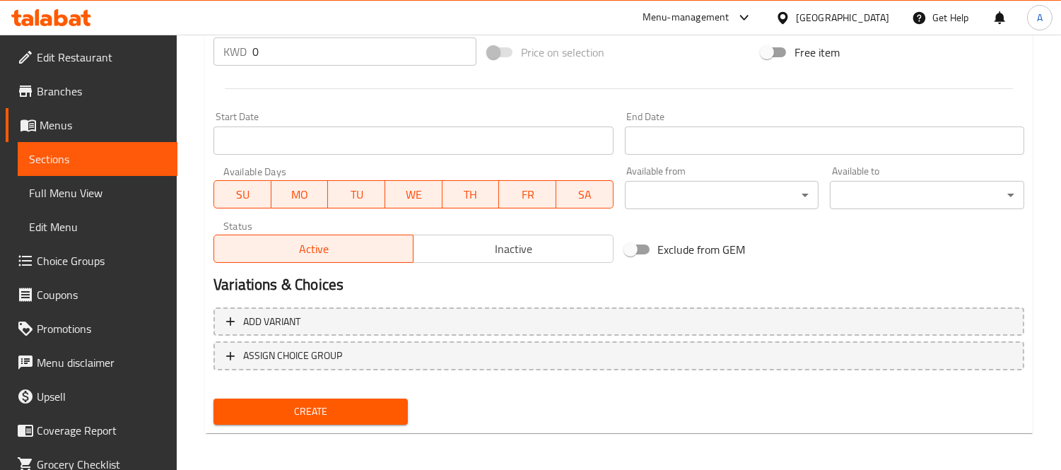
type textarea "بيض مخفوق طري مع لحم بقري مقدد مقرمش"
drag, startPoint x: 280, startPoint y: 54, endPoint x: 203, endPoint y: 75, distance: 79.9
click at [206, 54] on div "Create new item Add item image Image Size: 1200 x 800 px / Image formats: jpg, …" at bounding box center [619, 22] width 828 height 823
paste input "1.95"
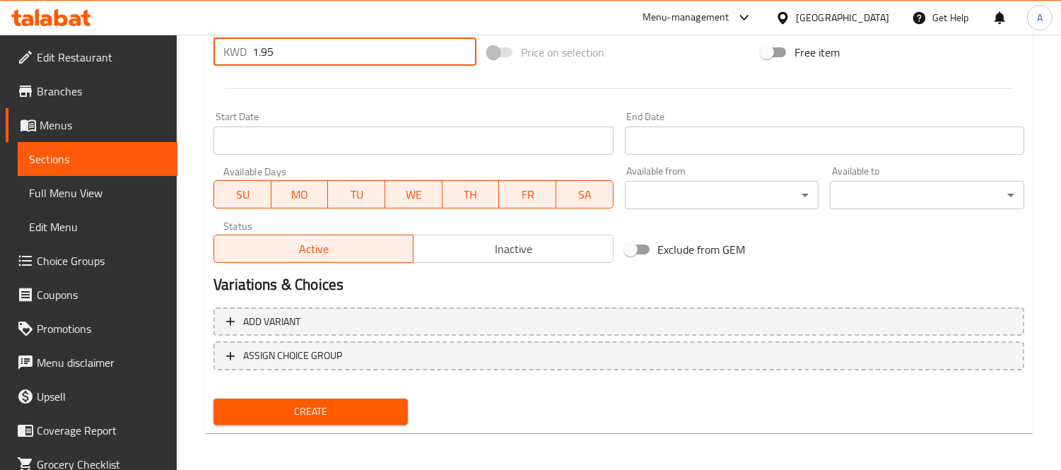
type input "1.95"
click at [300, 415] on span "Create" at bounding box center [311, 412] width 172 height 18
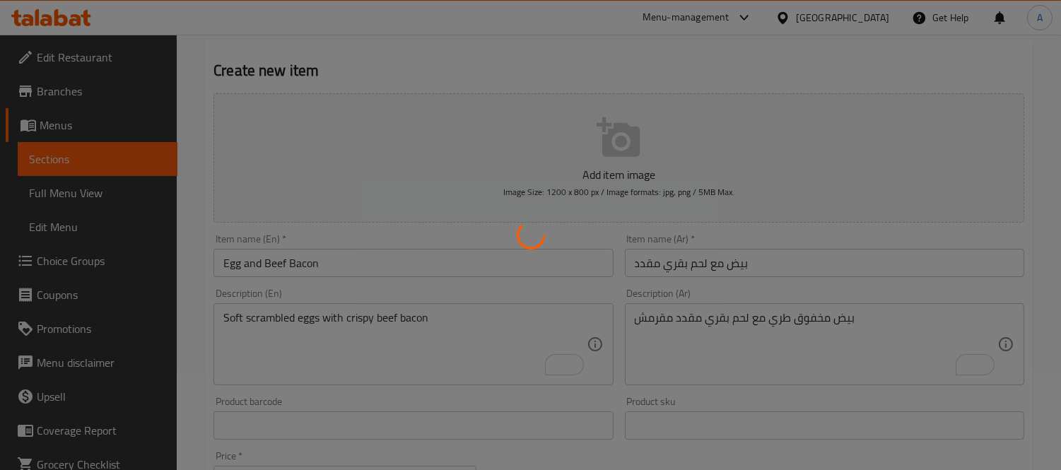
type input "0"
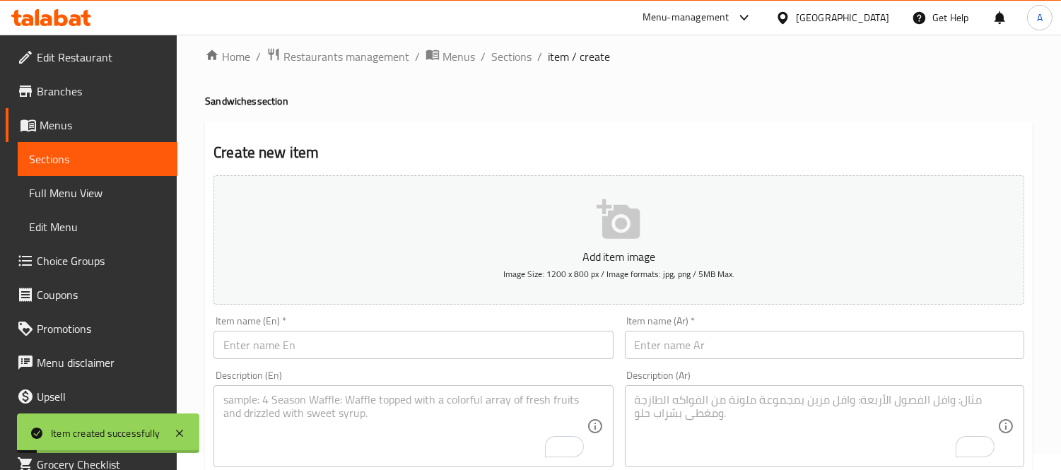
scroll to position [0, 0]
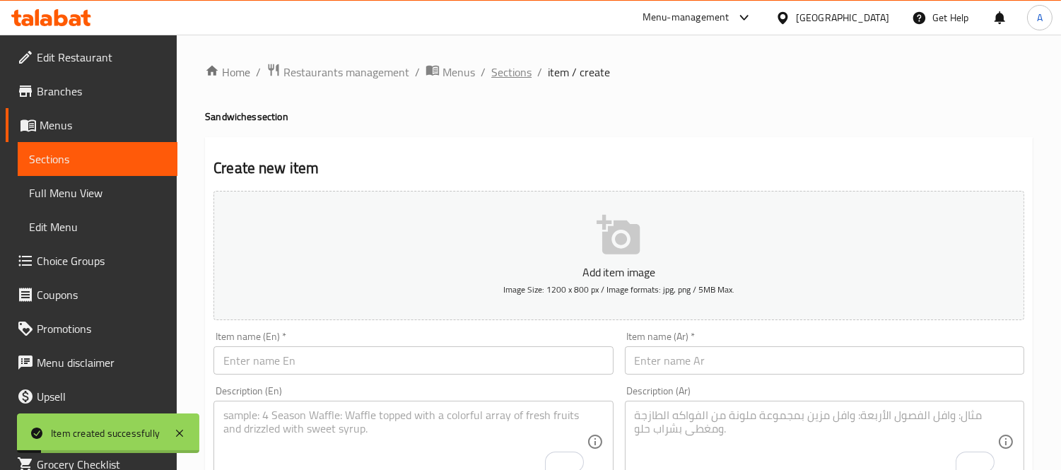
click at [493, 68] on span "Sections" at bounding box center [511, 72] width 40 height 17
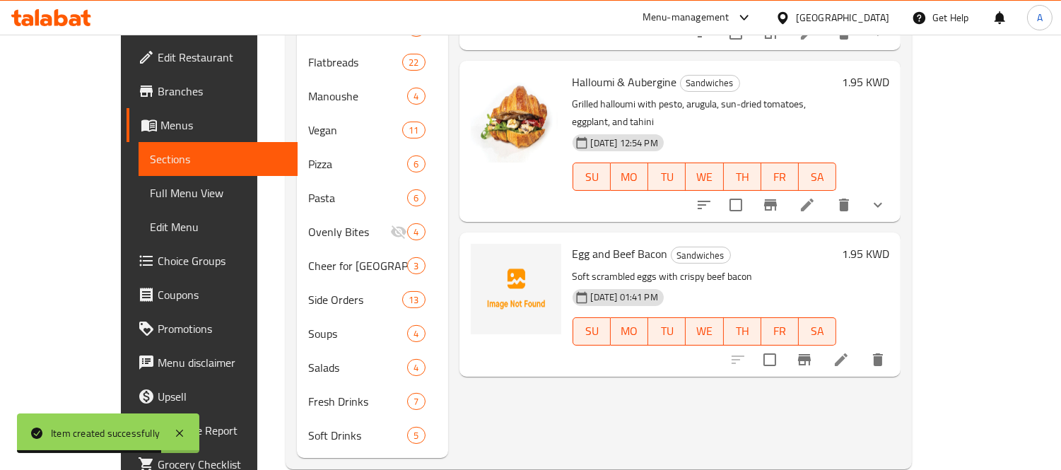
scroll to position [497, 0]
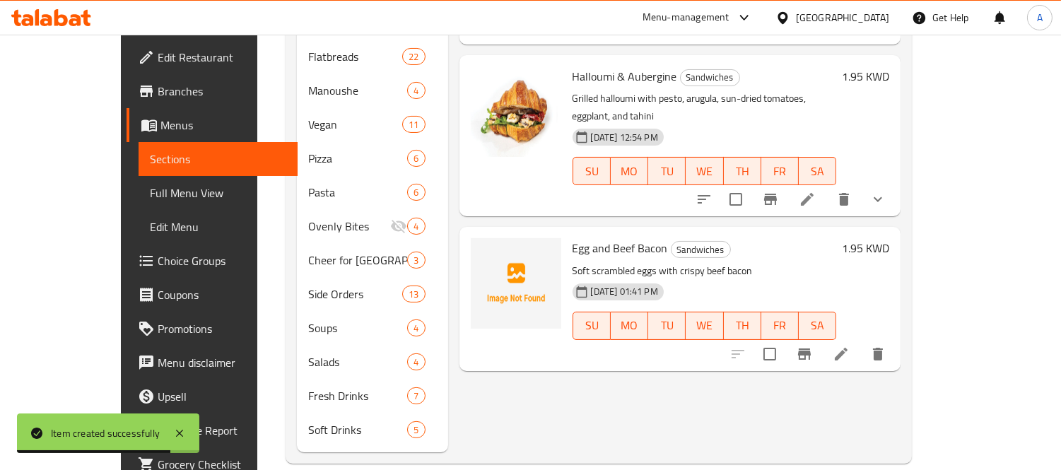
click at [848, 348] on icon at bounding box center [841, 354] width 13 height 13
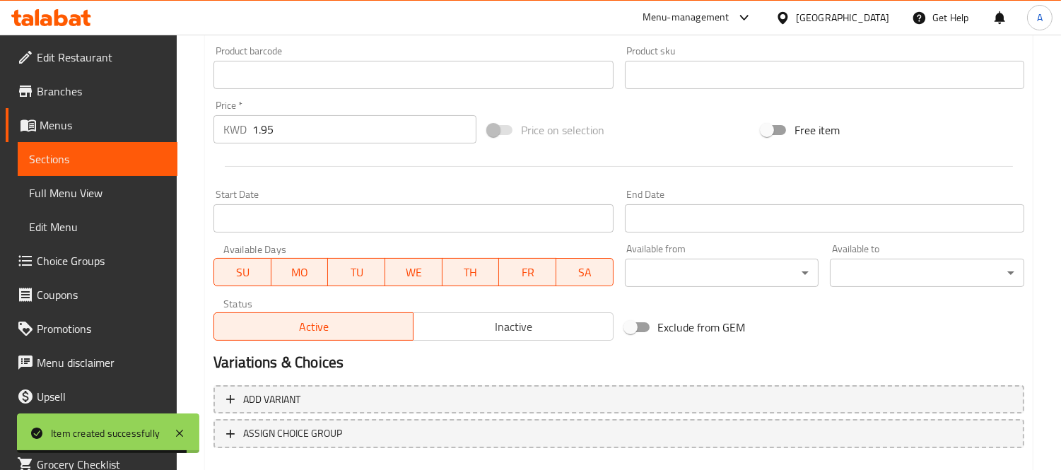
scroll to position [526, 0]
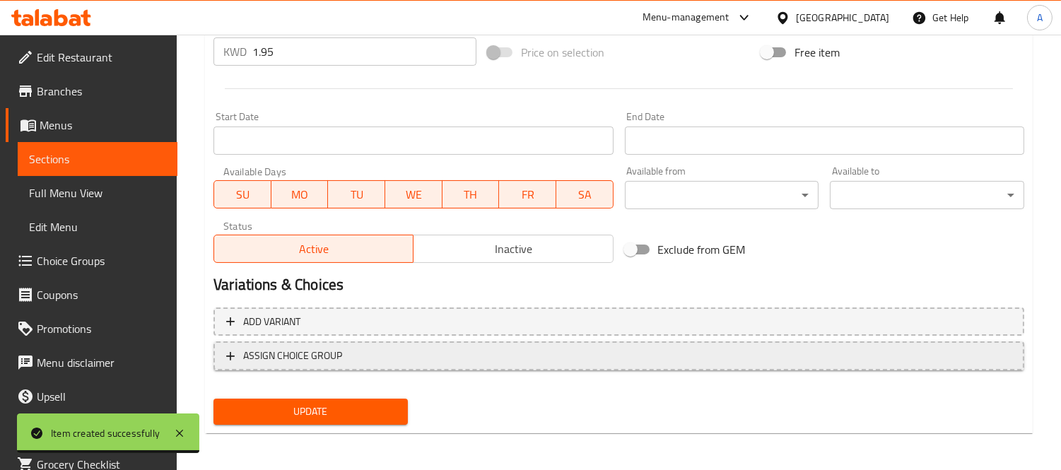
click at [338, 351] on span "ASSIGN CHOICE GROUP" at bounding box center [292, 356] width 99 height 18
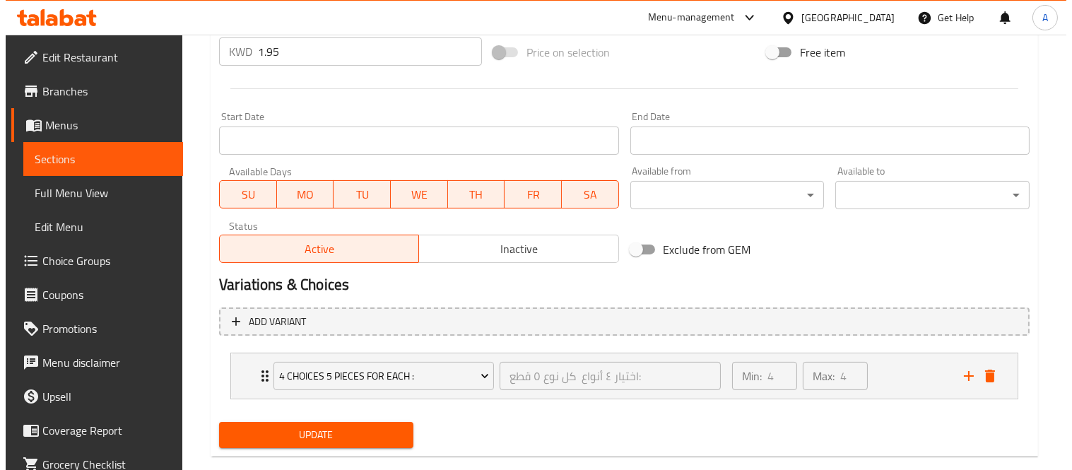
scroll to position [550, 0]
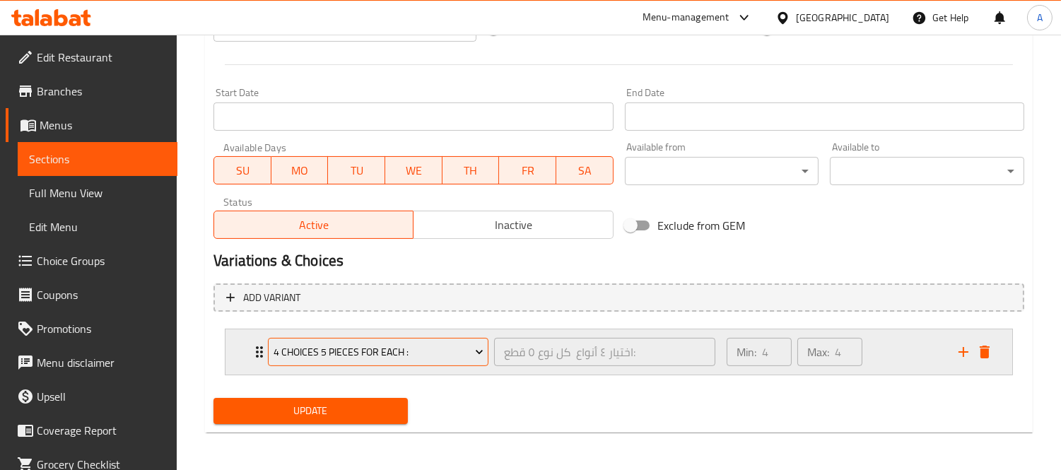
click at [383, 348] on span "4 Choices 5 Pieces For Each :" at bounding box center [379, 353] width 210 height 18
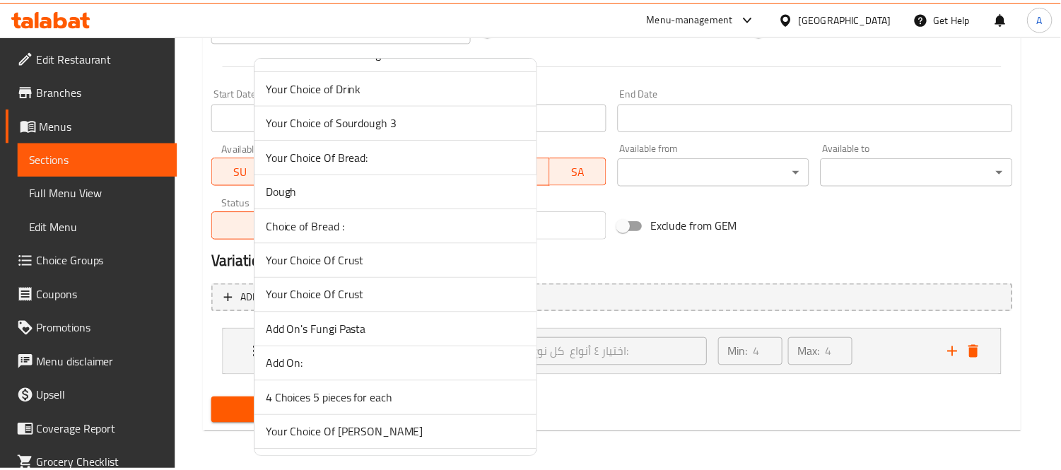
scroll to position [1515, 0]
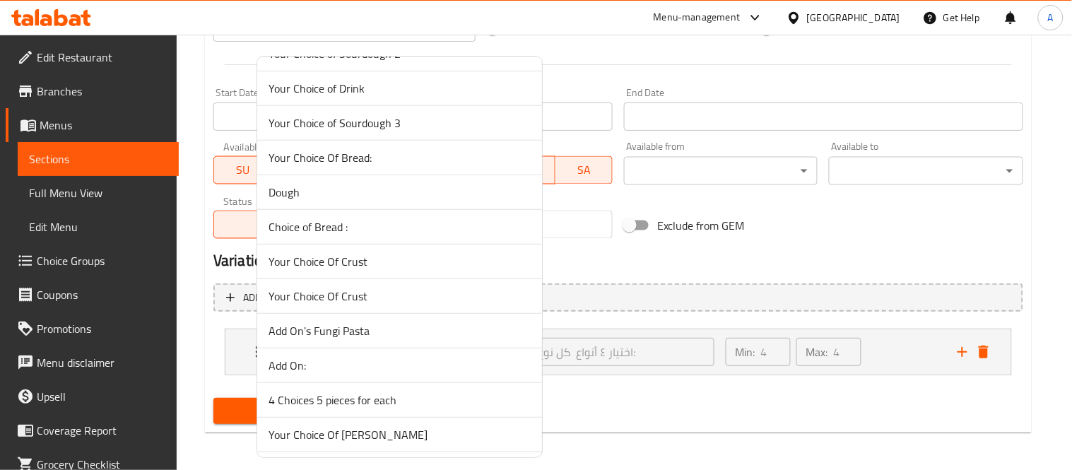
click at [406, 160] on span "Your Choice Of Bread:" at bounding box center [400, 157] width 262 height 17
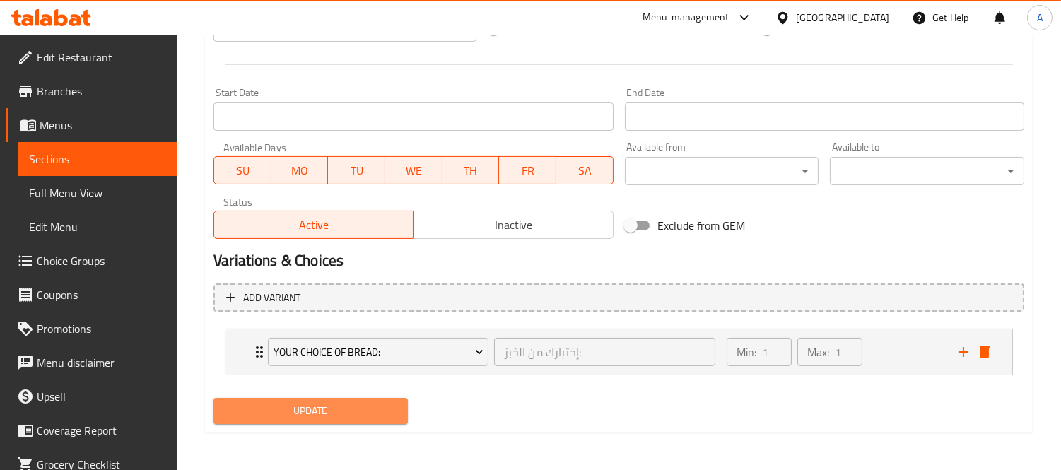
click at [292, 406] on span "Update" at bounding box center [311, 411] width 172 height 18
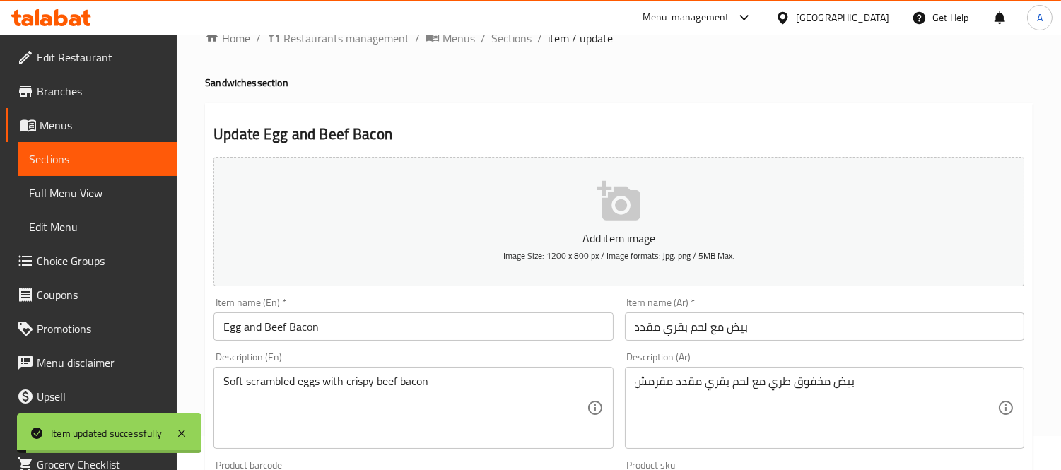
scroll to position [0, 0]
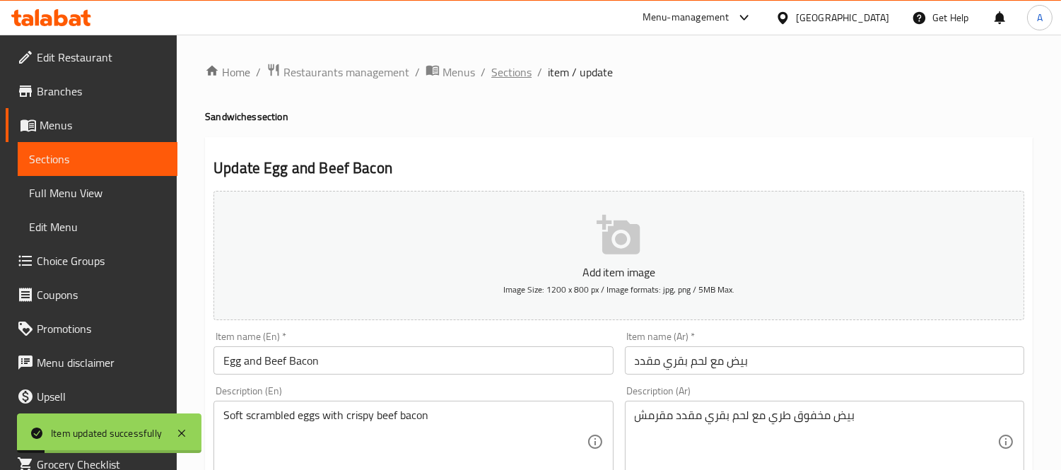
click at [508, 79] on span "Sections" at bounding box center [511, 72] width 40 height 17
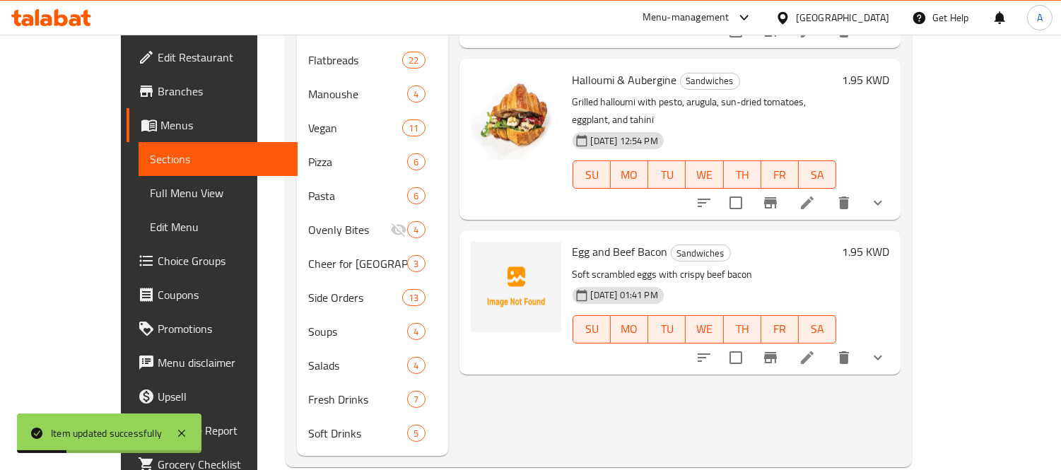
scroll to position [497, 0]
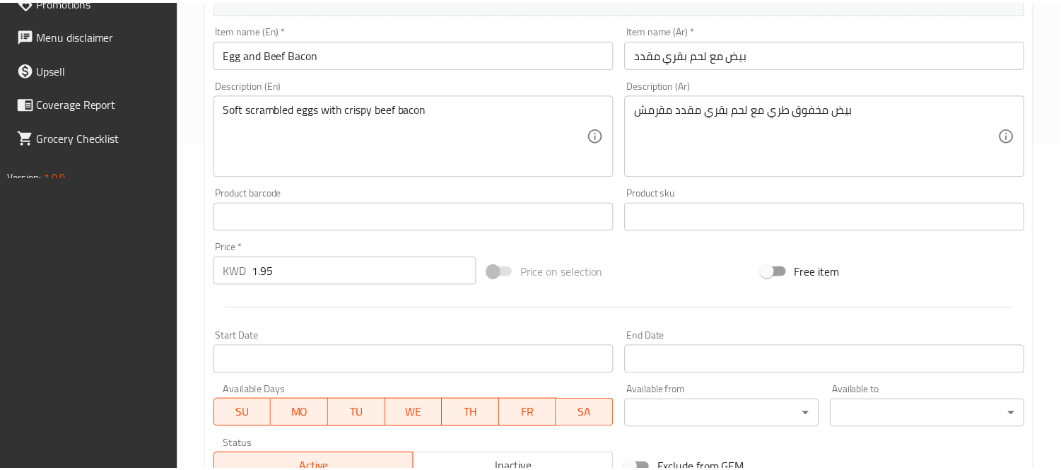
scroll to position [570, 0]
